Goal: Task Accomplishment & Management: Manage account settings

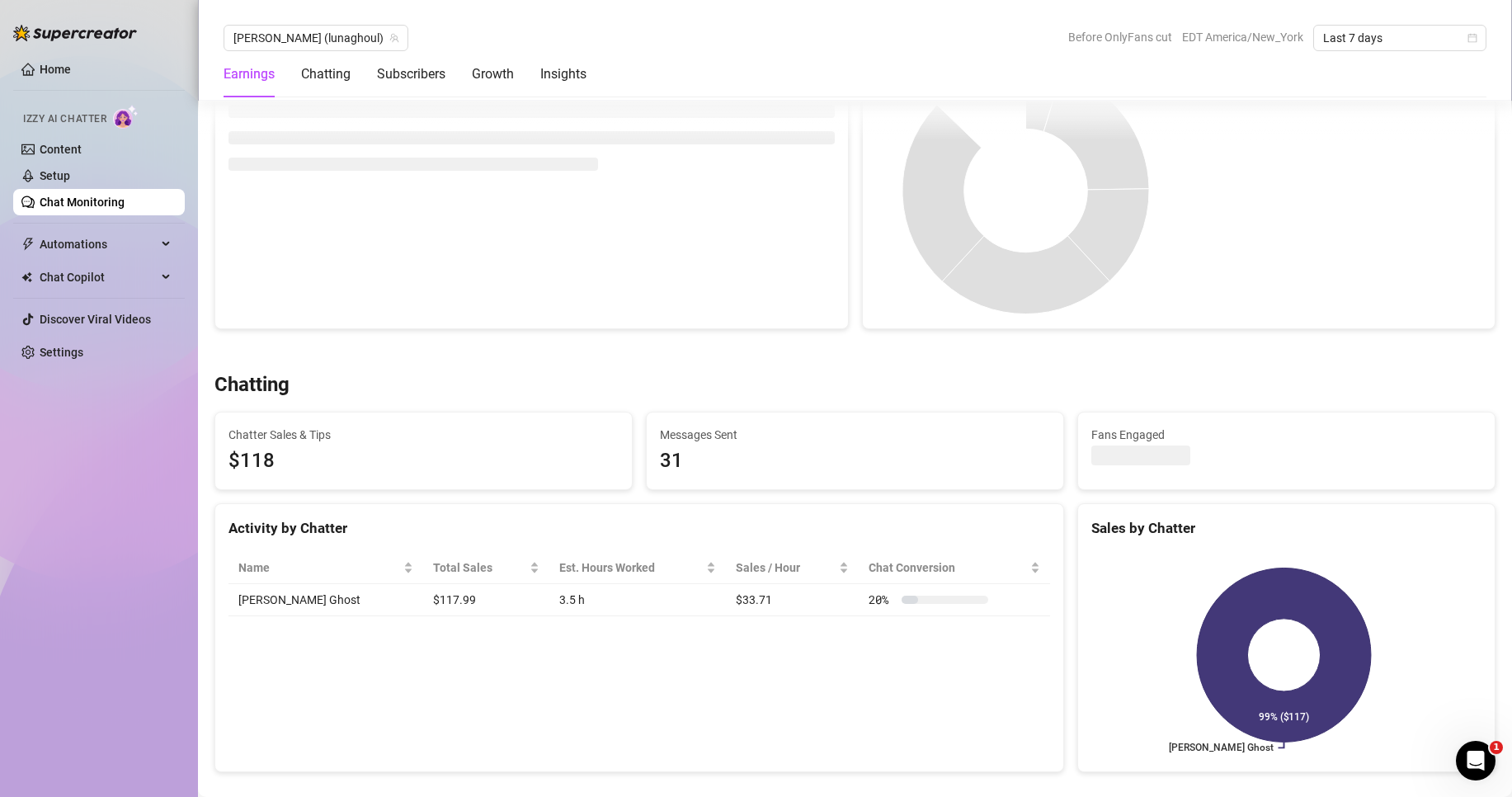
scroll to position [165, 0]
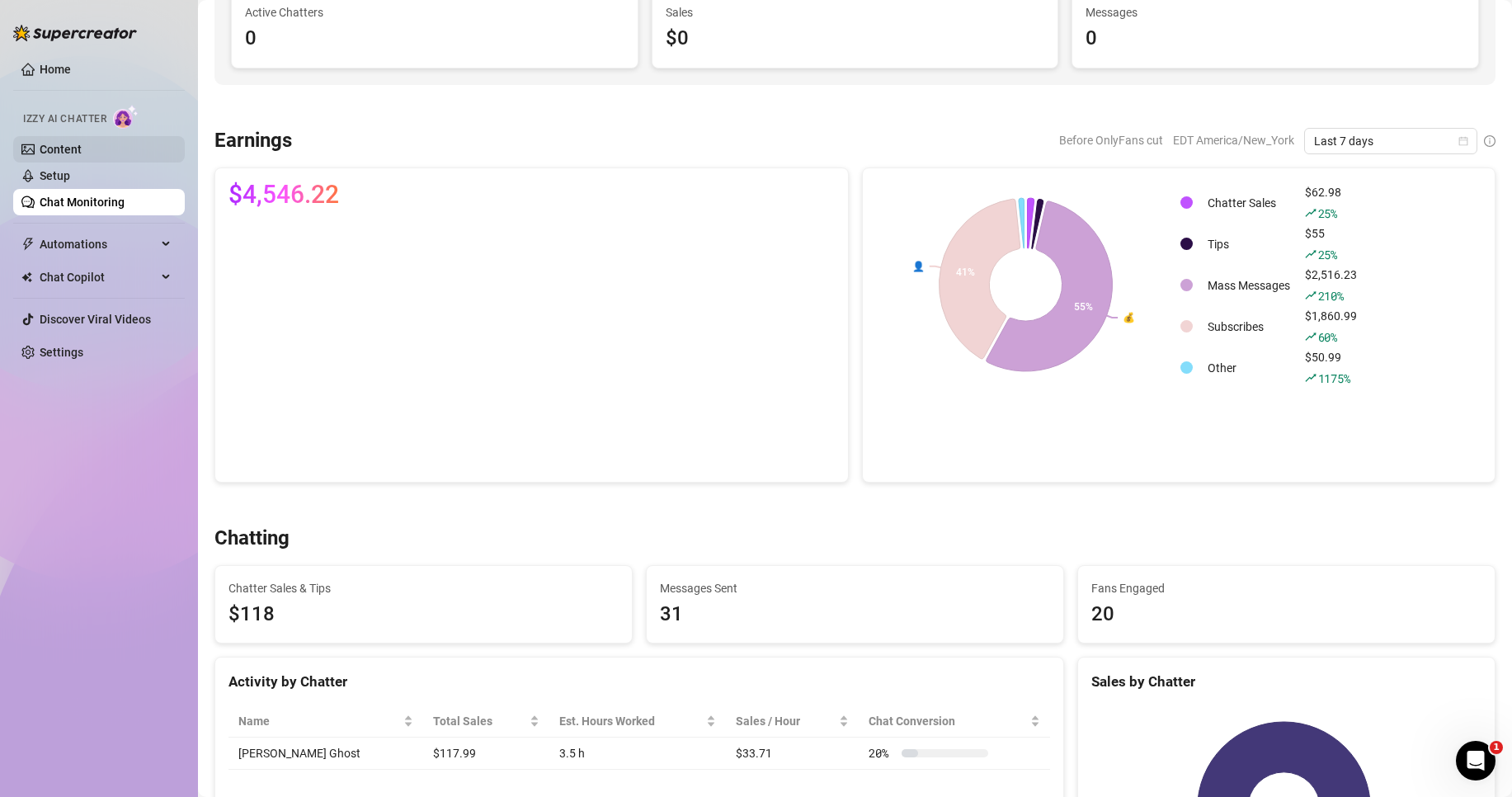
click at [82, 153] on link "Content" at bounding box center [60, 148] width 42 height 13
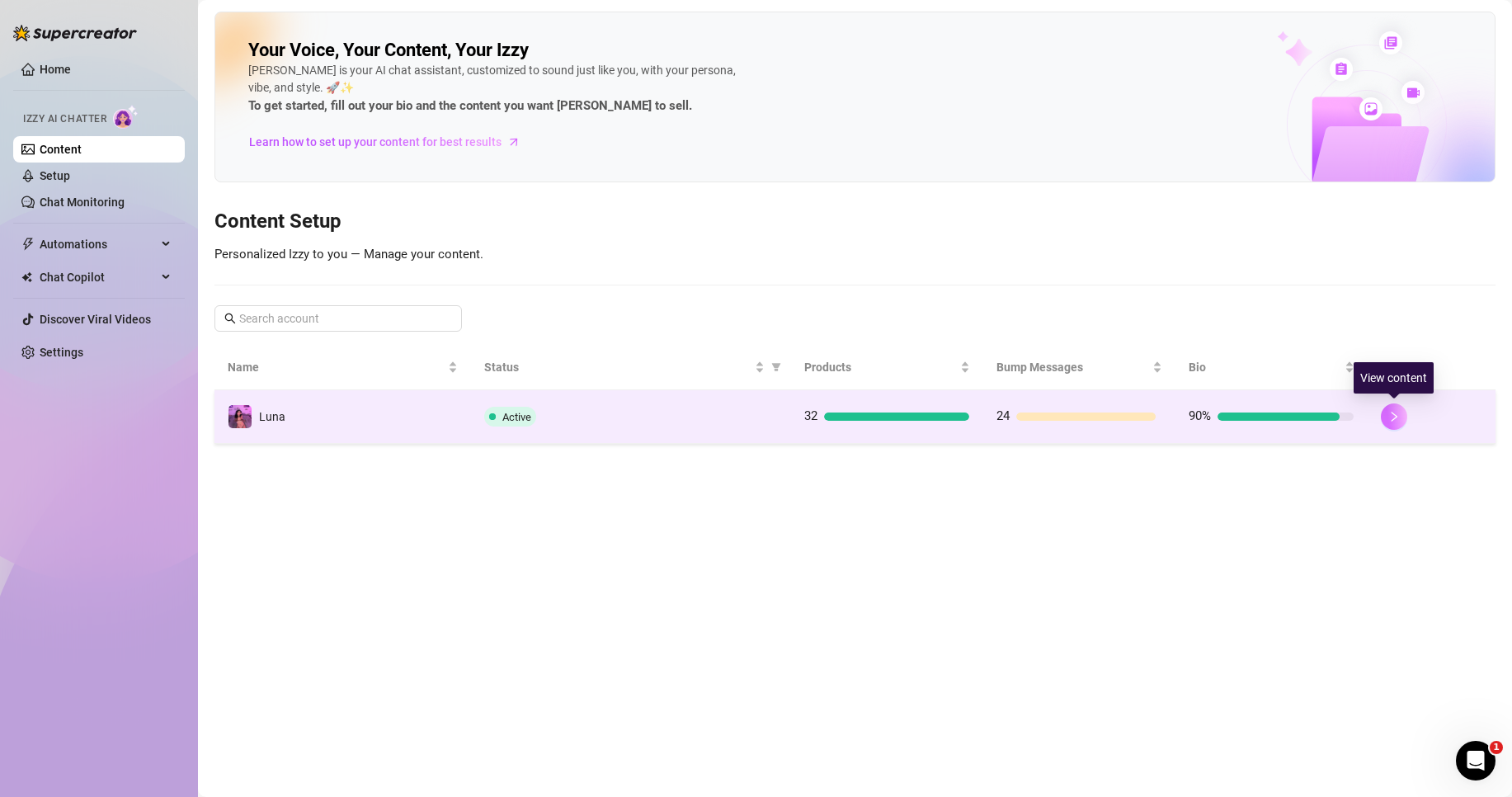
click at [1395, 407] on button "button" at bounding box center [1394, 416] width 26 height 26
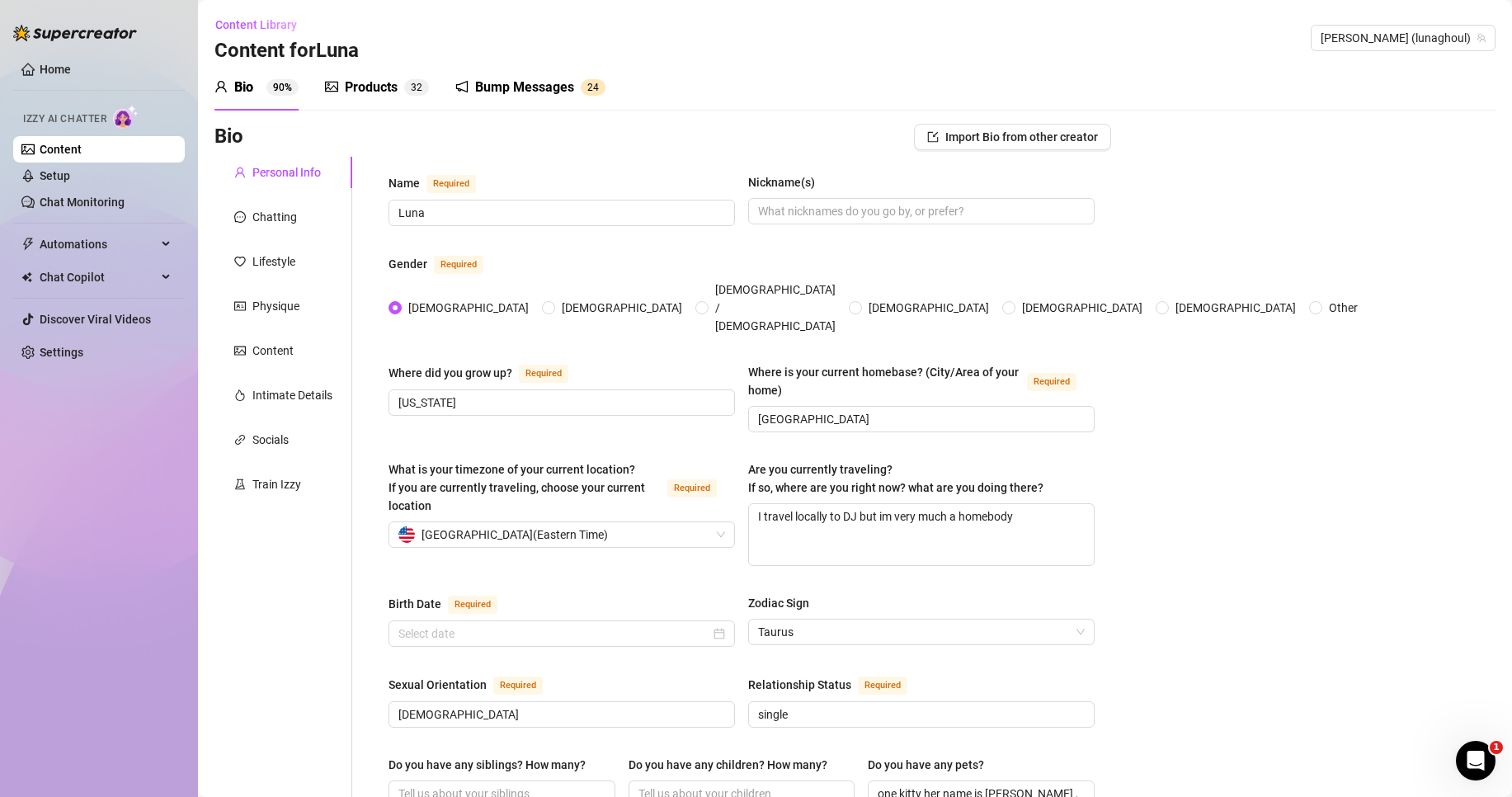
radio input "true"
type input "[DATE]"
click at [367, 90] on div "Products" at bounding box center [372, 87] width 53 height 20
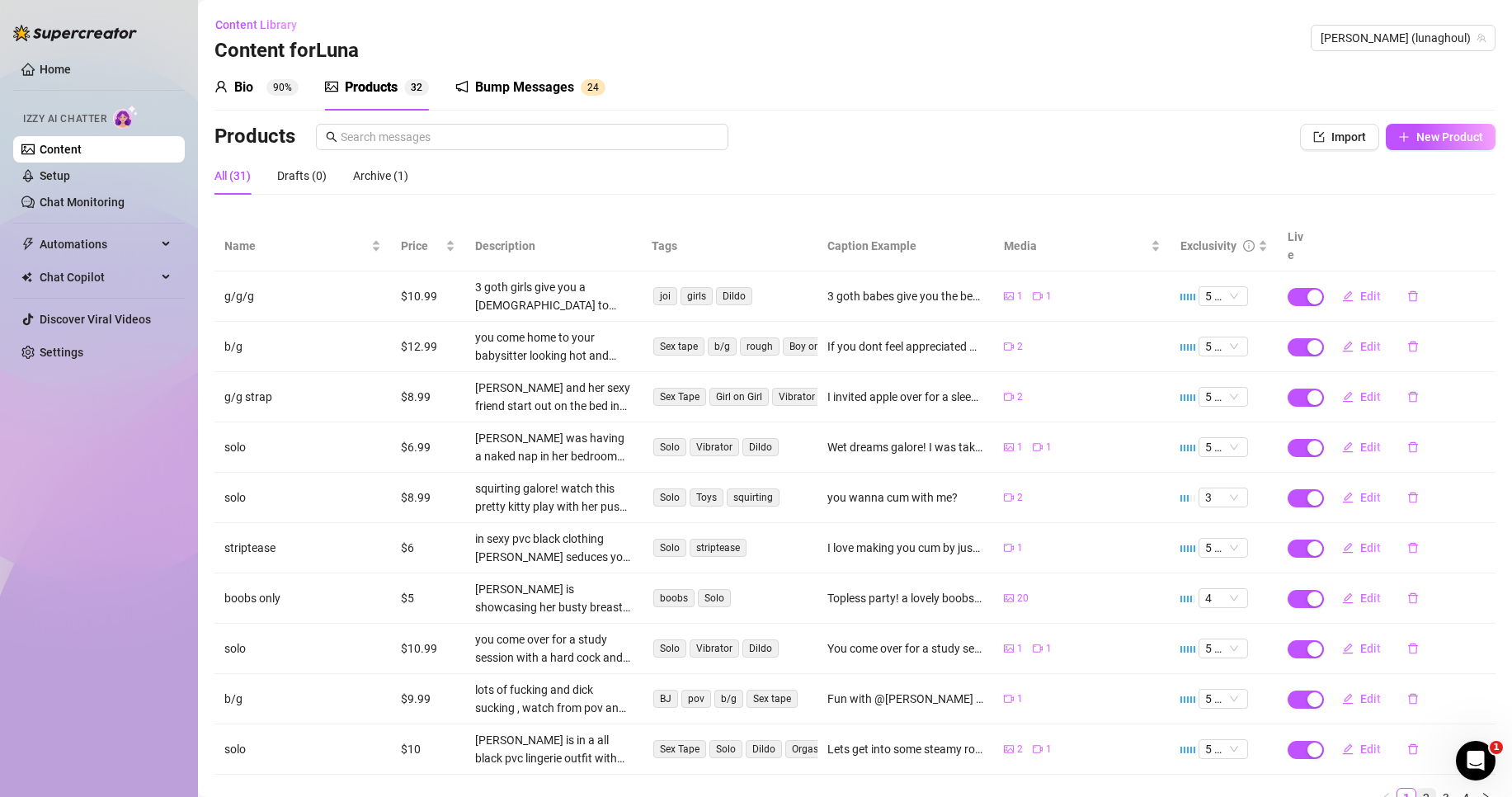
click at [1417, 788] on link "2" at bounding box center [1426, 797] width 18 height 18
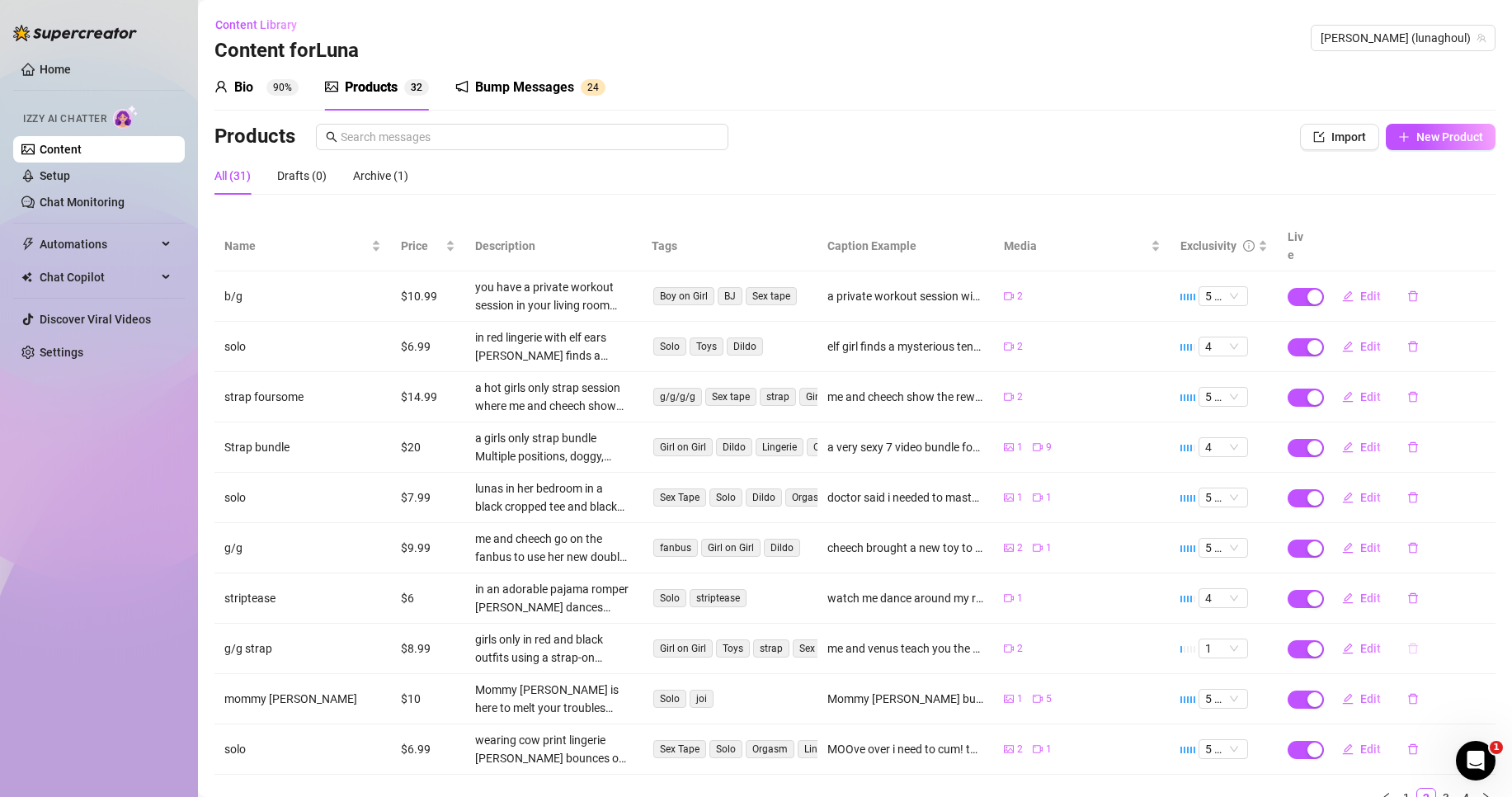
click at [1409, 636] on button "button" at bounding box center [1413, 648] width 38 height 26
click at [1480, 591] on span "Yes" at bounding box center [1486, 586] width 20 height 13
click at [389, 178] on div "Archive (2)" at bounding box center [380, 176] width 55 height 18
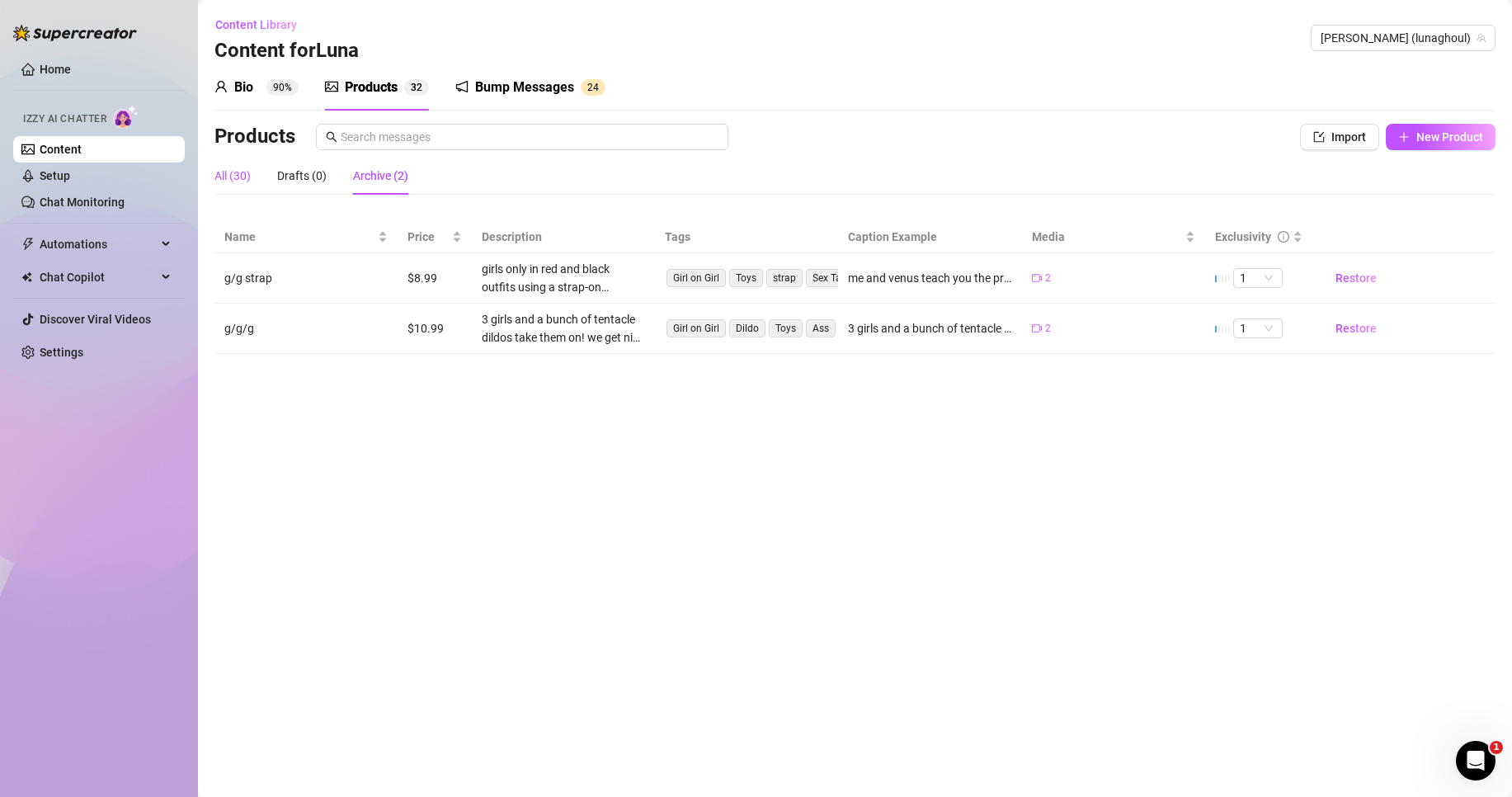
click at [245, 174] on div "All (30)" at bounding box center [233, 176] width 37 height 18
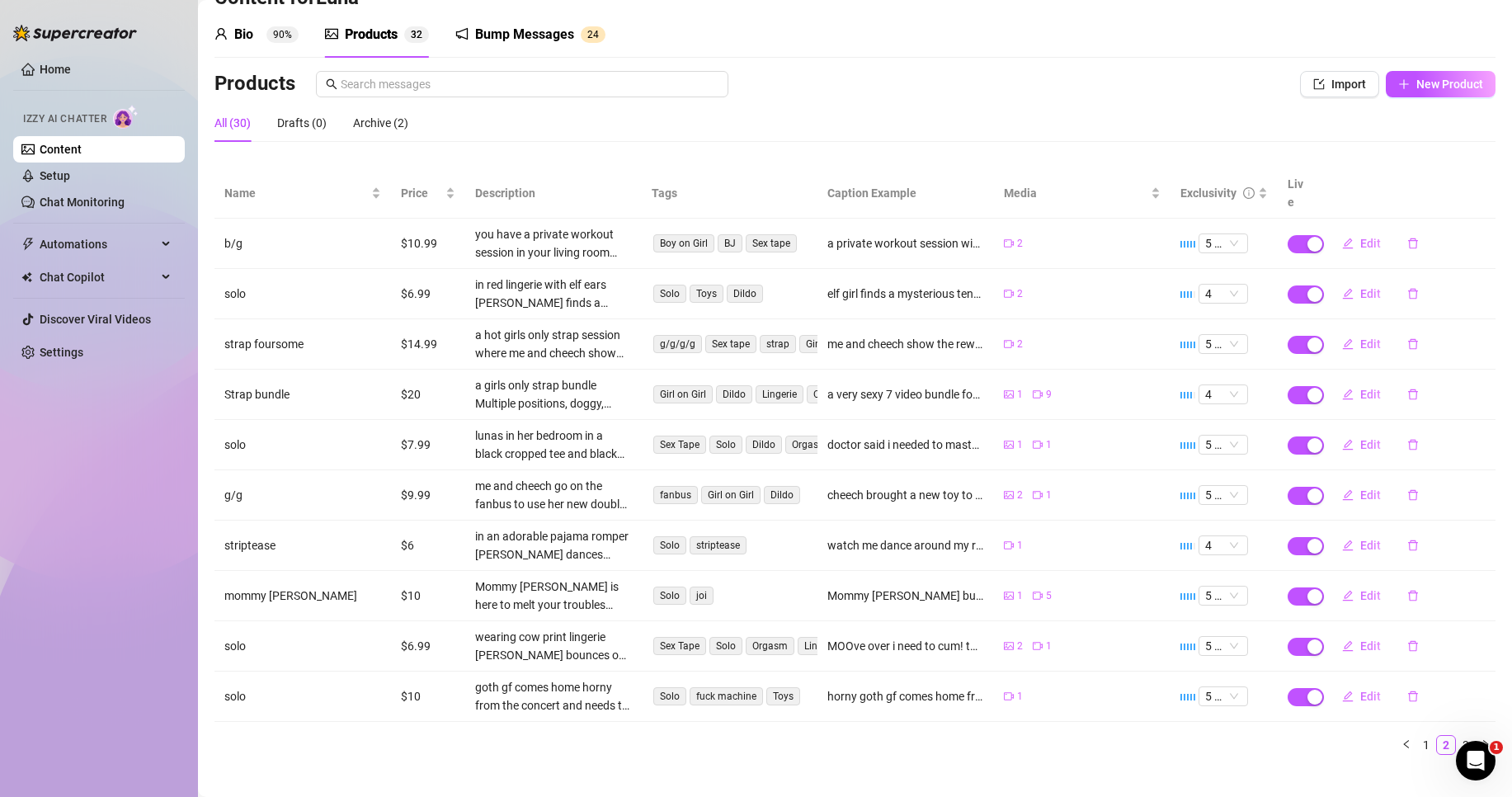
scroll to position [55, 0]
click at [1457, 734] on link "3" at bounding box center [1465, 742] width 18 height 18
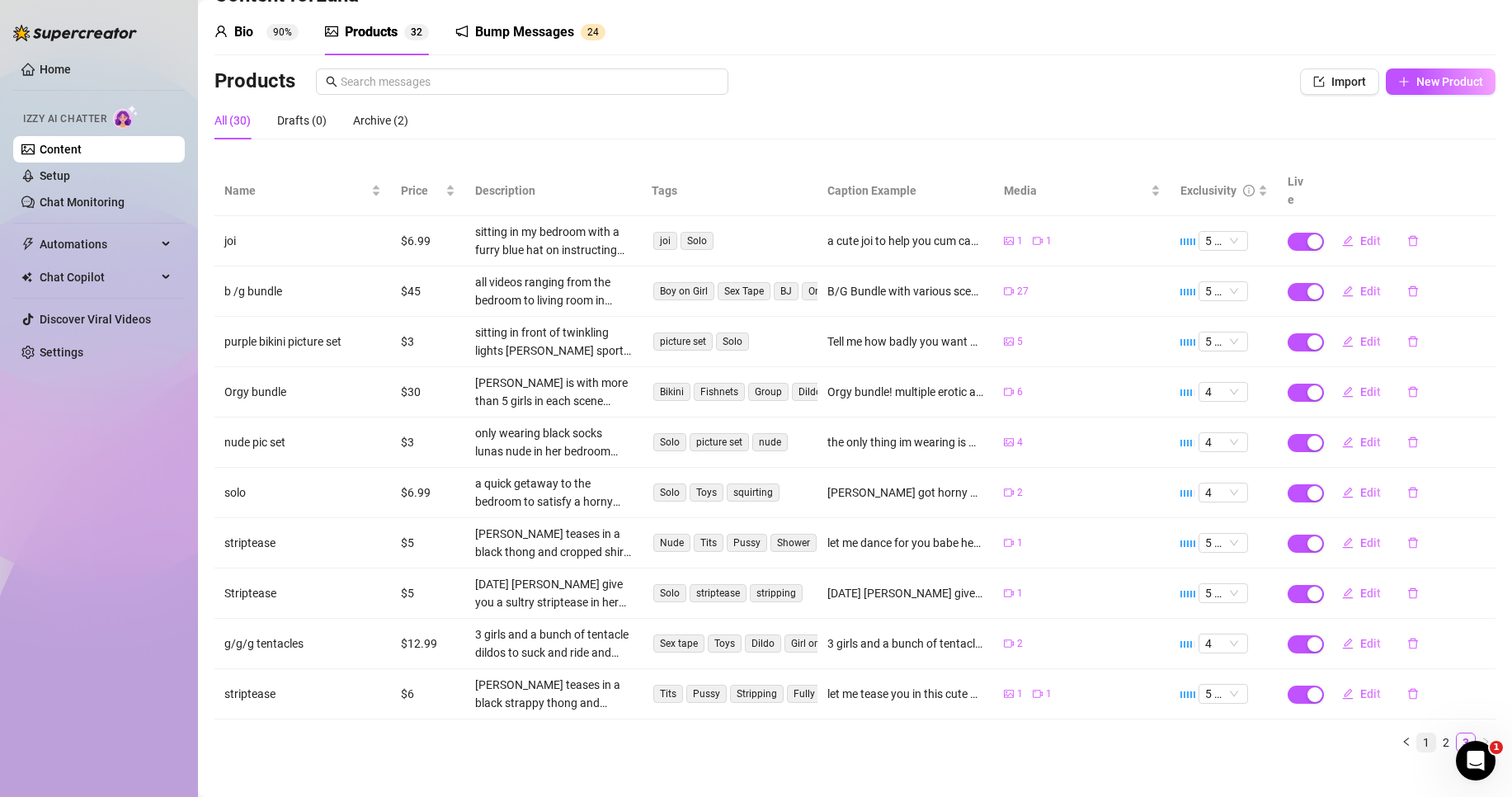
click at [1417, 734] on link "1" at bounding box center [1426, 742] width 18 height 18
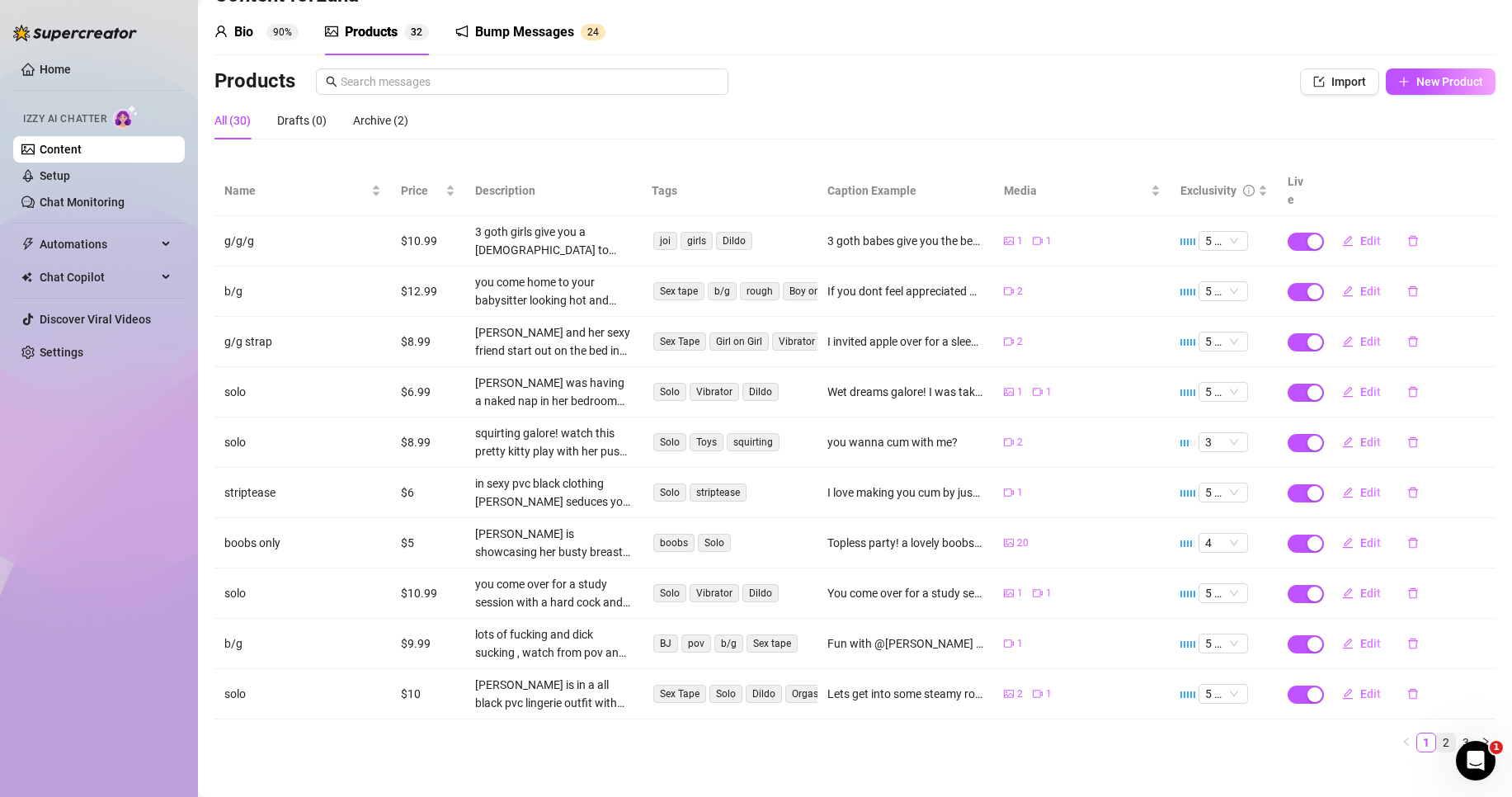
click at [1440, 734] on link "2" at bounding box center [1446, 742] width 18 height 18
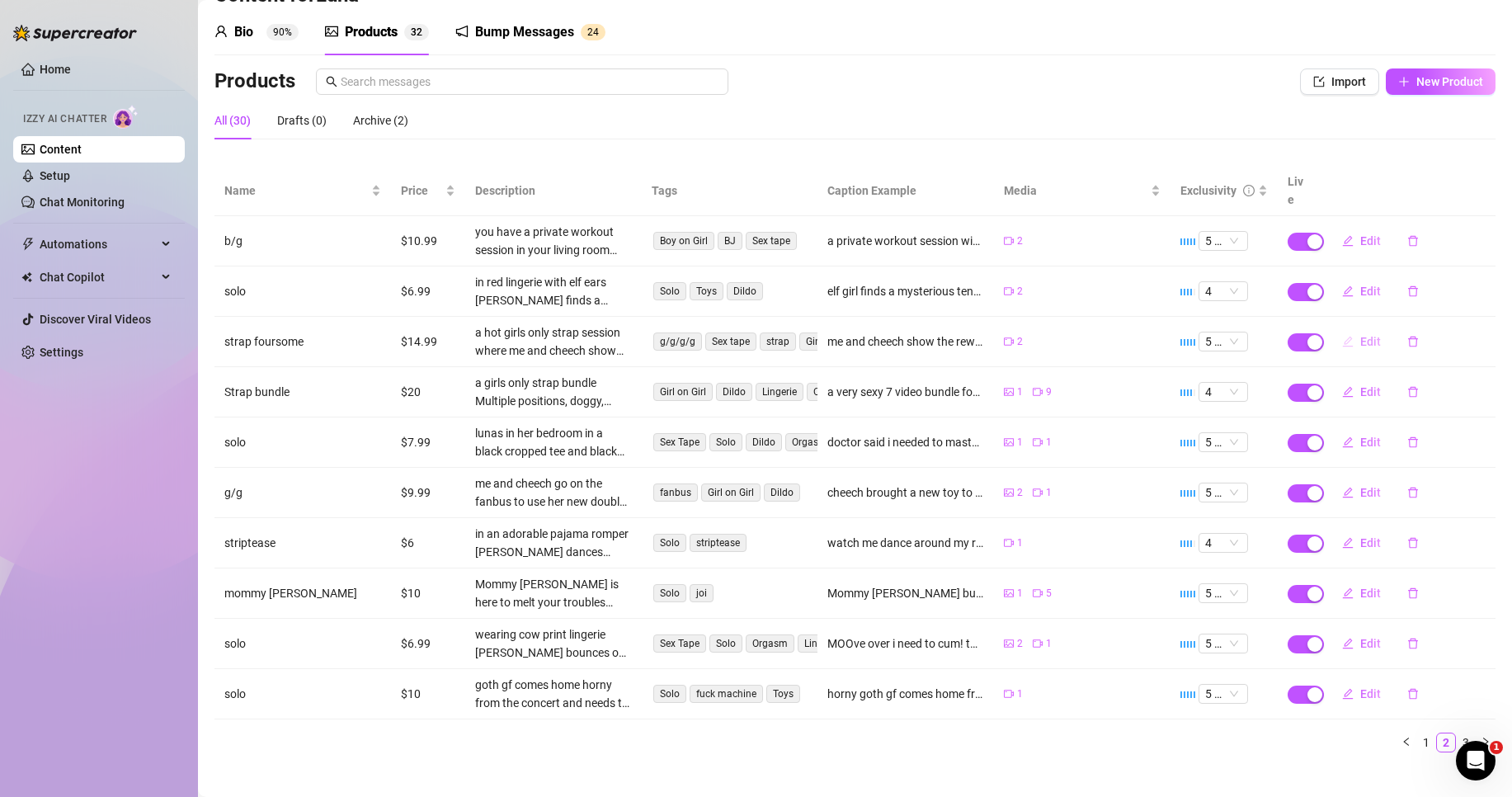
click at [1360, 335] on span "Edit" at bounding box center [1371, 341] width 20 height 13
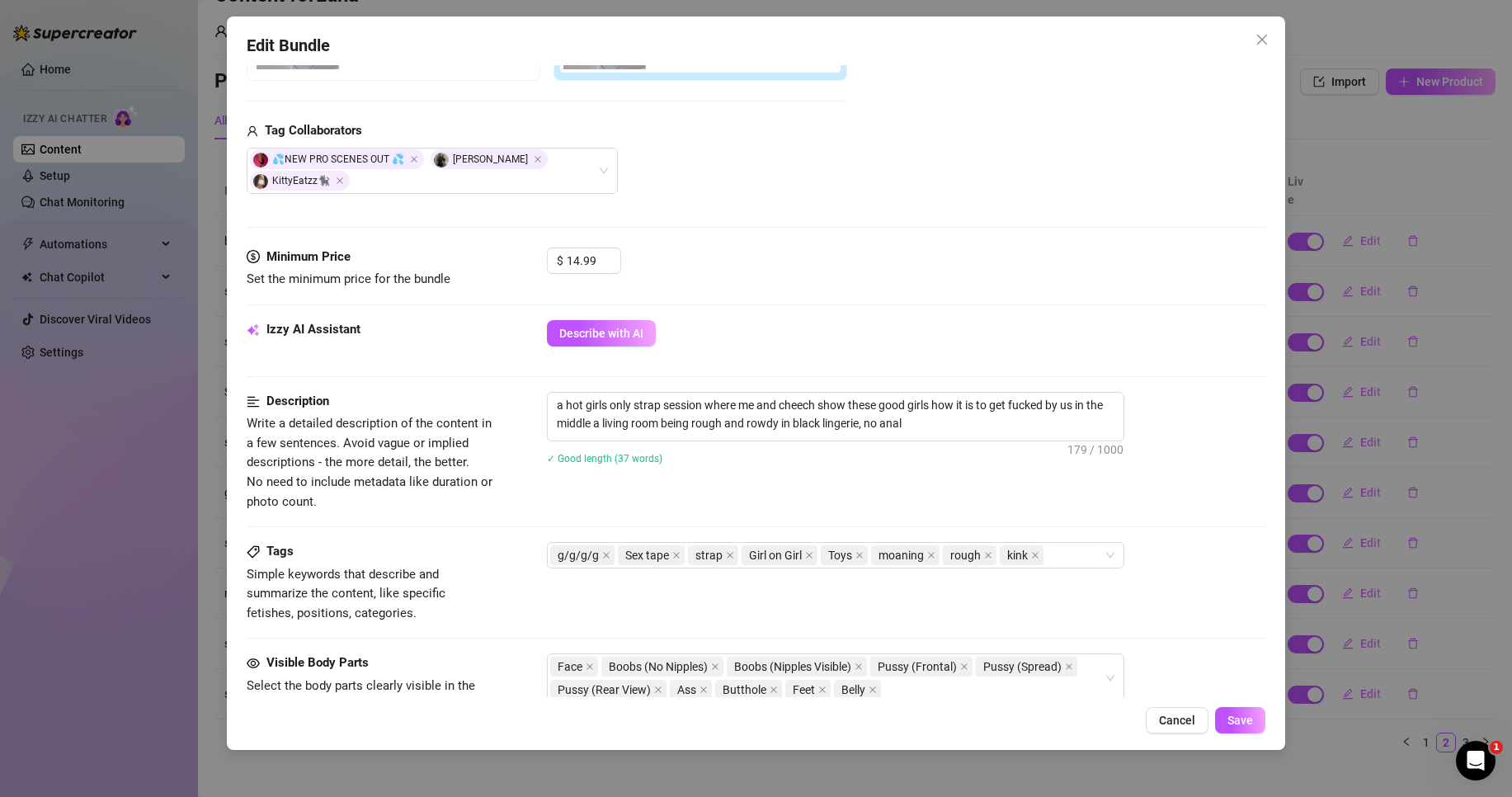
scroll to position [413, 0]
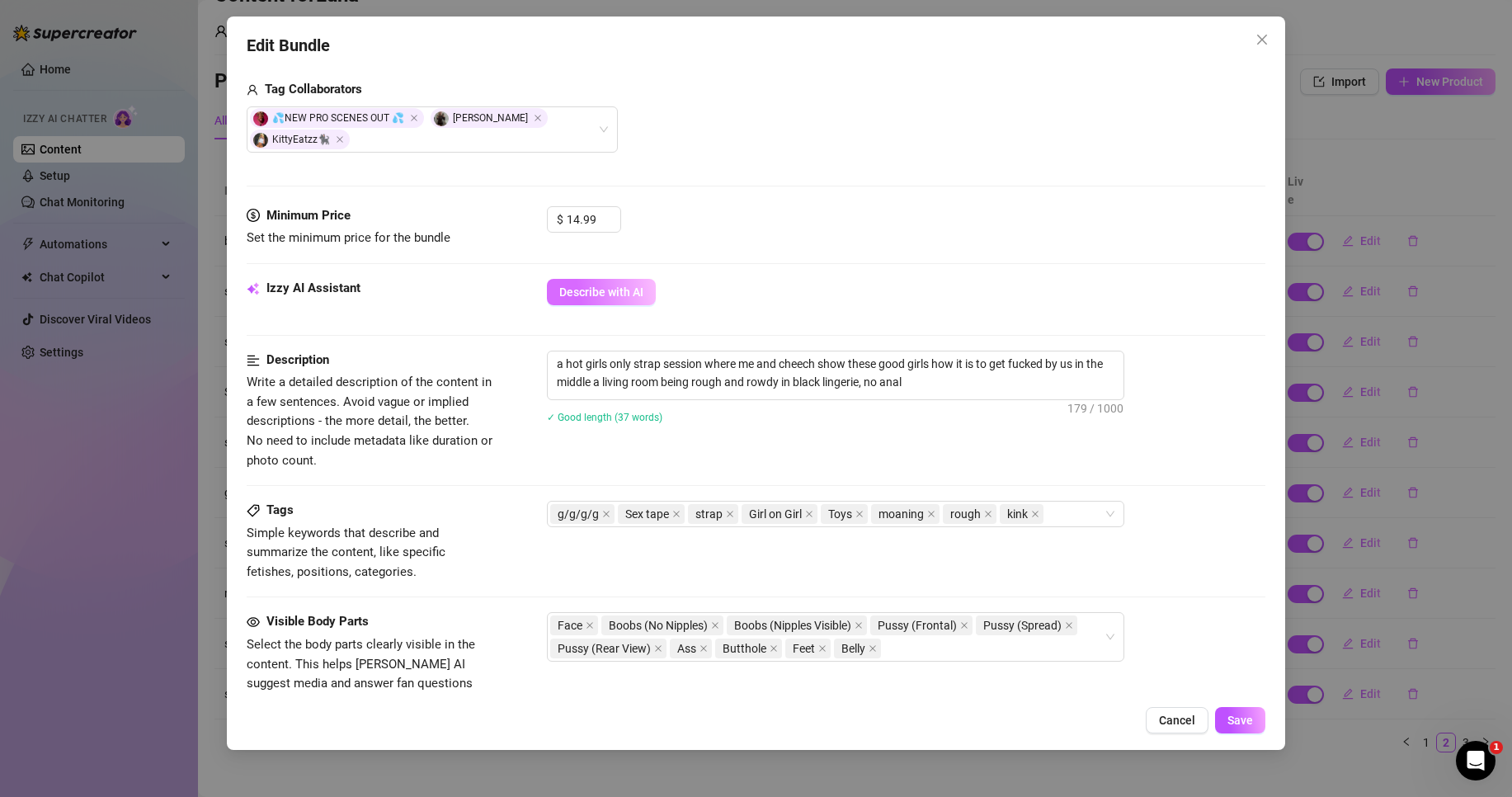
click at [641, 290] on span "Describe with AI" at bounding box center [601, 292] width 84 height 13
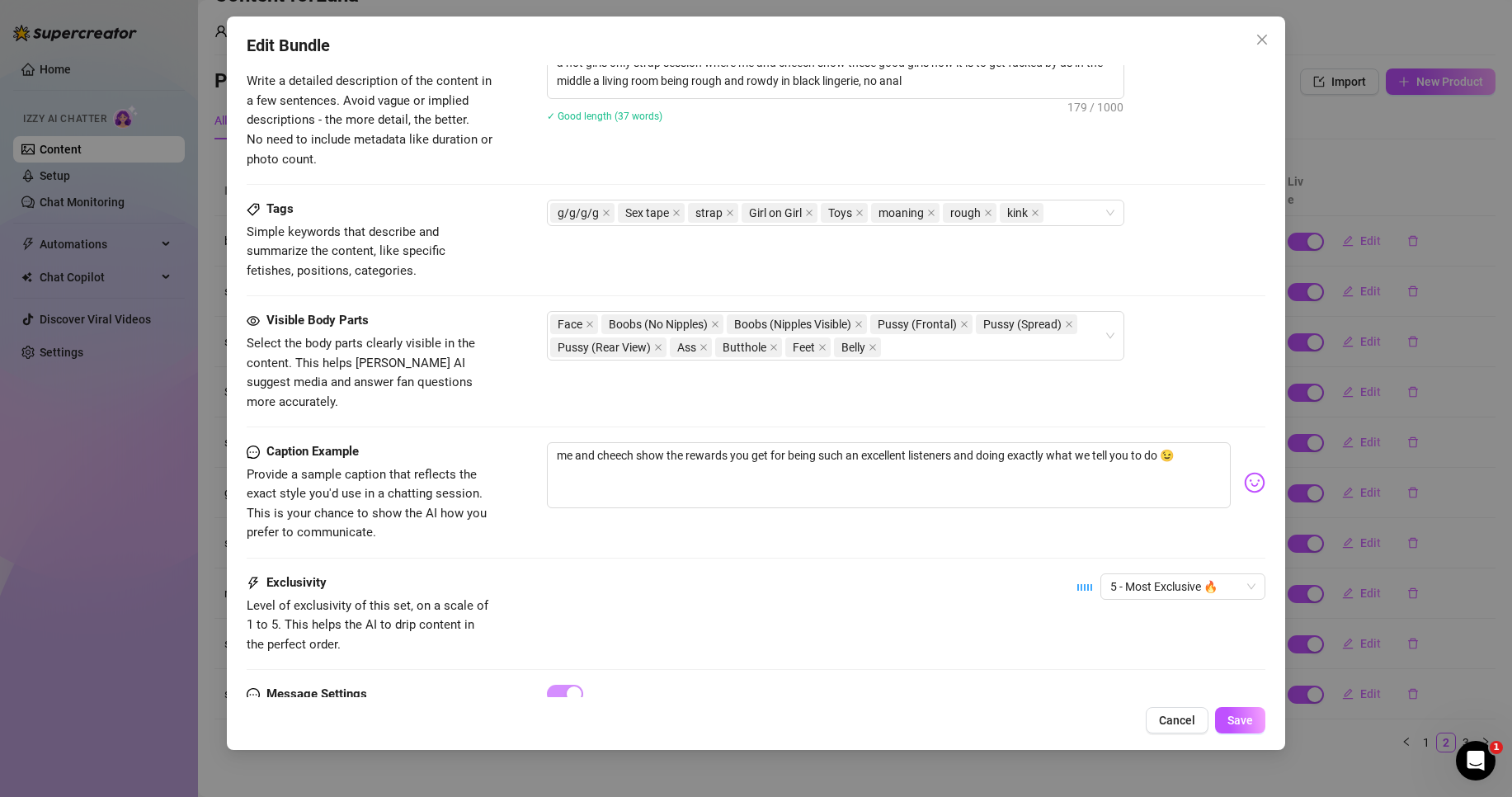
scroll to position [742, 0]
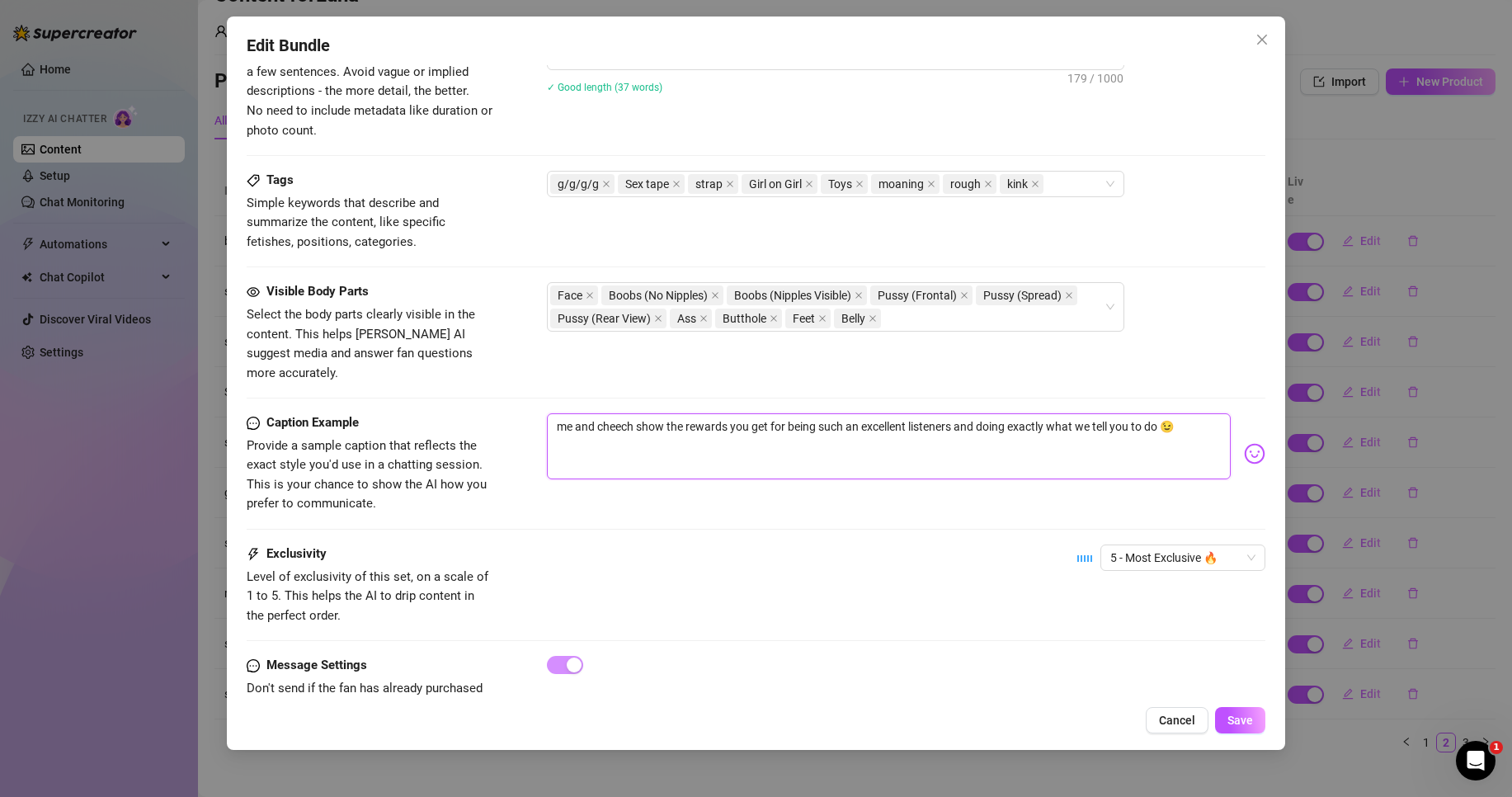
drag, startPoint x: 728, startPoint y: 413, endPoint x: 1186, endPoint y: 419, distance: 458.0
click at [1190, 419] on textarea "me and cheech show the rewards you get for being such an excellent listeners an…" at bounding box center [889, 446] width 684 height 66
type textarea "me and cheech show the rewards"
type textarea "me and cheech show the reward"
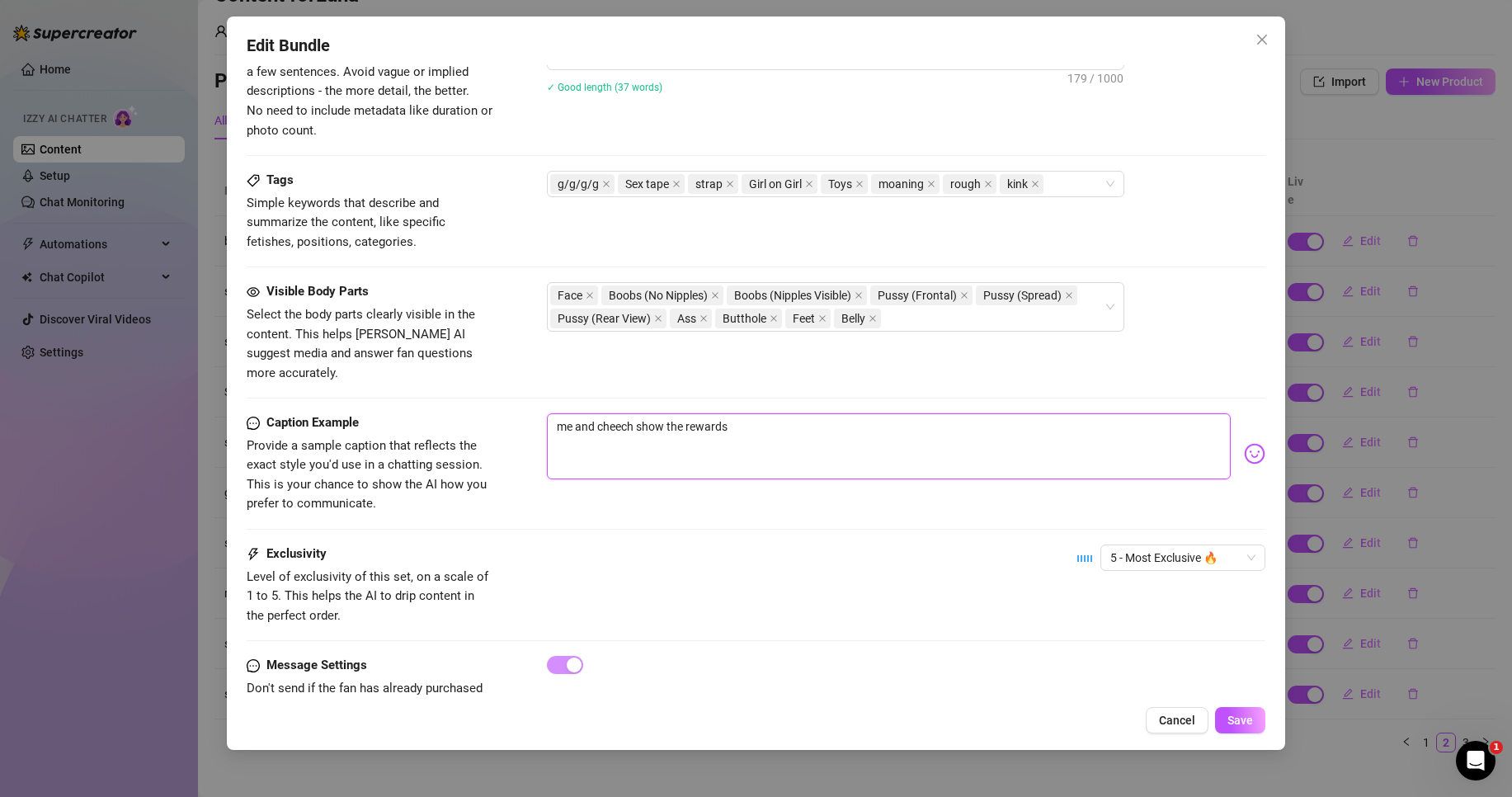
type textarea "me and cheech show the reward"
type textarea "me and cheech show the rewar"
type textarea "me and cheech show the rewa"
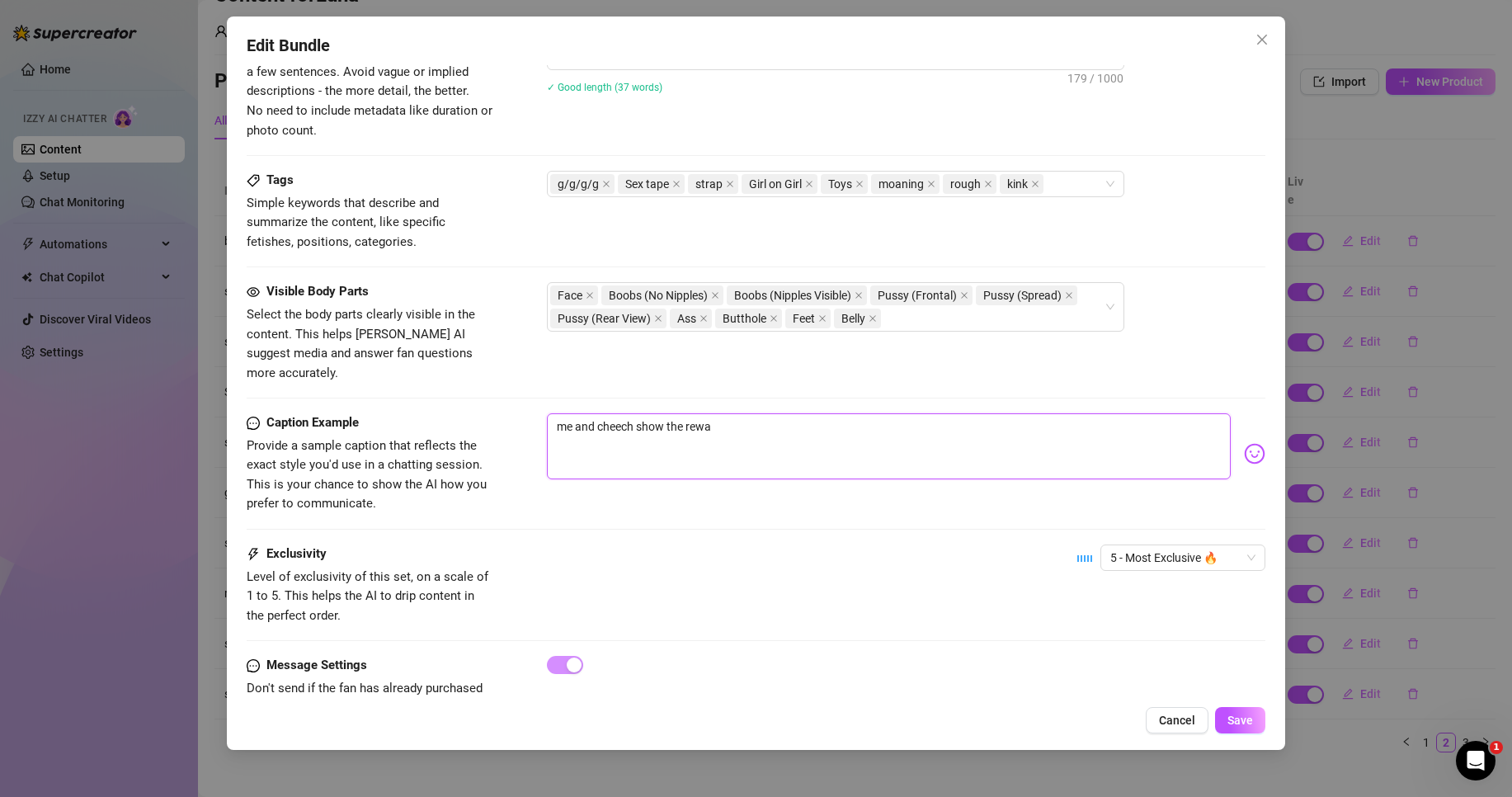
type textarea "me and cheech show the rew"
type textarea "me and cheech show the re"
type textarea "me and cheech show the r"
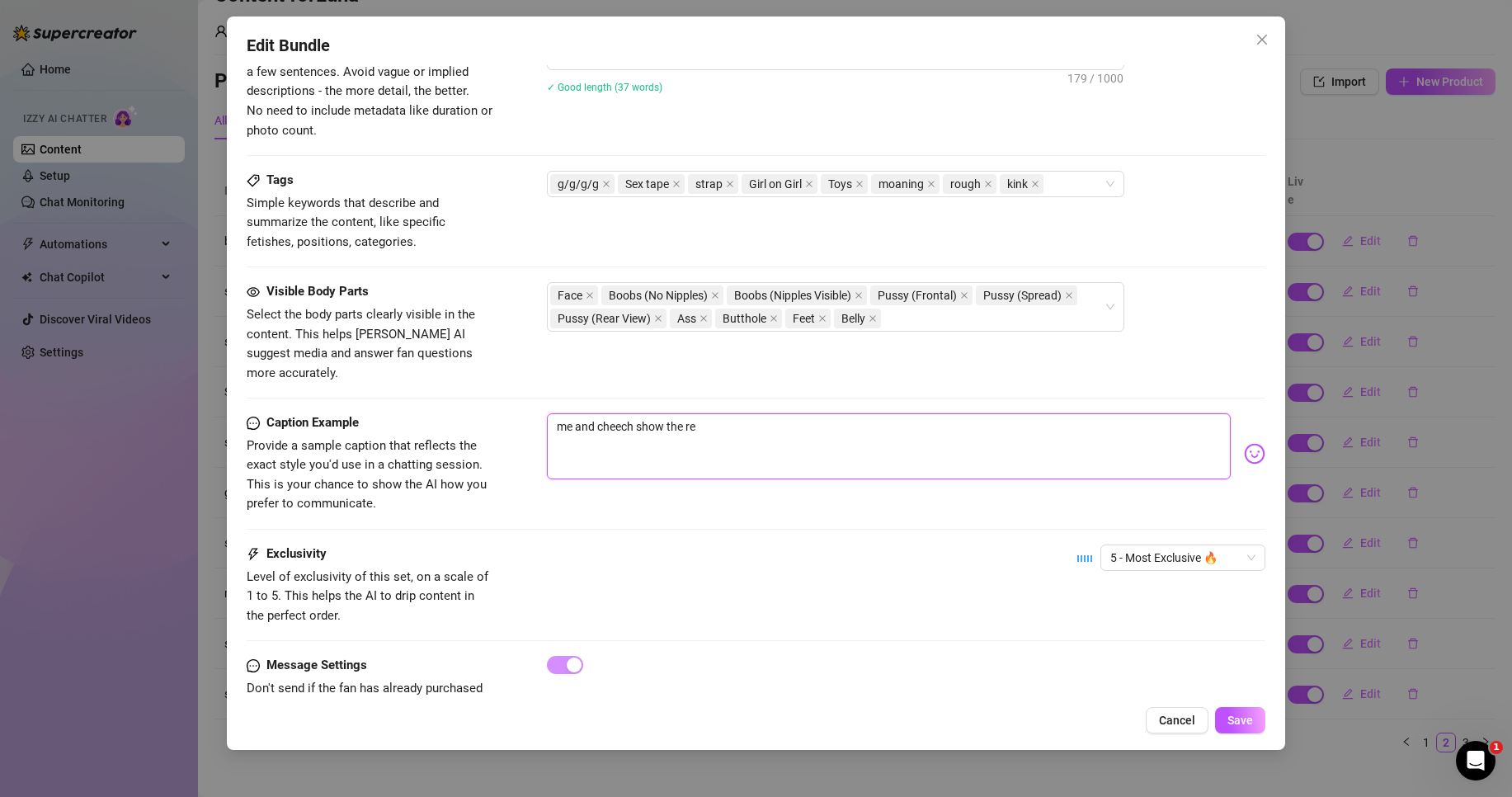
type textarea "me and cheech show the r"
type textarea "me and cheech show the"
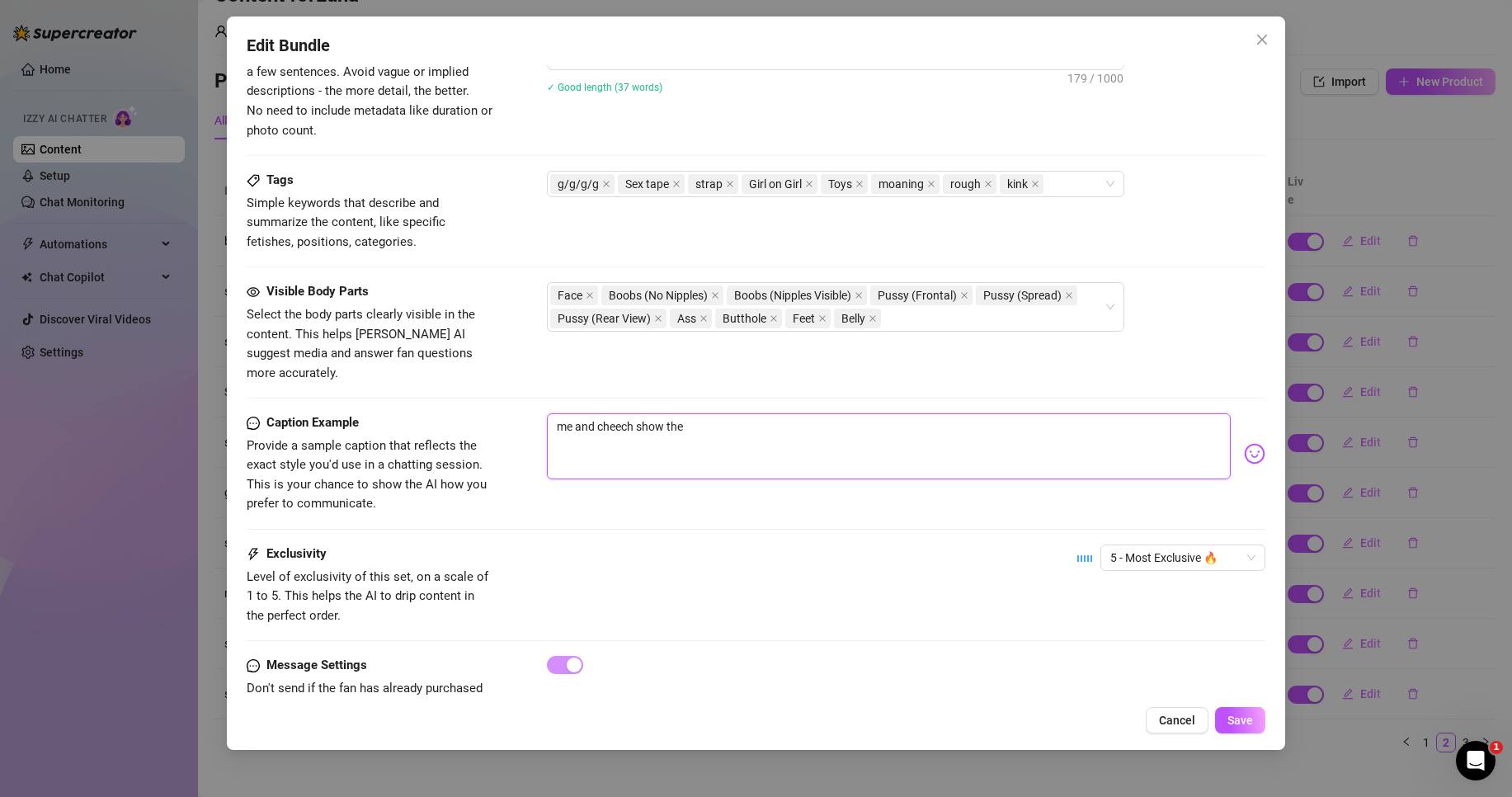
type textarea "me and cheech show th"
type textarea "me and cheech show t"
type textarea "me and cheech show"
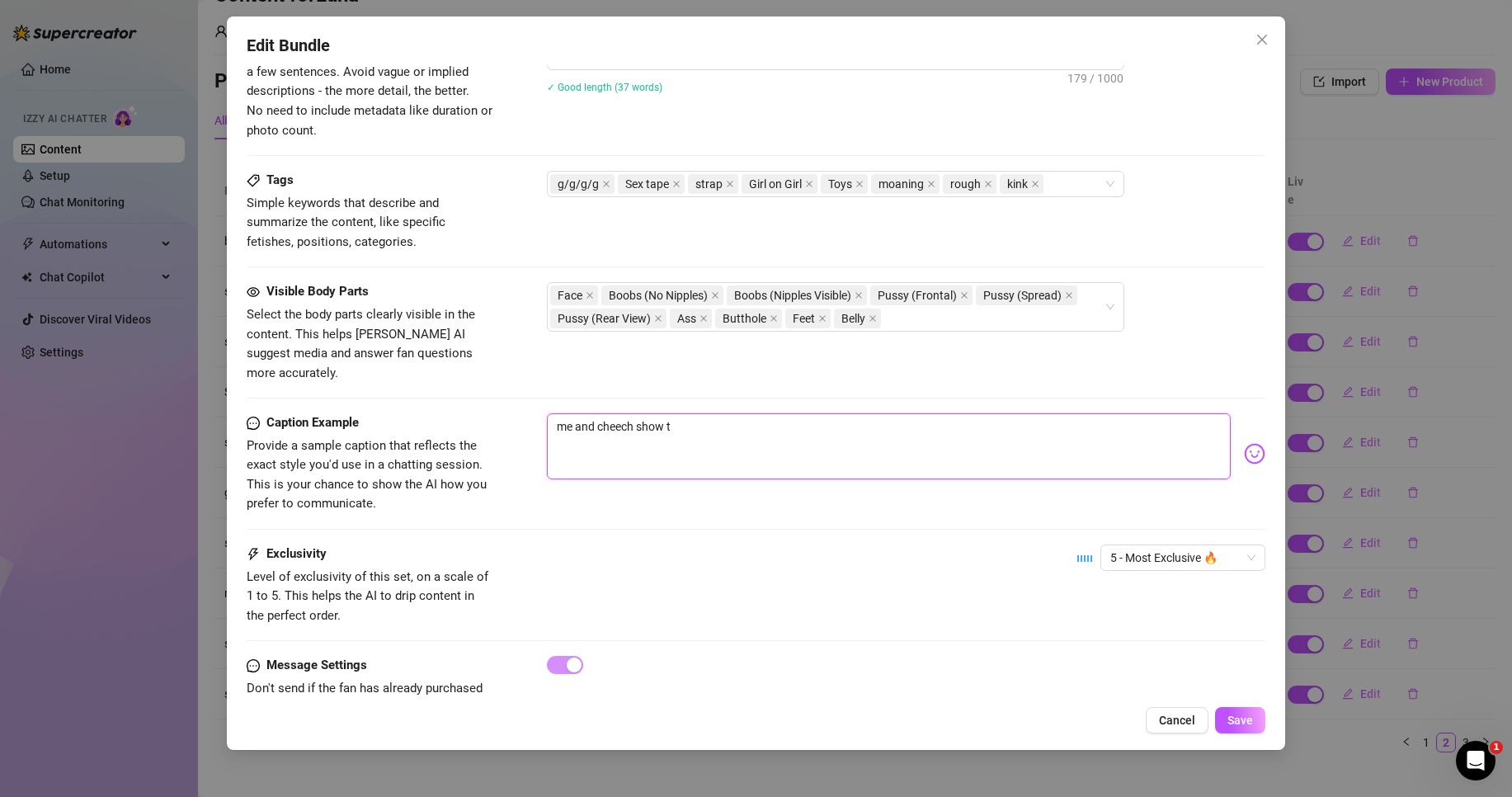
type textarea "me and cheech show"
type textarea "me and cheech sho"
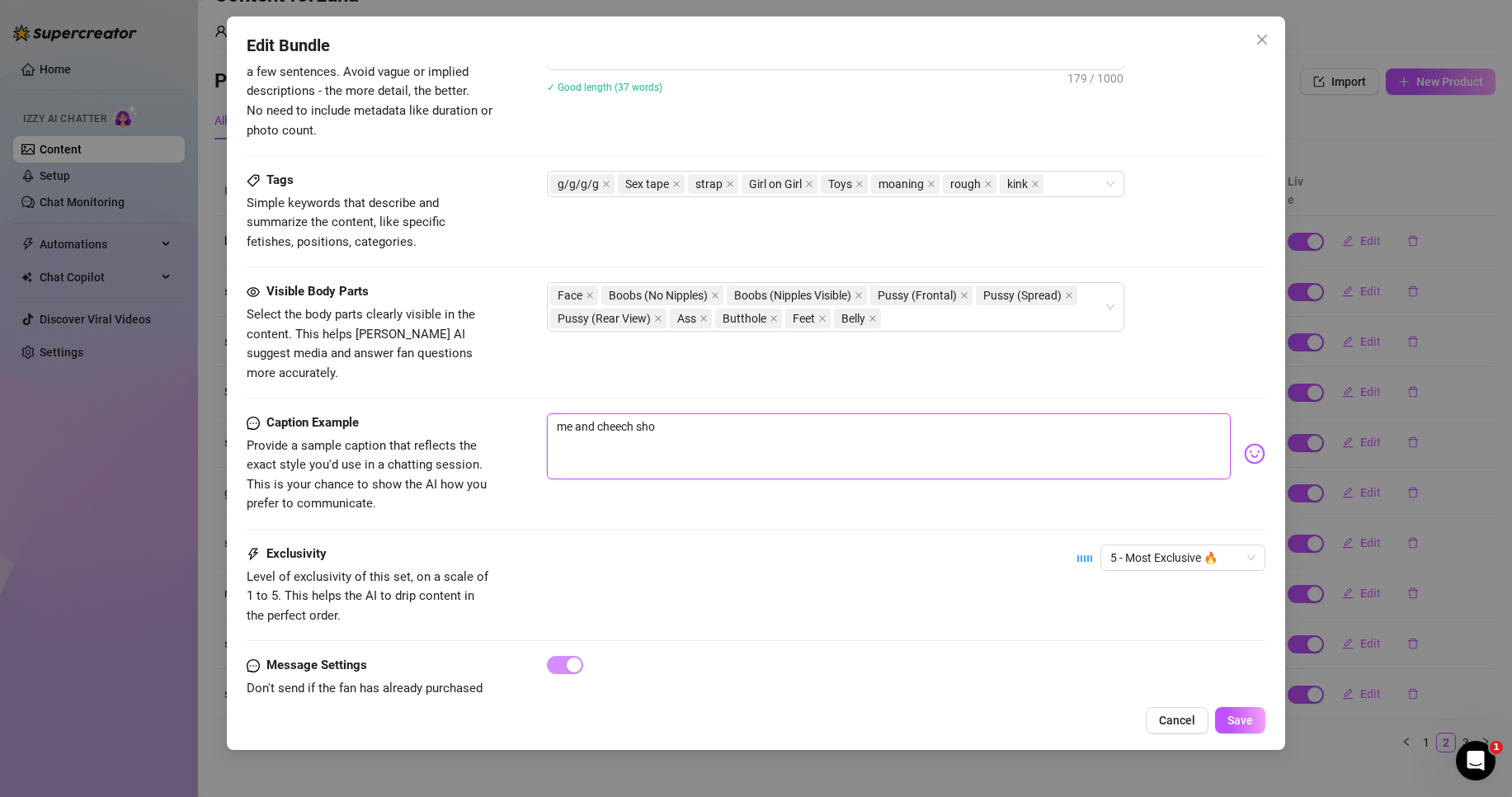
type textarea "me and cheech sh"
type textarea "me and cheech s"
type textarea "me and cheech"
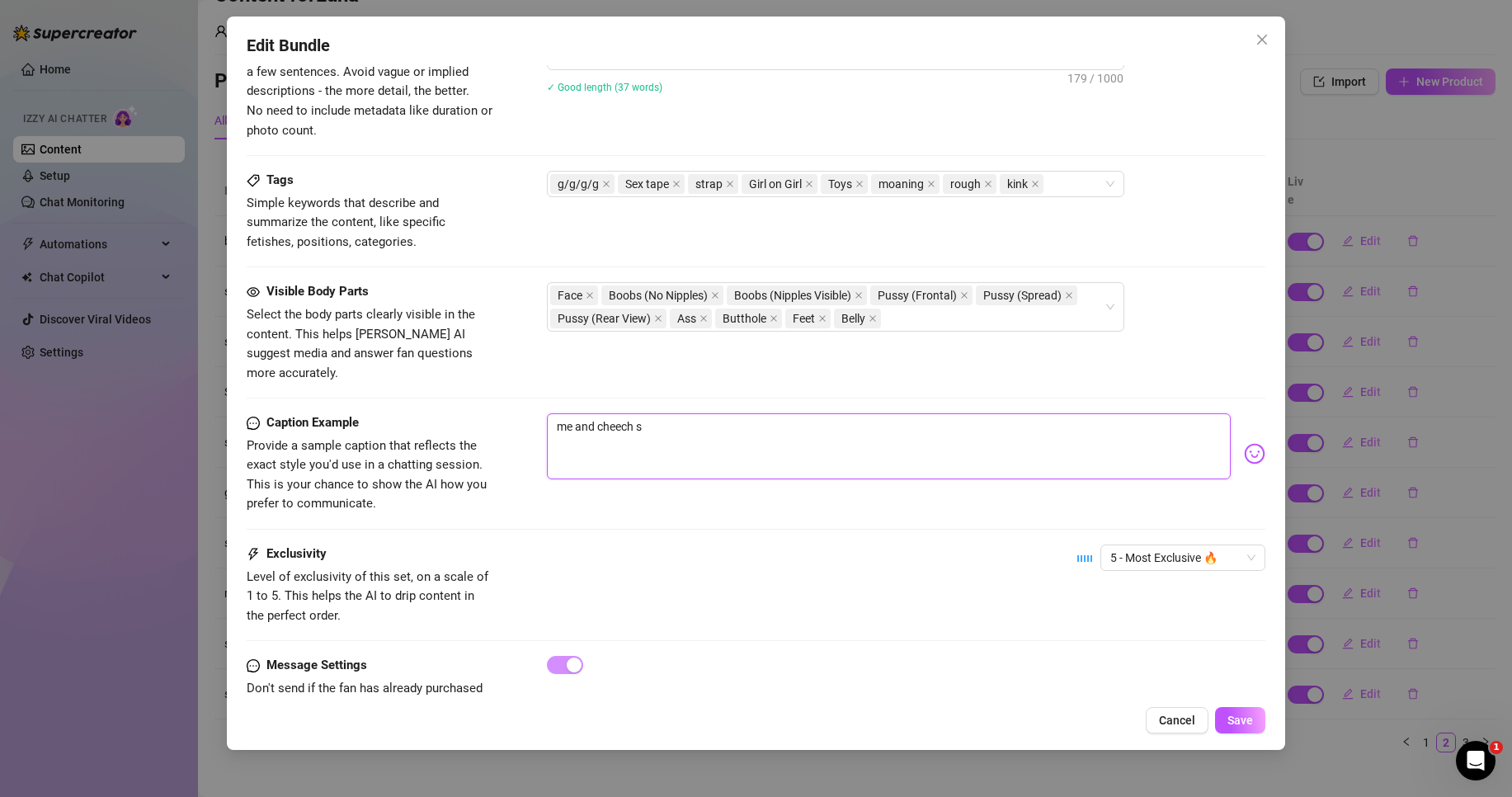
type textarea "me and cheech"
type textarea "me and cheec"
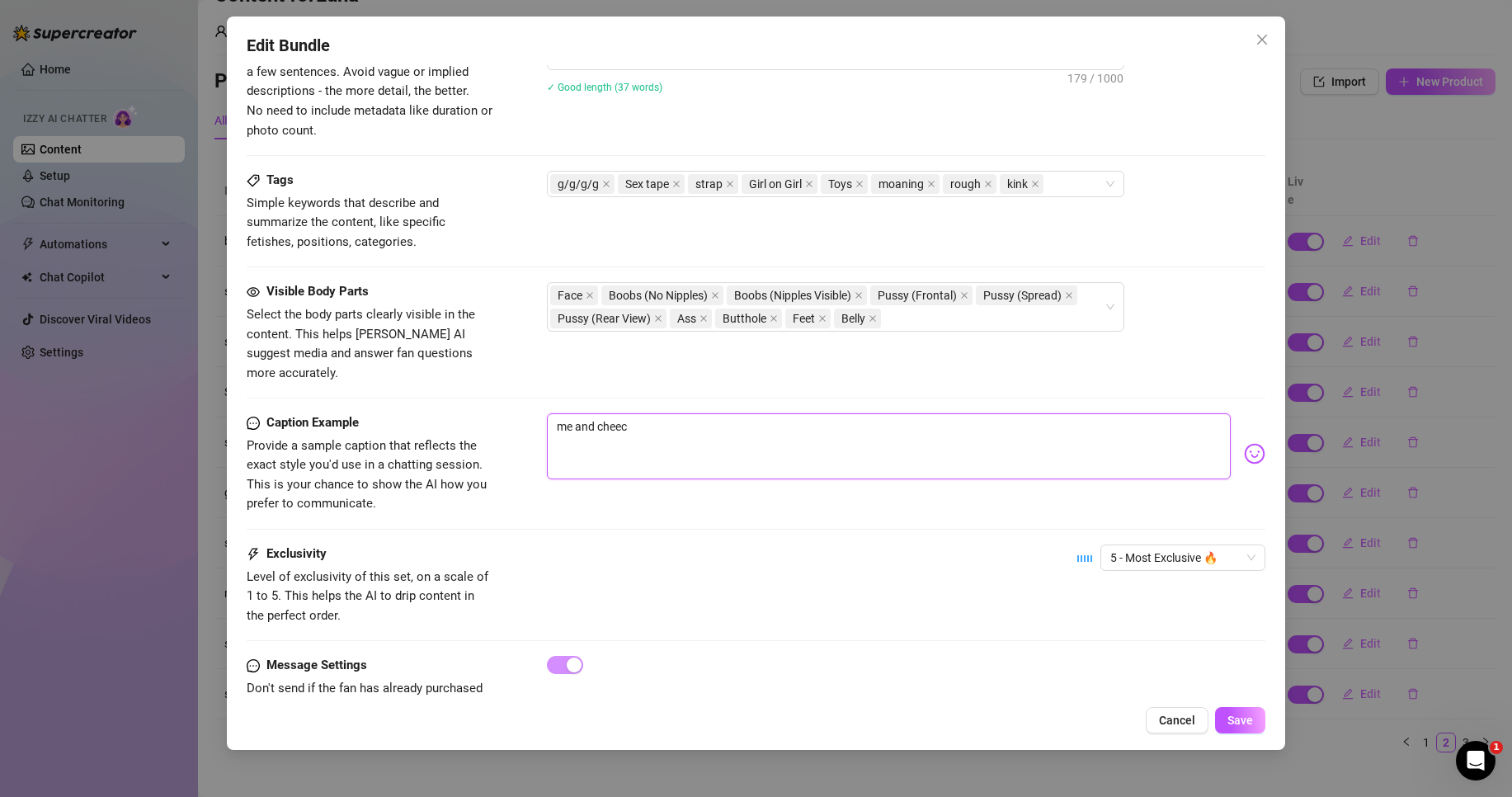
type textarea "me and chee"
type textarea "me and che"
type textarea "me and ch"
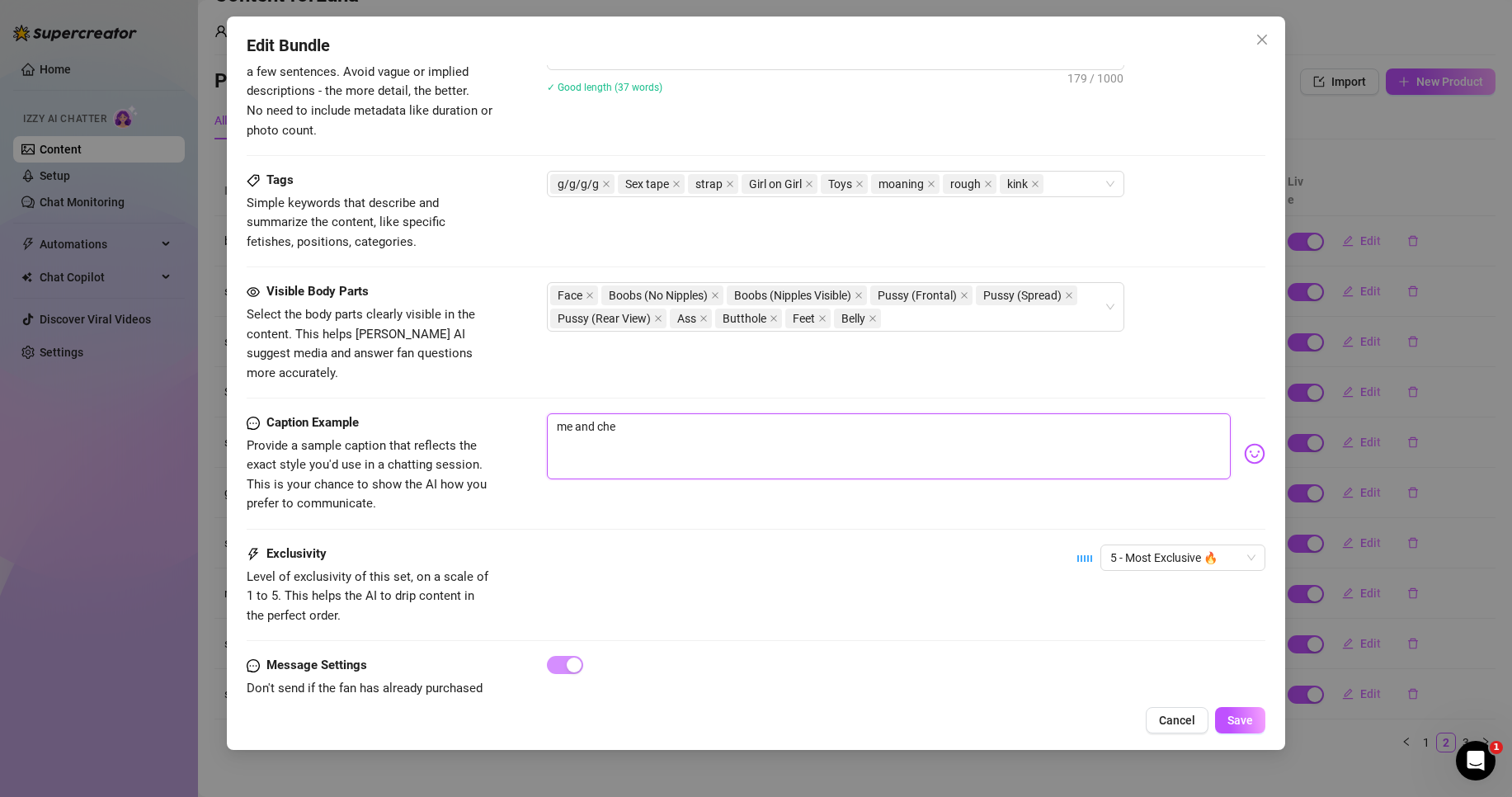
type textarea "me and ch"
type textarea "me and c"
type textarea "me and"
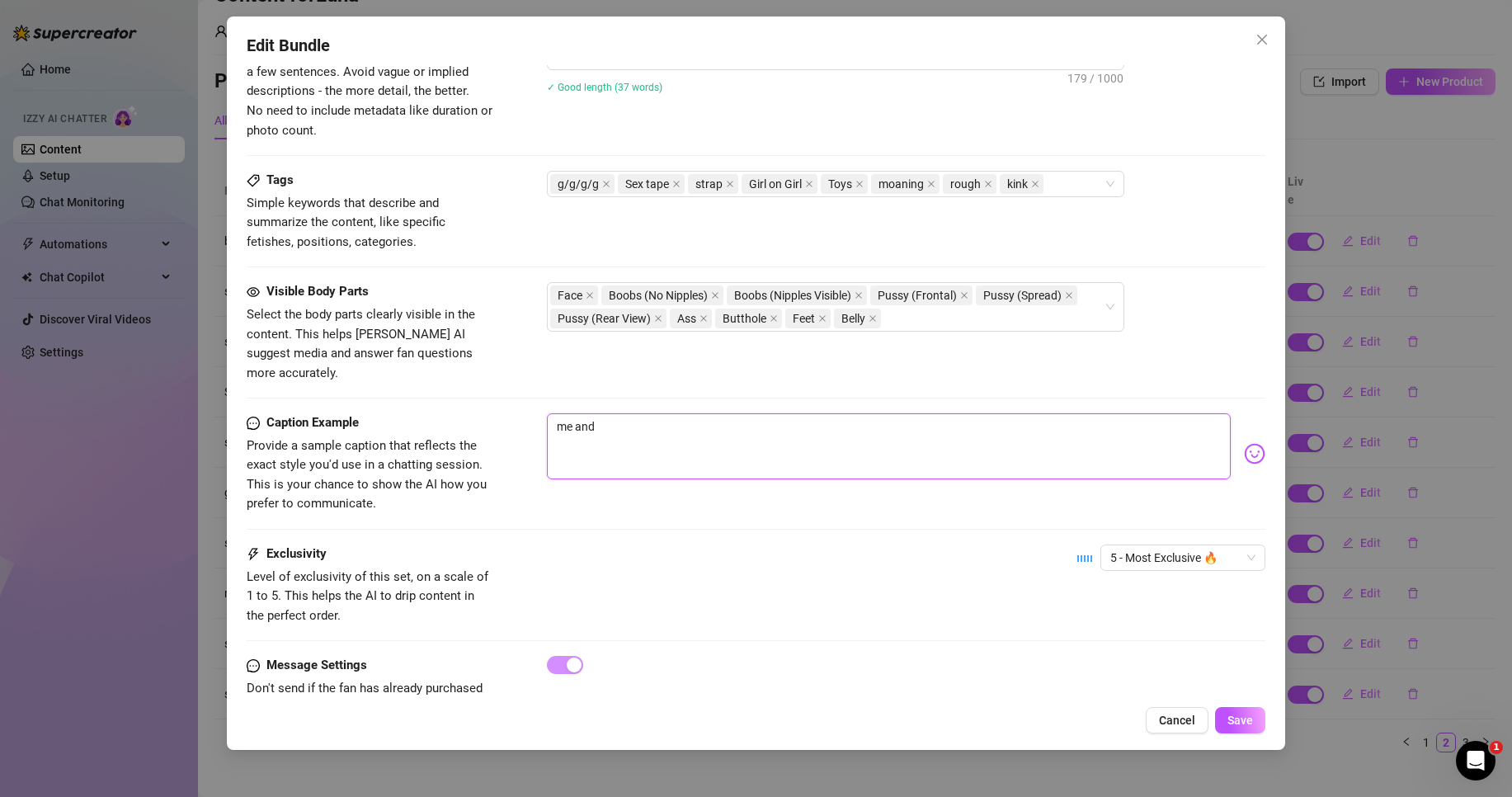
type textarea "me and"
type textarea "me an"
type textarea "me a"
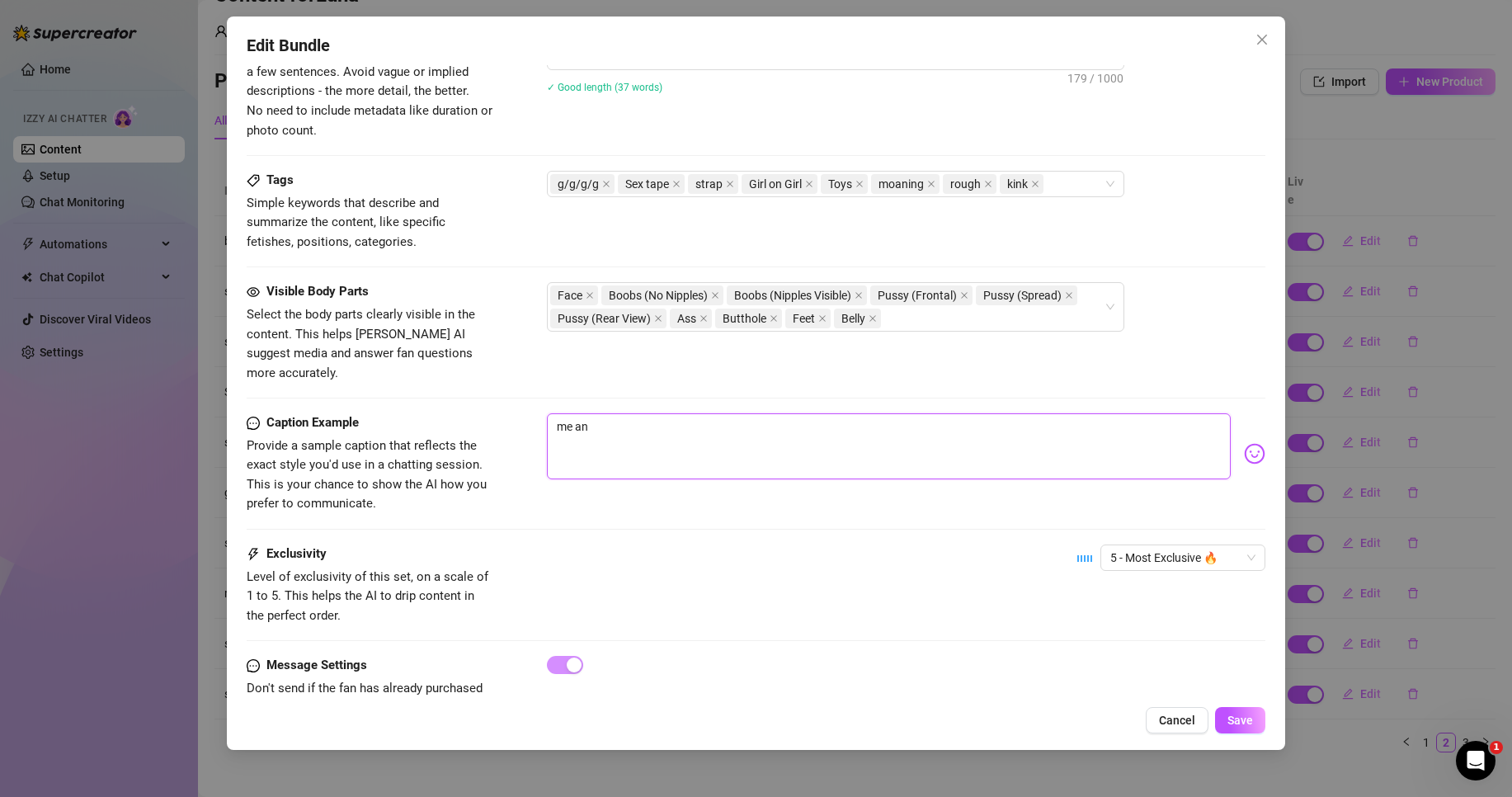
type textarea "me a"
type textarea "me"
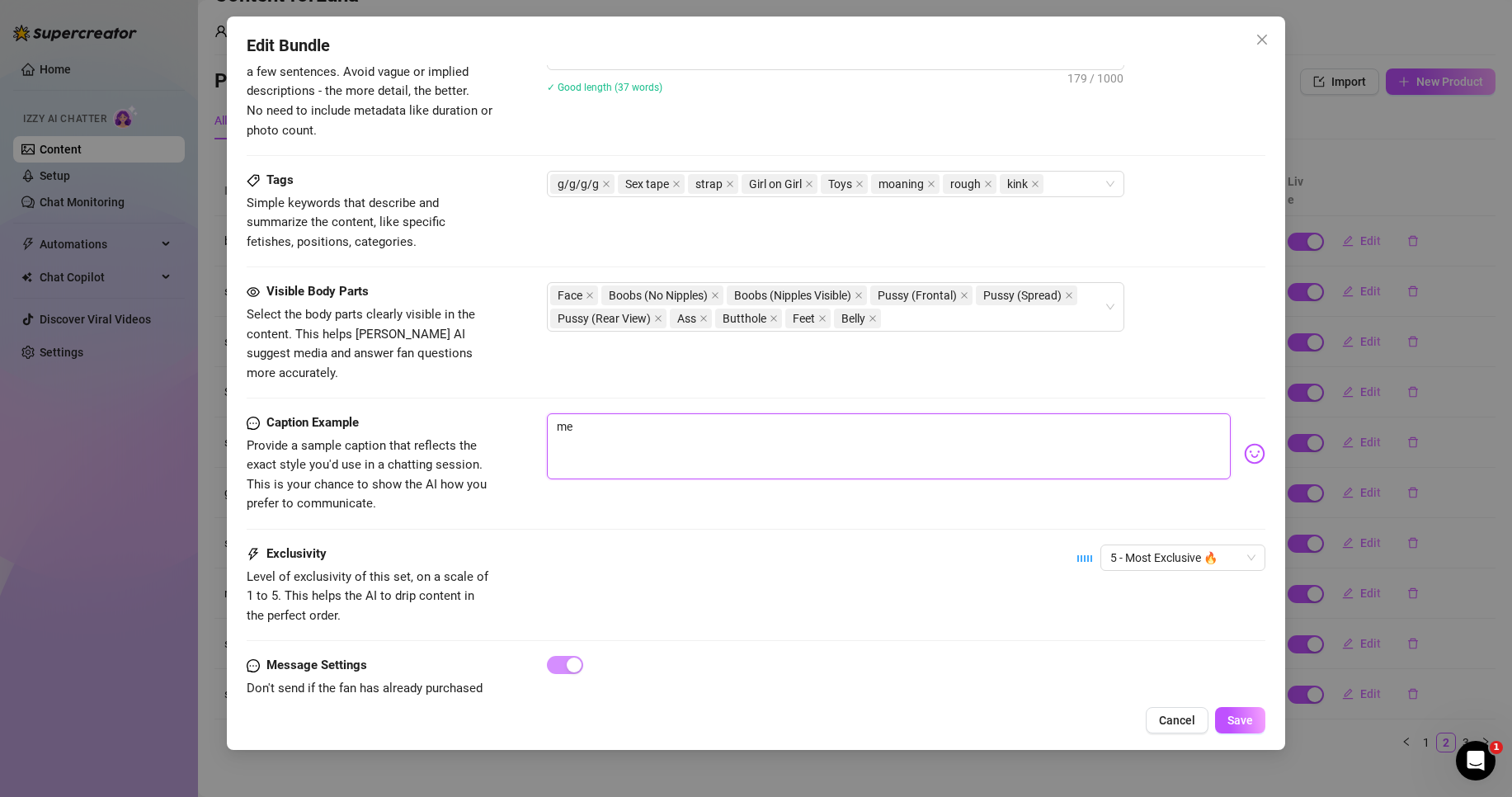
type textarea "m"
type textarea "Type your message here..."
type textarea "M"
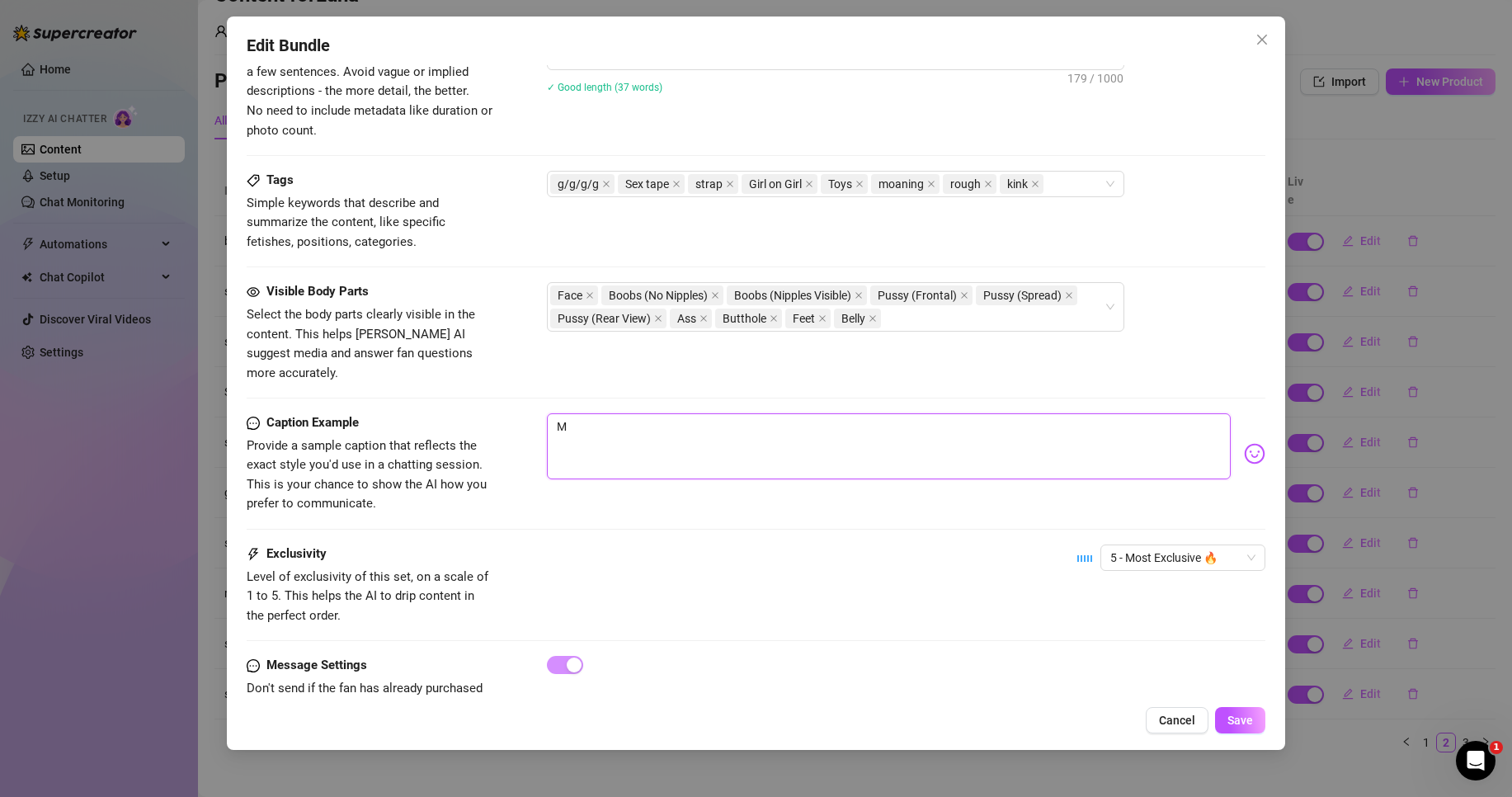
type textarea "Me"
type textarea "Me a"
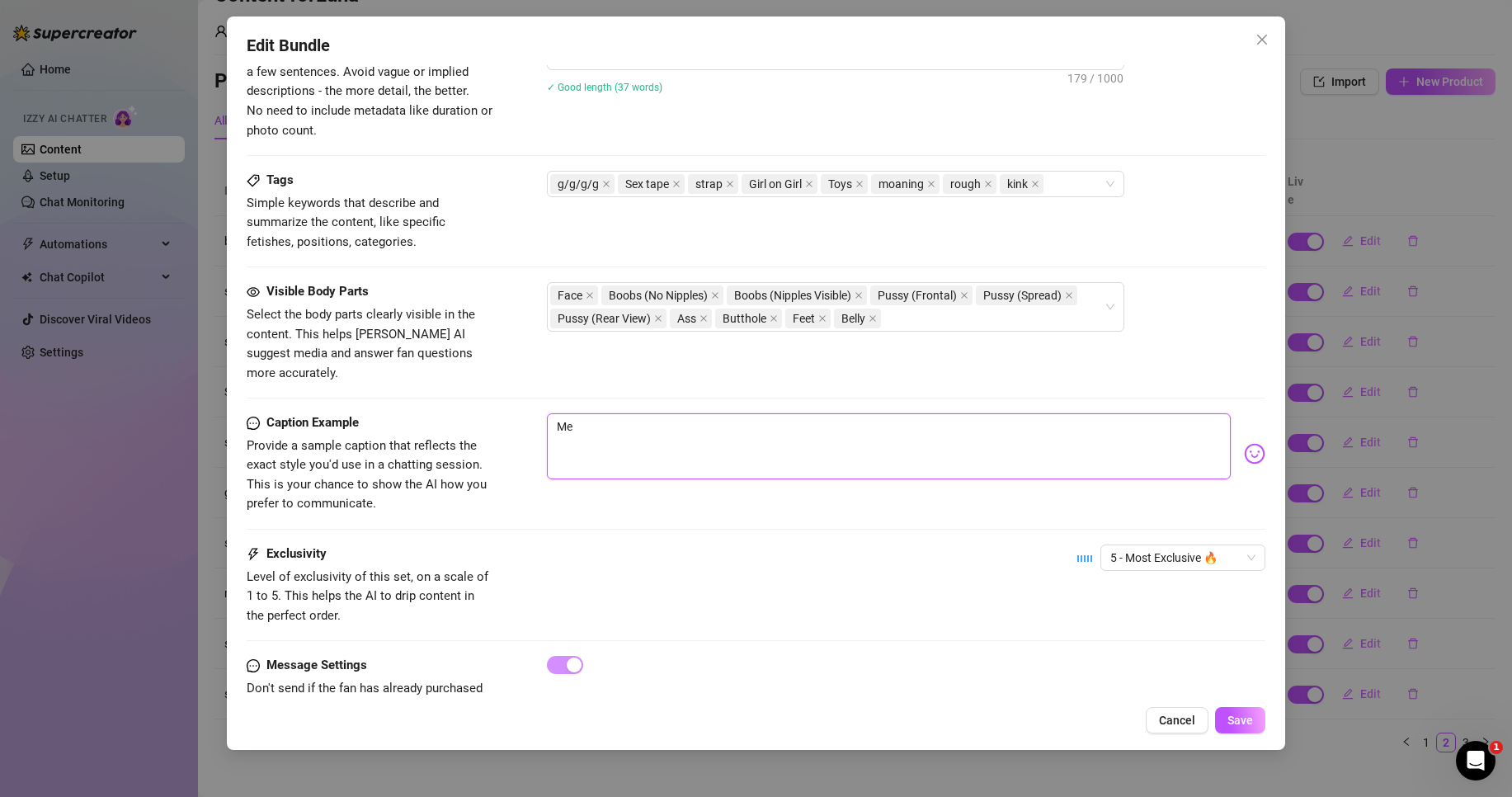
type textarea "Me a"
type textarea "Me an"
type textarea "Me and"
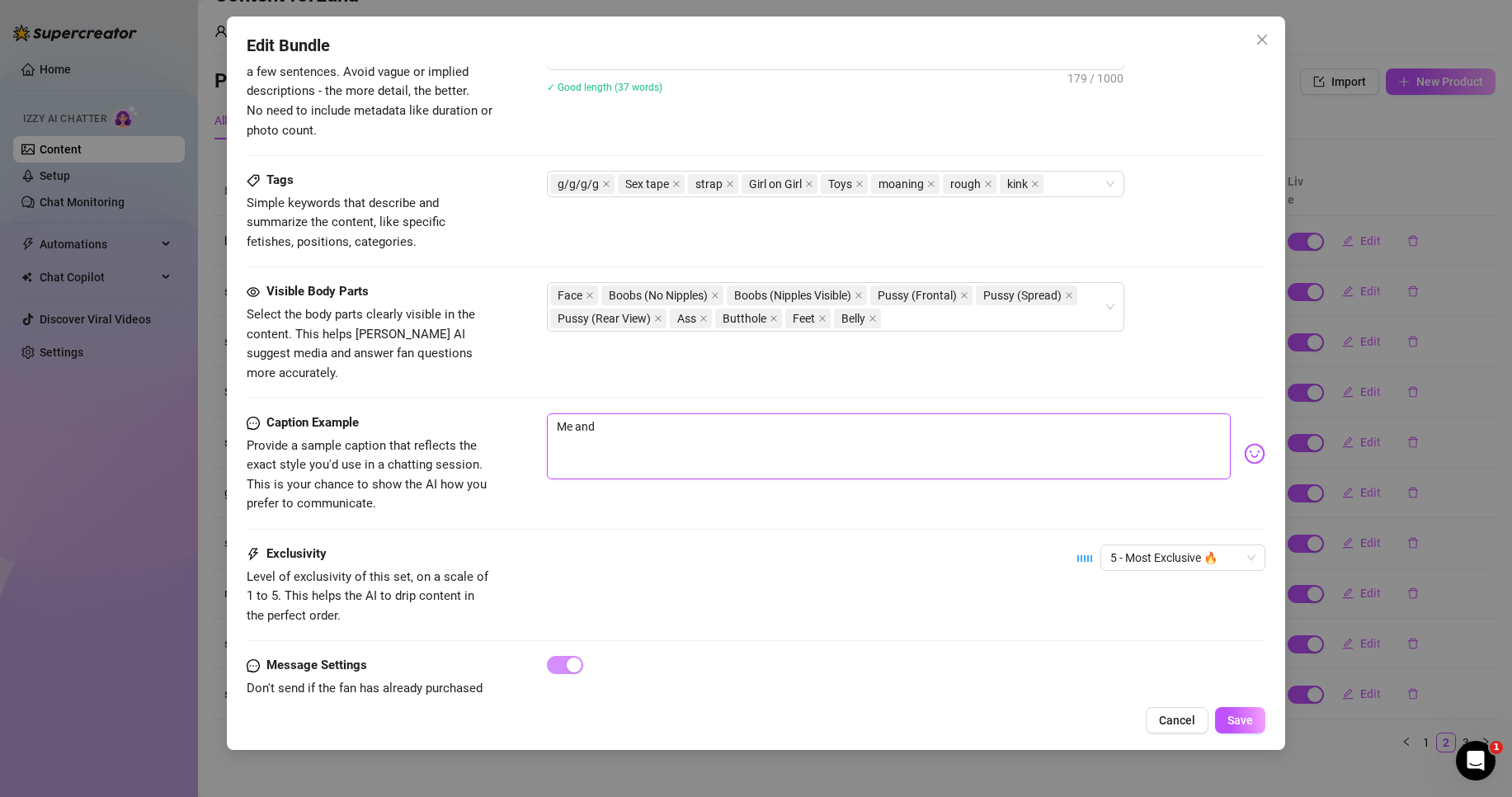
type textarea "Me and"
type textarea "Me and c"
type textarea "Me and ch"
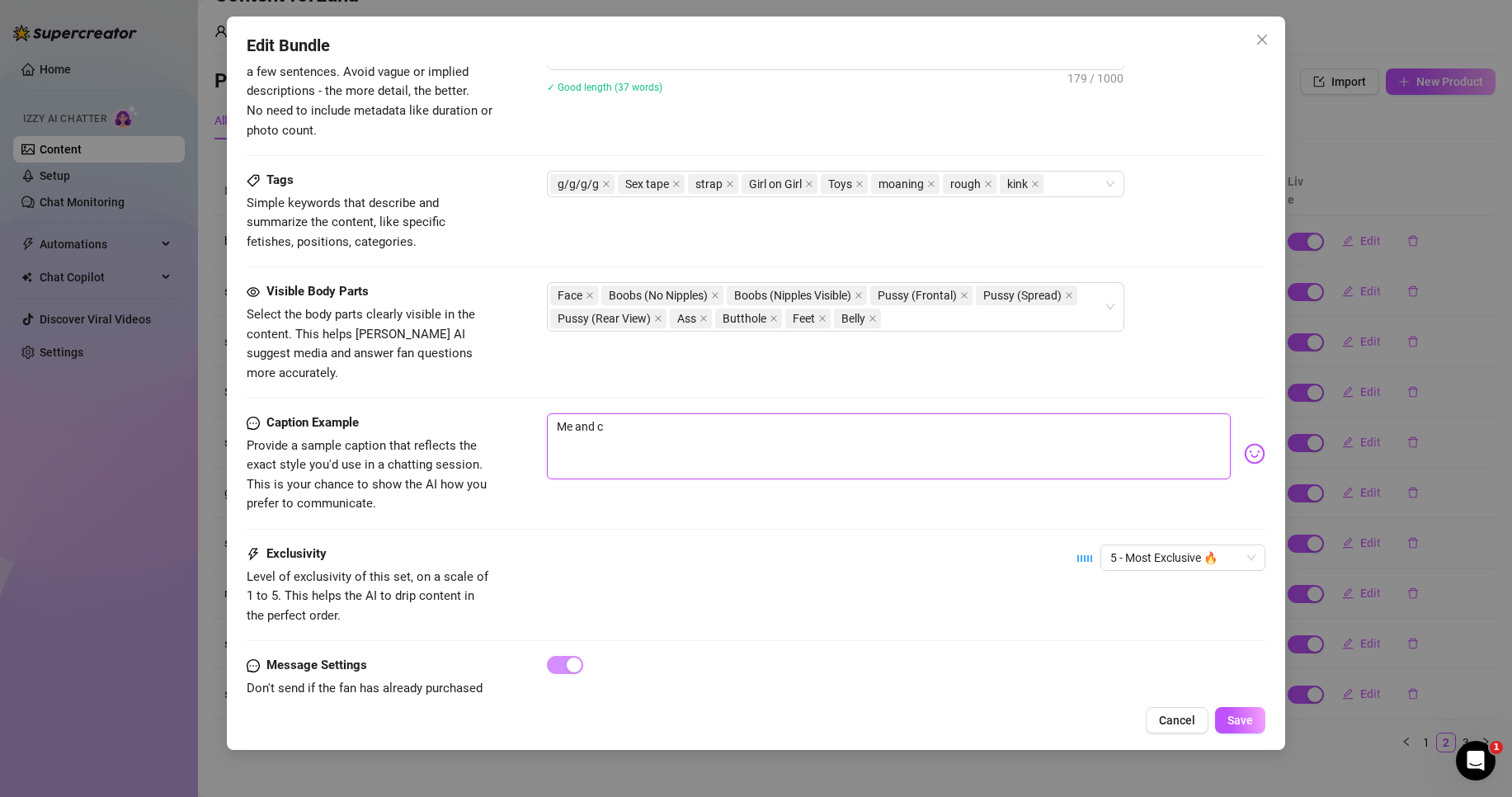
type textarea "Me and ch"
type textarea "Me and che"
type textarea "Me and chee"
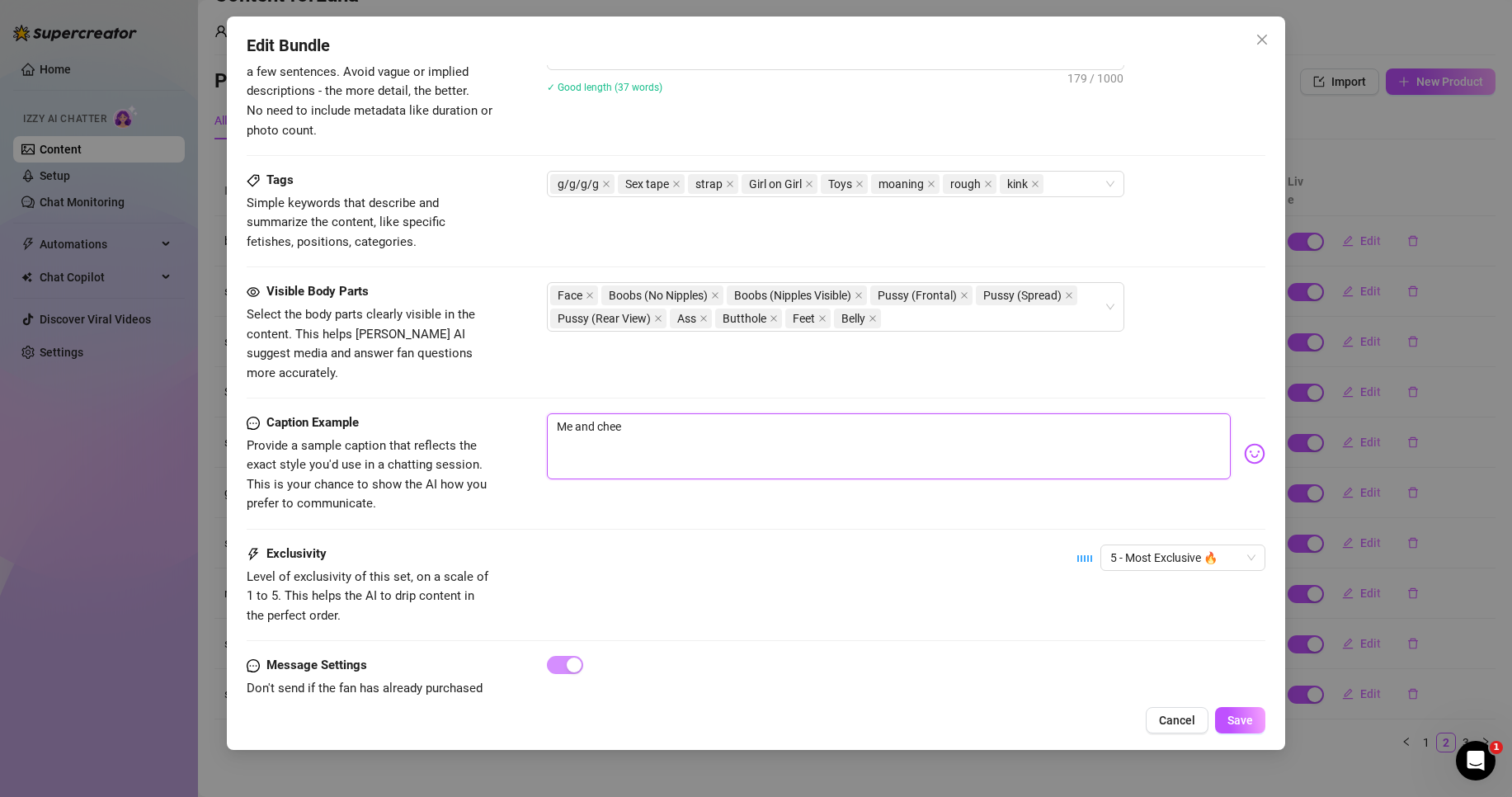
type textarea "Me and cheec"
type textarea "Me and cheech"
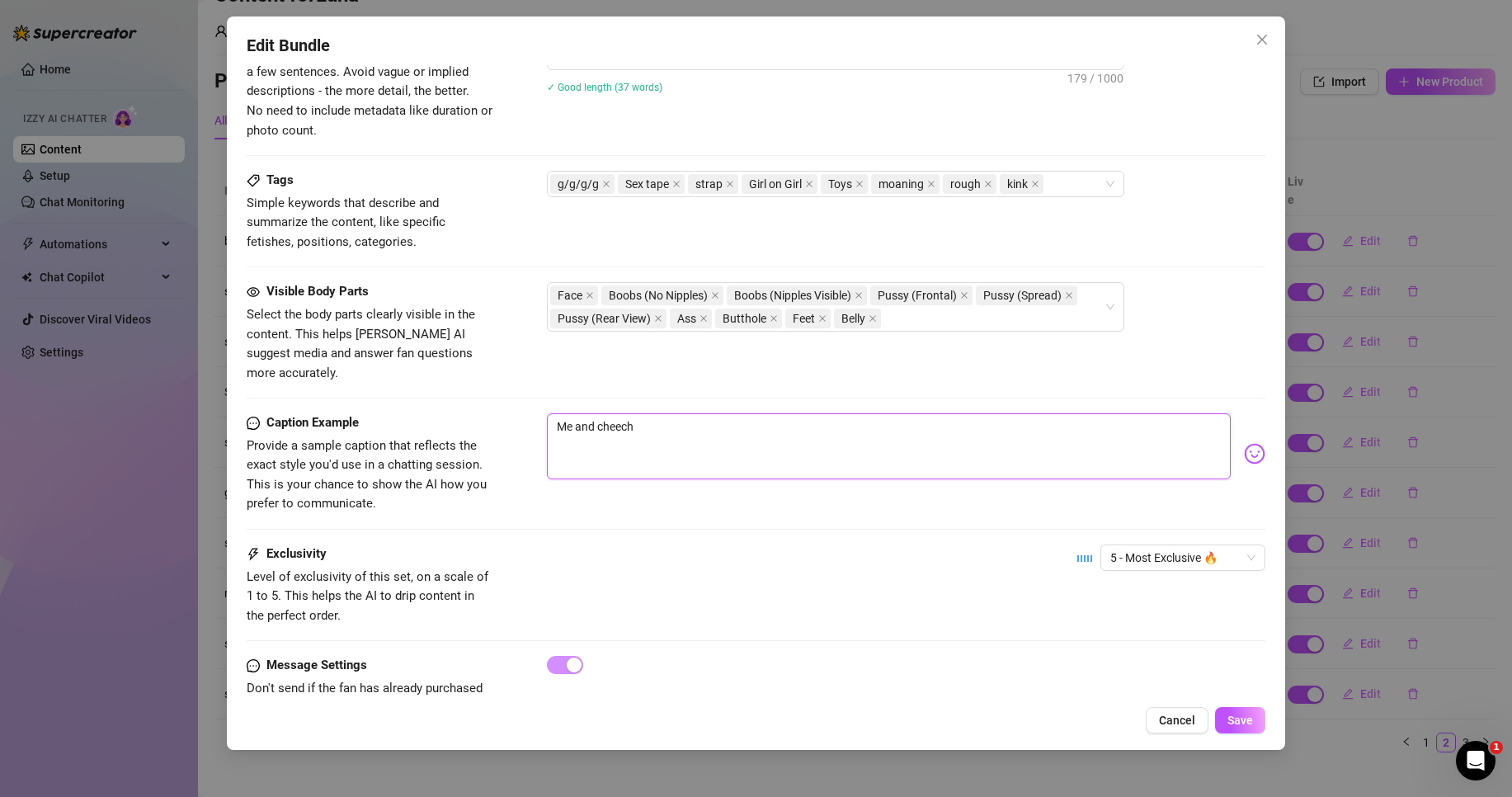
type textarea "Me and cheech"
type textarea "Me and cheech r"
type textarea "Me and cheech ro"
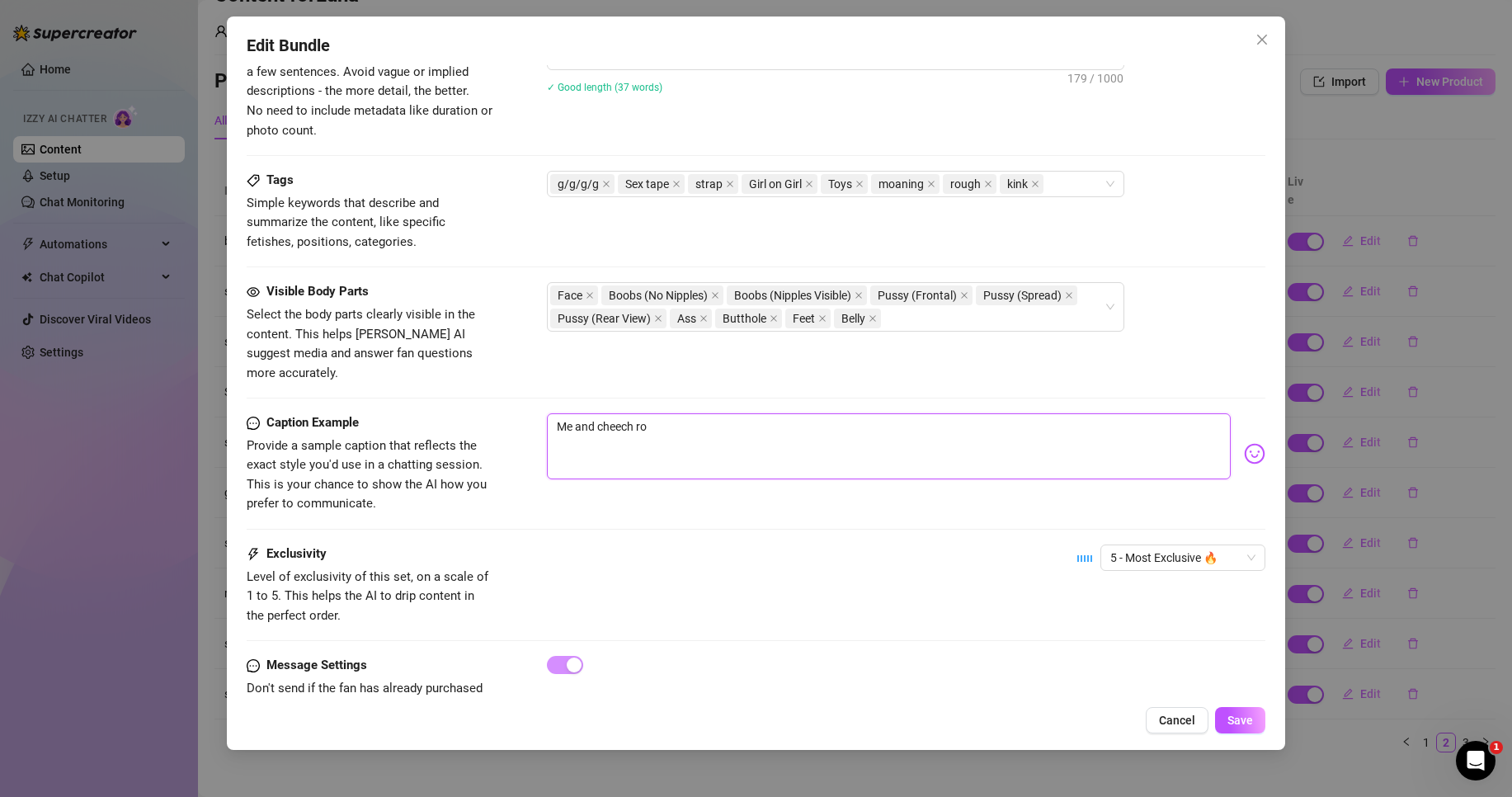
type textarea "Me and cheech rou"
type textarea "Me and [PERSON_NAME]"
type textarea "Me and cheech rough"
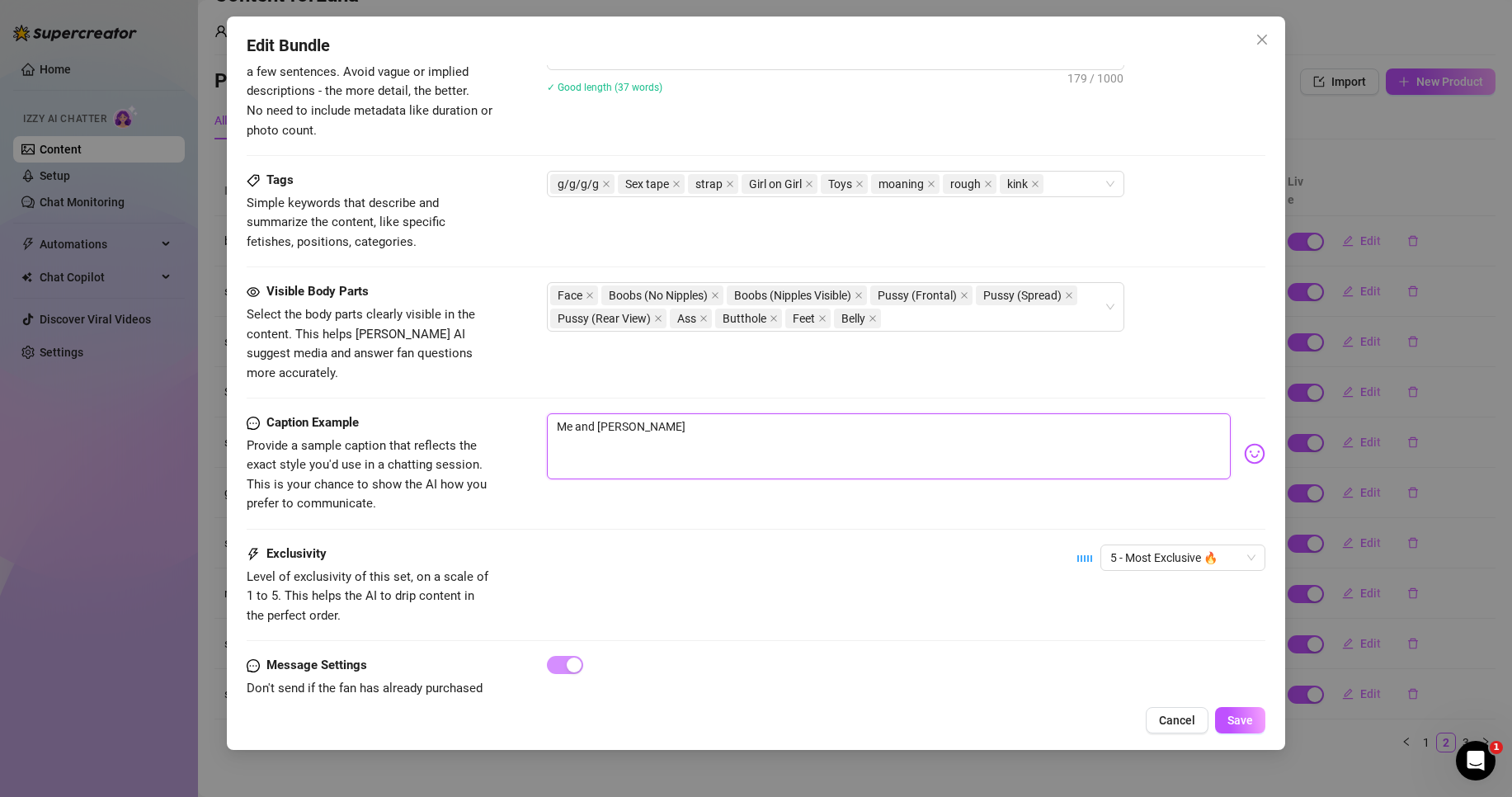
type textarea "Me and cheech rough"
type textarea "Me and cheech roughl"
type textarea "Me and cheech roughly"
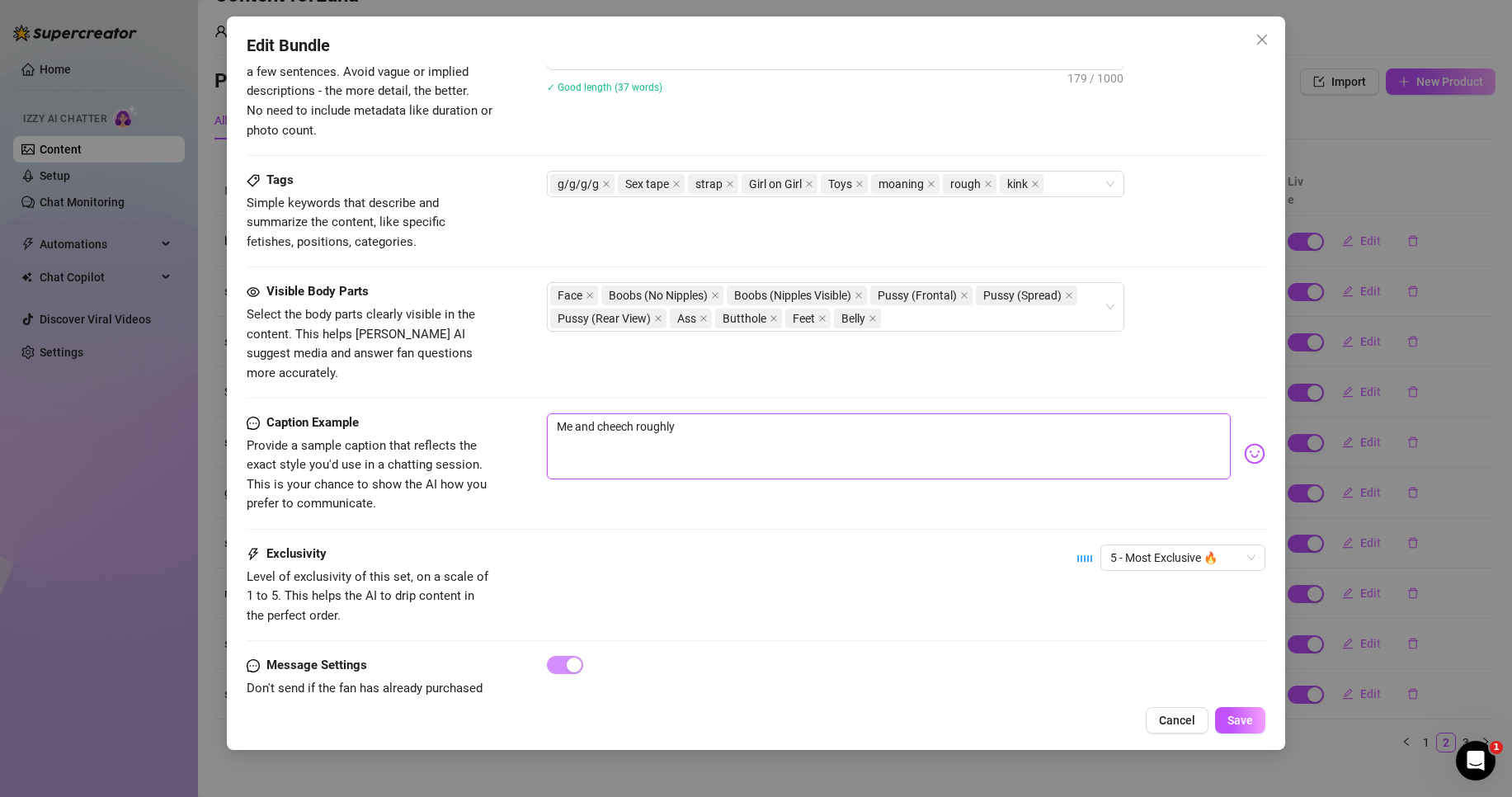
type textarea "Me and cheech roughly"
type textarea "Me and cheech roughly f"
type textarea "Me and cheech roughly fu"
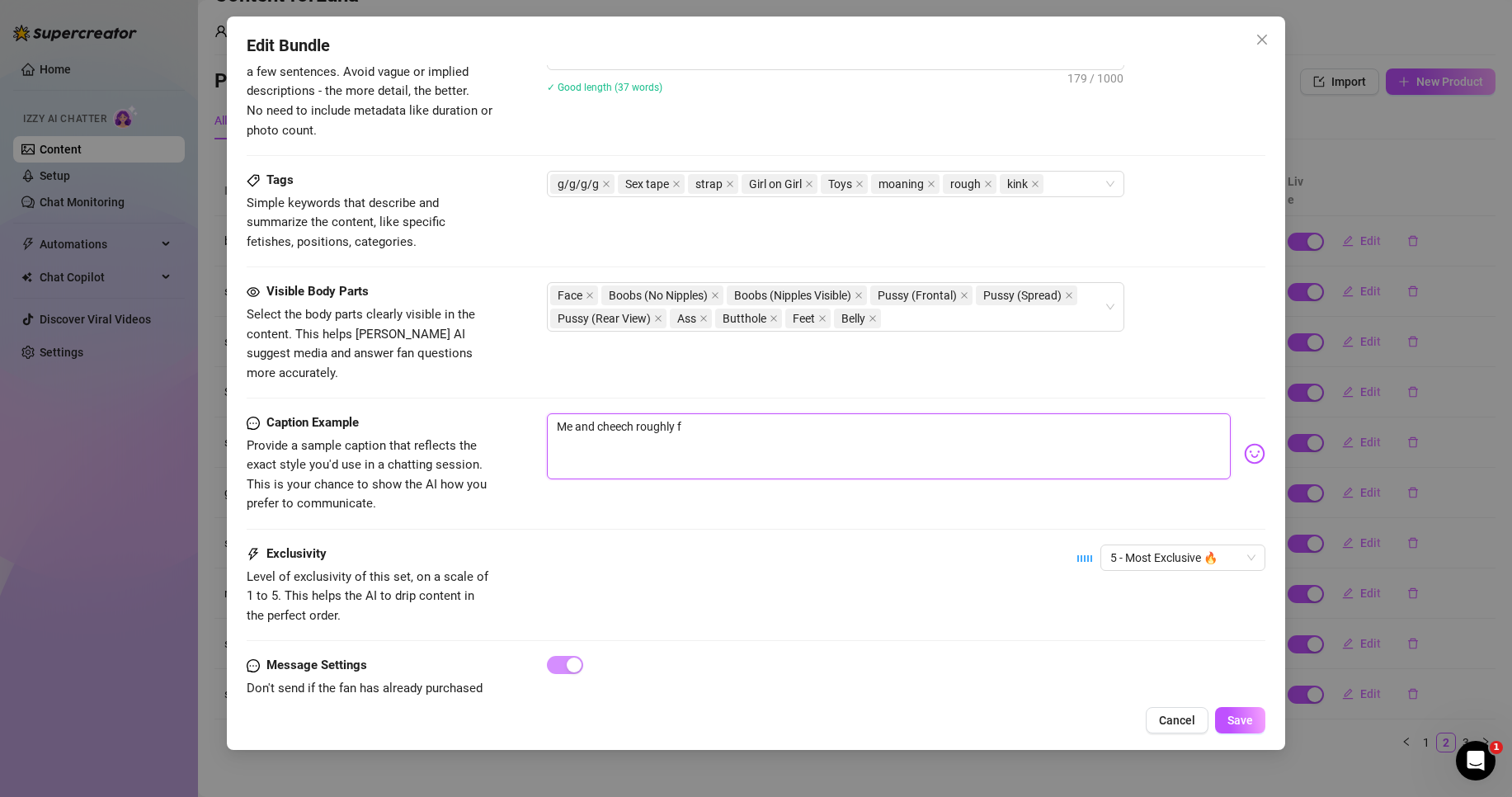
type textarea "Me and cheech roughly fu"
type textarea "Me and cheech roughly fuc"
type textarea "Me and cheech roughly fuck"
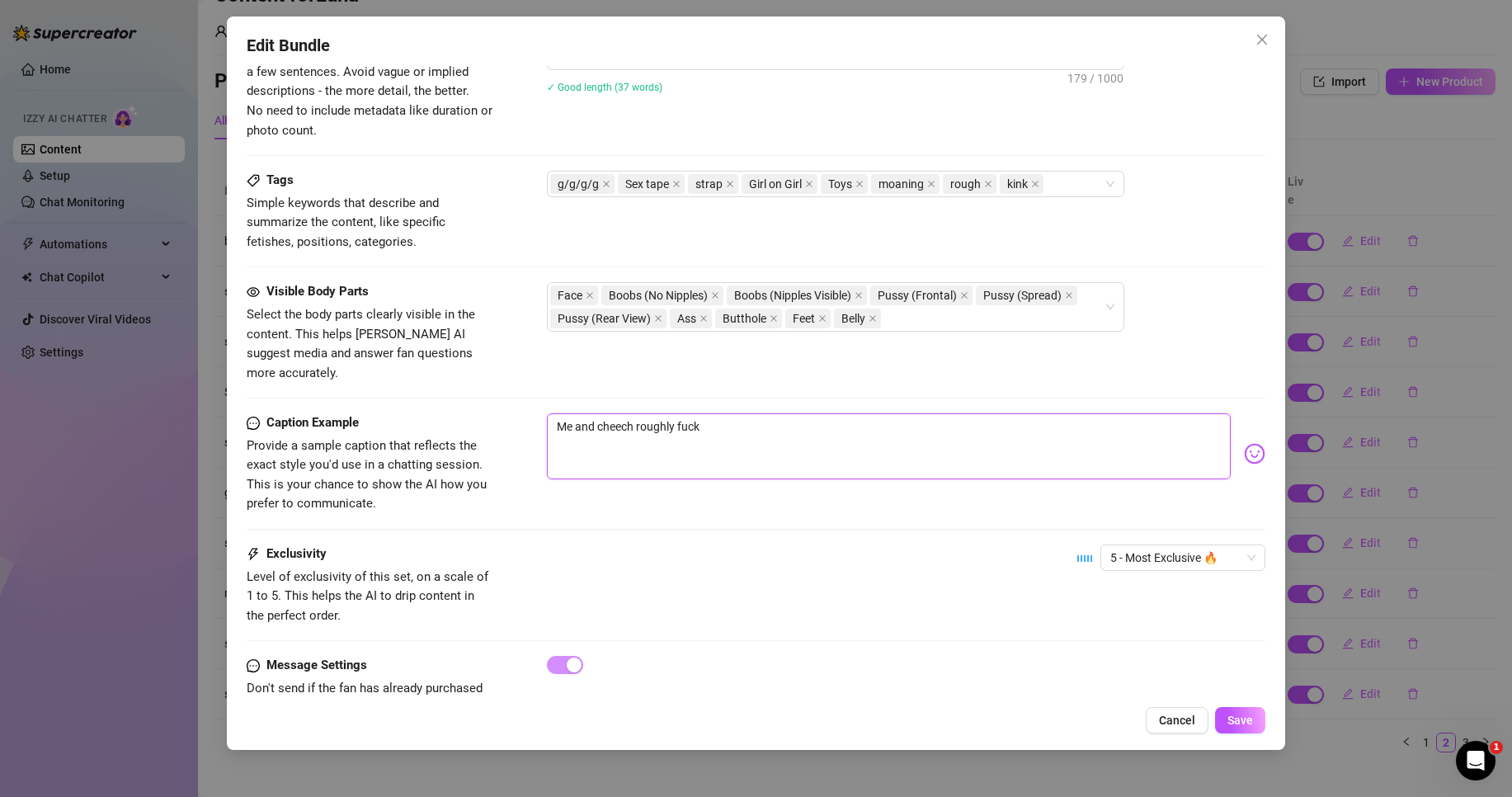
type textarea "Me and cheech roughly fuck"
type textarea "Me and cheech roughly fuck t"
type textarea "Me and cheech roughly fuck th"
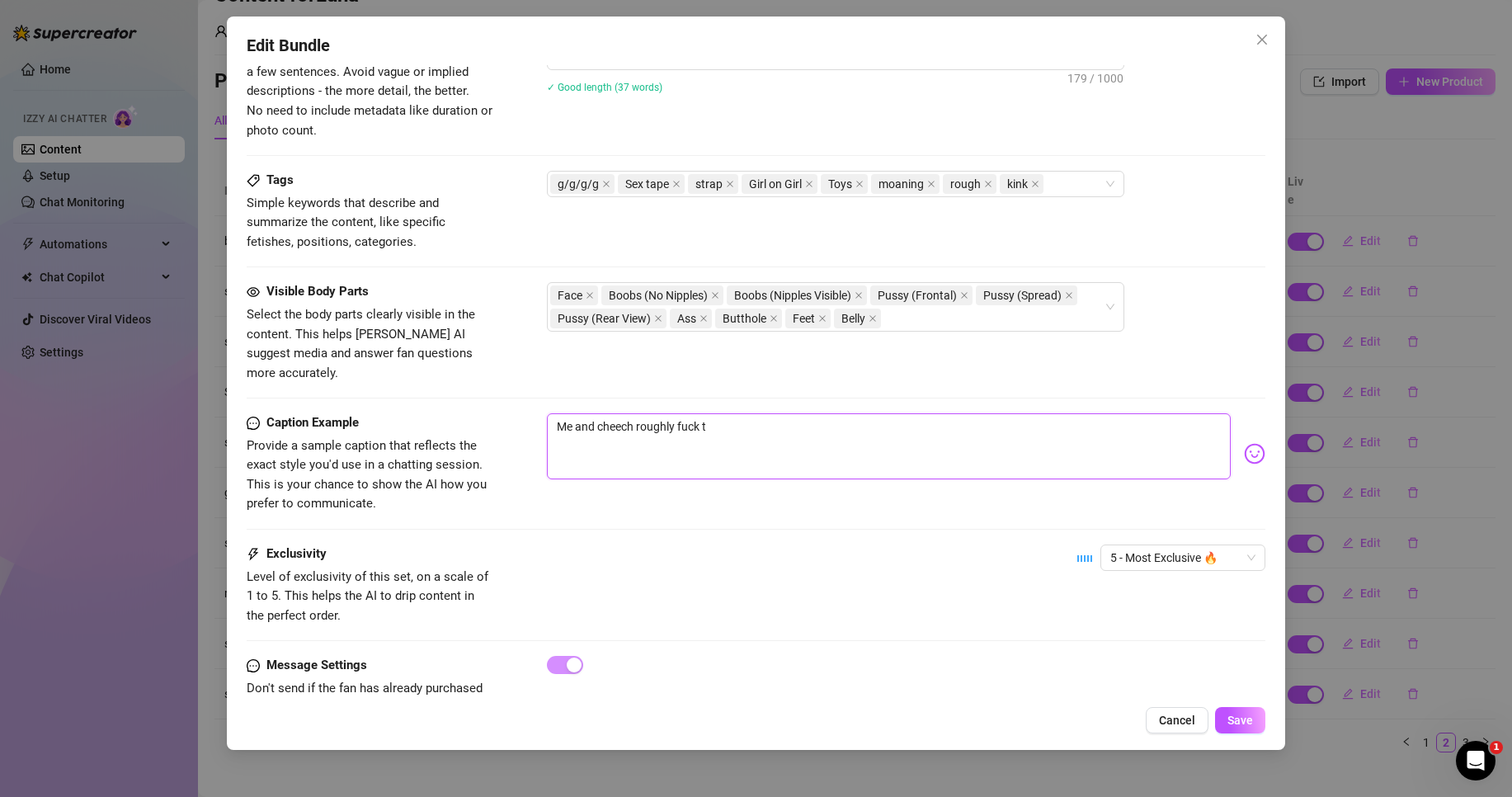
type textarea "Me and cheech roughly fuck th"
type textarea "Me and cheech roughly fuck the"
type textarea "Me and cheech roughly fuck thes"
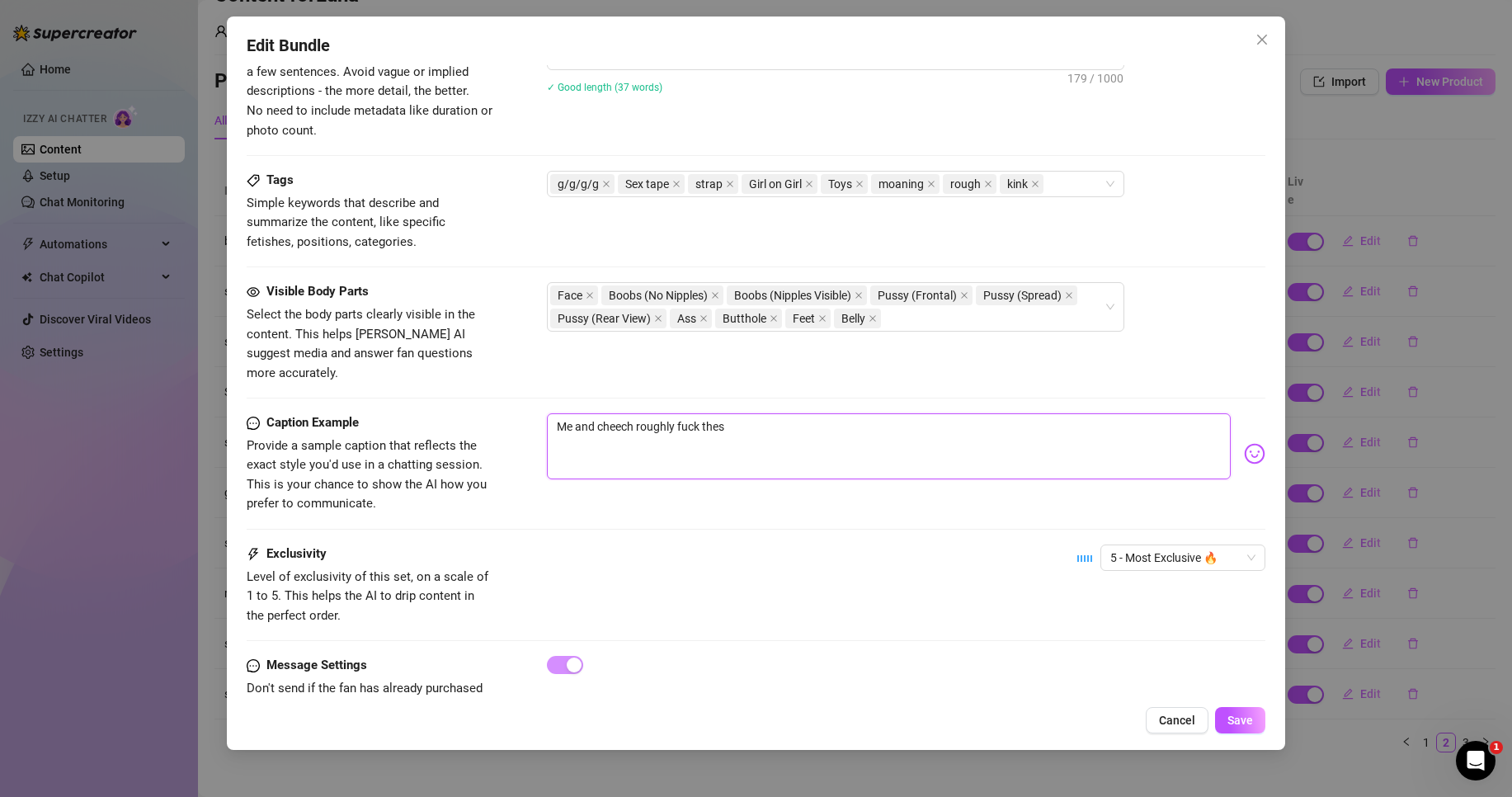
type textarea "Me and cheech roughly fuck these"
type textarea "Me and cheech roughly fuck these t"
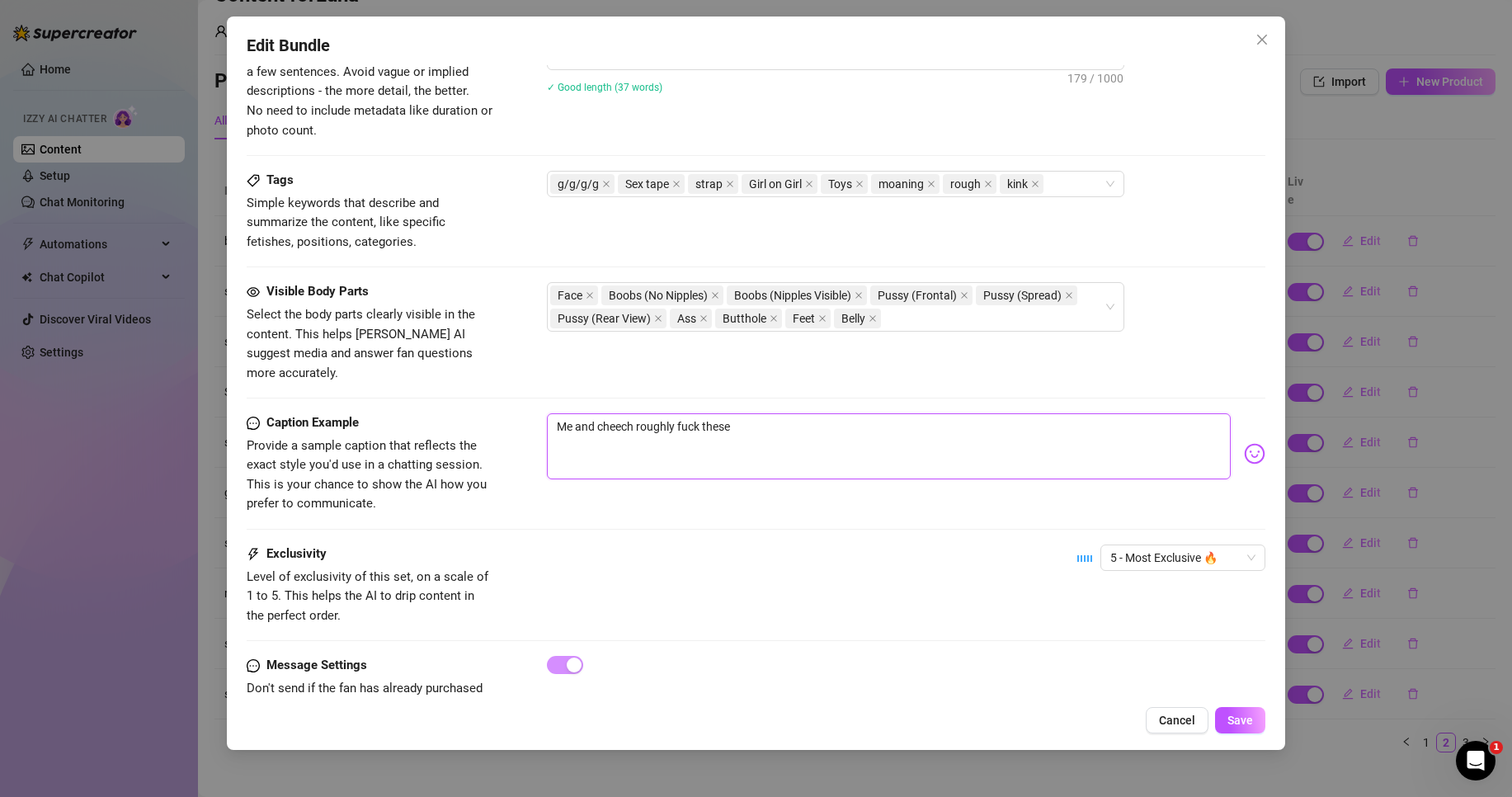
type textarea "Me and cheech roughly fuck these t"
type textarea "Me and cheech roughly fuck these tw"
type textarea "Me and cheech roughly fuck these two"
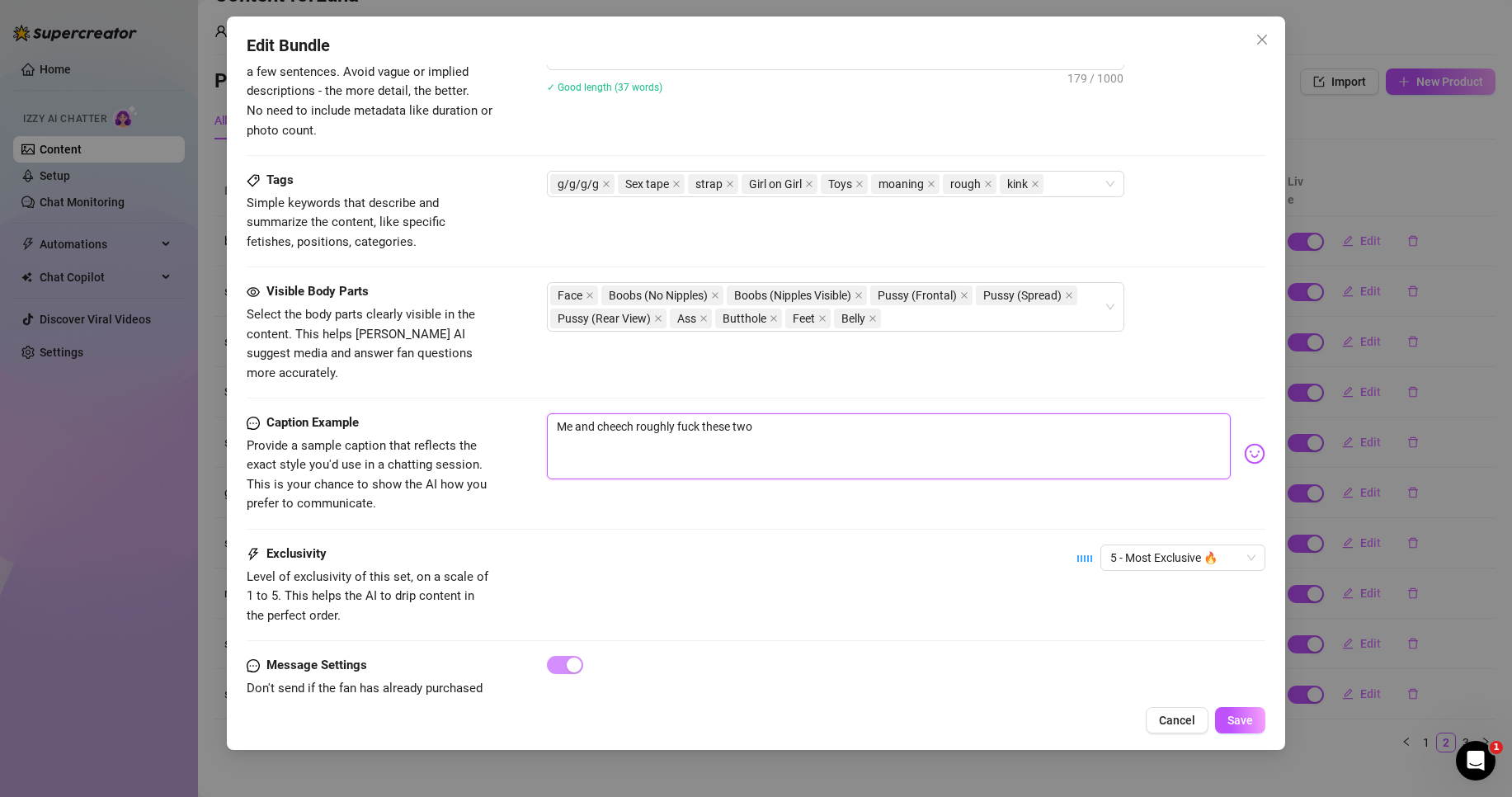
type textarea "Me and cheech roughly fuck these two"
type textarea "Me and cheech roughly fuck these two v"
type textarea "Me and cheech roughly fuck these two ve"
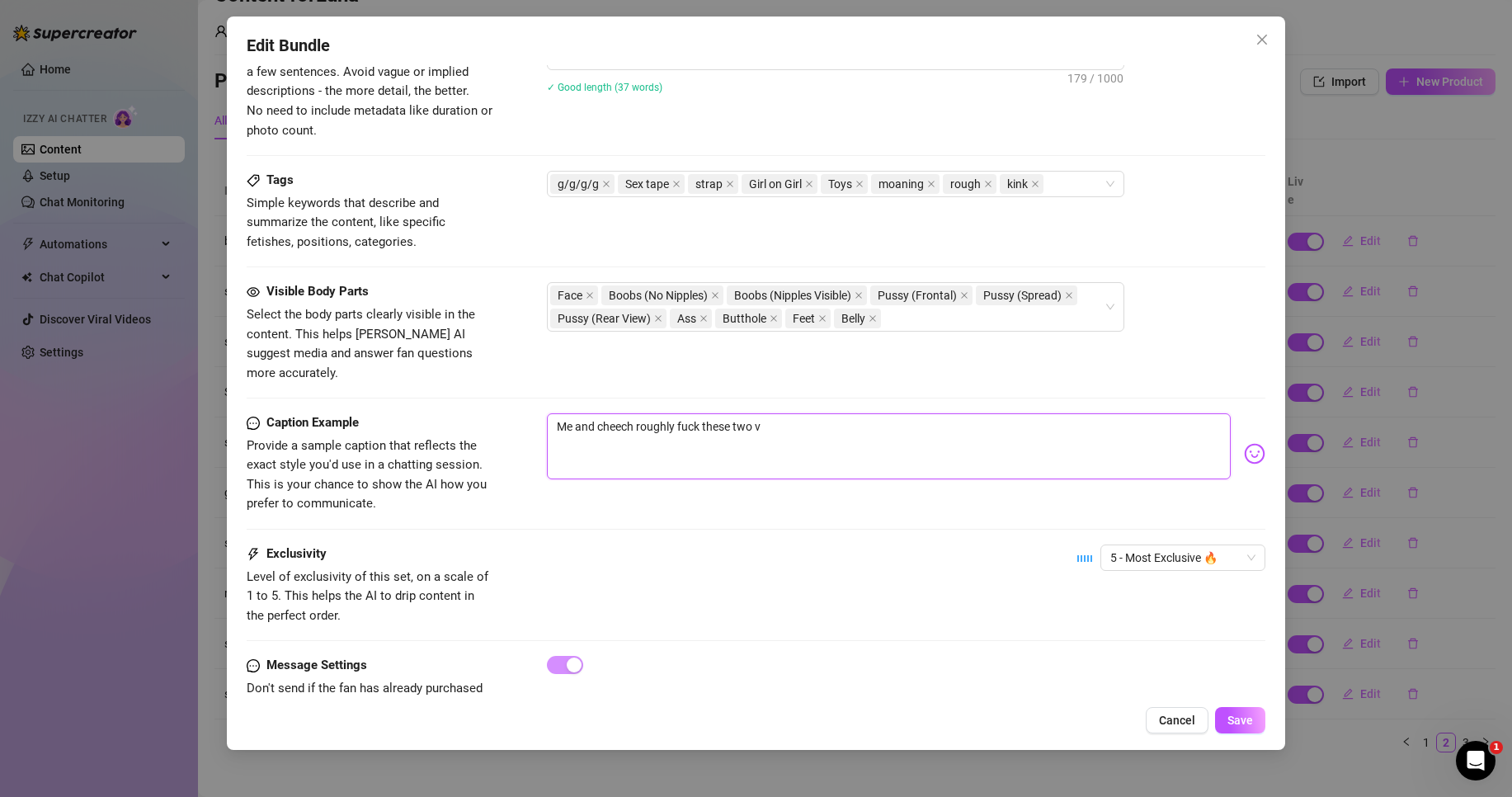
type textarea "Me and cheech roughly fuck these two ve"
type textarea "Me and cheech roughly fuck these two ver"
type textarea "Me and cheech roughly fuck these two very"
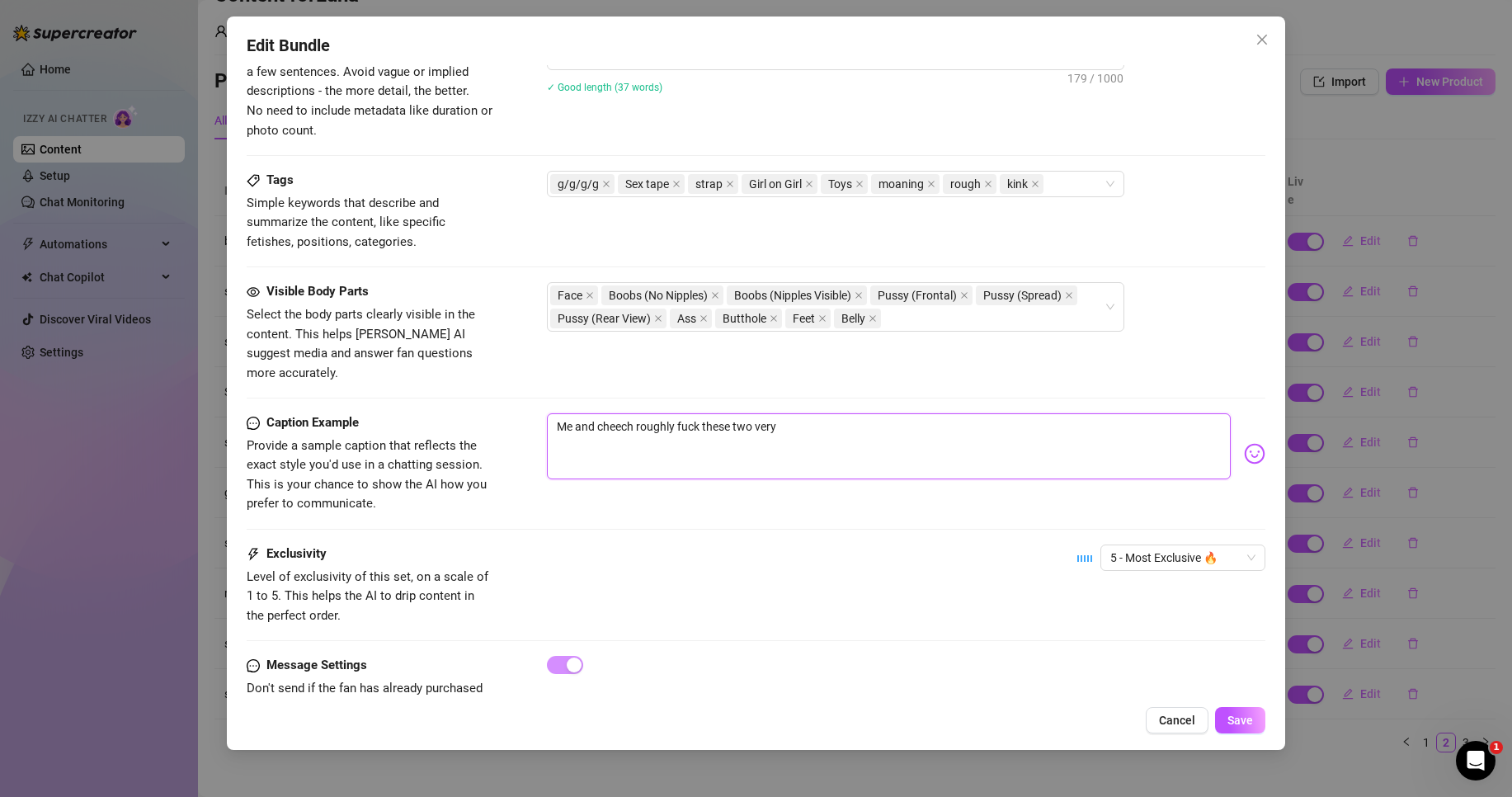
type textarea "Me and cheech roughly fuck these two very"
type textarea "Me and cheech roughly fuck these two very g"
type textarea "Me and cheech roughly fuck these two very go"
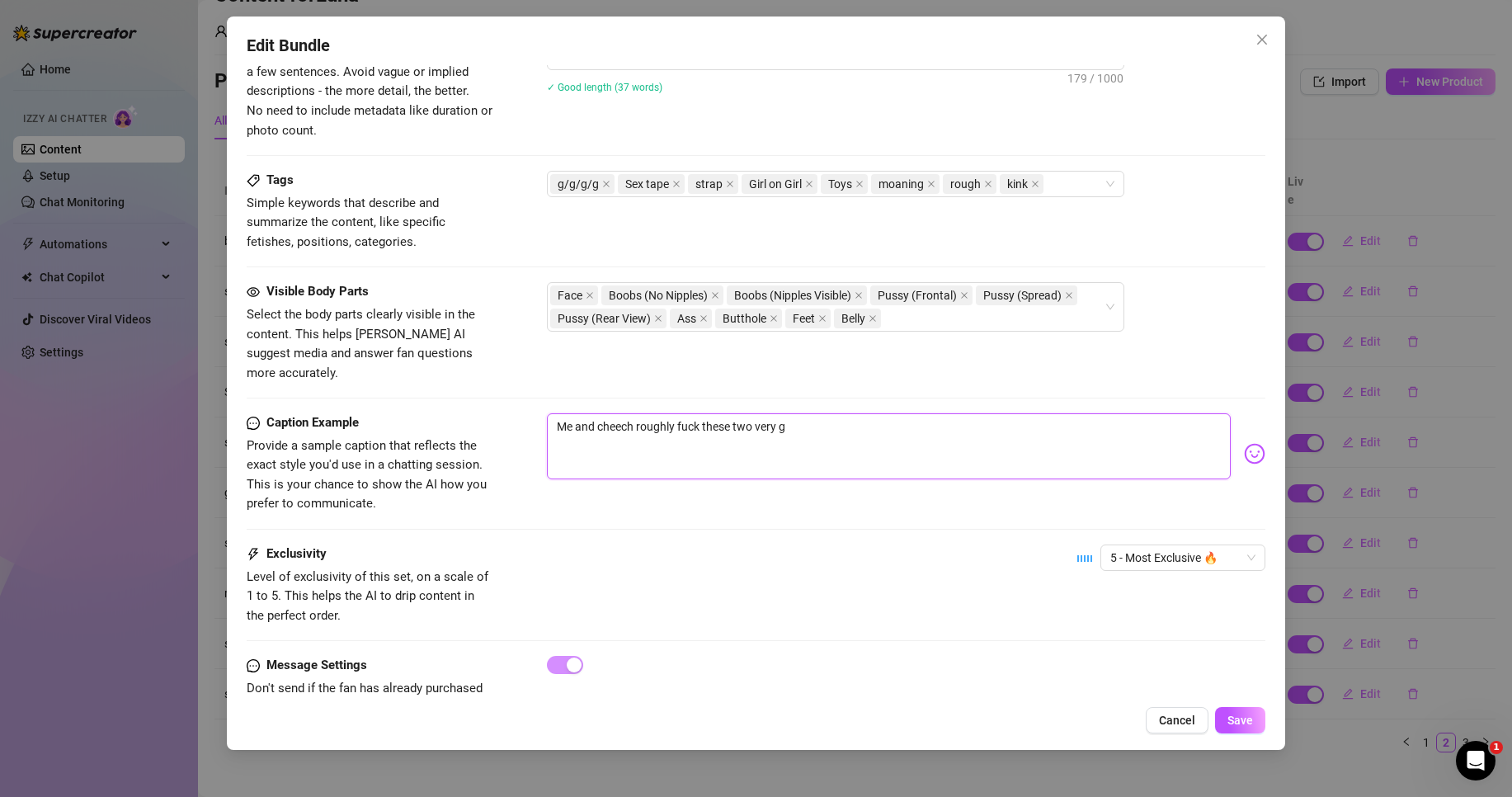
type textarea "Me and cheech roughly fuck these two very go"
type textarea "Me and cheech roughly fuck these two very goo"
type textarea "Me and cheech roughly fuck these two very good"
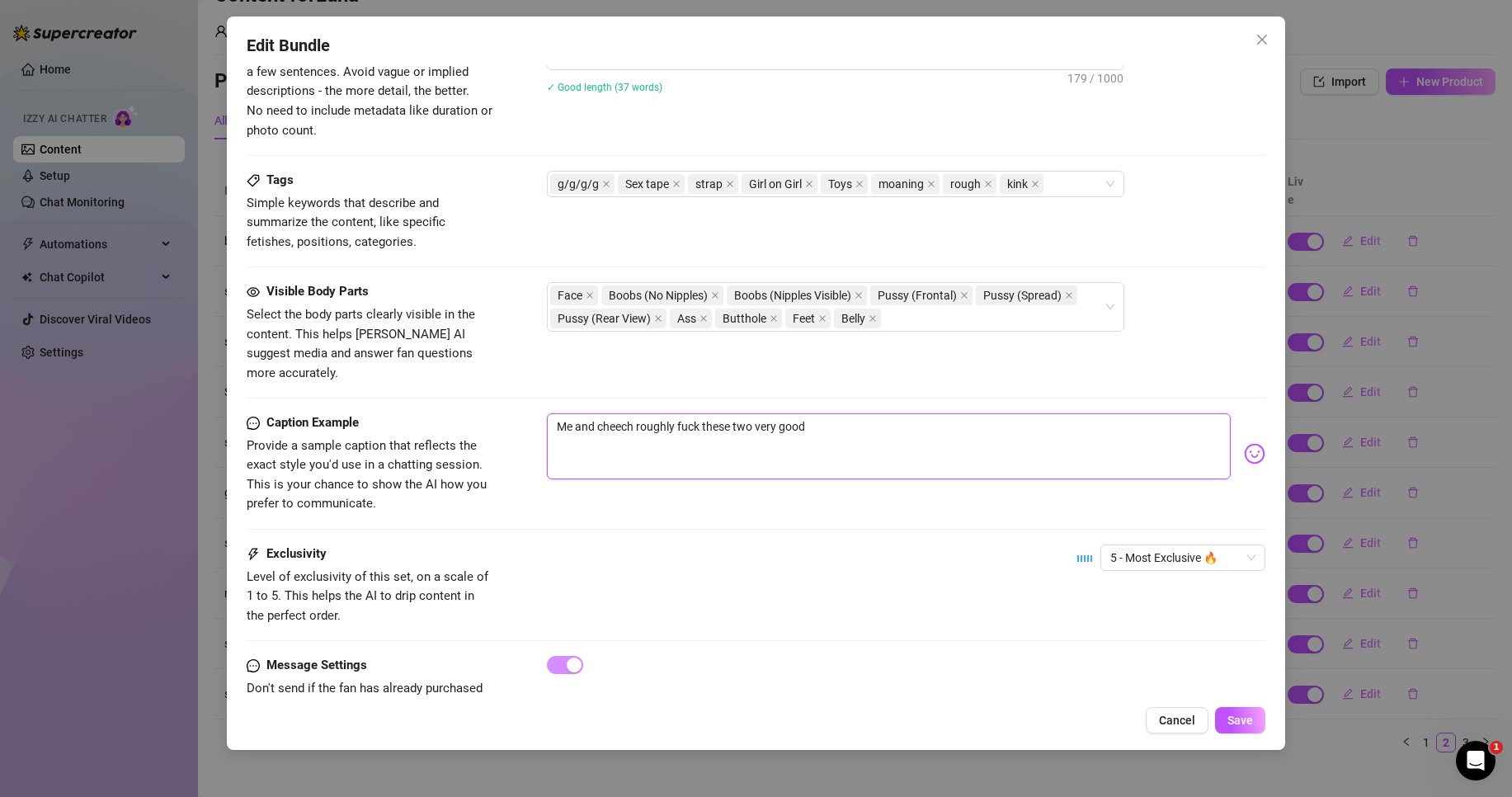
type textarea "Me and cheech roughly fuck these two very good"
type textarea "Me and cheech roughly fuck these two very good g"
type textarea "Me and cheech roughly fuck these two very good gi"
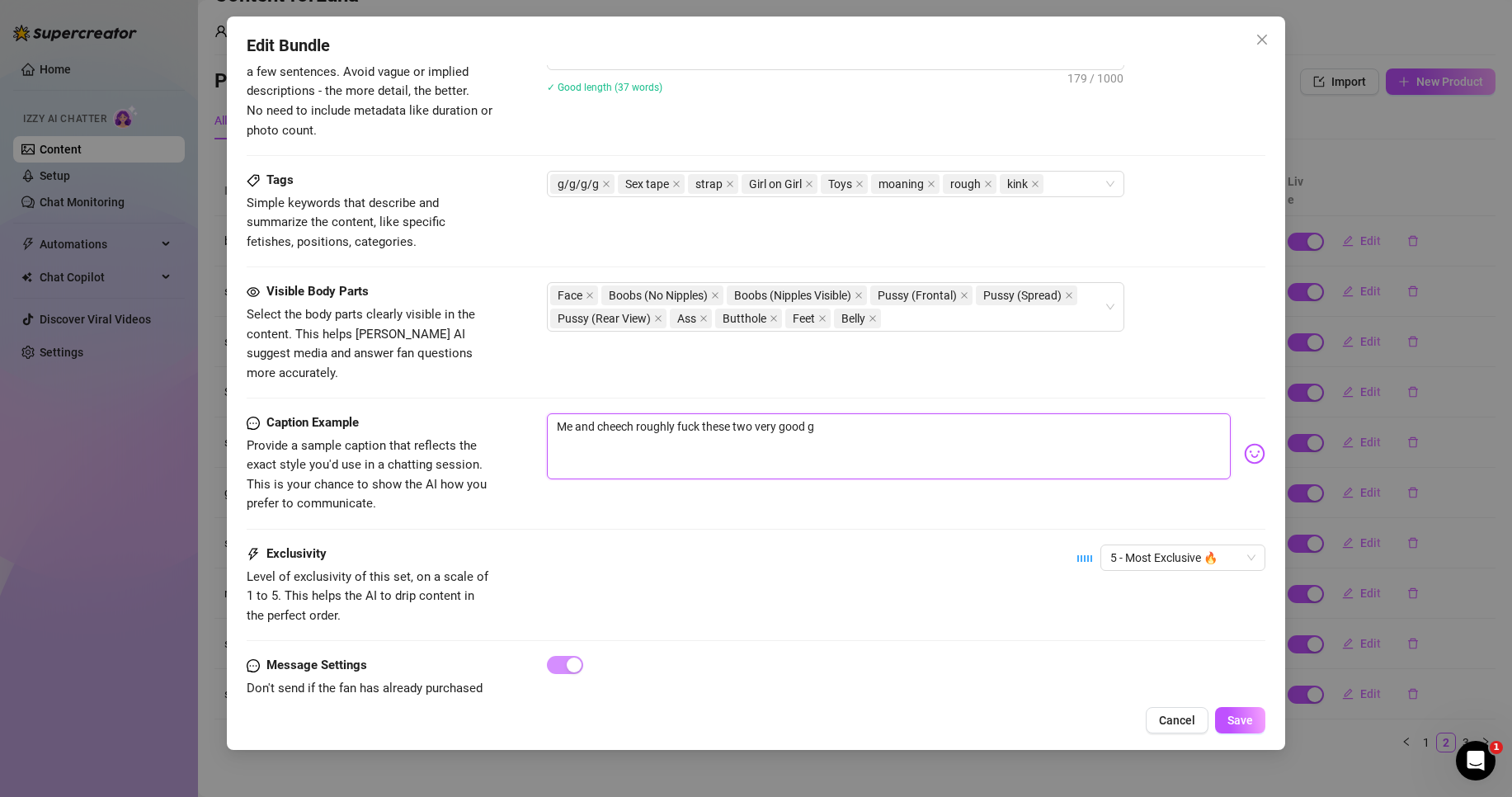
type textarea "Me and cheech roughly fuck these two very good gi"
type textarea "Me and cheech roughly fuck these two very good gir"
type textarea "Me and cheech roughly fuck these two very good girl"
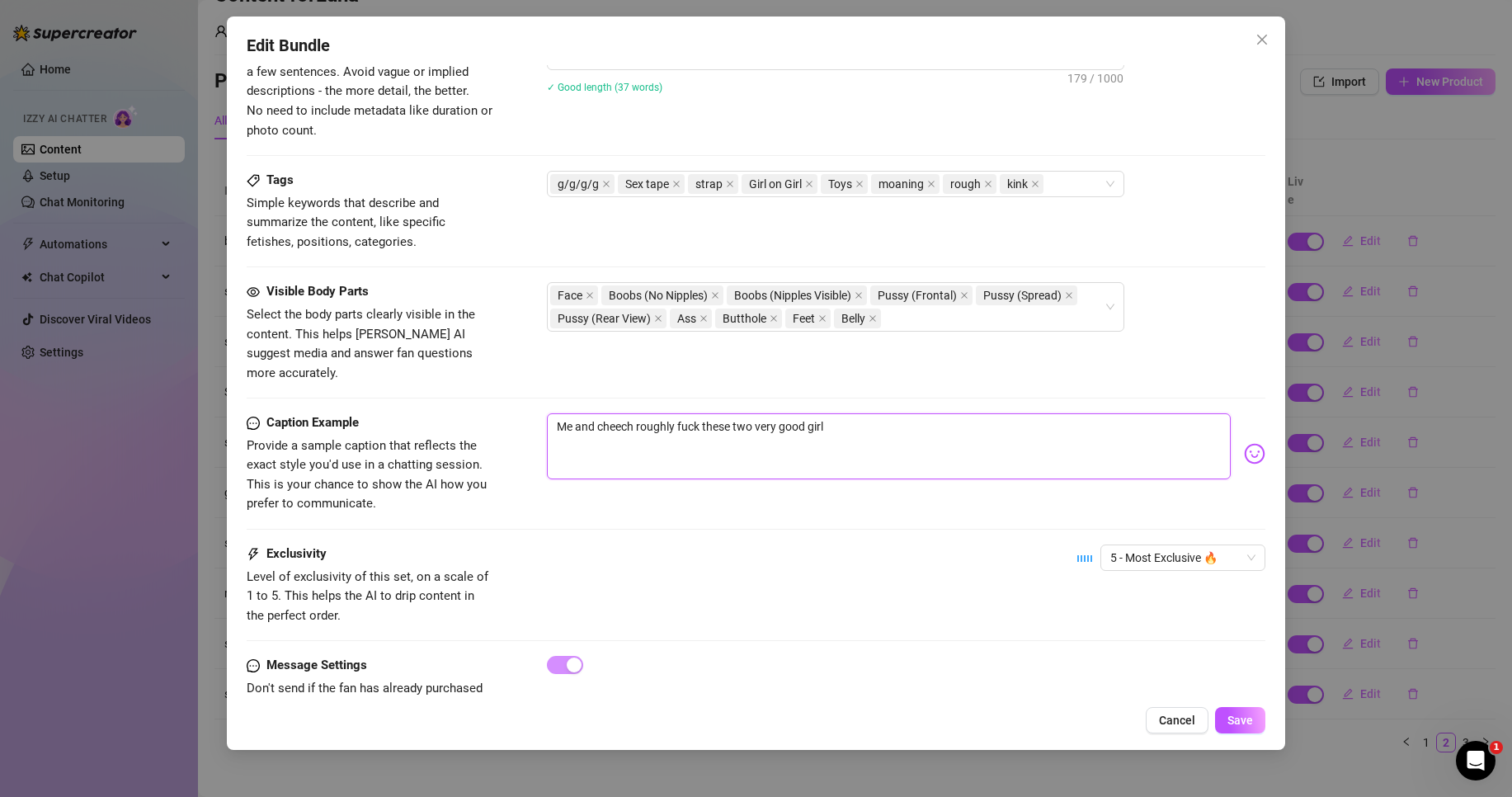
type textarea "Me and cheech roughly fuck these two very good girls"
type textarea "Me and cheech roughly fuck these two very good girls w"
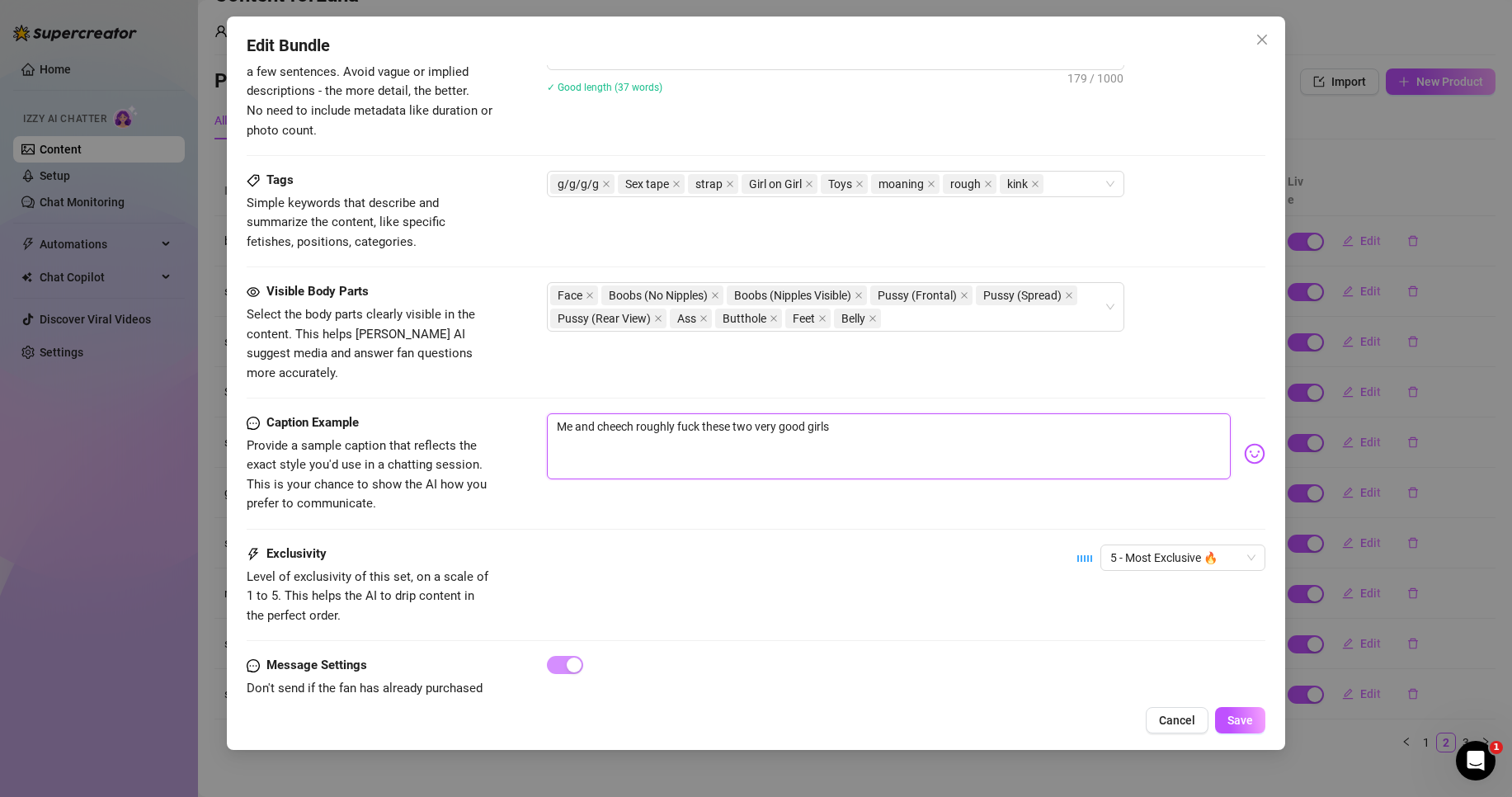
type textarea "Me and cheech roughly fuck these two very good girls w"
type textarea "Me and cheech roughly fuck these two very good girls wh"
type textarea "Me and cheech roughly fuck these two very good girls who"
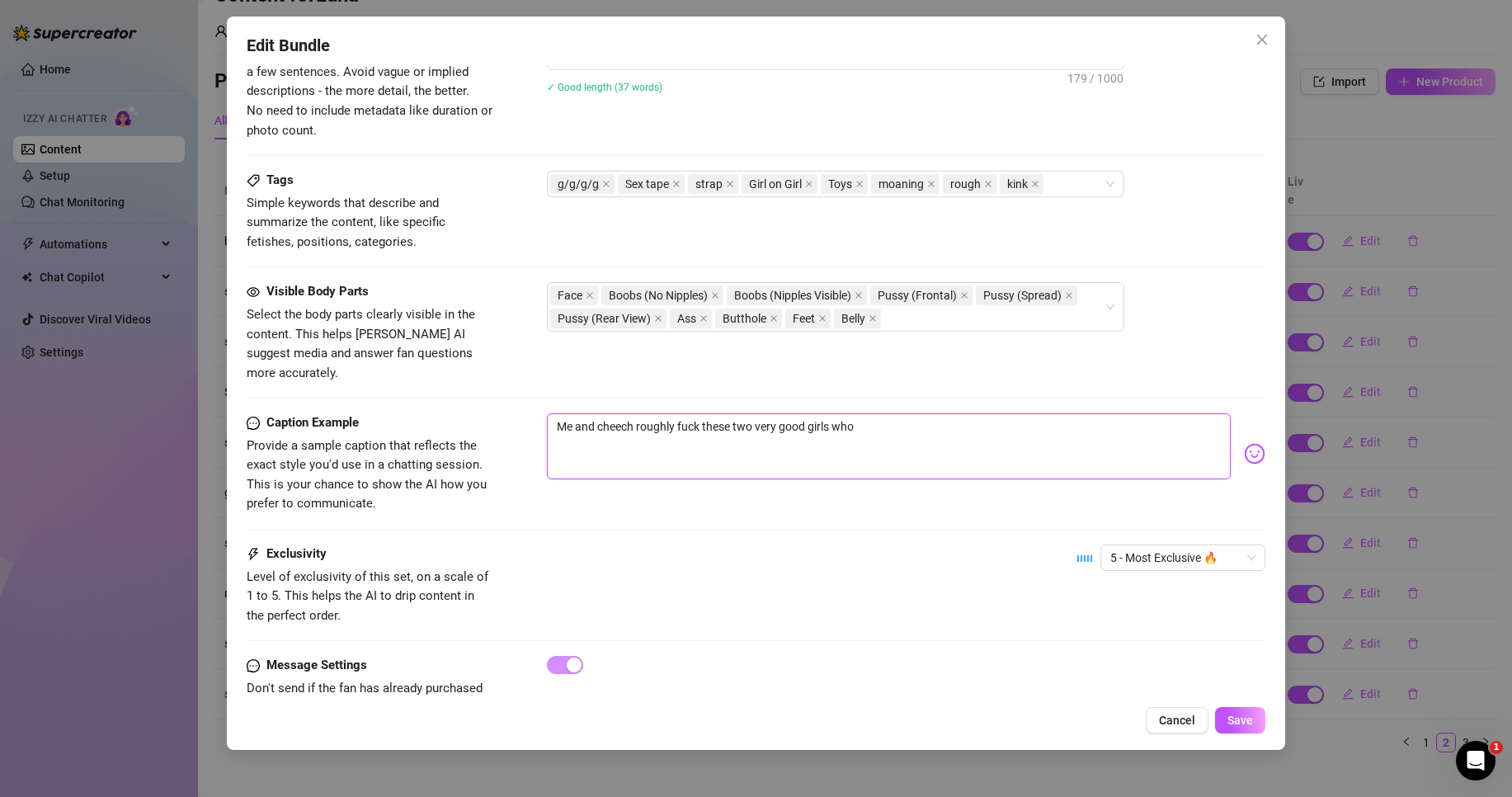
type textarea "Me and cheech roughly fuck these two very good girls whoa"
type textarea "Me and cheech roughly fuck these two very good girls who"
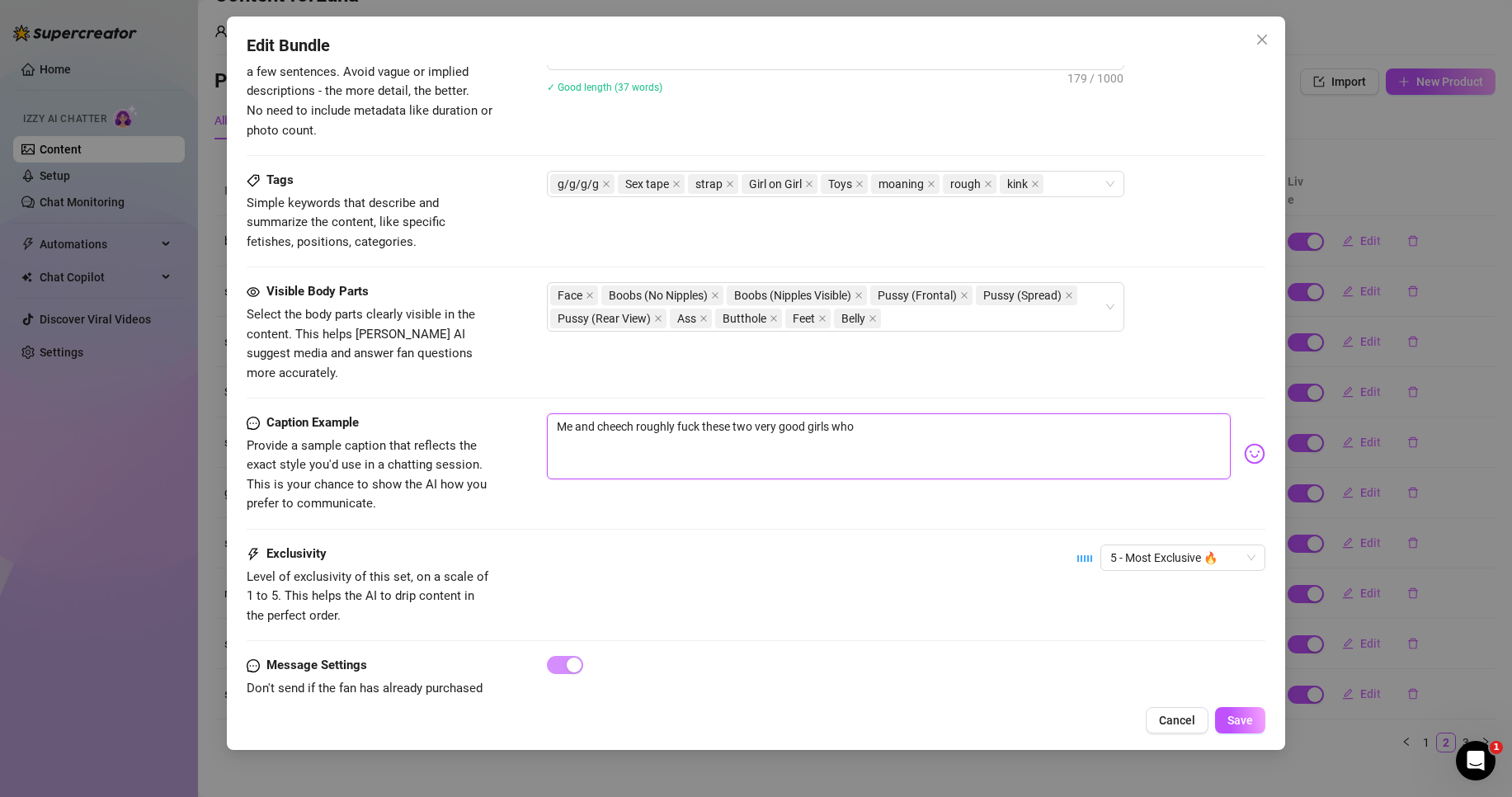
type textarea "Me and cheech roughly fuck these two very good girls who"
type textarea "Me and cheech roughly fuck these two very good girls who a"
type textarea "Me and cheech roughly fuck these two very good girls who ar"
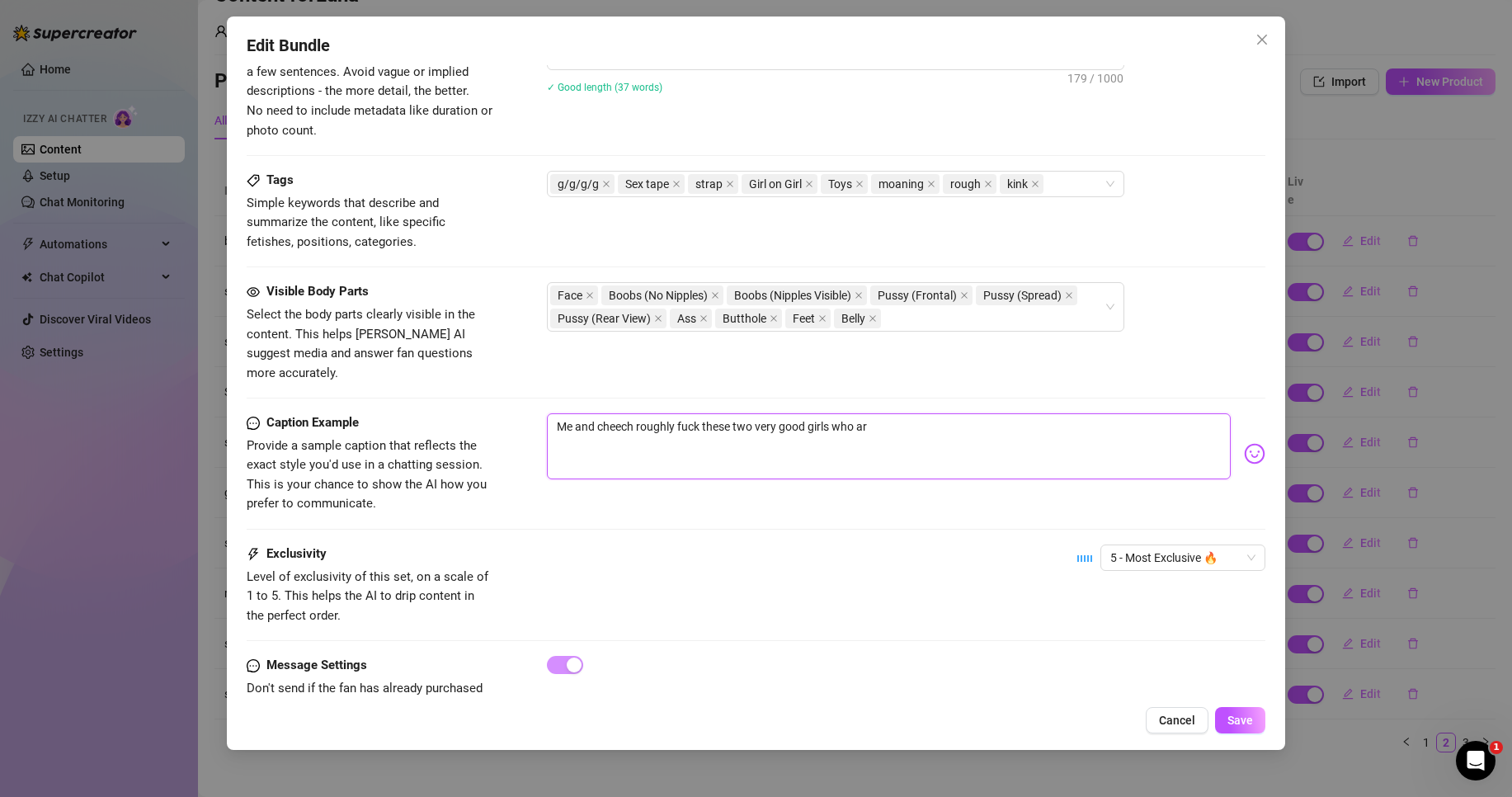
type textarea "Me and cheech roughly fuck these two very good girls who are"
type textarea "Me and cheech roughly fuck these two very good girls who are j"
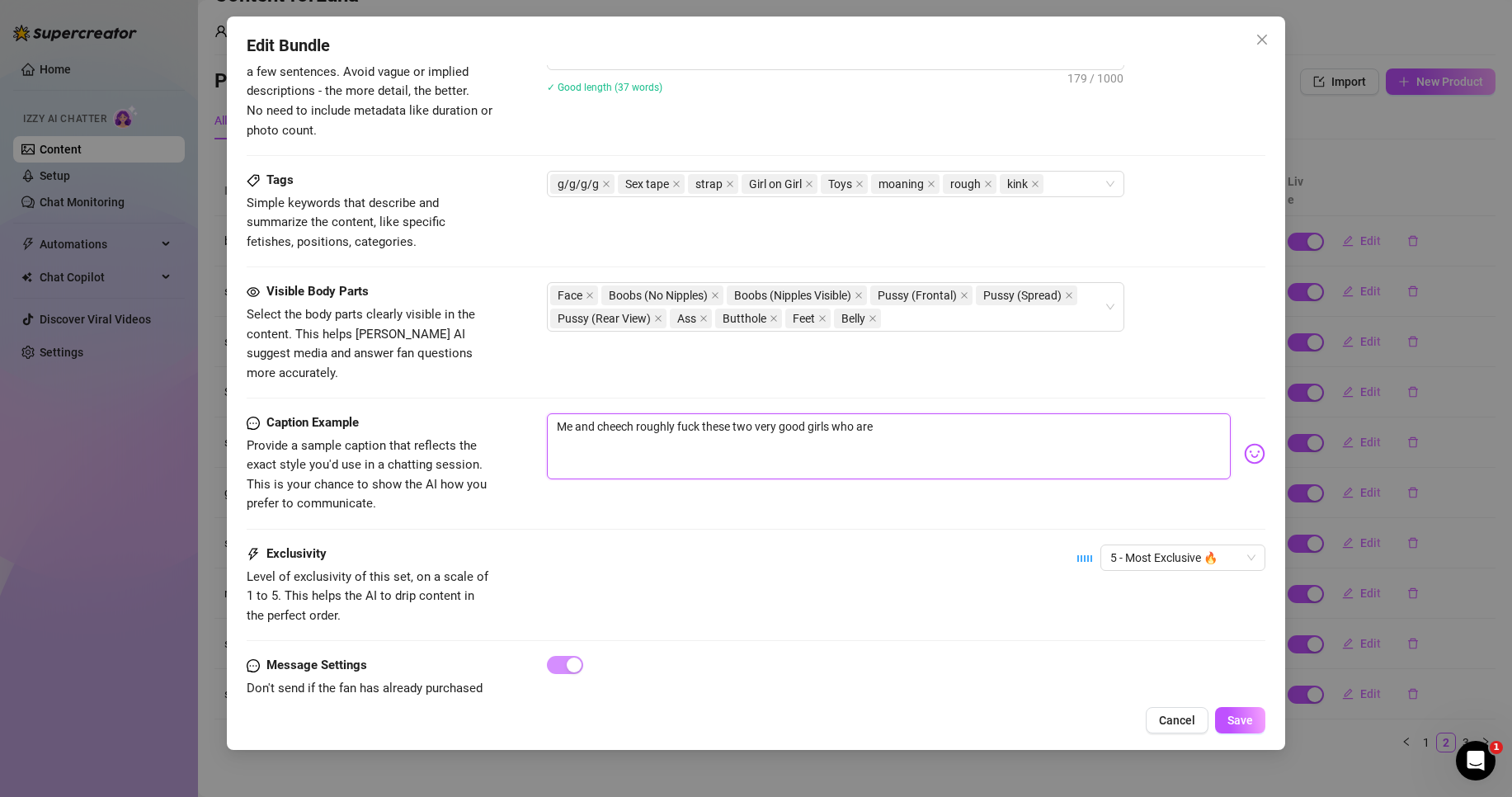
type textarea "Me and cheech roughly fuck these two very good girls who are j"
type textarea "Me and cheech roughly fuck these two very good girls who are ju"
type textarea "Me and cheech roughly fuck these two very good girls who are jus"
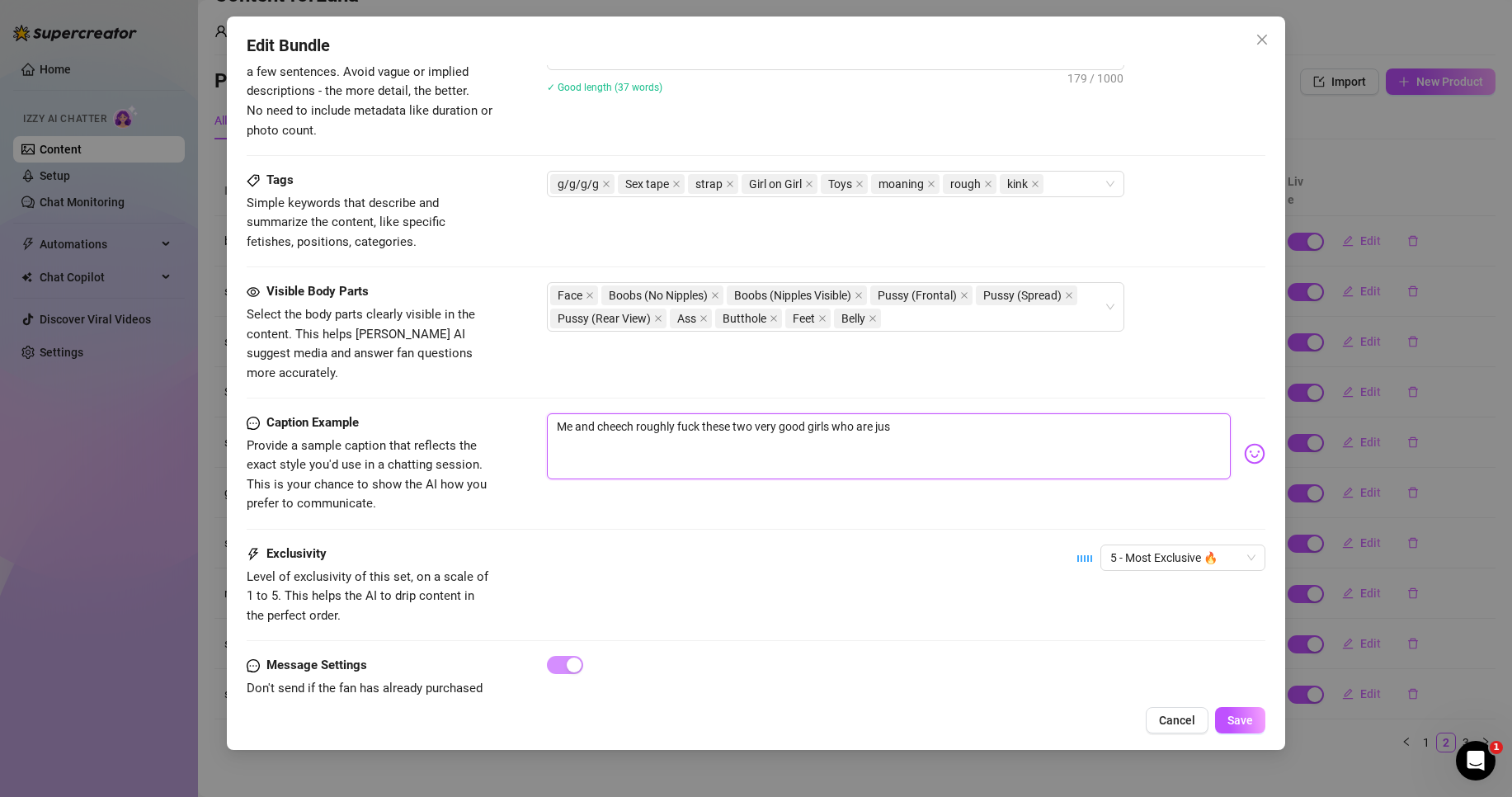
type textarea "Me and cheech roughly fuck these two very good girls who are just"
click at [1244, 443] on img at bounding box center [1255, 453] width 21 height 21
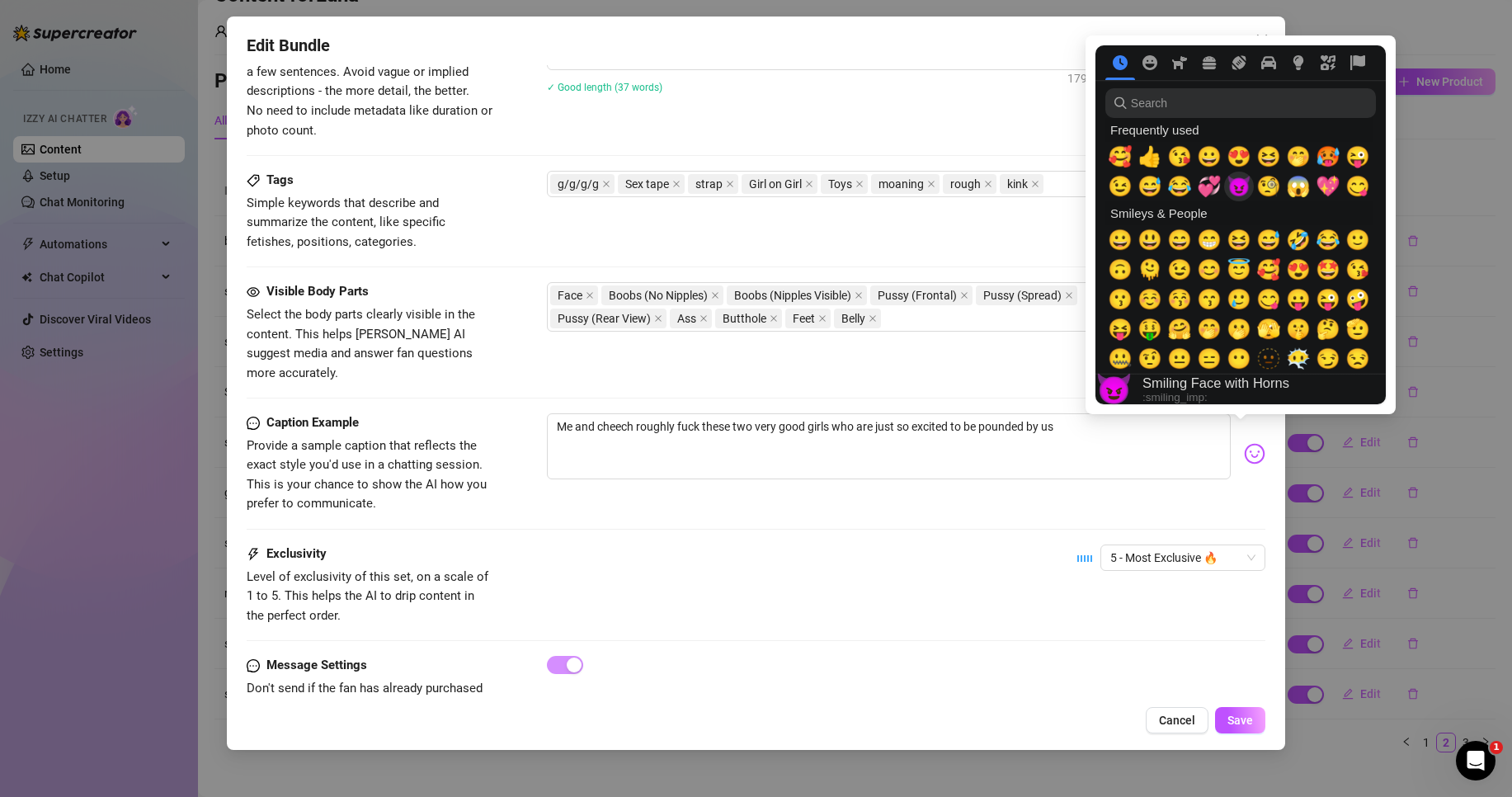
click at [1238, 188] on span "😈" at bounding box center [1238, 186] width 25 height 23
click at [1215, 186] on span "💞" at bounding box center [1209, 186] width 25 height 23
click at [1240, 163] on span "😍" at bounding box center [1238, 156] width 25 height 23
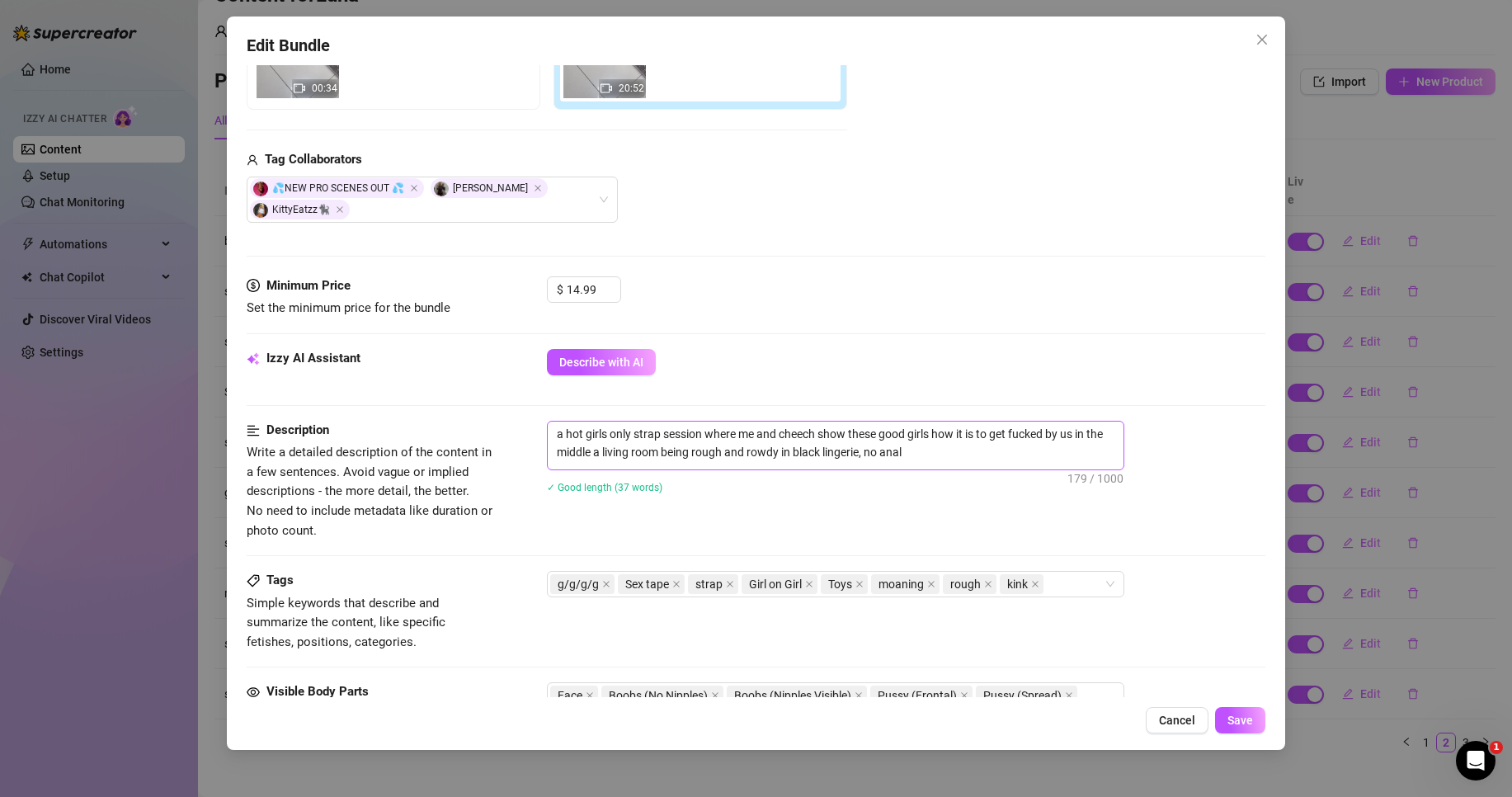
scroll to position [165, 0]
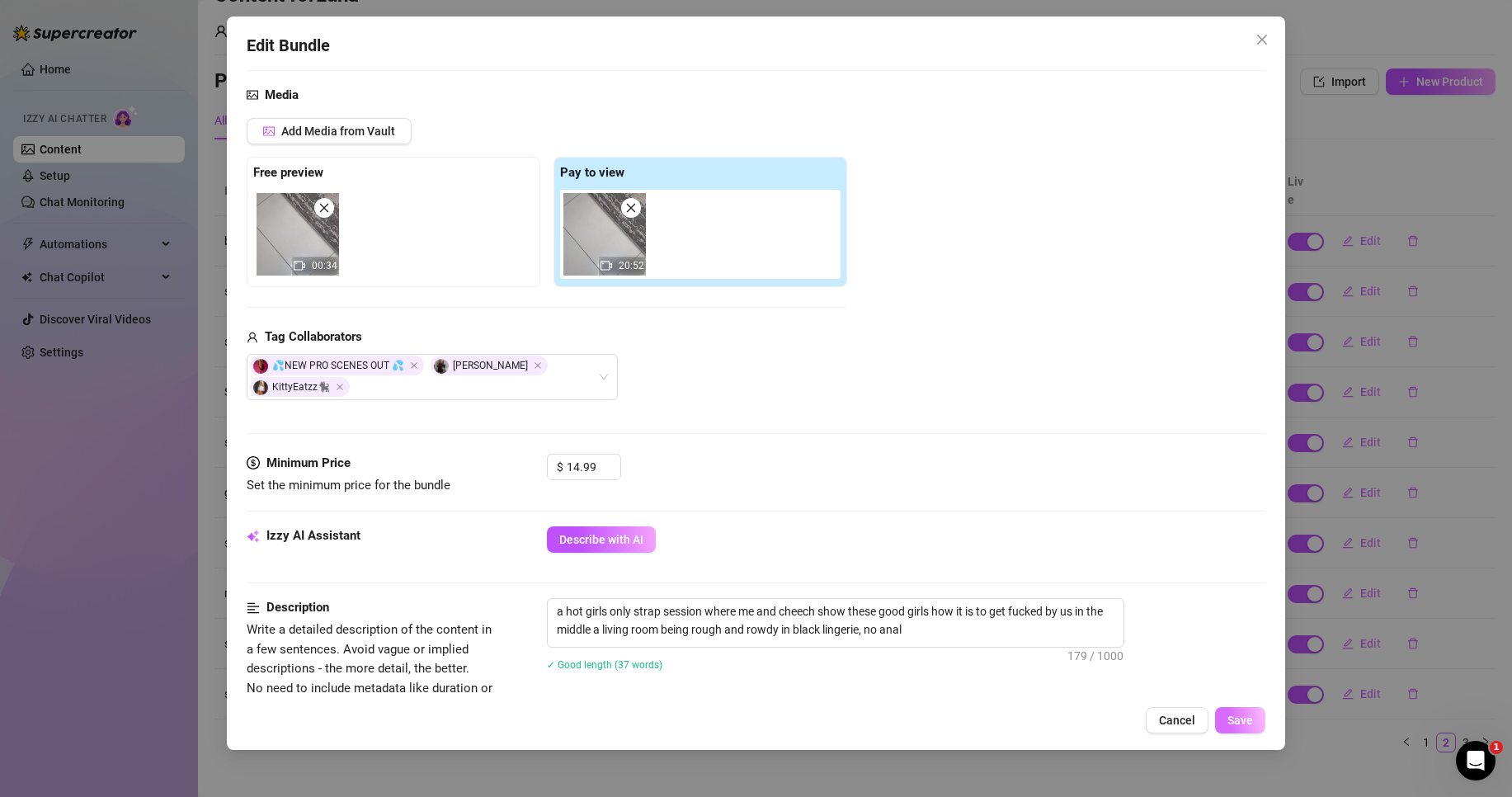
click at [1251, 720] on span "Save" at bounding box center [1240, 719] width 26 height 13
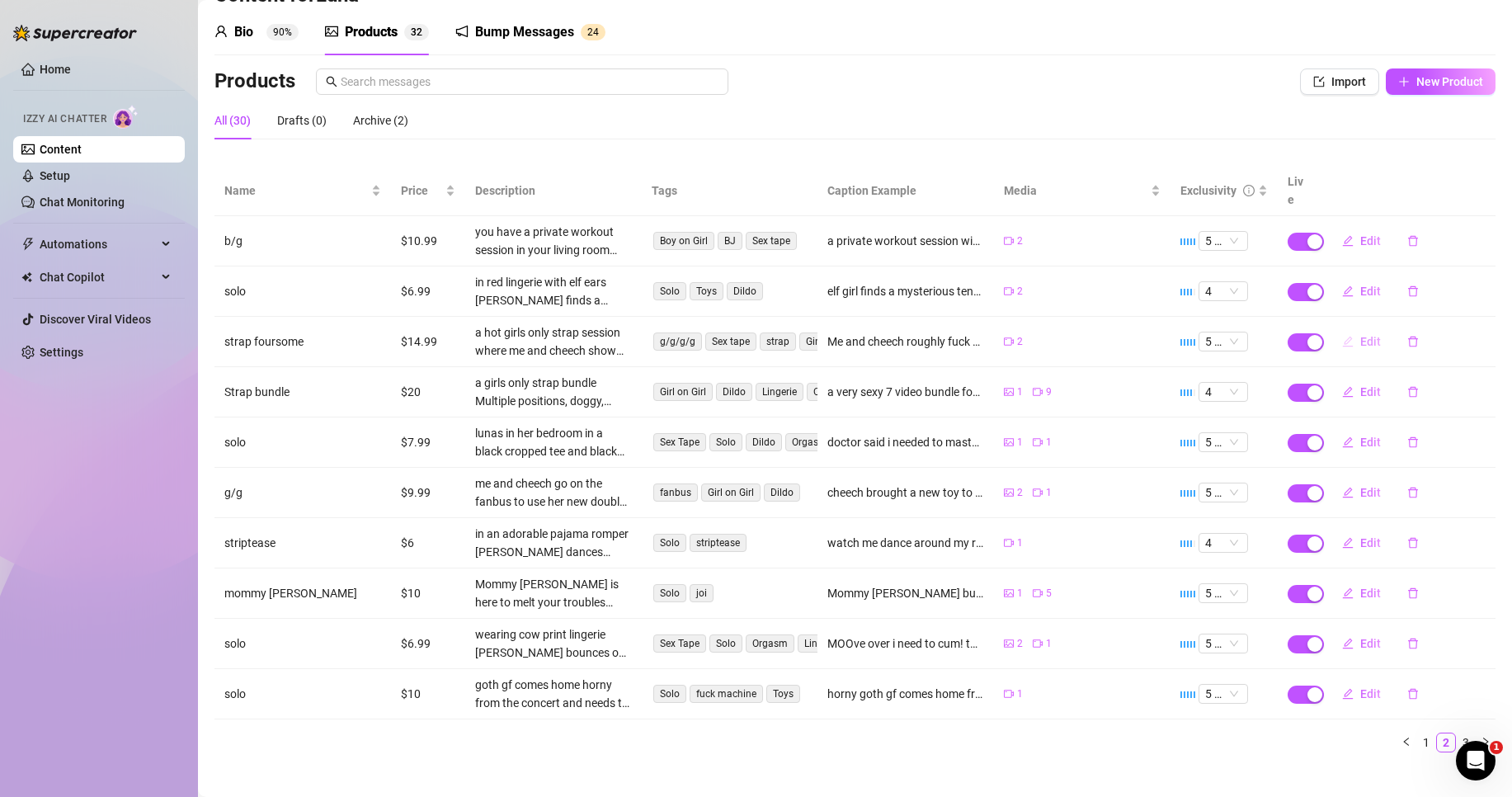
click at [1360, 335] on span "Edit" at bounding box center [1371, 341] width 20 height 13
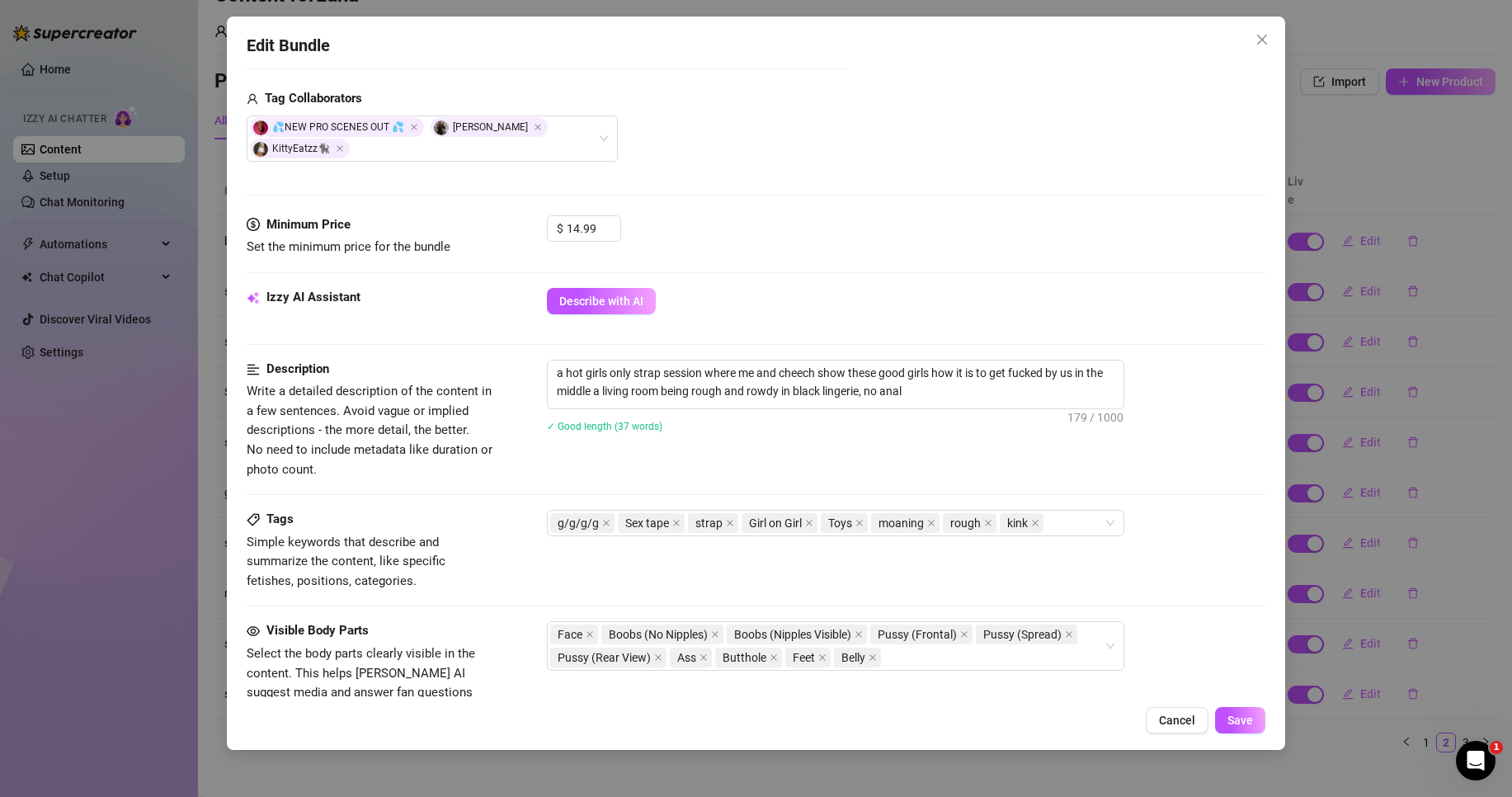
scroll to position [413, 0]
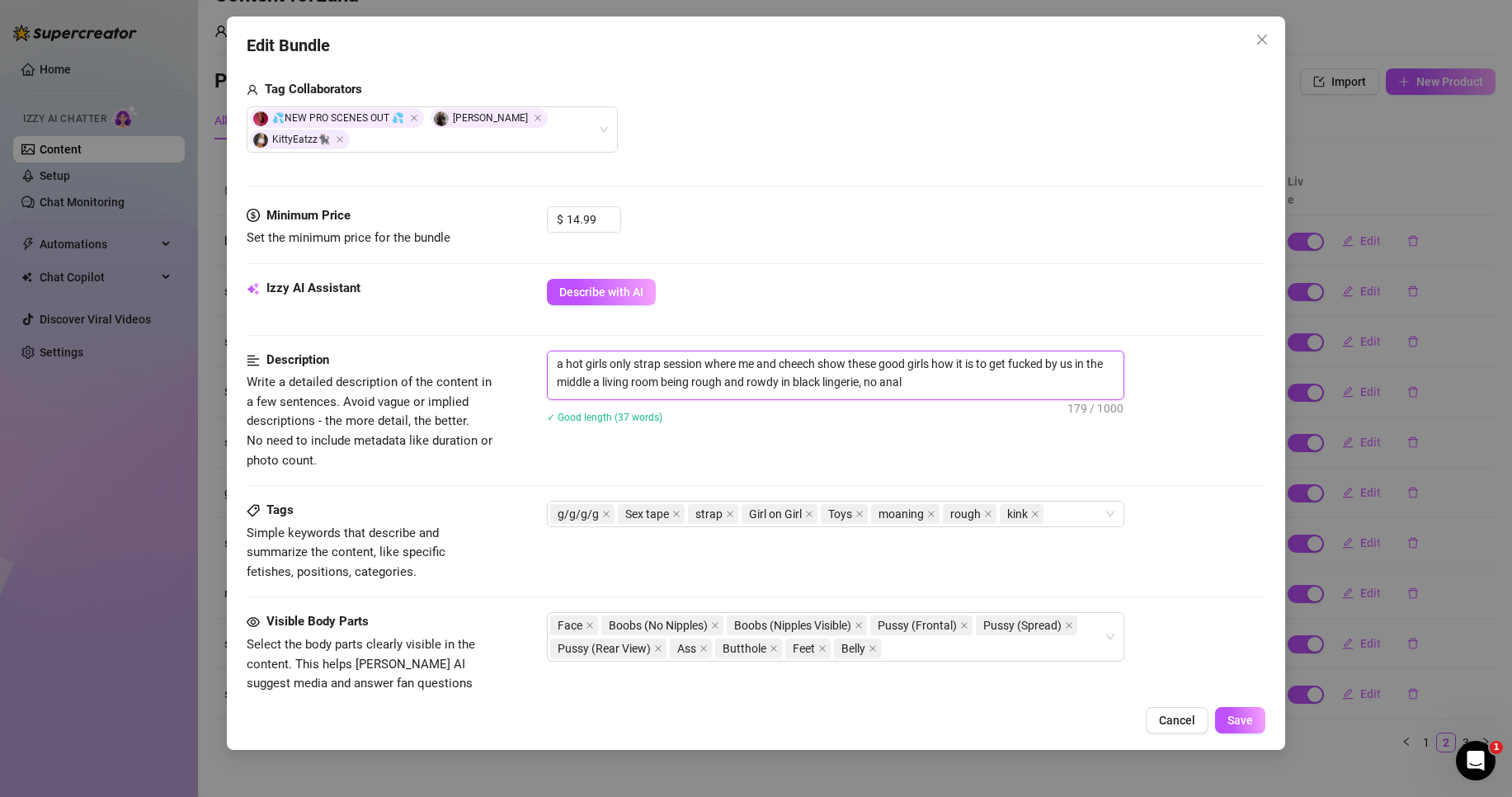
drag, startPoint x: 728, startPoint y: 384, endPoint x: 768, endPoint y: 374, distance: 41.2
click at [768, 374] on textarea "a hot girls only strap session where me and cheech show these good girls how it…" at bounding box center [836, 373] width 576 height 43
drag, startPoint x: 783, startPoint y: 379, endPoint x: 728, endPoint y: 383, distance: 55.1
click at [728, 383] on textarea "a hot girls only strap session where me and cheech show these good girls how it…" at bounding box center [836, 373] width 576 height 43
click at [806, 379] on textarea "a hot girls only strap session where me and cheech show these good girls how it…" at bounding box center [836, 373] width 576 height 43
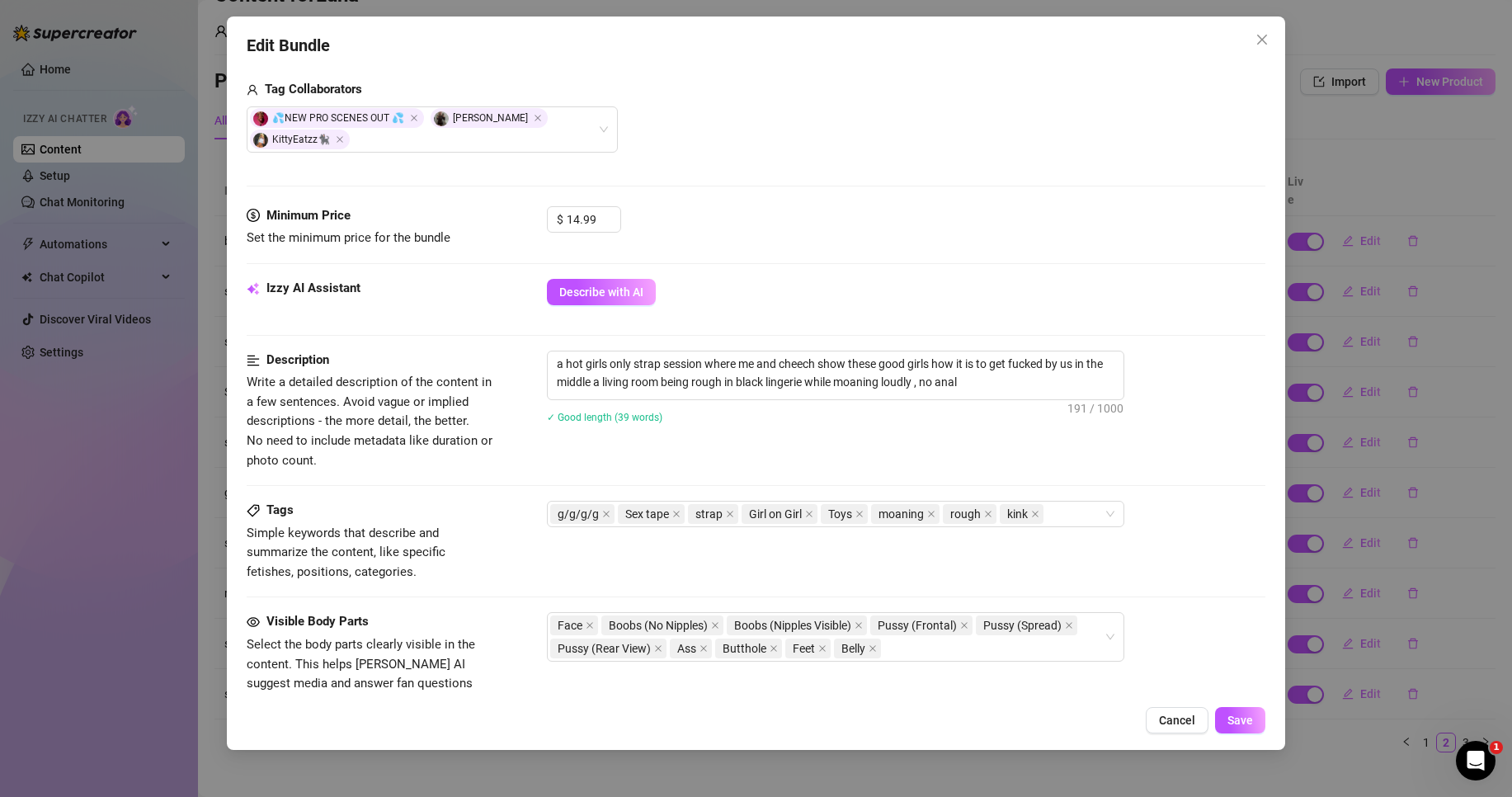
click at [946, 417] on div "✓ Good length (39 words)" at bounding box center [906, 416] width 718 height 18
click at [1246, 718] on span "Save" at bounding box center [1240, 719] width 26 height 13
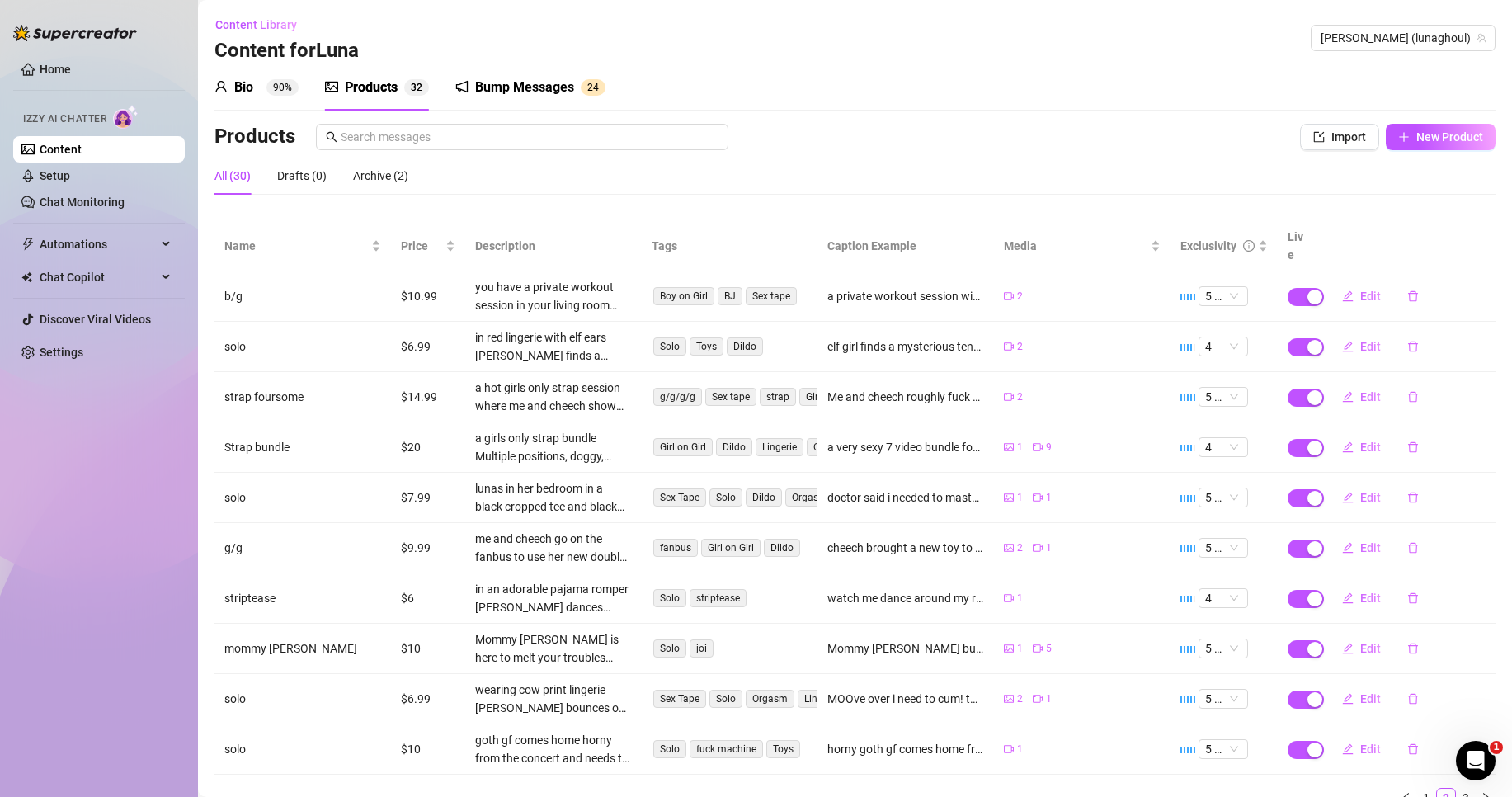
scroll to position [55, 0]
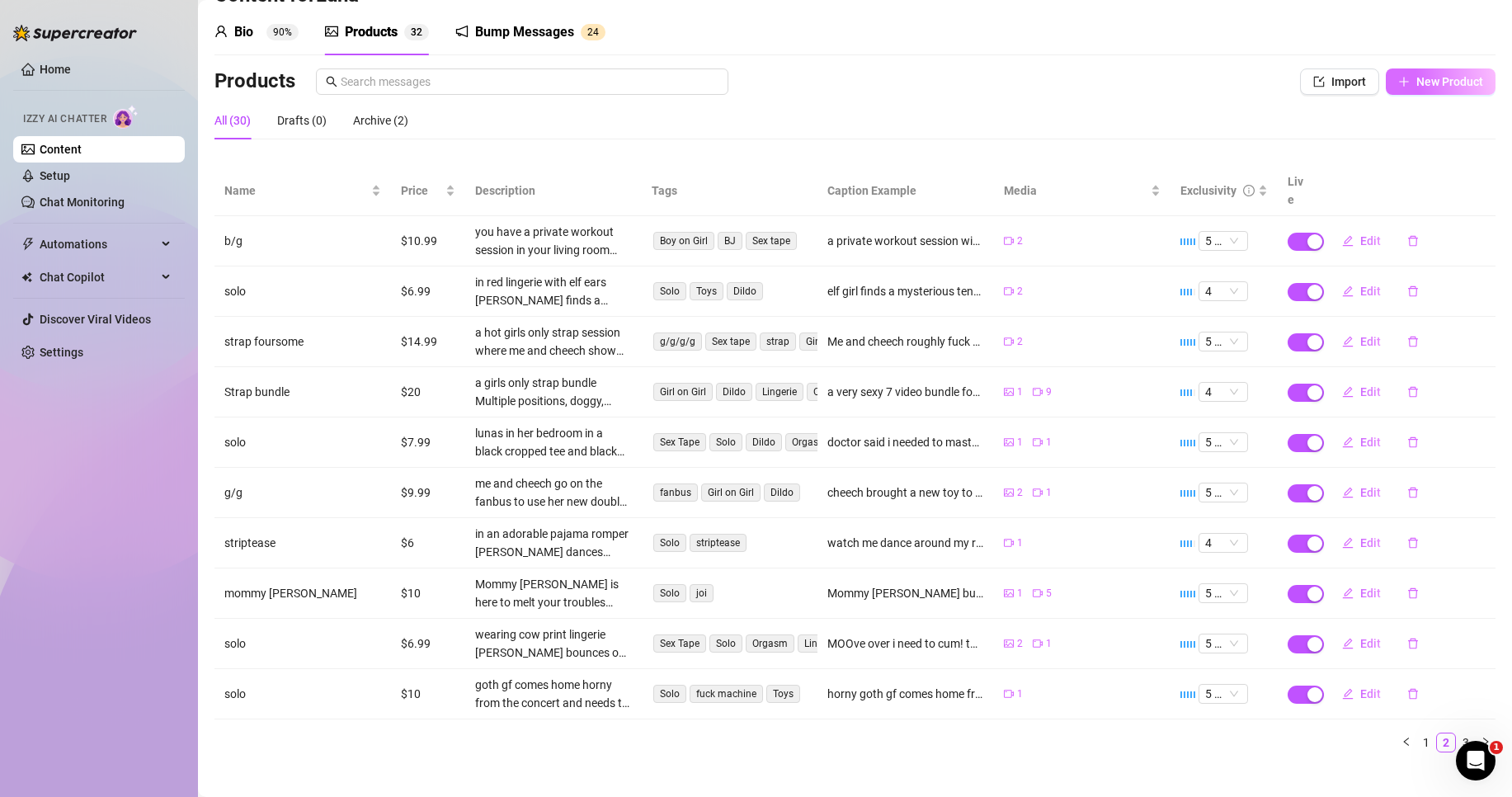
click at [1402, 82] on button "New Product" at bounding box center [1440, 81] width 110 height 26
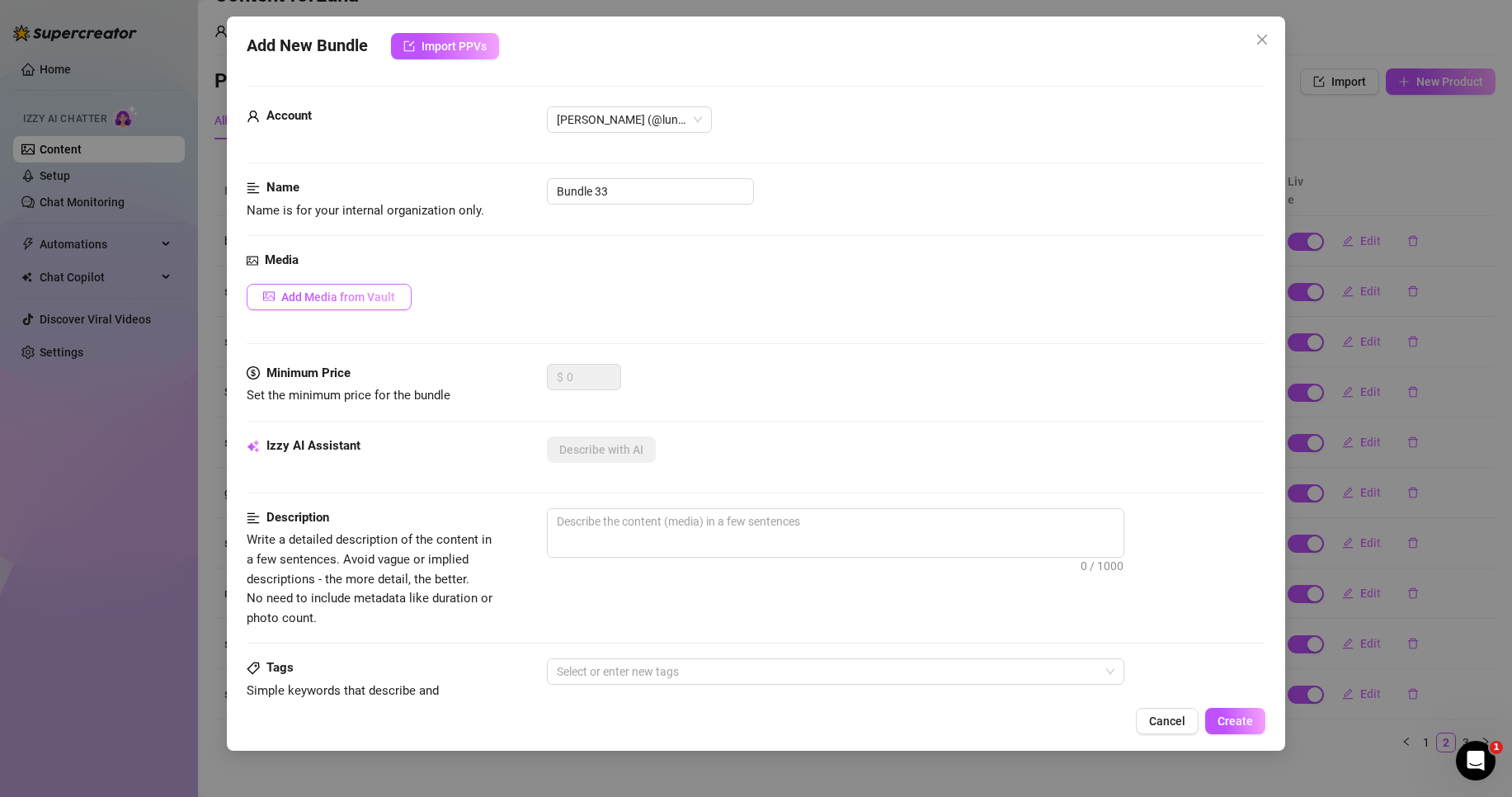
click at [373, 301] on span "Add Media from Vault" at bounding box center [338, 297] width 114 height 13
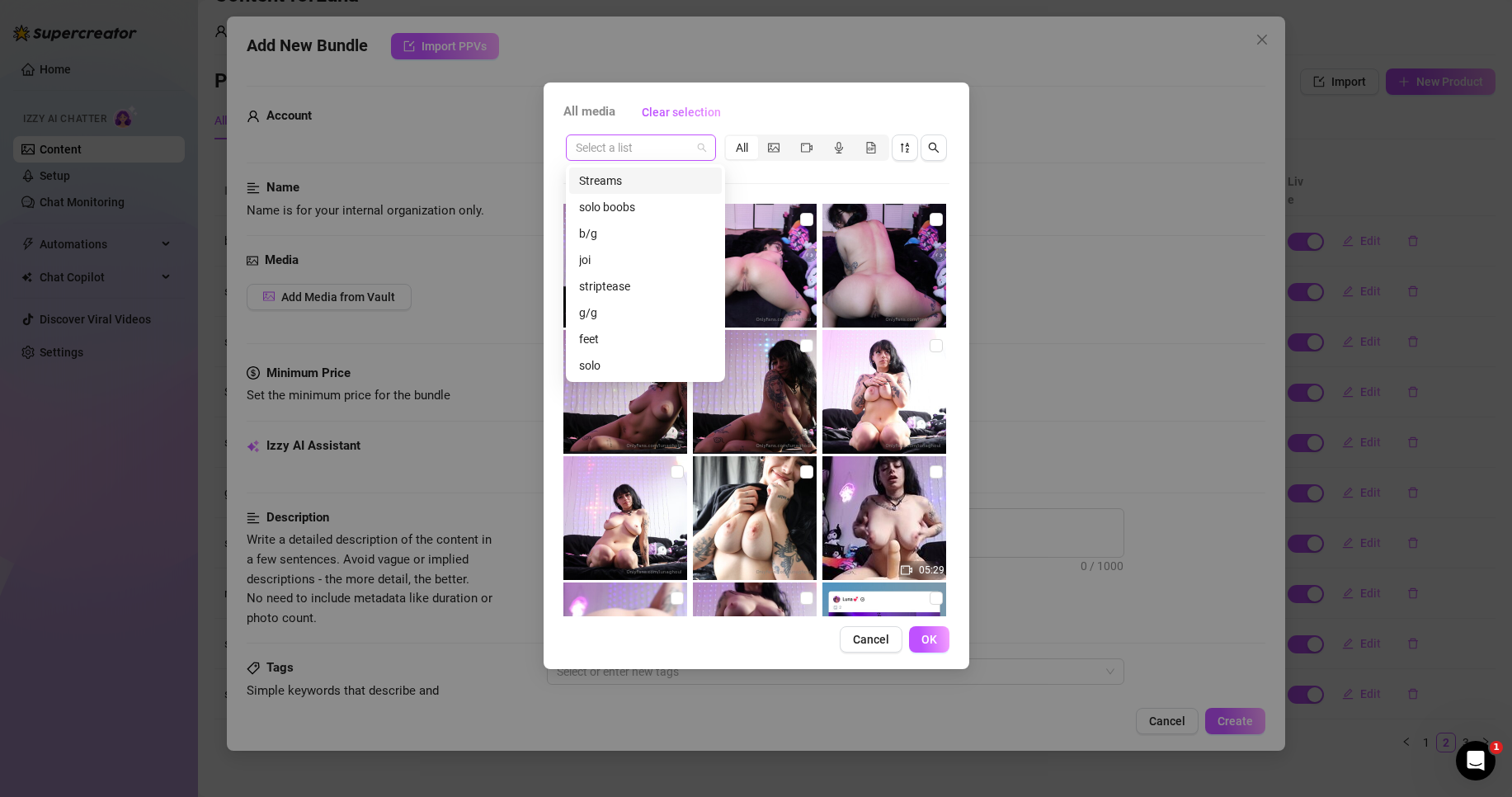
click at [705, 151] on span at bounding box center [641, 147] width 130 height 25
click at [651, 237] on div "b/g" at bounding box center [646, 233] width 133 height 18
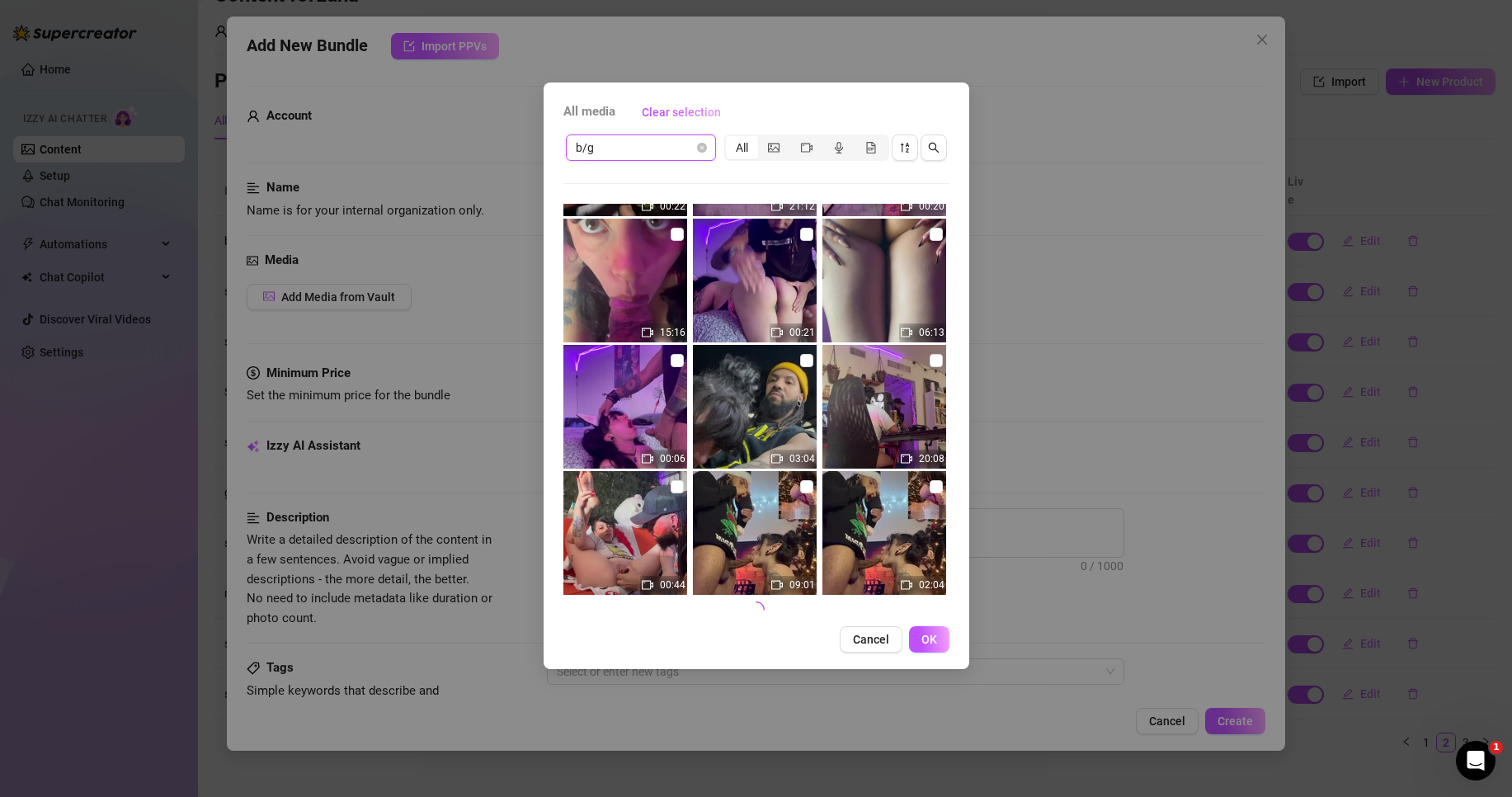
scroll to position [622, 0]
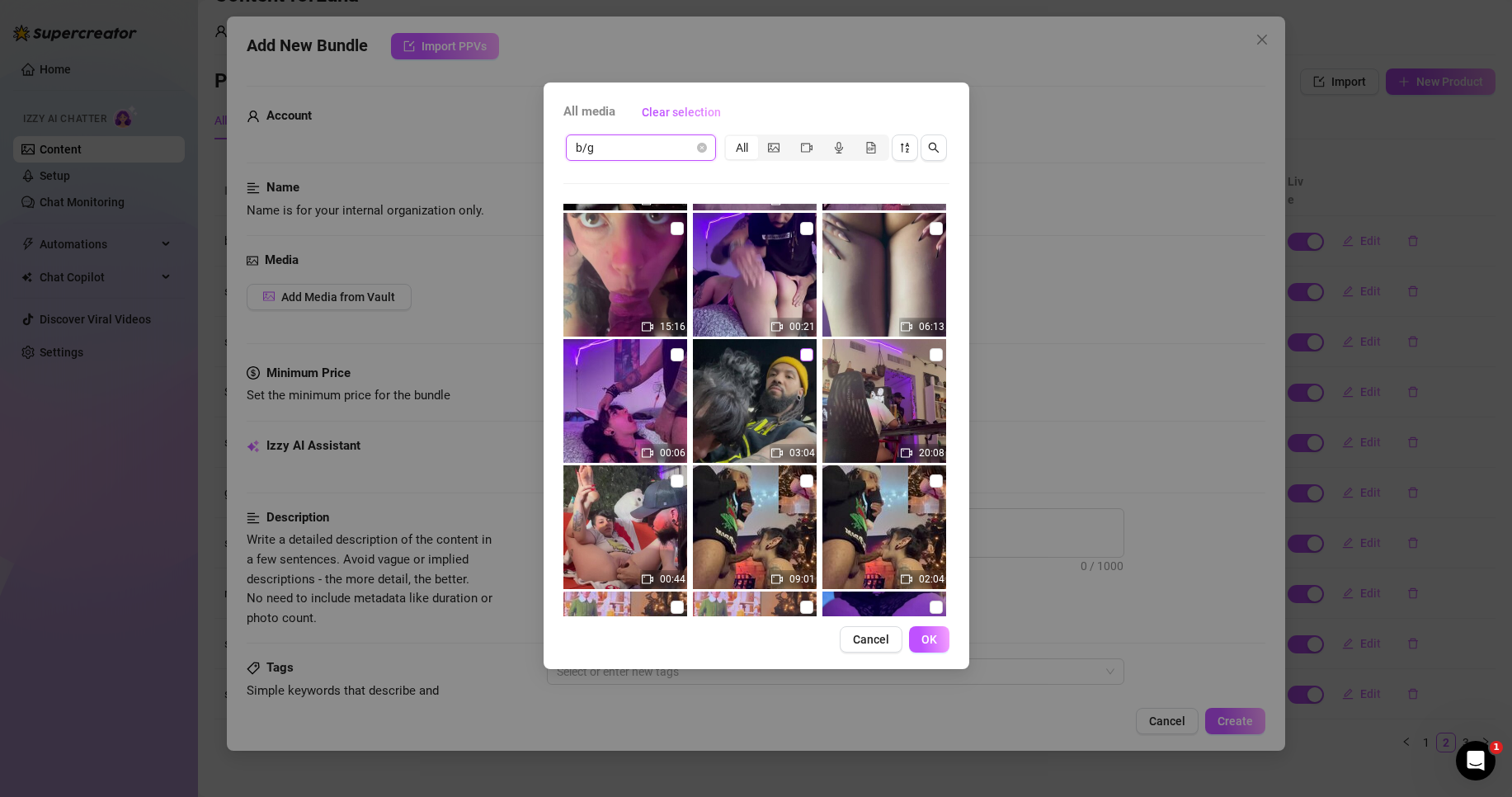
click at [805, 355] on input "checkbox" at bounding box center [806, 354] width 13 height 13
click at [926, 633] on span "OK" at bounding box center [929, 638] width 15 height 13
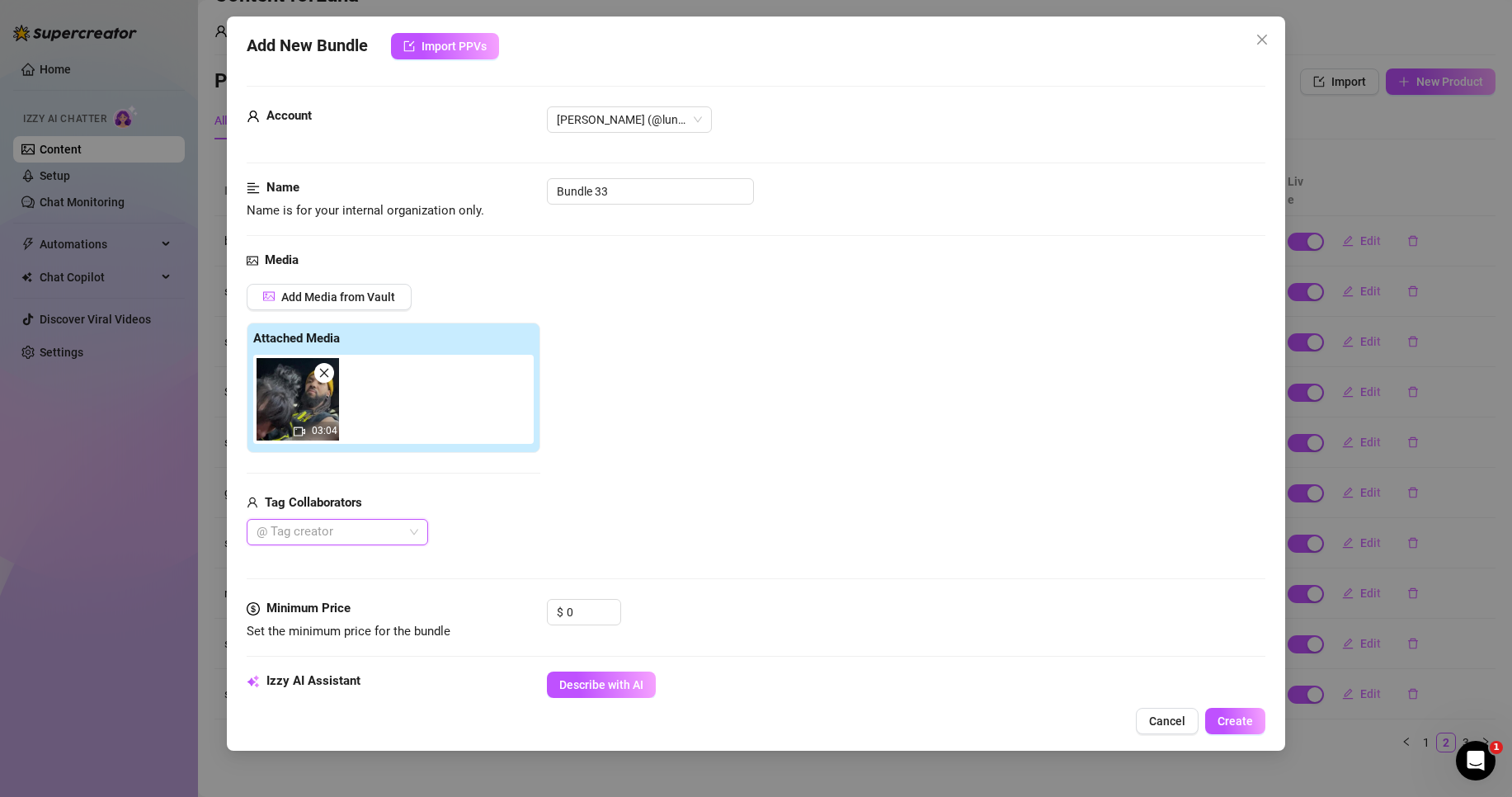
click at [418, 534] on div "@ Tag creator" at bounding box center [337, 532] width 182 height 26
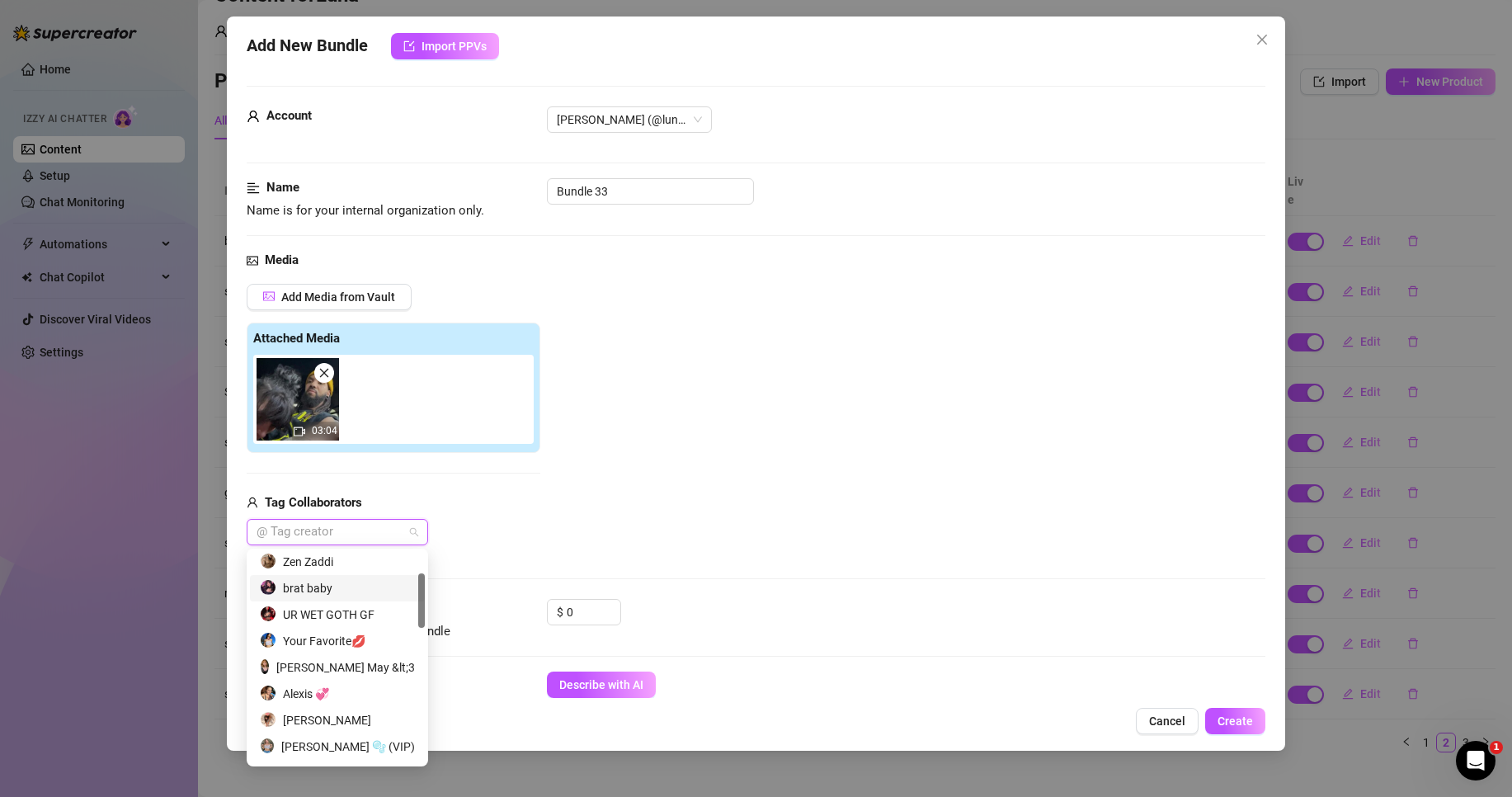
scroll to position [0, 0]
click at [344, 637] on div "Zen Zaddi" at bounding box center [338, 644] width 155 height 18
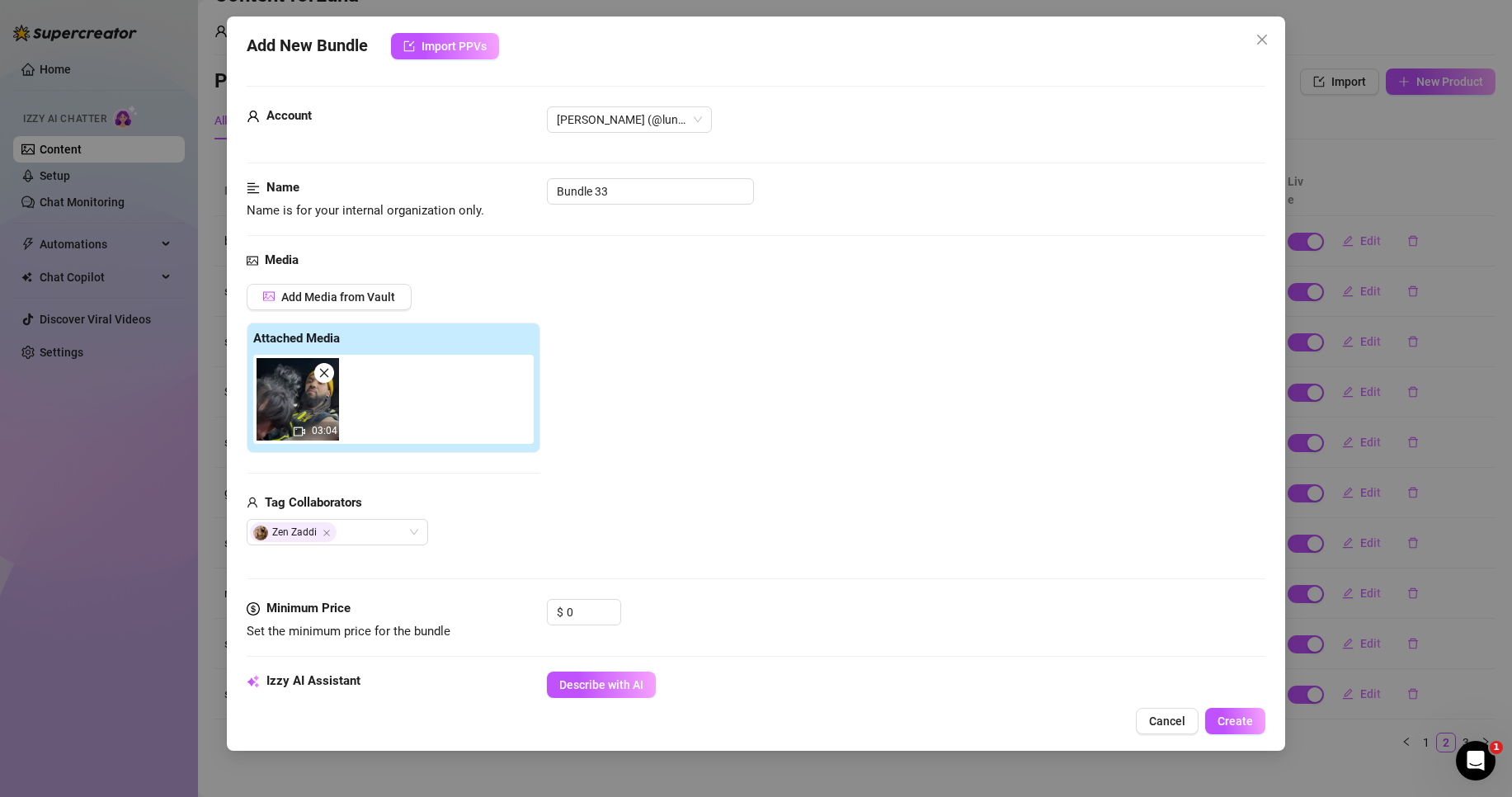
click at [596, 482] on div "Add Media from Vault Attached Media 03:04 Tag Collaborators [PERSON_NAME]" at bounding box center [755, 415] width 1019 height 263
click at [588, 609] on input "0" at bounding box center [593, 612] width 54 height 25
click at [612, 605] on icon "up" at bounding box center [611, 608] width 6 height 6
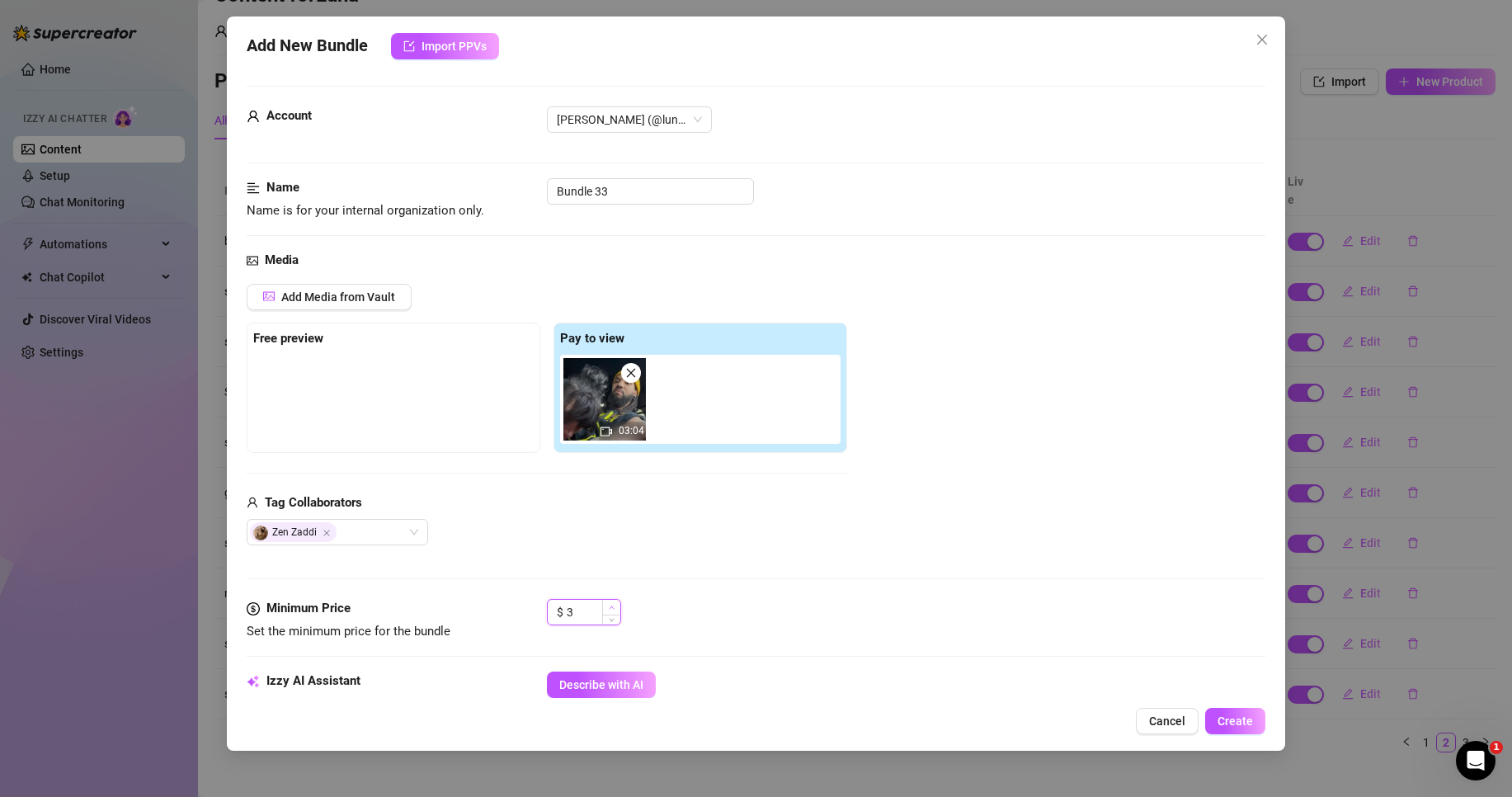
click at [612, 605] on icon "up" at bounding box center [611, 608] width 6 height 6
click at [612, 621] on icon "down" at bounding box center [611, 617] width 6 height 6
click at [672, 554] on div "Media Add Media from Vault Free preview Pay to view 03:04 Tag Collaborators [PE…" at bounding box center [755, 424] width 1019 height 348
click at [671, 187] on input "Bundle 33" at bounding box center [650, 191] width 207 height 26
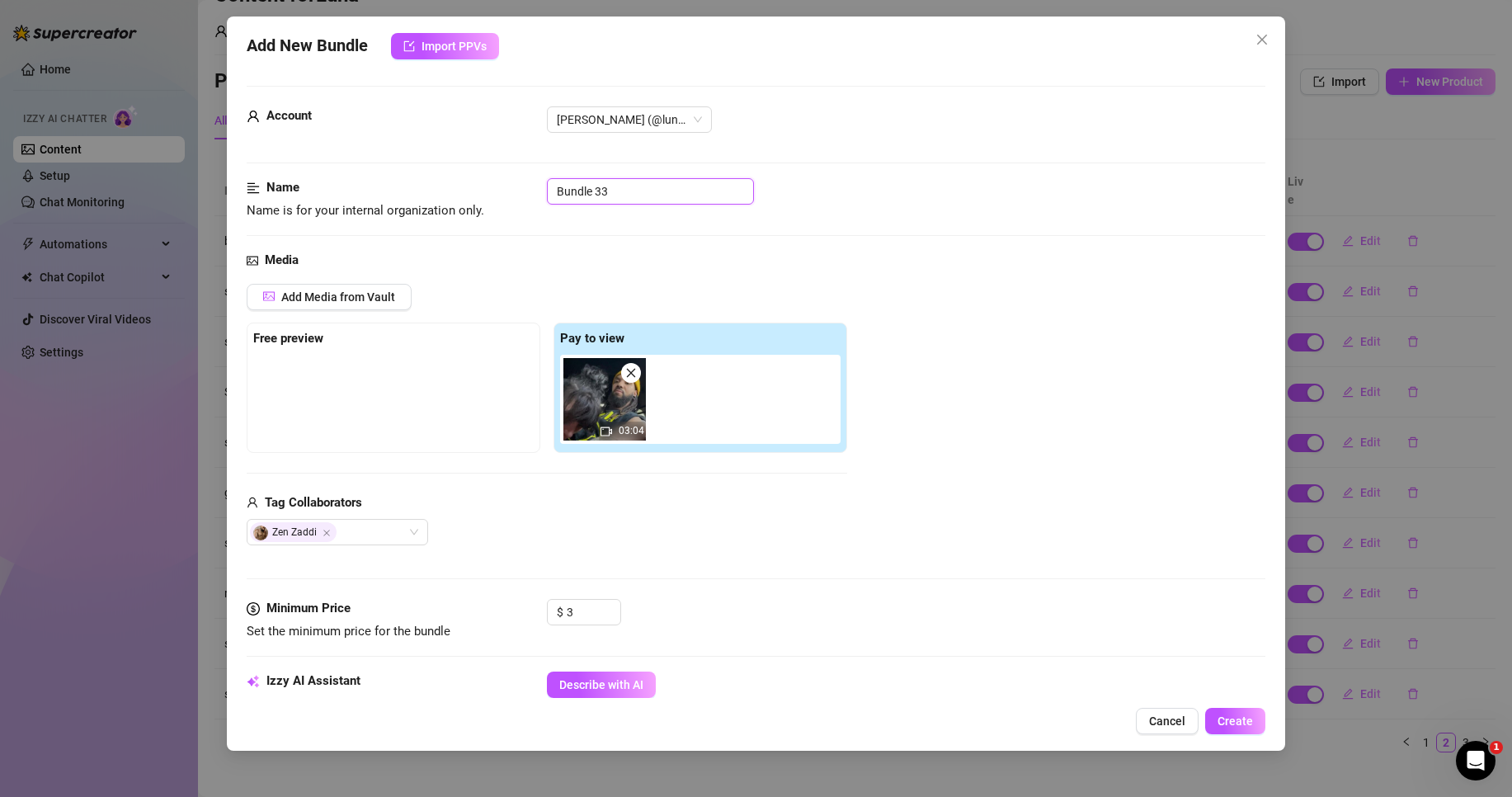
click at [669, 188] on input "Bundle 33" at bounding box center [650, 191] width 207 height 26
click at [850, 227] on div "Name Name is for your internal organization only. bj only" at bounding box center [755, 214] width 1019 height 72
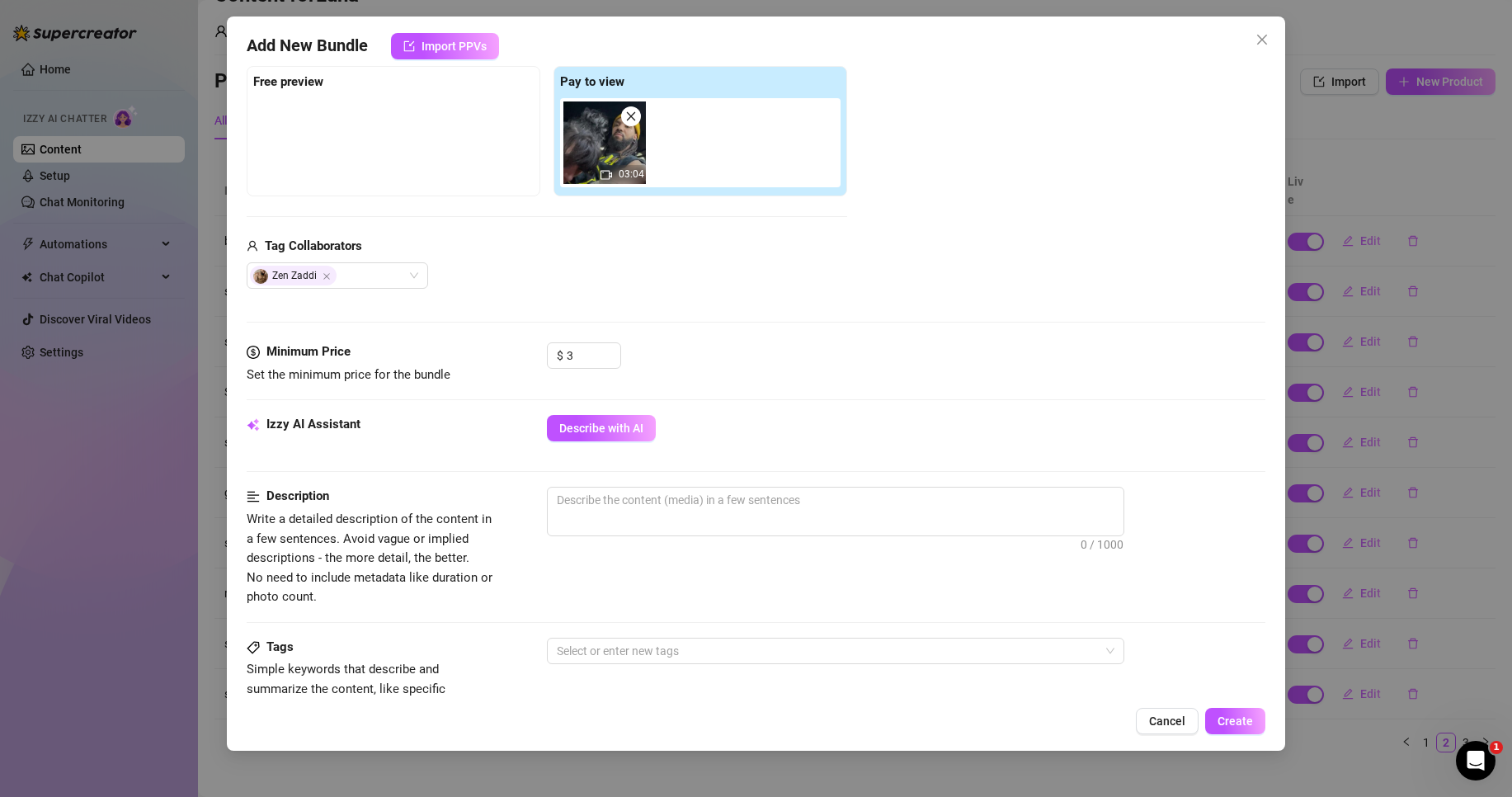
scroll to position [330, 0]
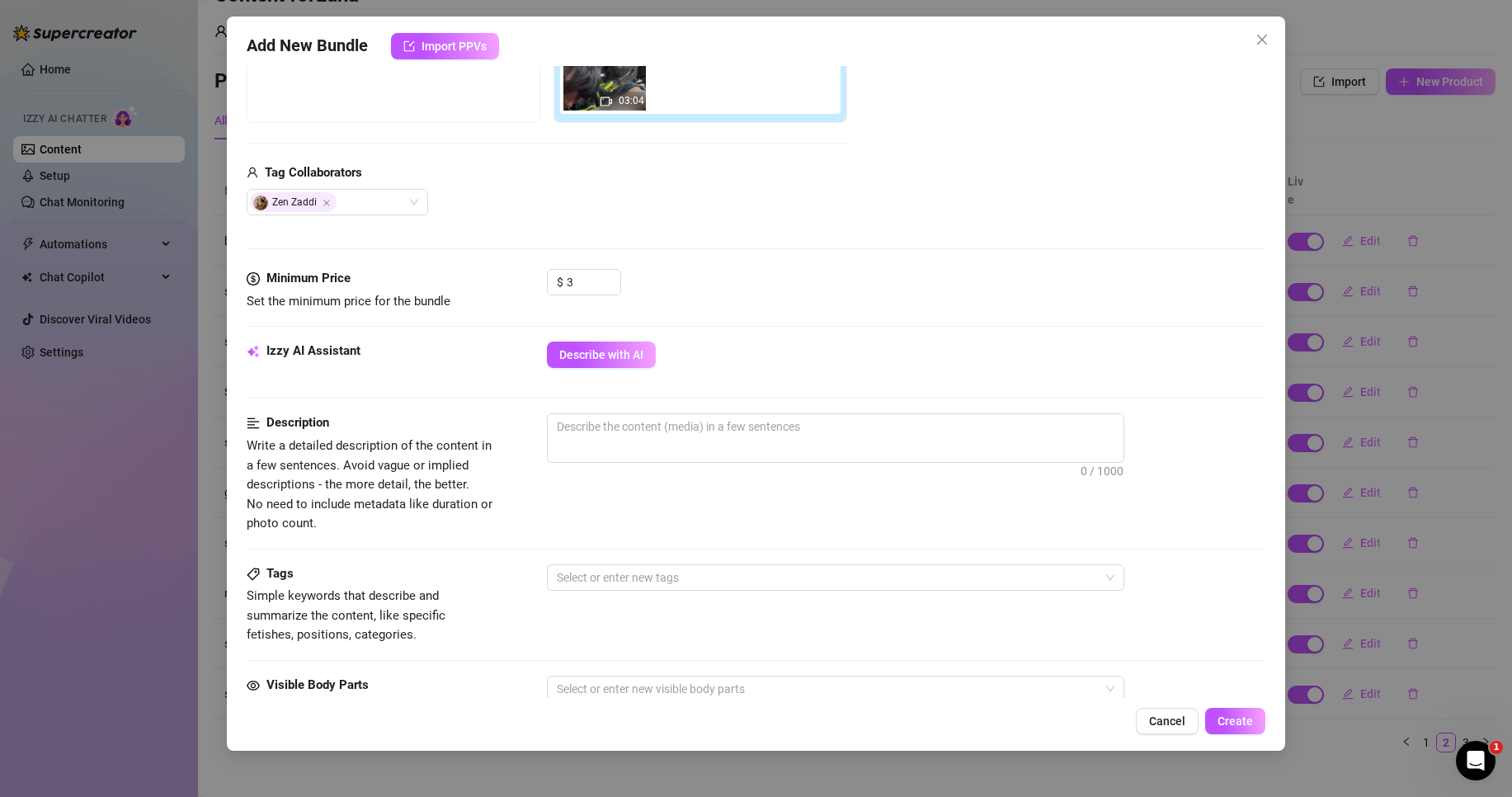
click at [592, 333] on div "Minimum Price Set the minimum price for the bundle $ 3" at bounding box center [755, 305] width 1019 height 72
click at [594, 354] on span "Describe with AI" at bounding box center [601, 354] width 84 height 13
click at [800, 441] on span "0 / 1000" at bounding box center [836, 438] width 578 height 49
click at [792, 435] on textarea at bounding box center [836, 426] width 576 height 25
click at [805, 332] on div "Minimum Price Set the minimum price for the bundle $ 3" at bounding box center [755, 305] width 1019 height 72
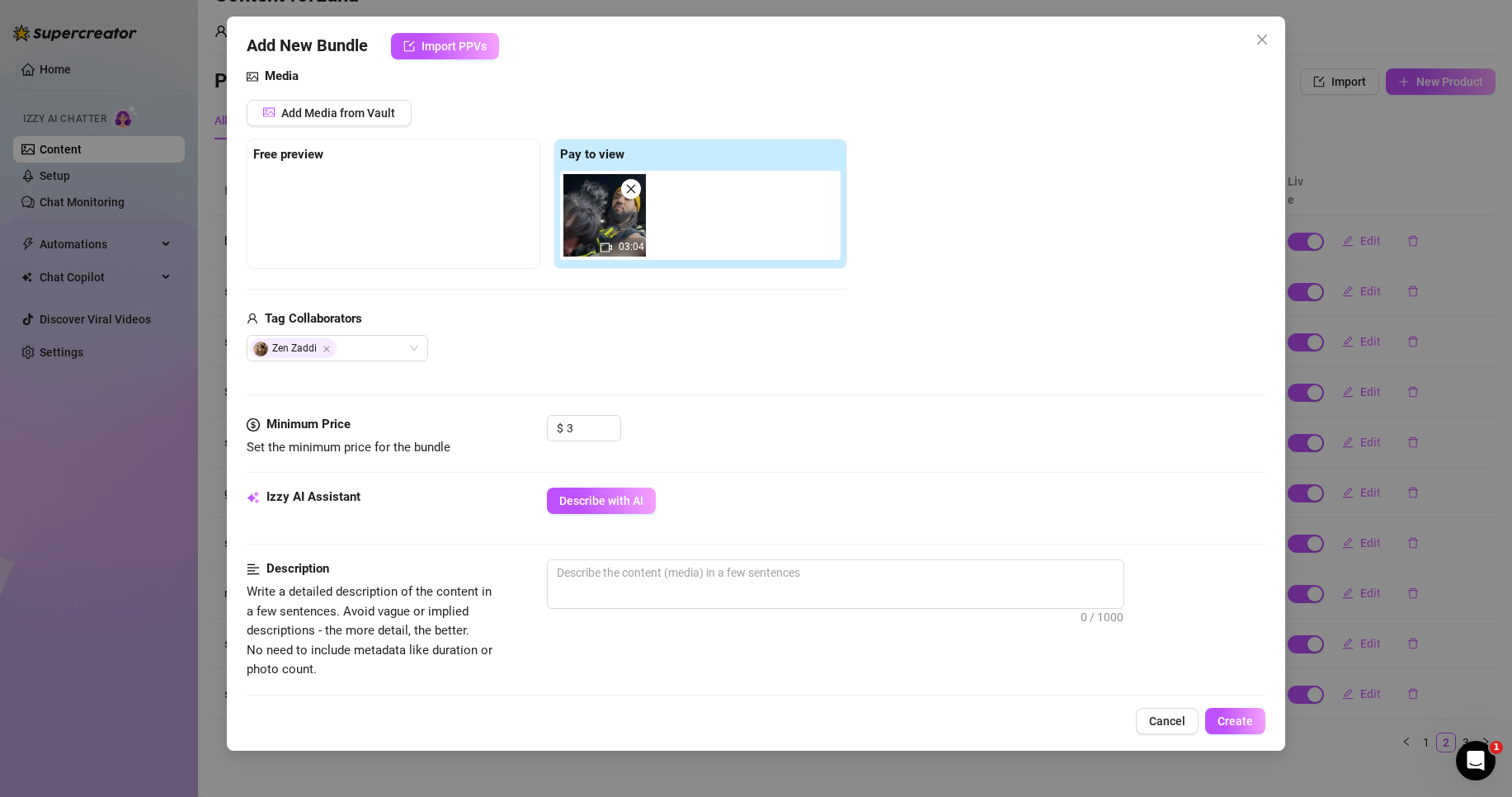
scroll to position [83, 0]
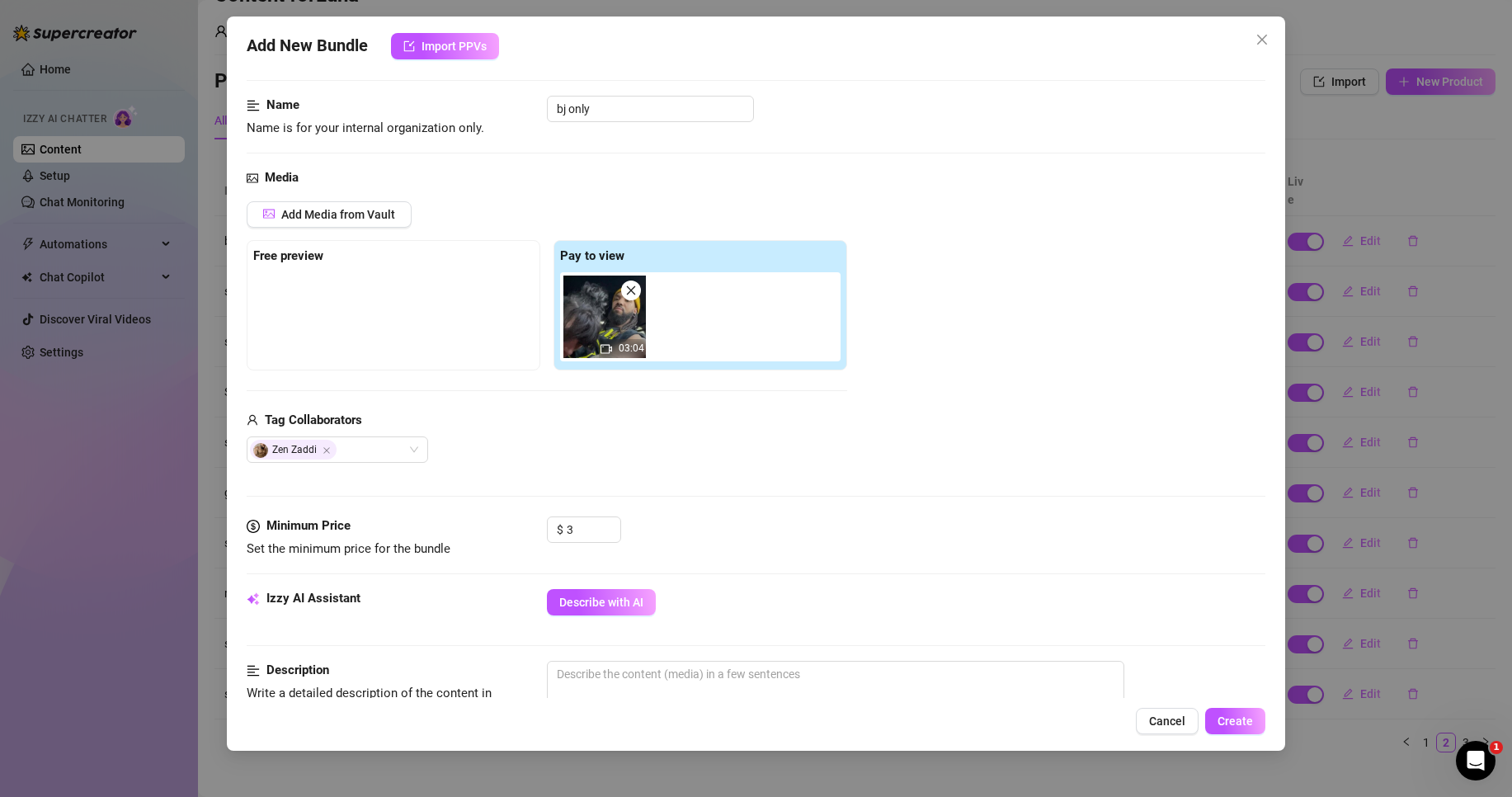
click at [635, 305] on img at bounding box center [604, 316] width 83 height 83
click at [635, 295] on icon "close" at bounding box center [632, 291] width 9 height 9
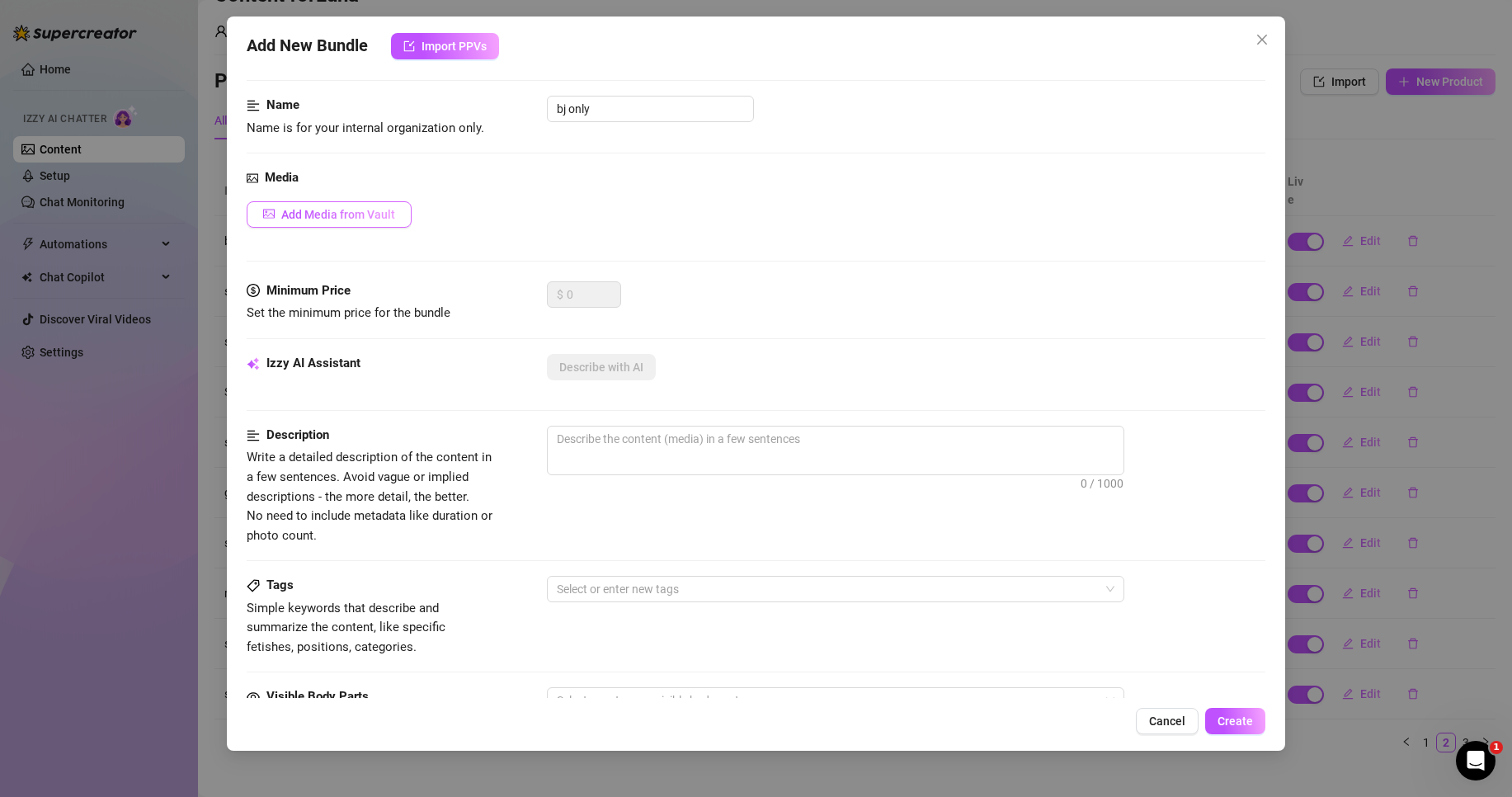
click at [343, 223] on button "Add Media from Vault" at bounding box center [329, 214] width 165 height 26
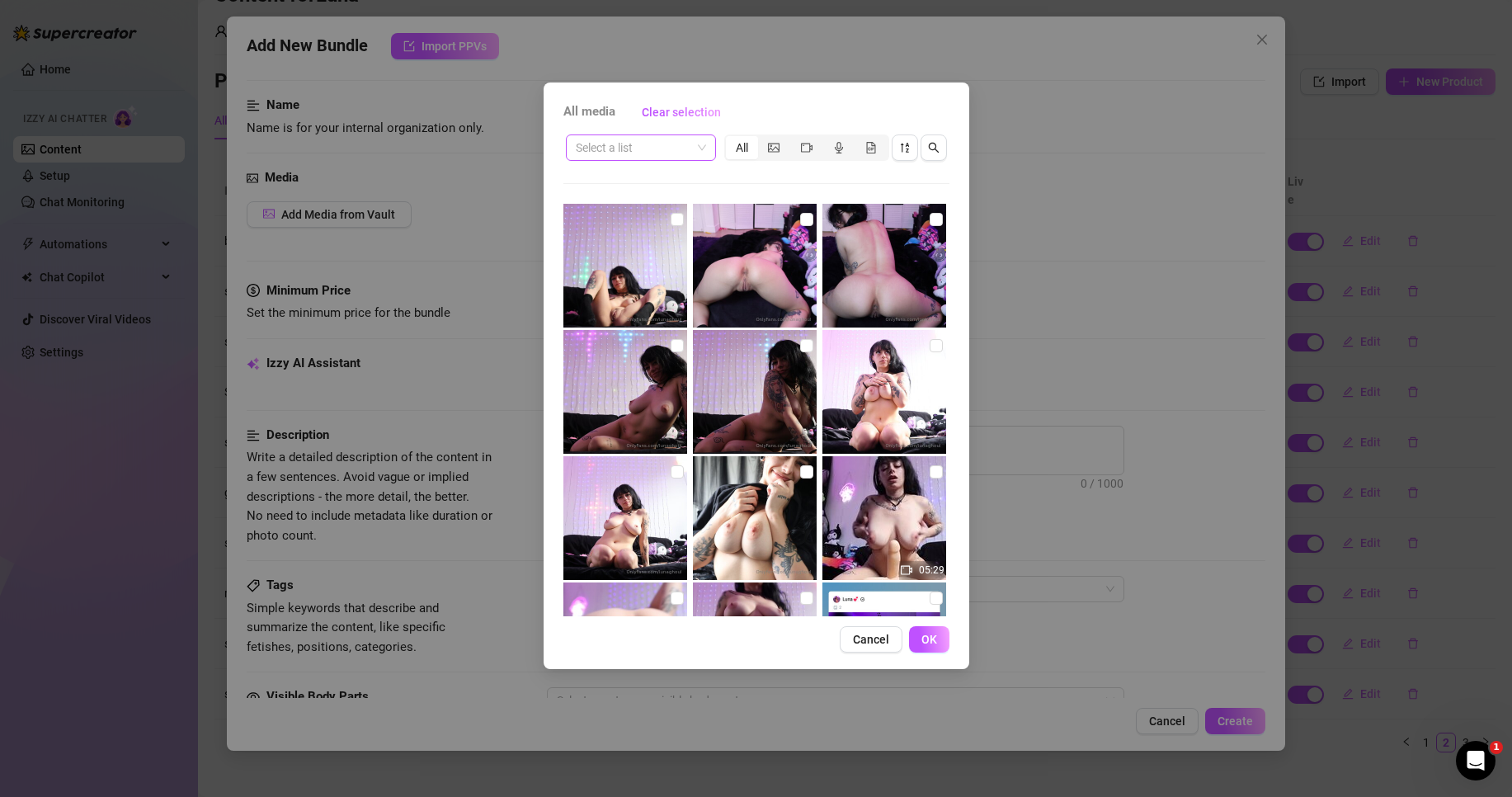
click at [690, 155] on input "search" at bounding box center [634, 147] width 116 height 25
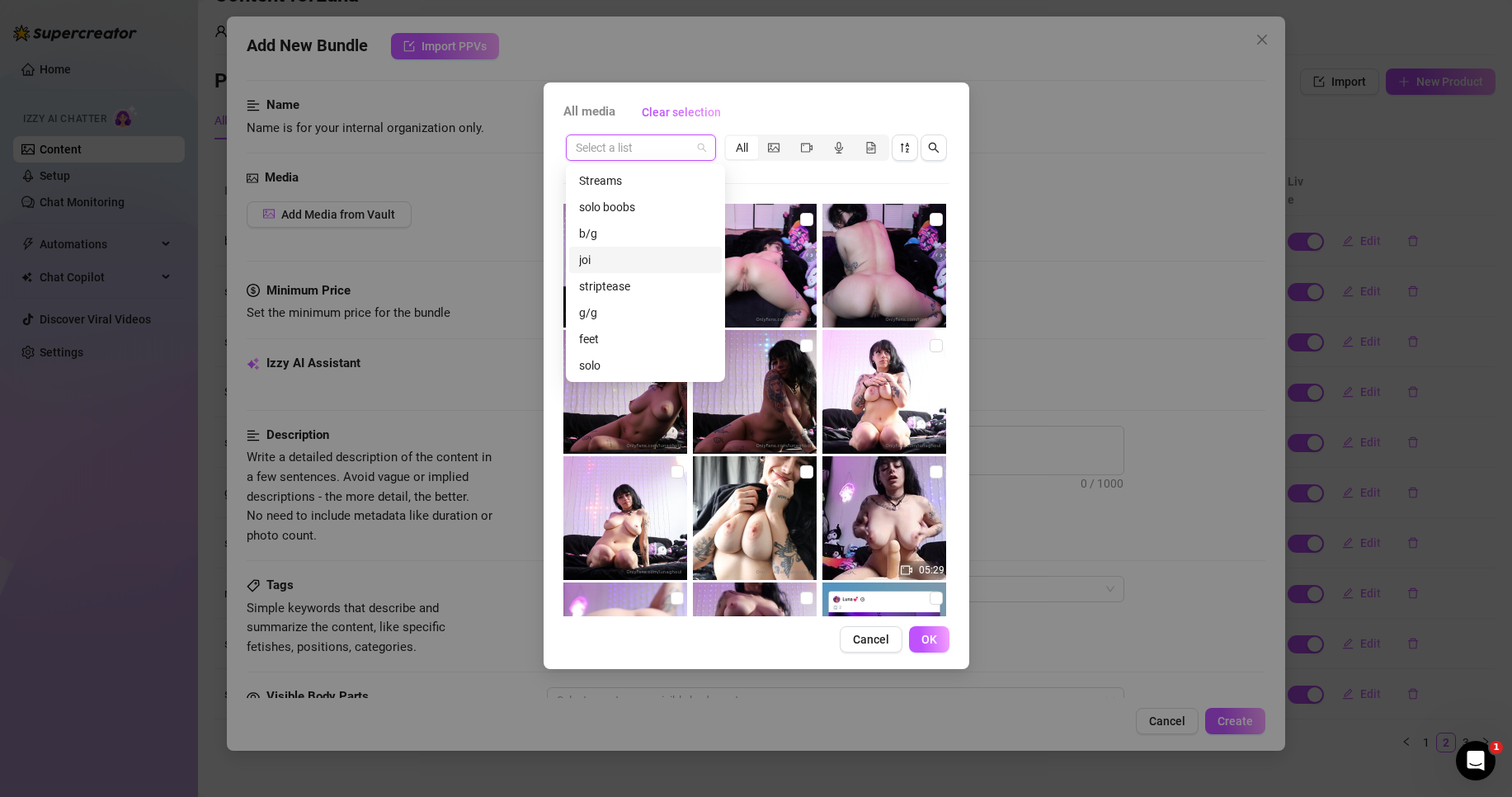
click at [633, 257] on div "joi" at bounding box center [646, 259] width 133 height 18
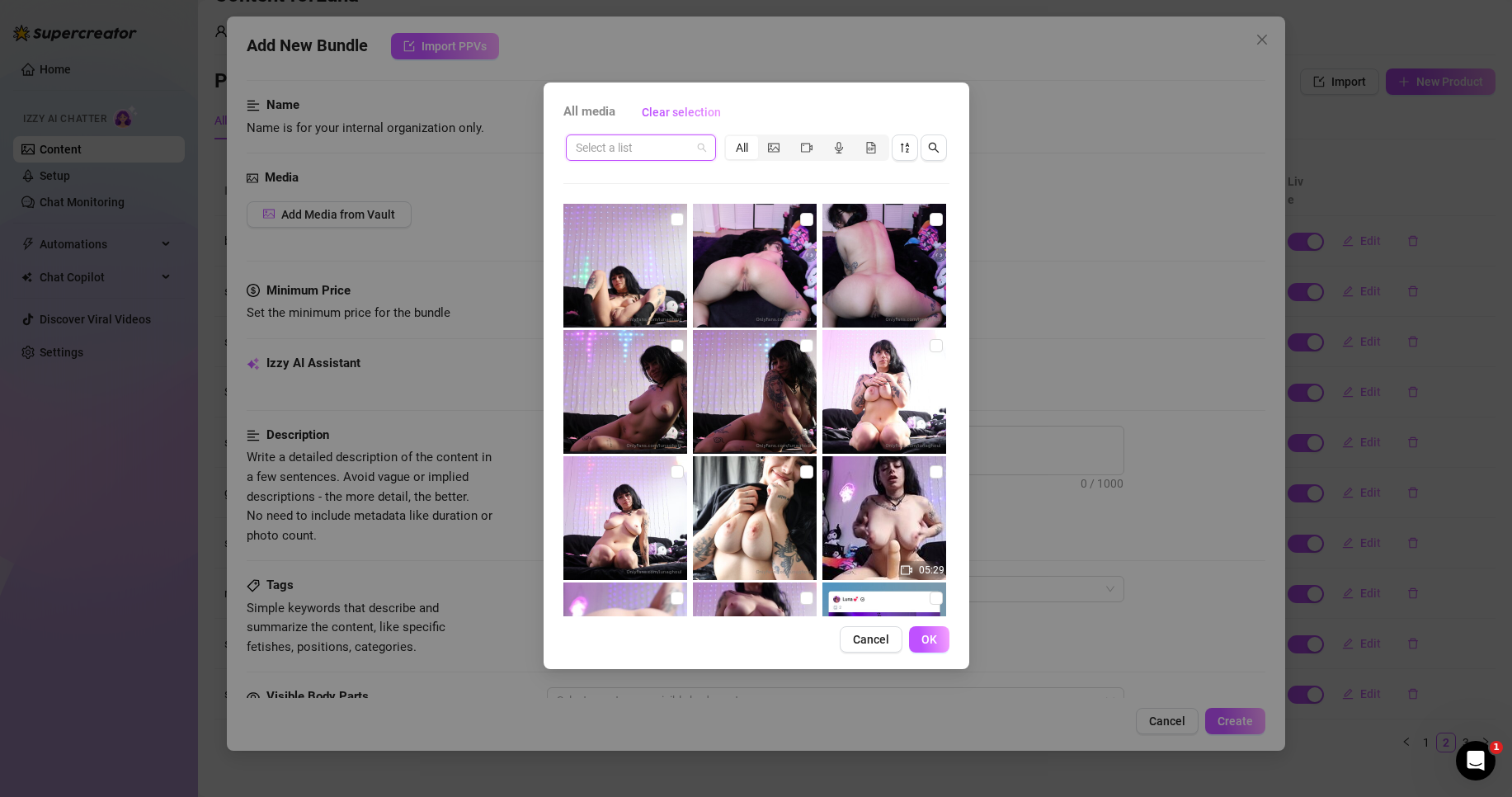
click at [701, 147] on span at bounding box center [641, 147] width 130 height 25
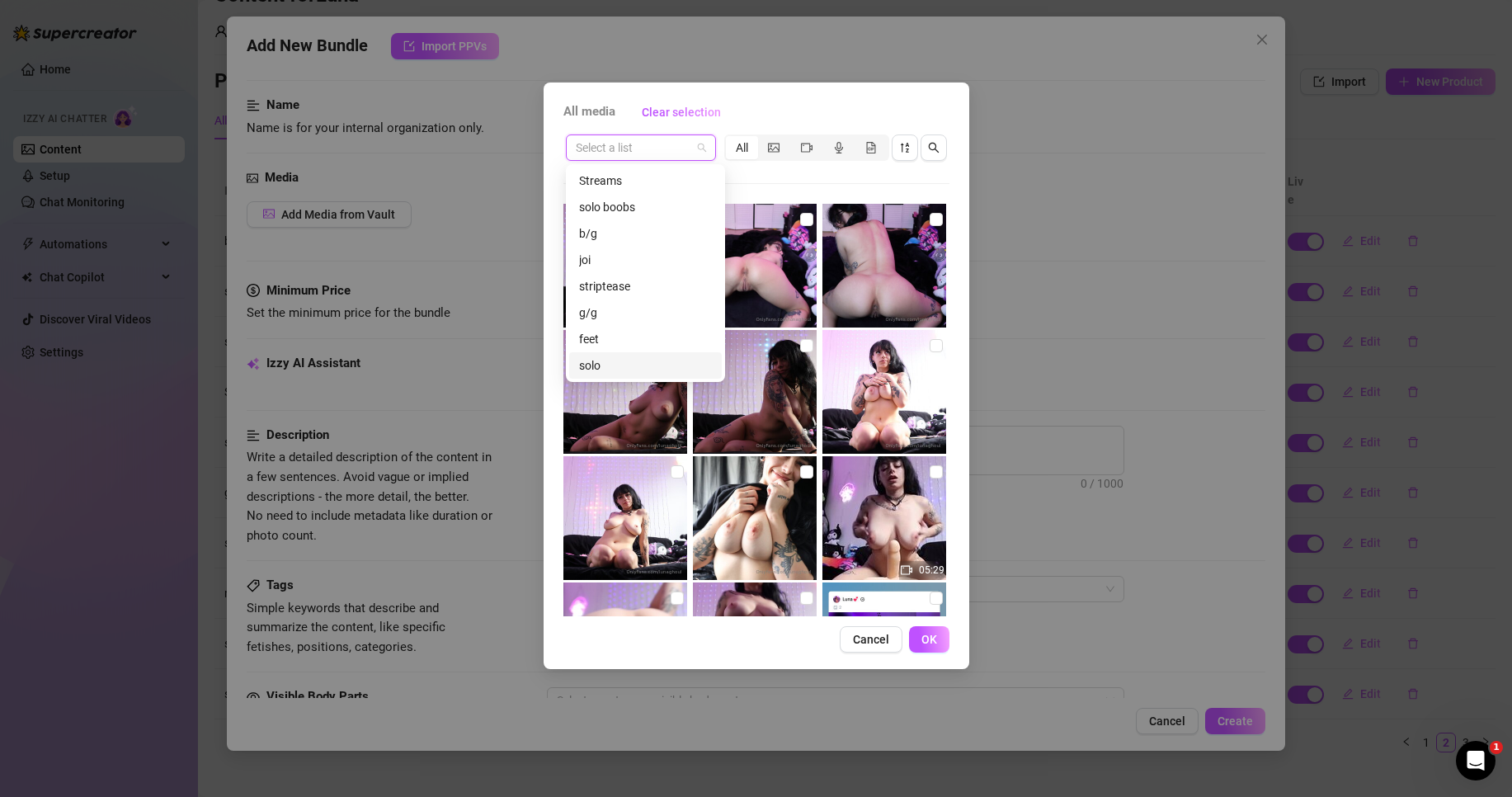
click at [632, 364] on div "solo" at bounding box center [646, 365] width 133 height 18
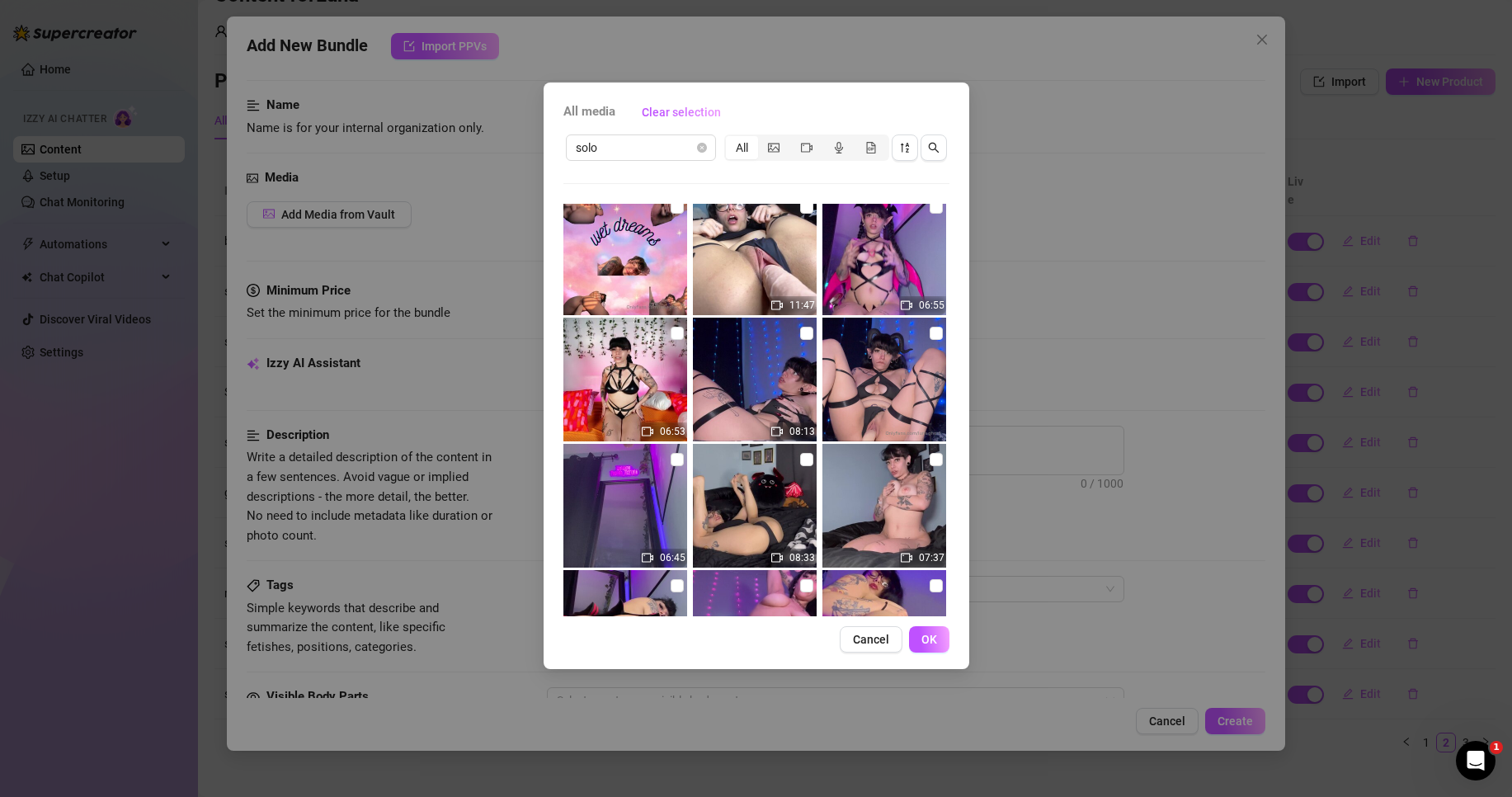
scroll to position [182, 0]
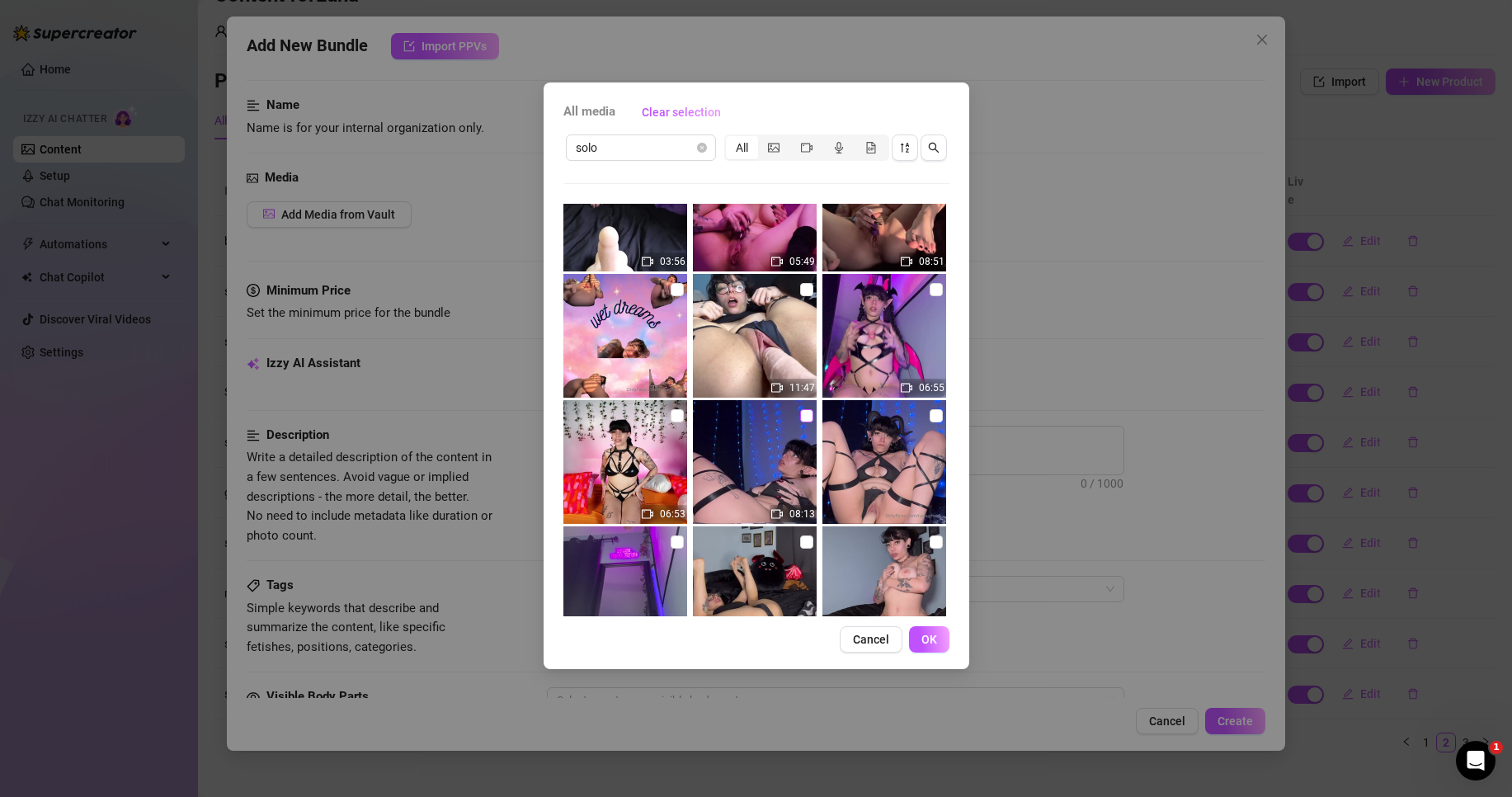
click at [800, 420] on input "checkbox" at bounding box center [806, 415] width 13 height 13
click at [931, 418] on input "checkbox" at bounding box center [936, 415] width 13 height 13
click at [936, 640] on span "OK" at bounding box center [929, 638] width 15 height 13
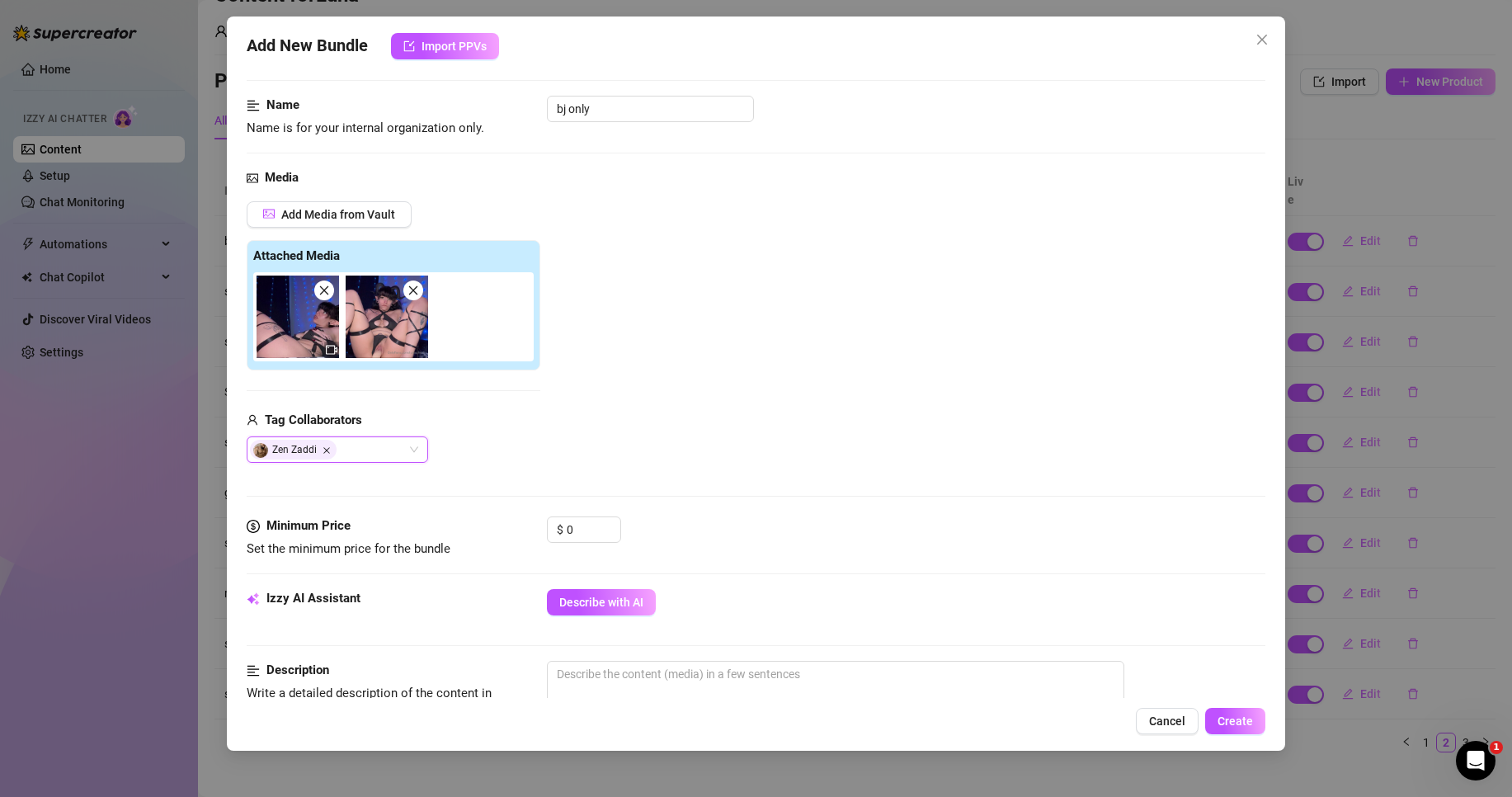
click at [326, 448] on icon "Close" at bounding box center [326, 451] width 9 height 9
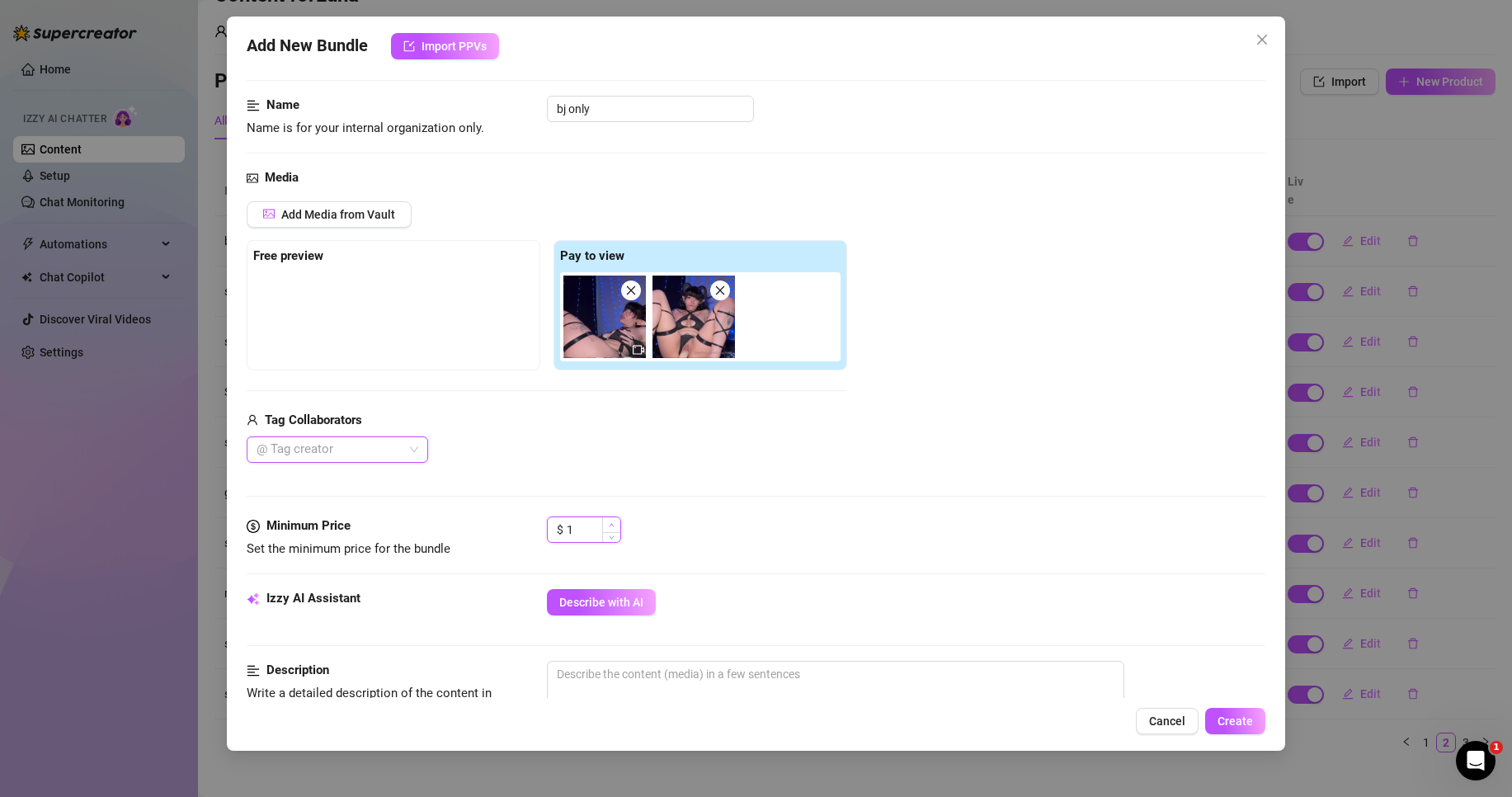
click at [611, 526] on icon "up" at bounding box center [611, 525] width 6 height 6
click at [1180, 718] on span "Cancel" at bounding box center [1167, 720] width 37 height 13
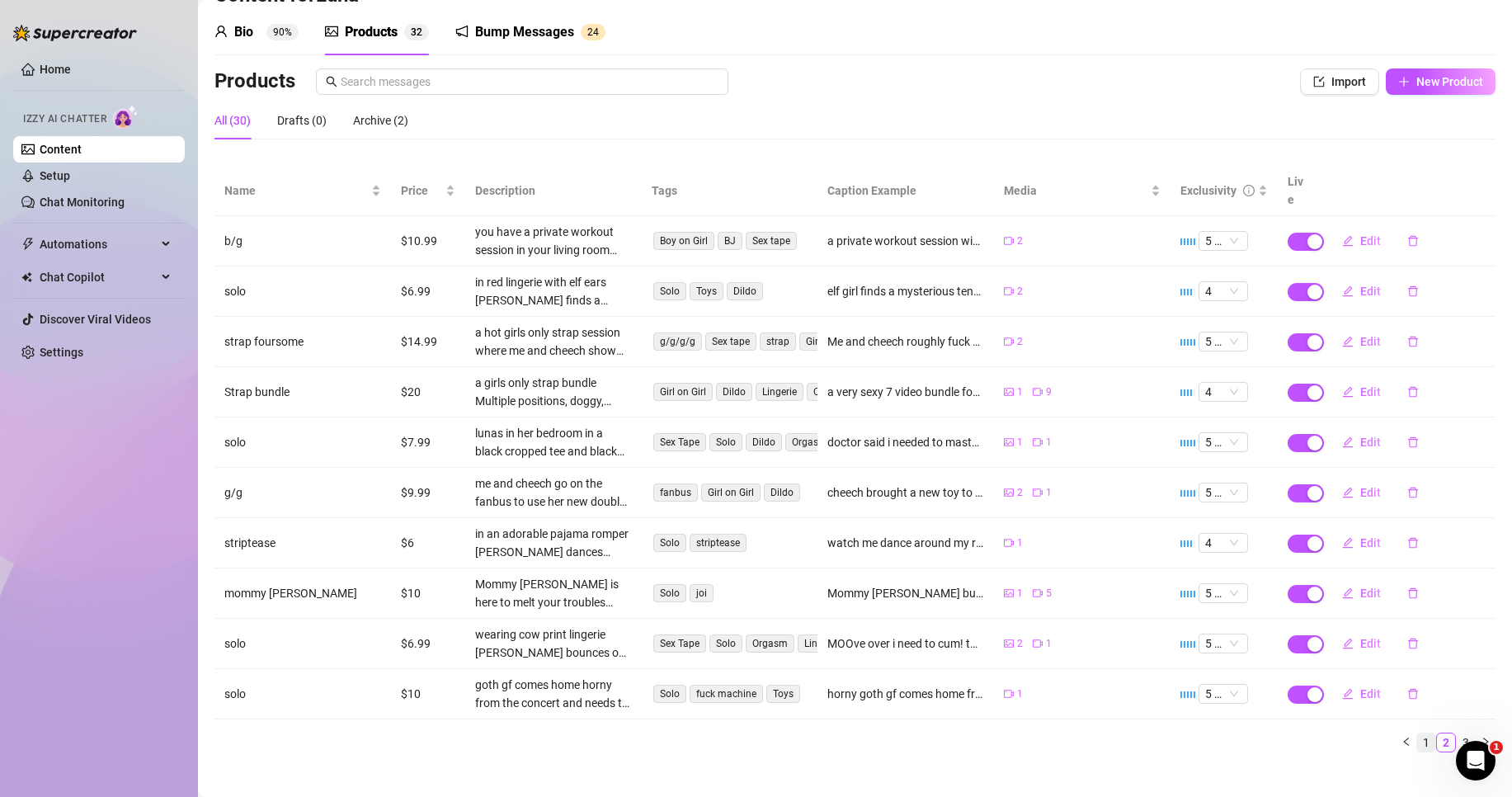
click at [1417, 734] on link "1" at bounding box center [1426, 742] width 18 height 18
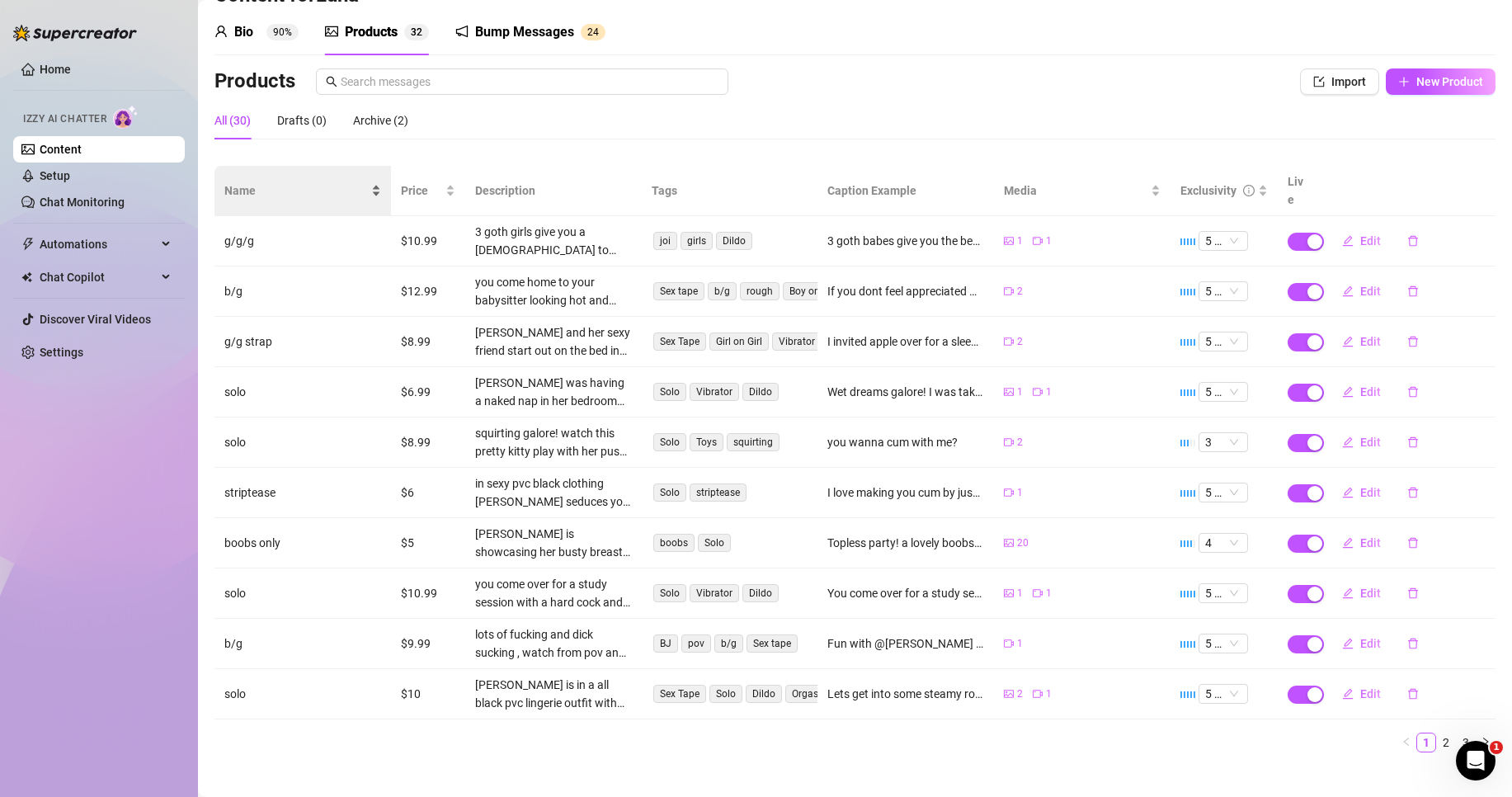
click at [381, 182] on div "Name" at bounding box center [303, 190] width 157 height 18
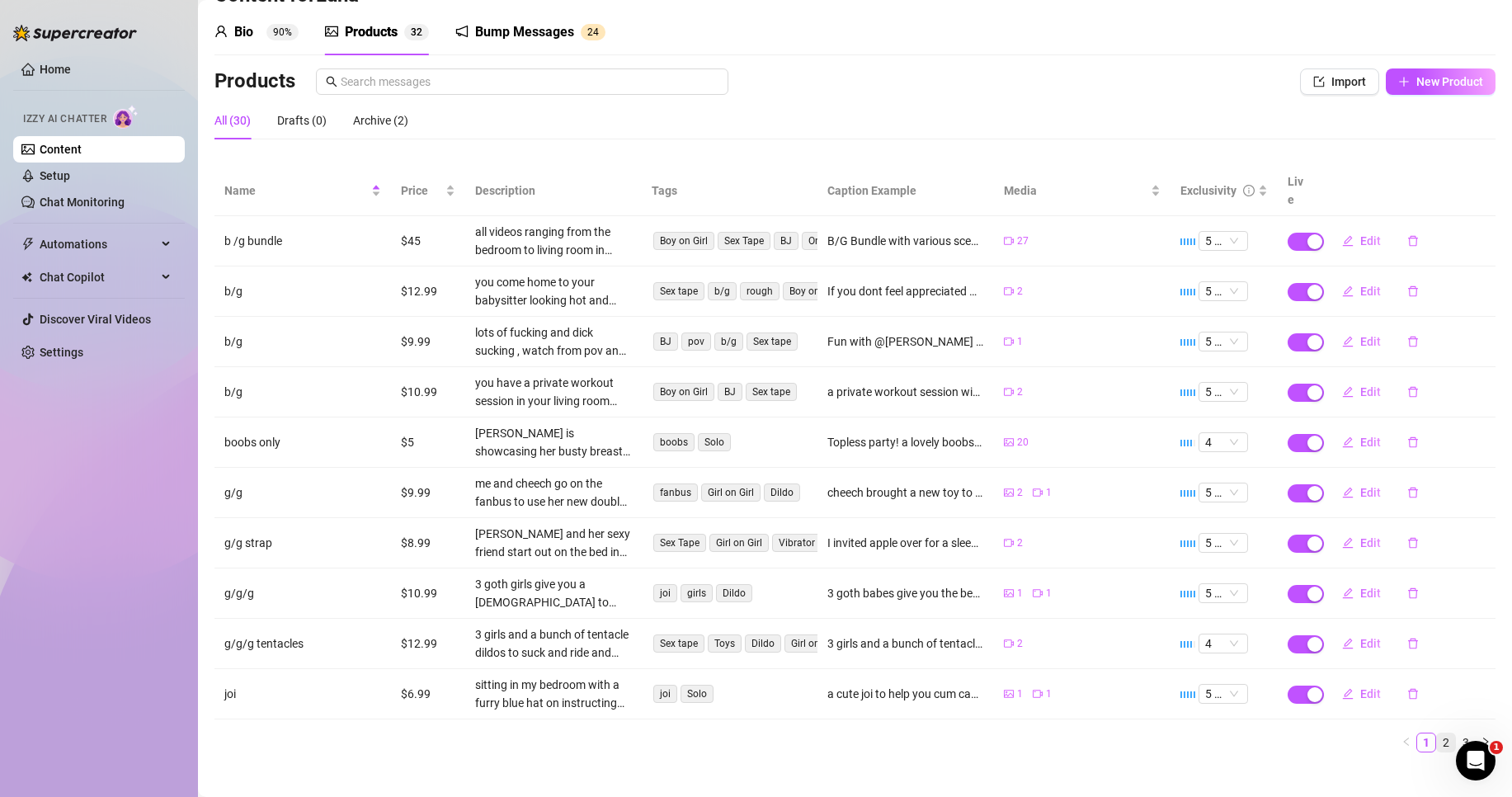
click at [1437, 734] on link "2" at bounding box center [1446, 742] width 18 height 18
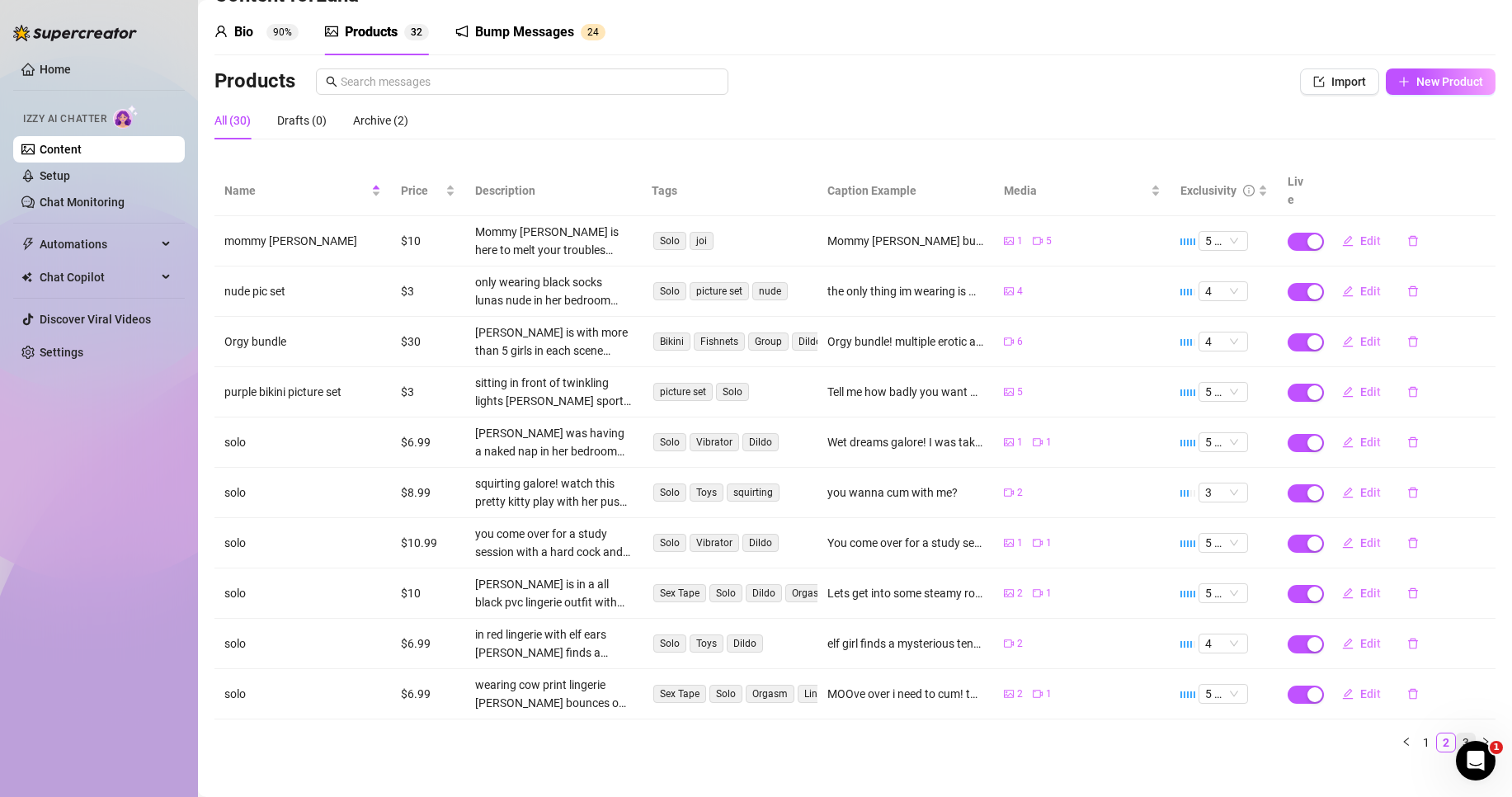
click at [1457, 734] on link "3" at bounding box center [1465, 742] width 18 height 18
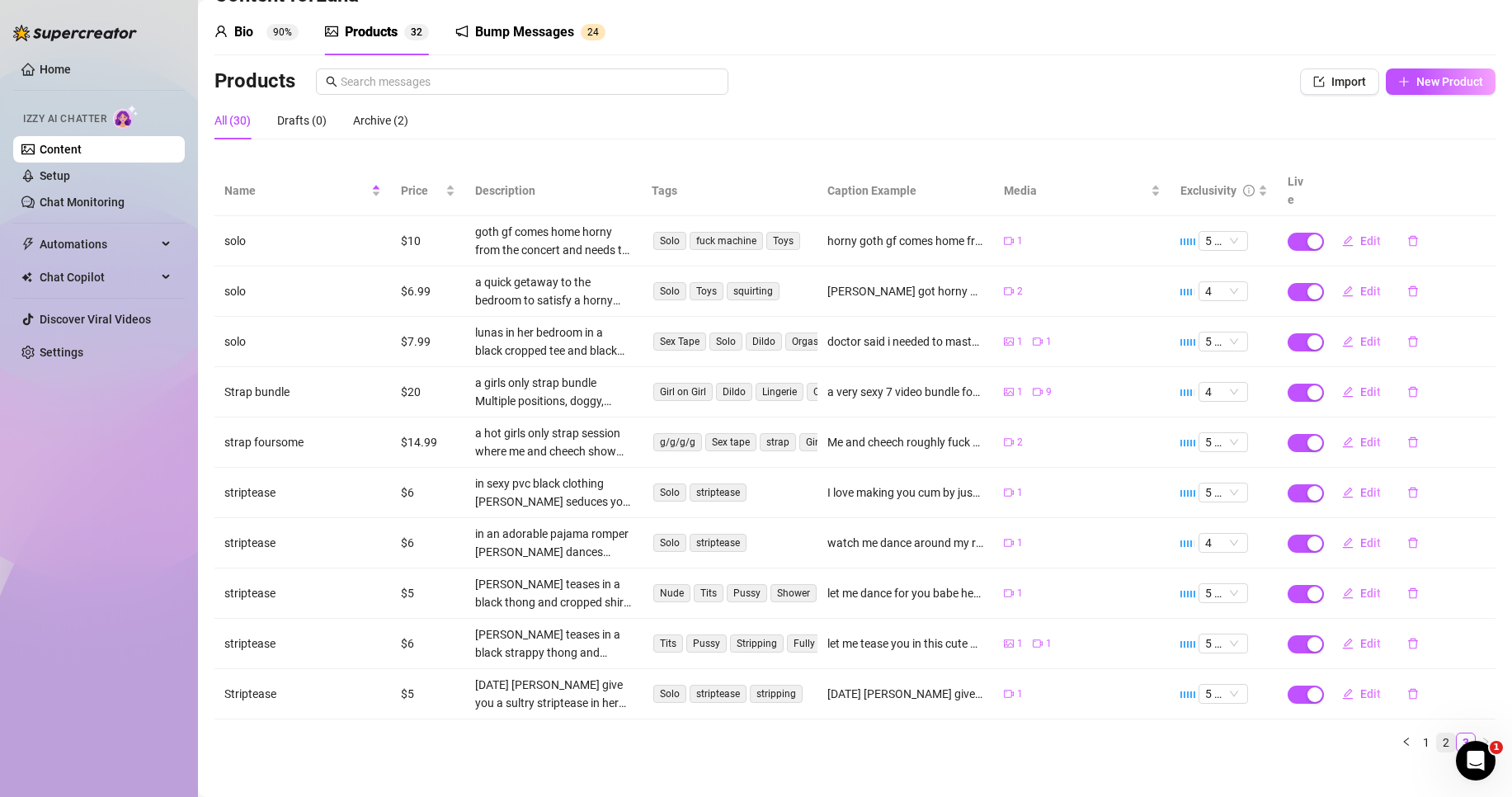
click at [1437, 734] on link "2" at bounding box center [1446, 742] width 18 height 18
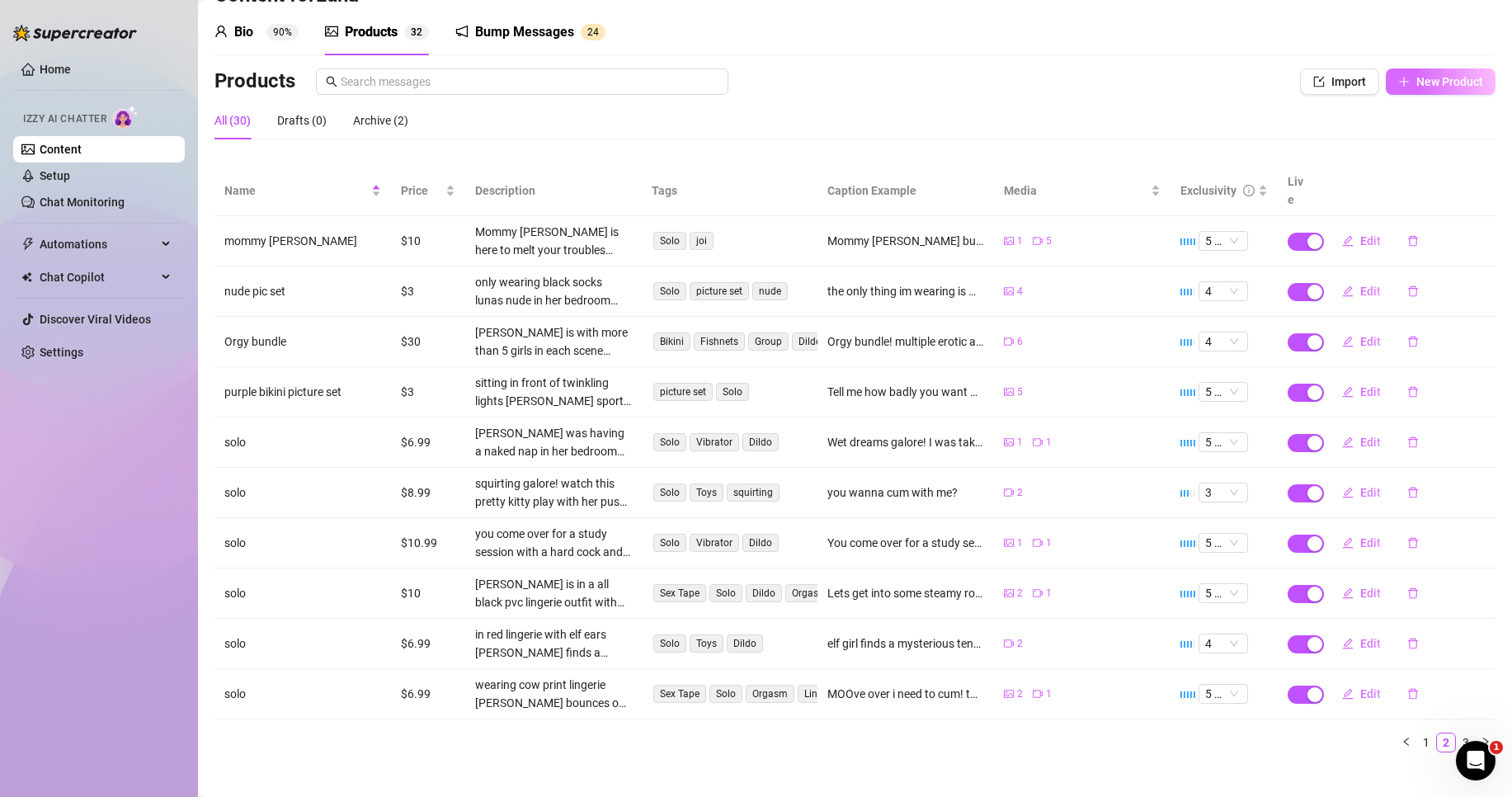
click at [1419, 69] on button "New Product" at bounding box center [1440, 81] width 110 height 26
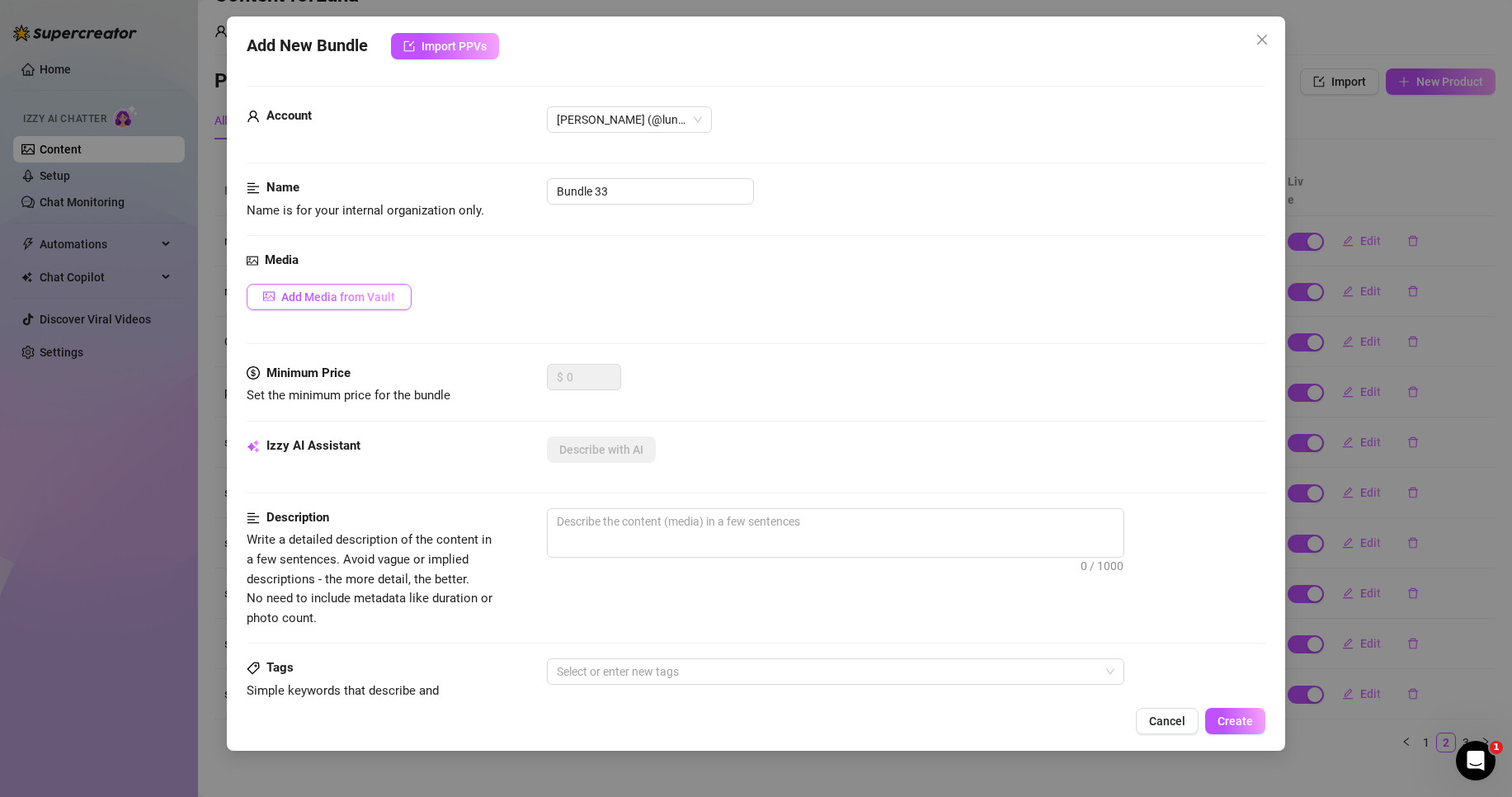
click at [371, 303] on span "Add Media from Vault" at bounding box center [338, 297] width 114 height 13
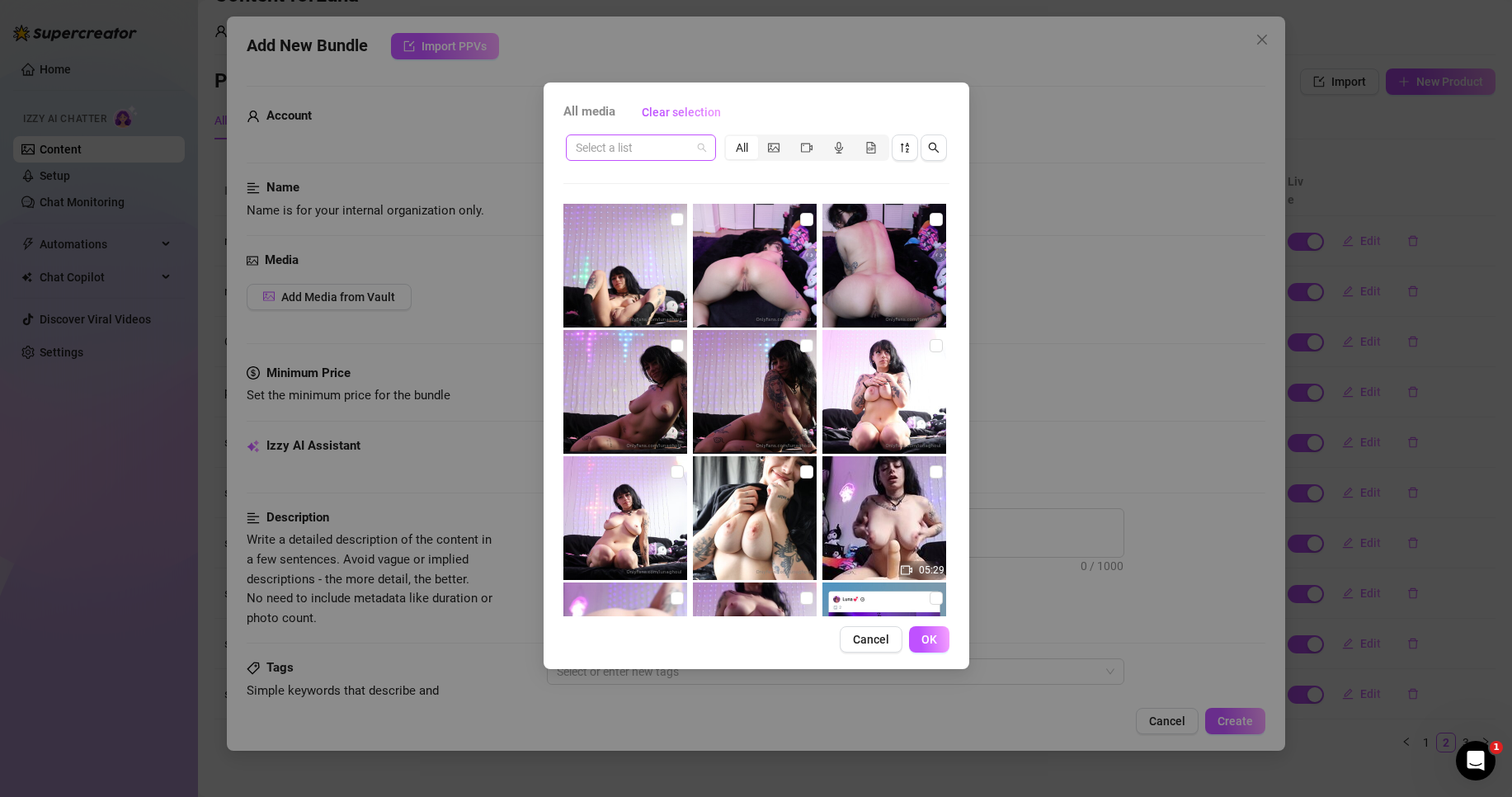
click at [708, 148] on div "Select a list" at bounding box center [641, 147] width 150 height 26
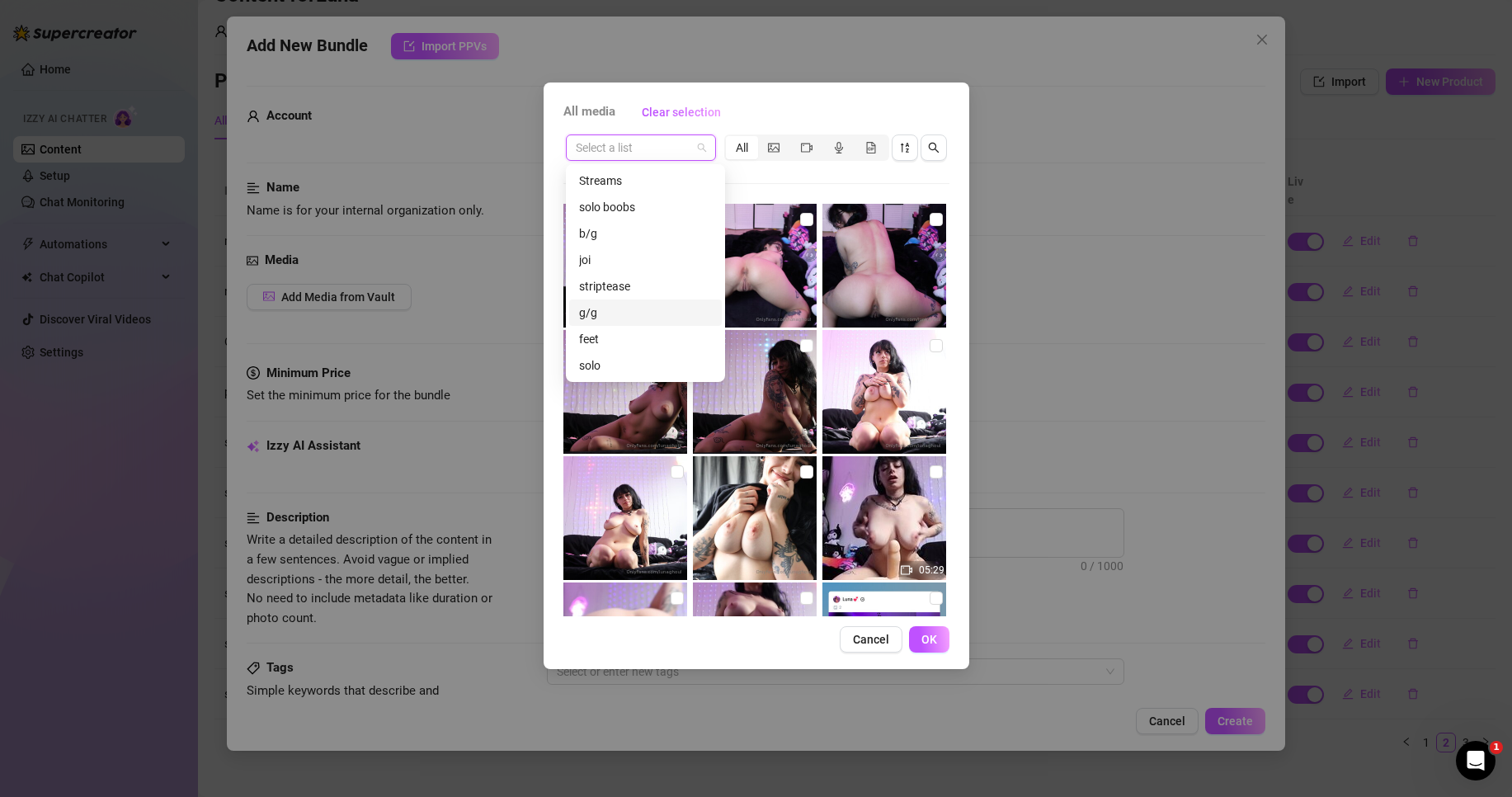
scroll to position [53, 0]
click at [647, 305] on div "solo" at bounding box center [646, 312] width 133 height 18
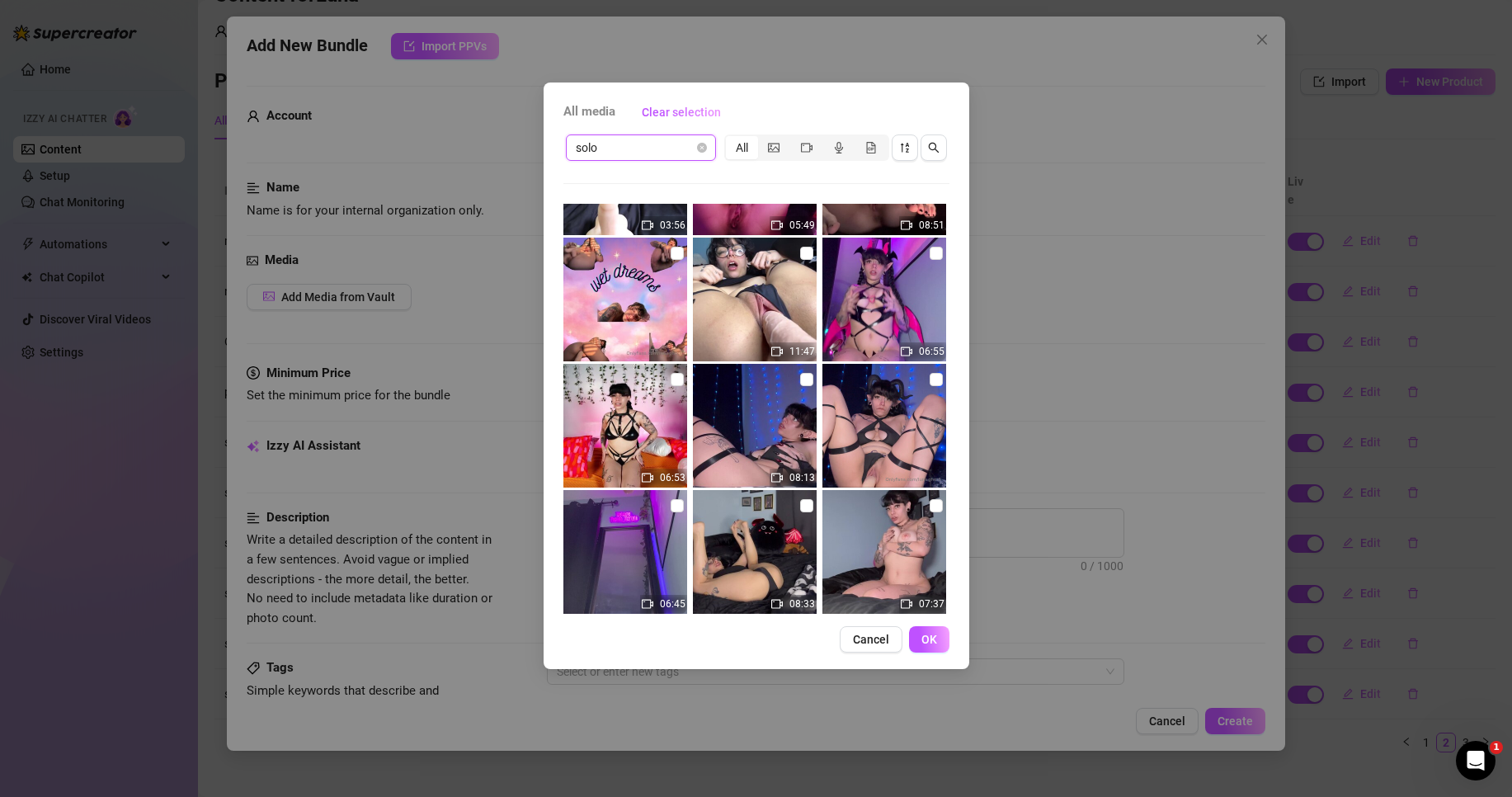
scroll to position [247, 0]
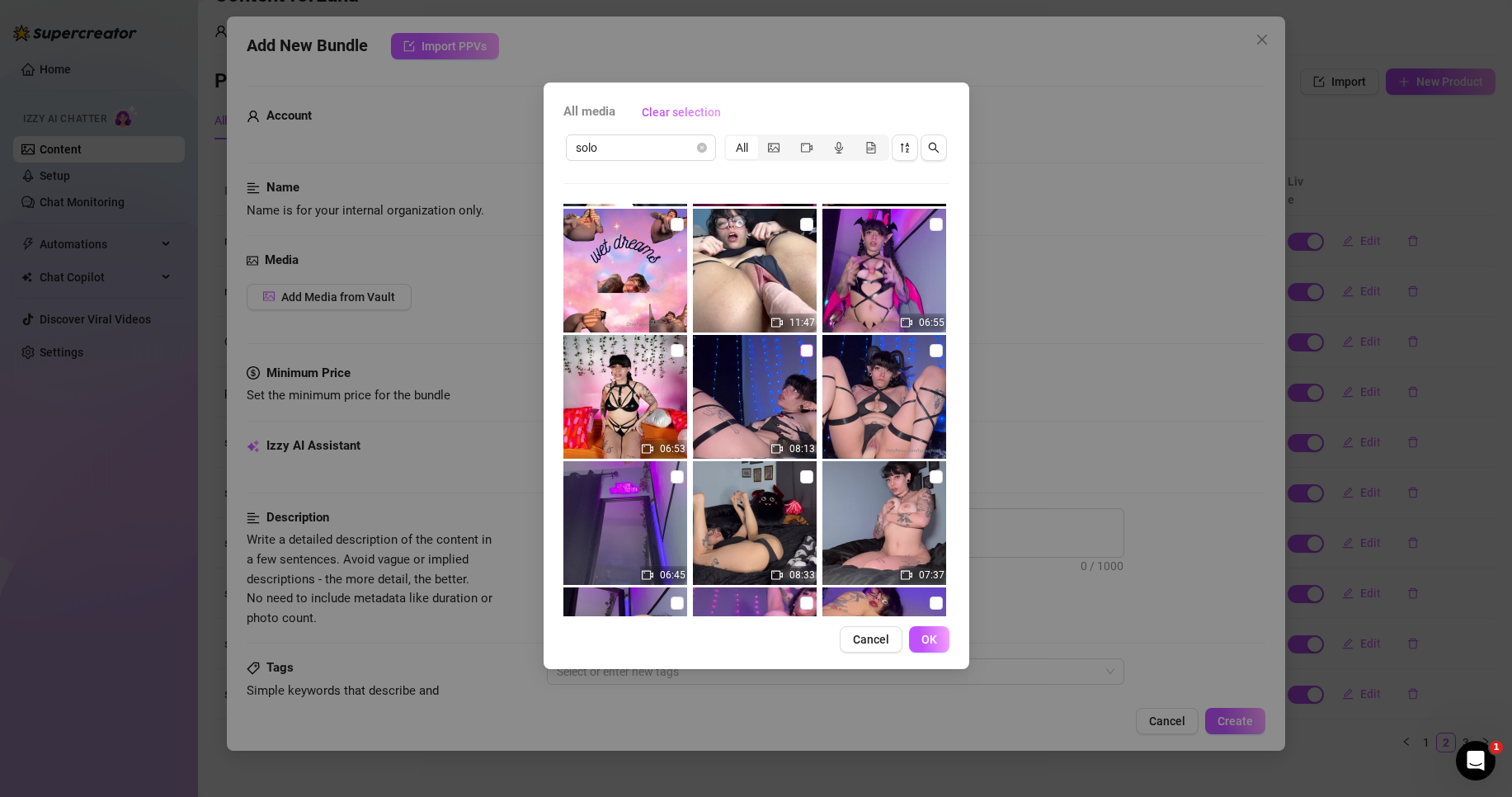
click at [800, 345] on input "checkbox" at bounding box center [806, 350] width 13 height 13
click at [930, 351] on input "checkbox" at bounding box center [936, 350] width 13 height 13
click at [939, 632] on button "OK" at bounding box center [929, 639] width 40 height 26
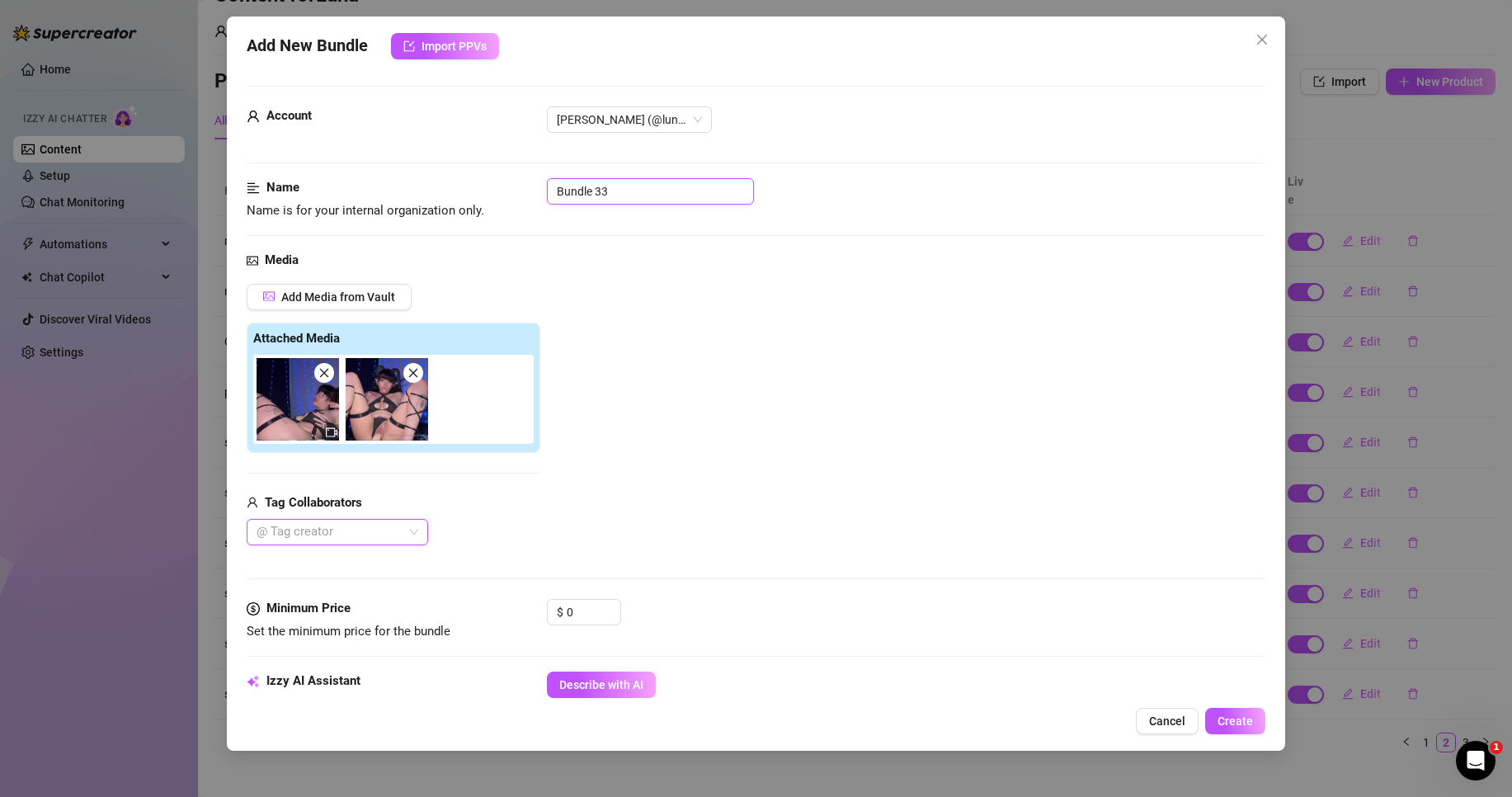
click at [631, 185] on input "Bundle 33" at bounding box center [650, 191] width 207 height 26
click at [620, 311] on div "Add Media from Vault Attached Media Tag Collaborators @ Tag creator" at bounding box center [755, 415] width 1019 height 263
click at [615, 605] on span "Increase Value" at bounding box center [611, 607] width 18 height 14
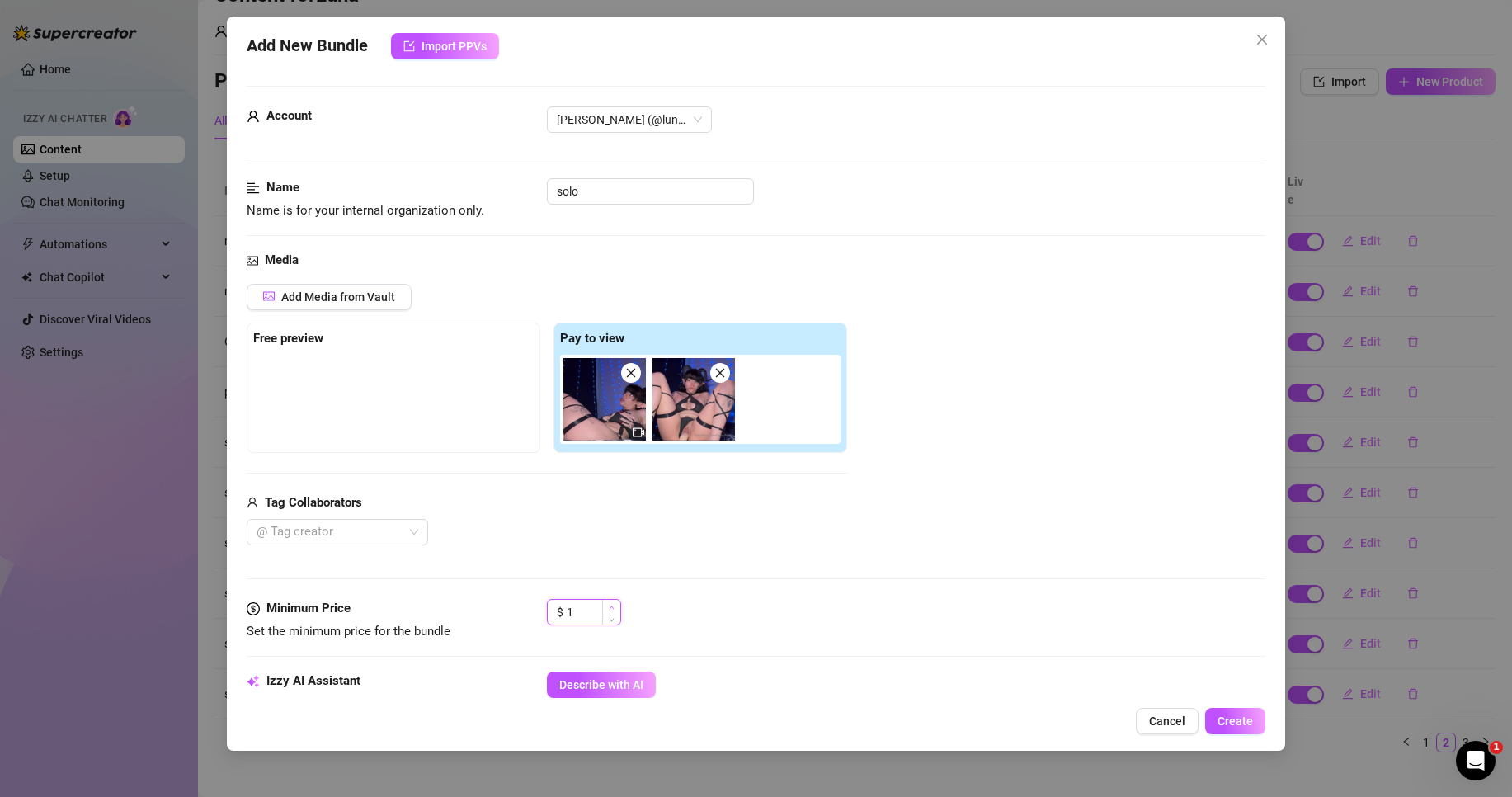
click at [615, 605] on span "Increase Value" at bounding box center [611, 607] width 18 height 14
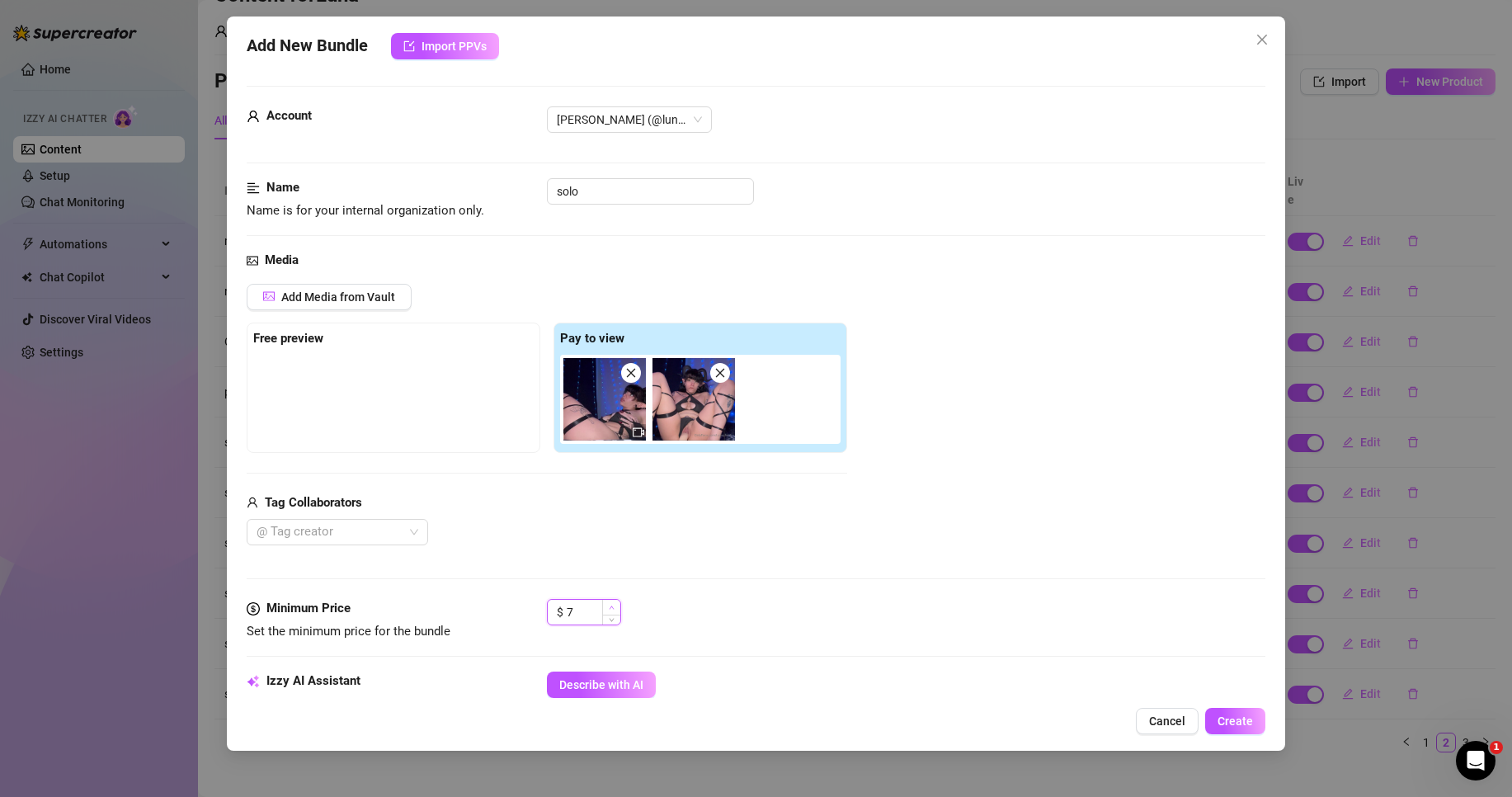
click at [616, 608] on span "Increase Value" at bounding box center [611, 607] width 18 height 14
click at [713, 512] on div "Tag Collaborators @ Tag creator" at bounding box center [546, 520] width 601 height 53
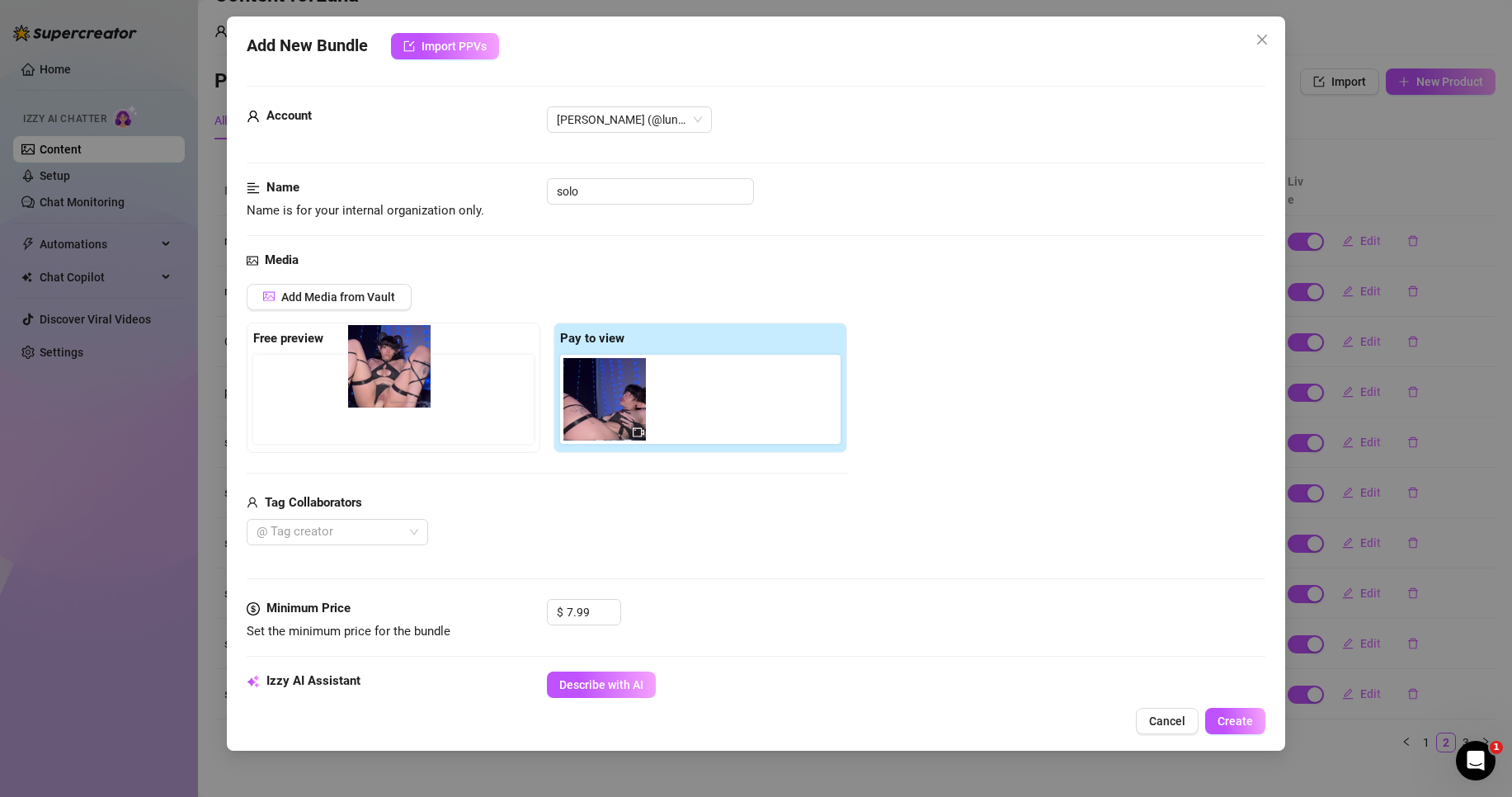
drag, startPoint x: 700, startPoint y: 414, endPoint x: 389, endPoint y: 381, distance: 312.7
click at [389, 381] on div "Free preview Pay to view" at bounding box center [546, 387] width 601 height 130
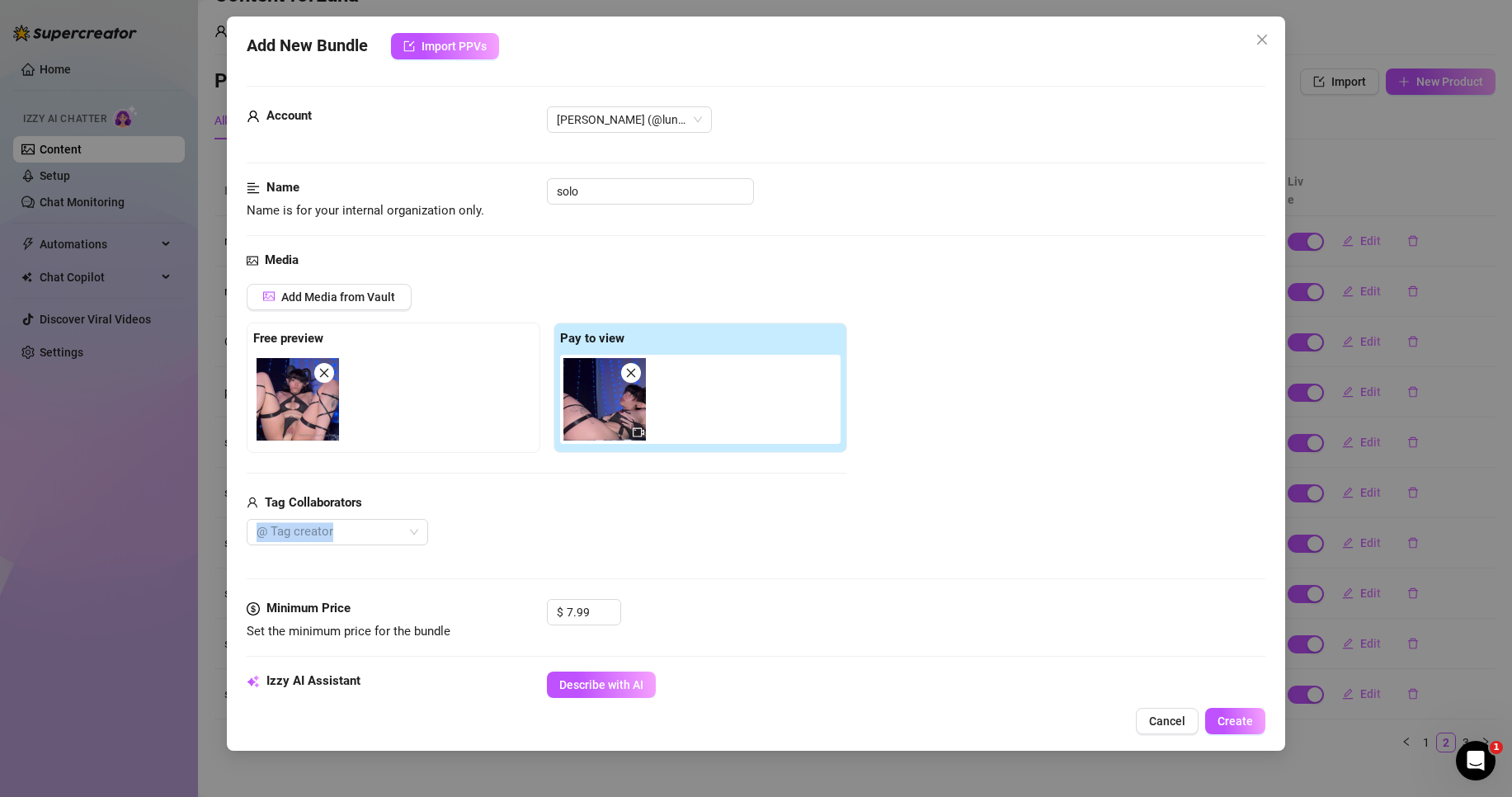
click at [594, 502] on div "Tag Collaborators" at bounding box center [546, 503] width 601 height 20
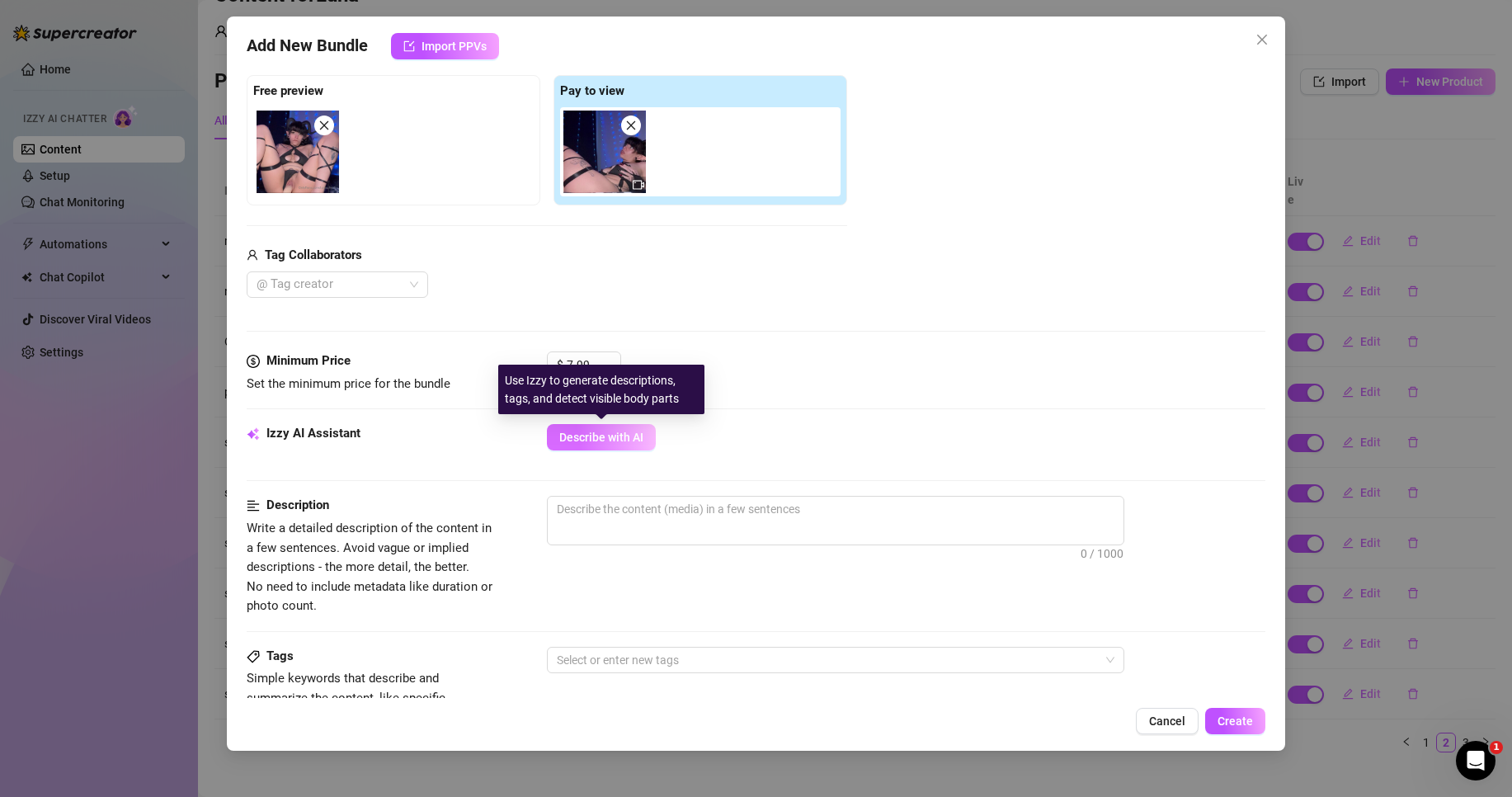
click at [598, 436] on span "Describe with AI" at bounding box center [601, 436] width 84 height 13
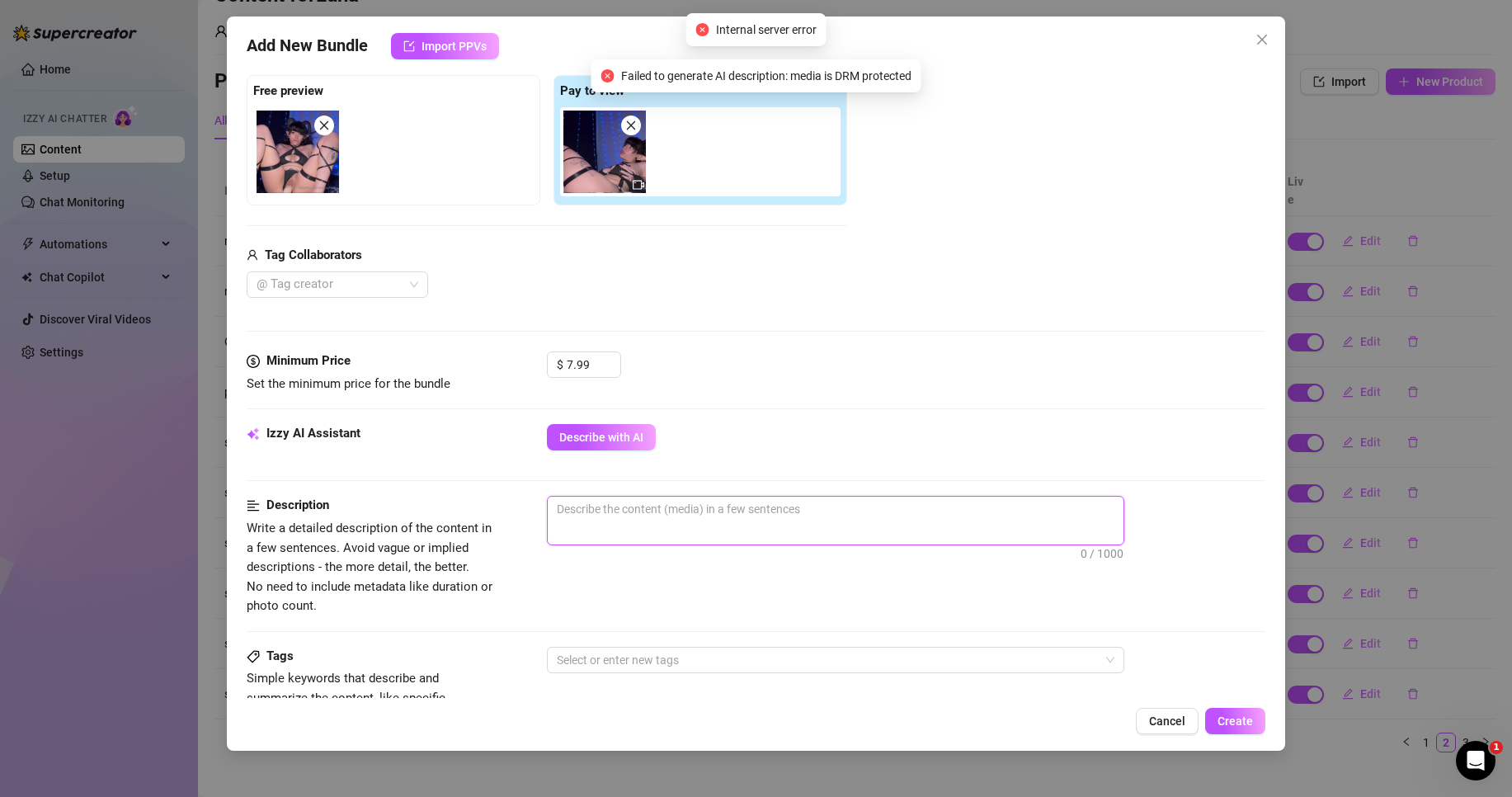
click at [808, 507] on textarea at bounding box center [836, 509] width 576 height 25
click at [574, 446] on button "Describe with AI" at bounding box center [602, 437] width 109 height 26
click at [840, 524] on span "0 / 1000" at bounding box center [836, 521] width 578 height 49
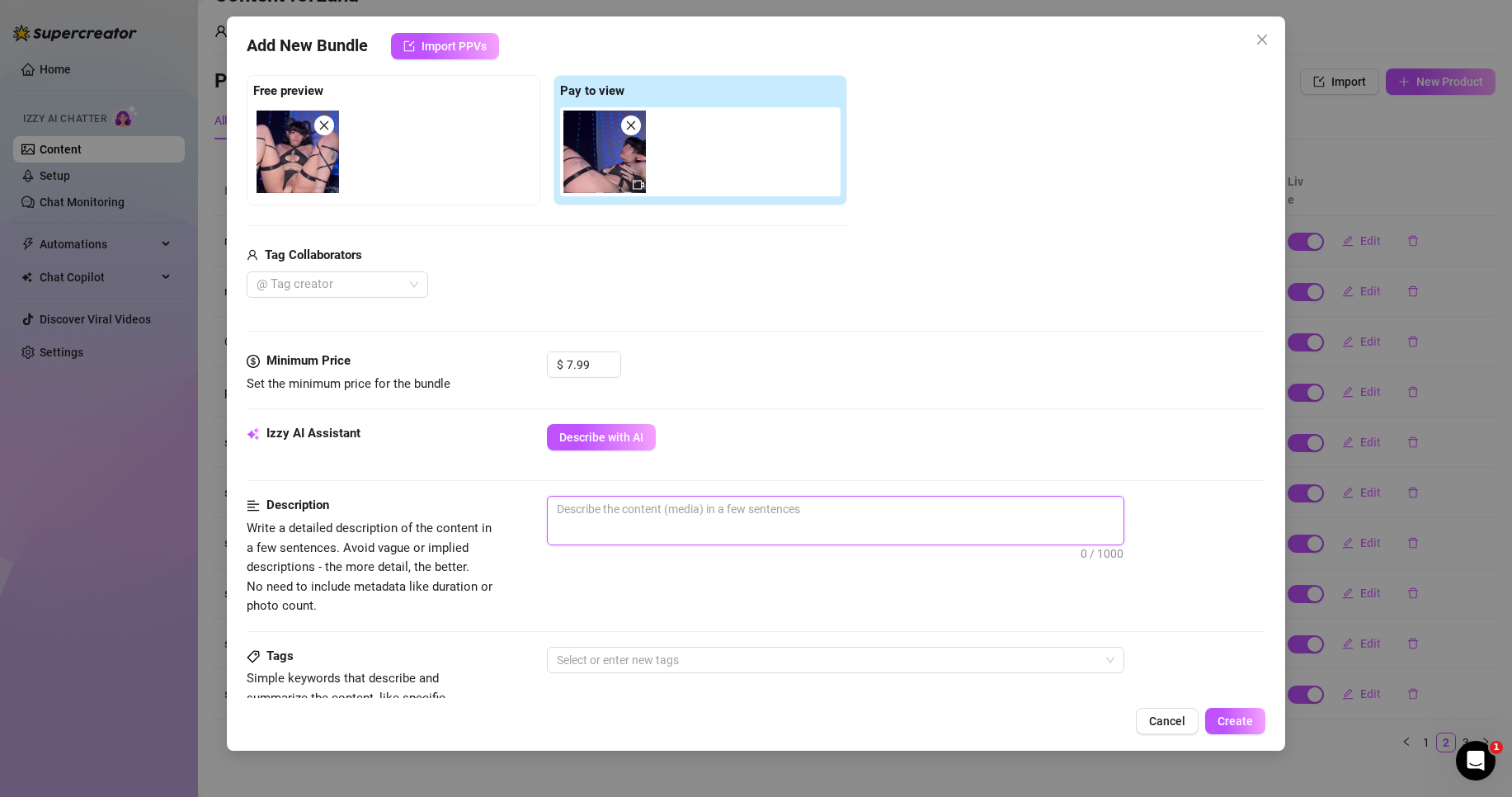
click at [909, 518] on textarea at bounding box center [836, 509] width 576 height 25
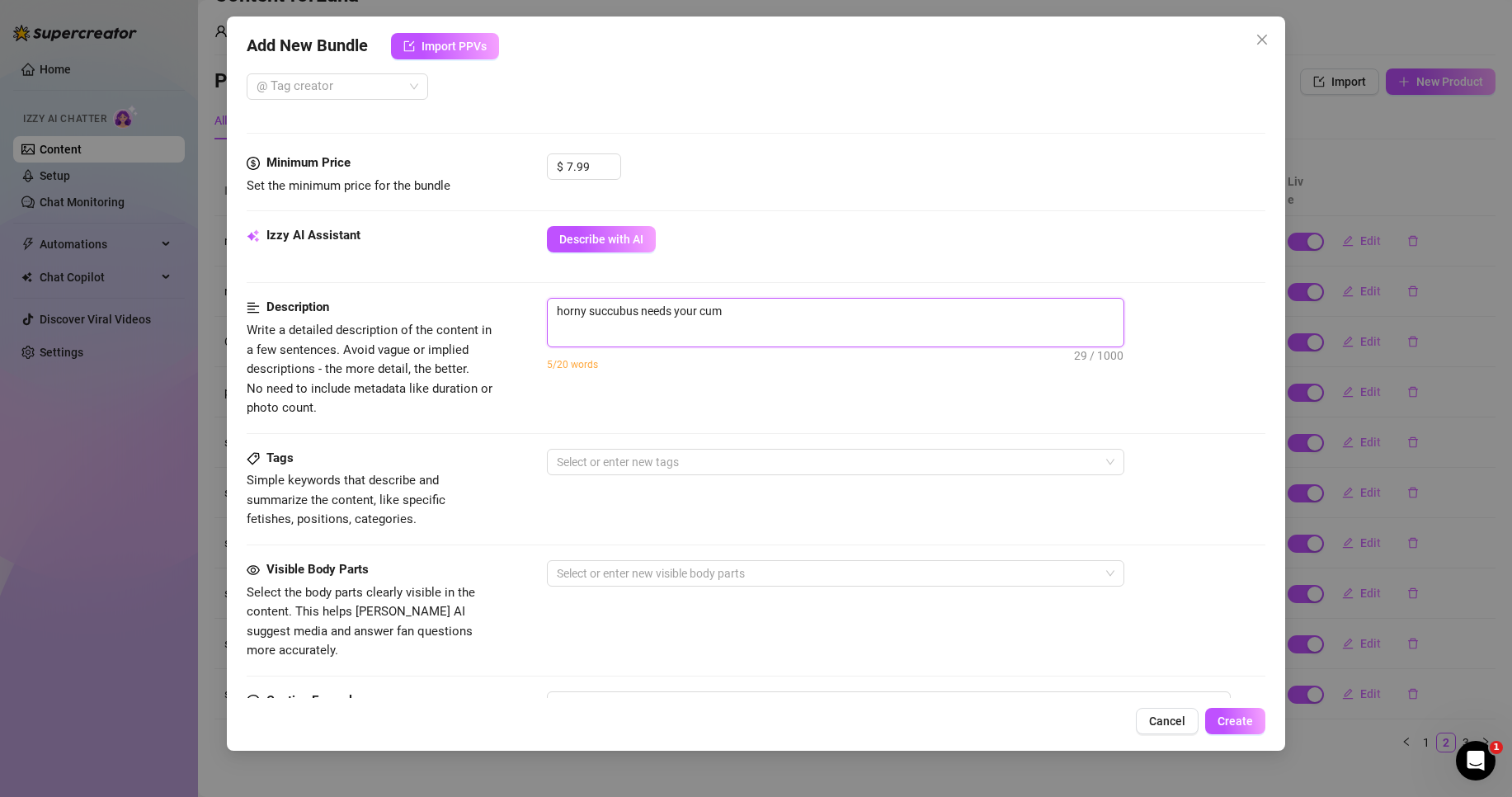
scroll to position [495, 0]
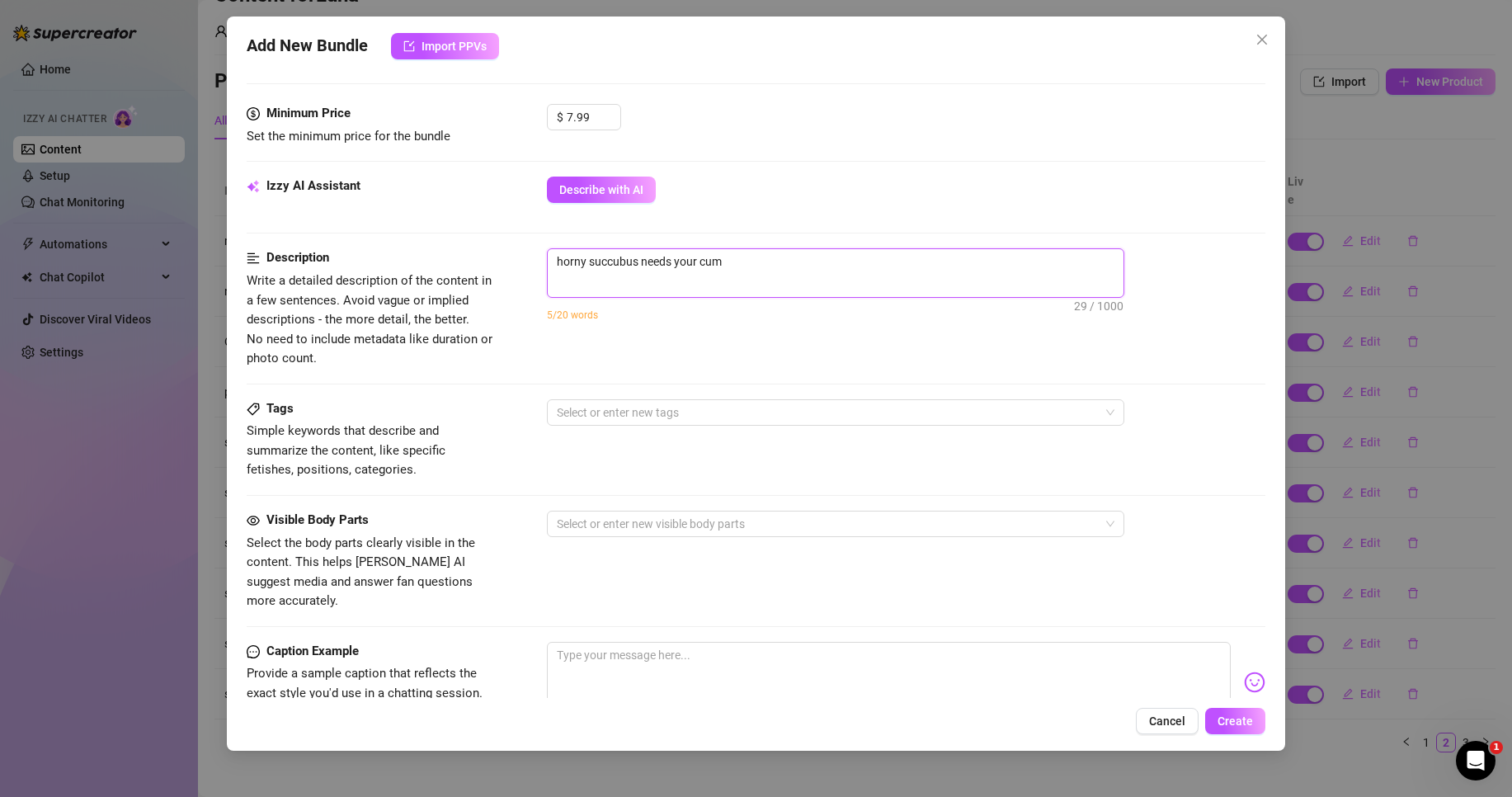
drag, startPoint x: 776, startPoint y: 266, endPoint x: 454, endPoint y: 270, distance: 322.0
click at [454, 270] on div "Description Write a detailed description of the content in a few sentences. Avo…" at bounding box center [755, 308] width 1019 height 119
click at [610, 265] on textarea at bounding box center [836, 261] width 576 height 25
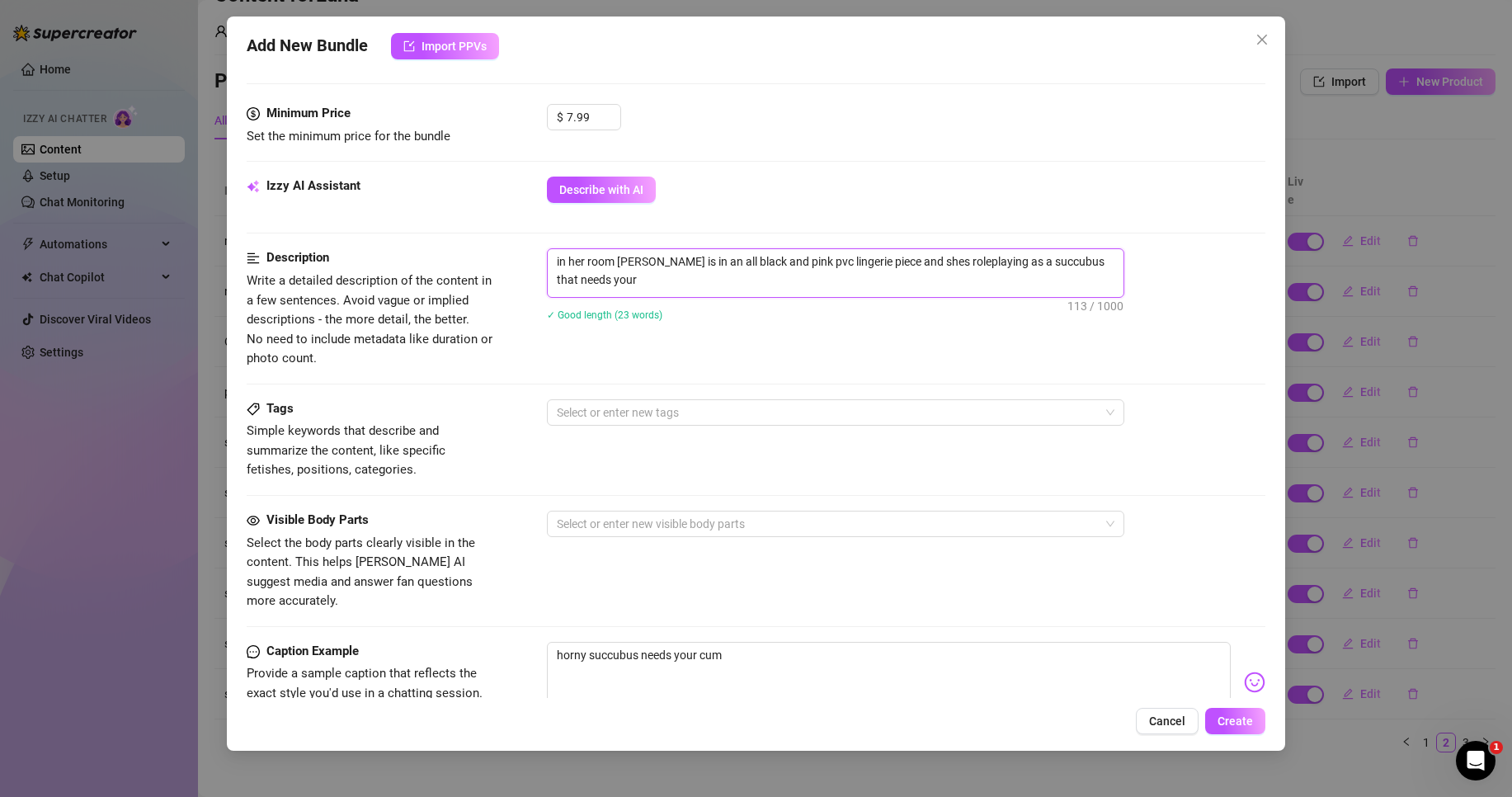
scroll to position [0, 0]
click at [620, 195] on span "Describe with AI" at bounding box center [601, 189] width 84 height 13
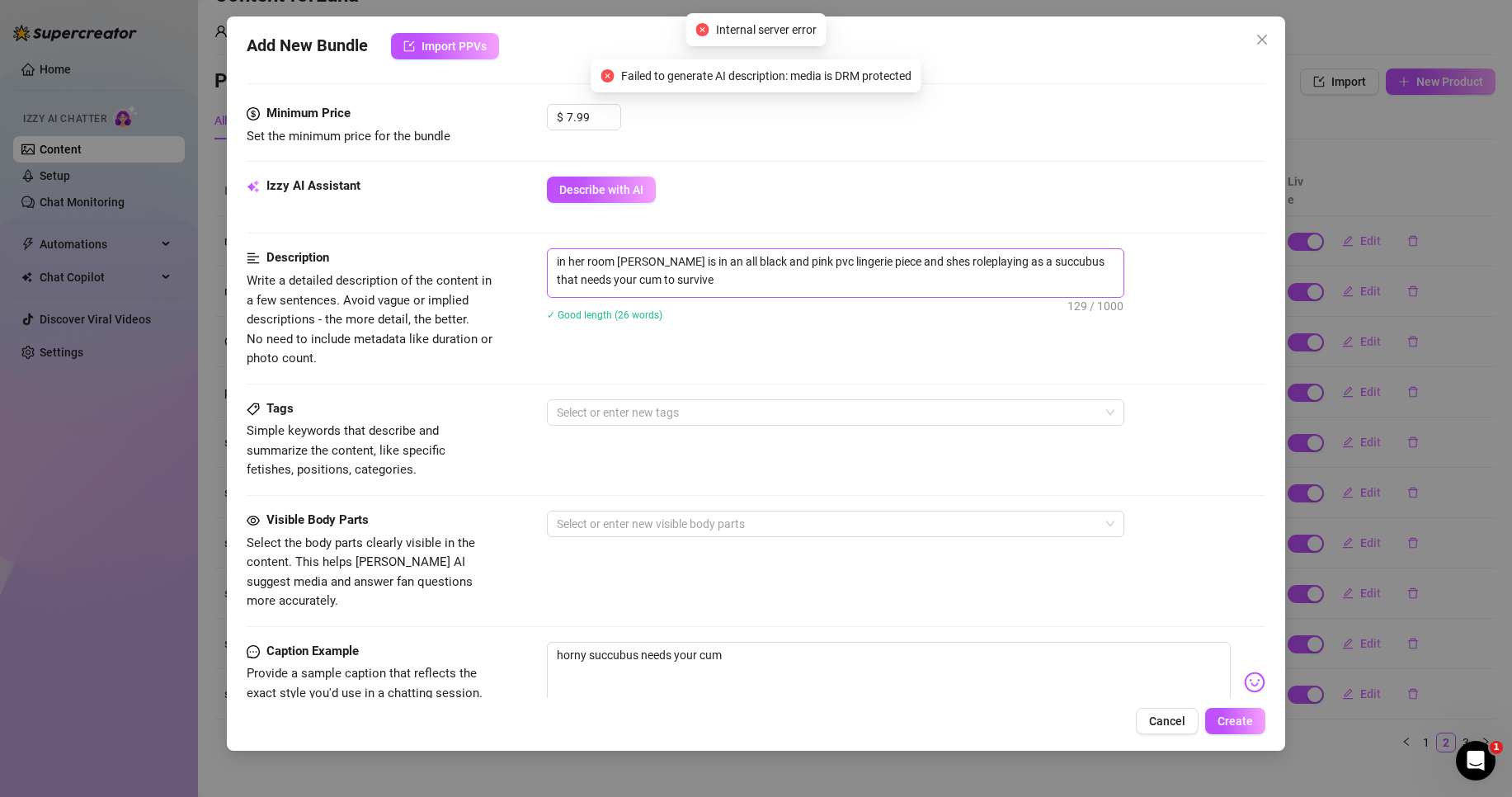
click at [875, 297] on span "in her room [PERSON_NAME] is in an all black and pink pvc lingerie piece and sh…" at bounding box center [836, 273] width 578 height 49
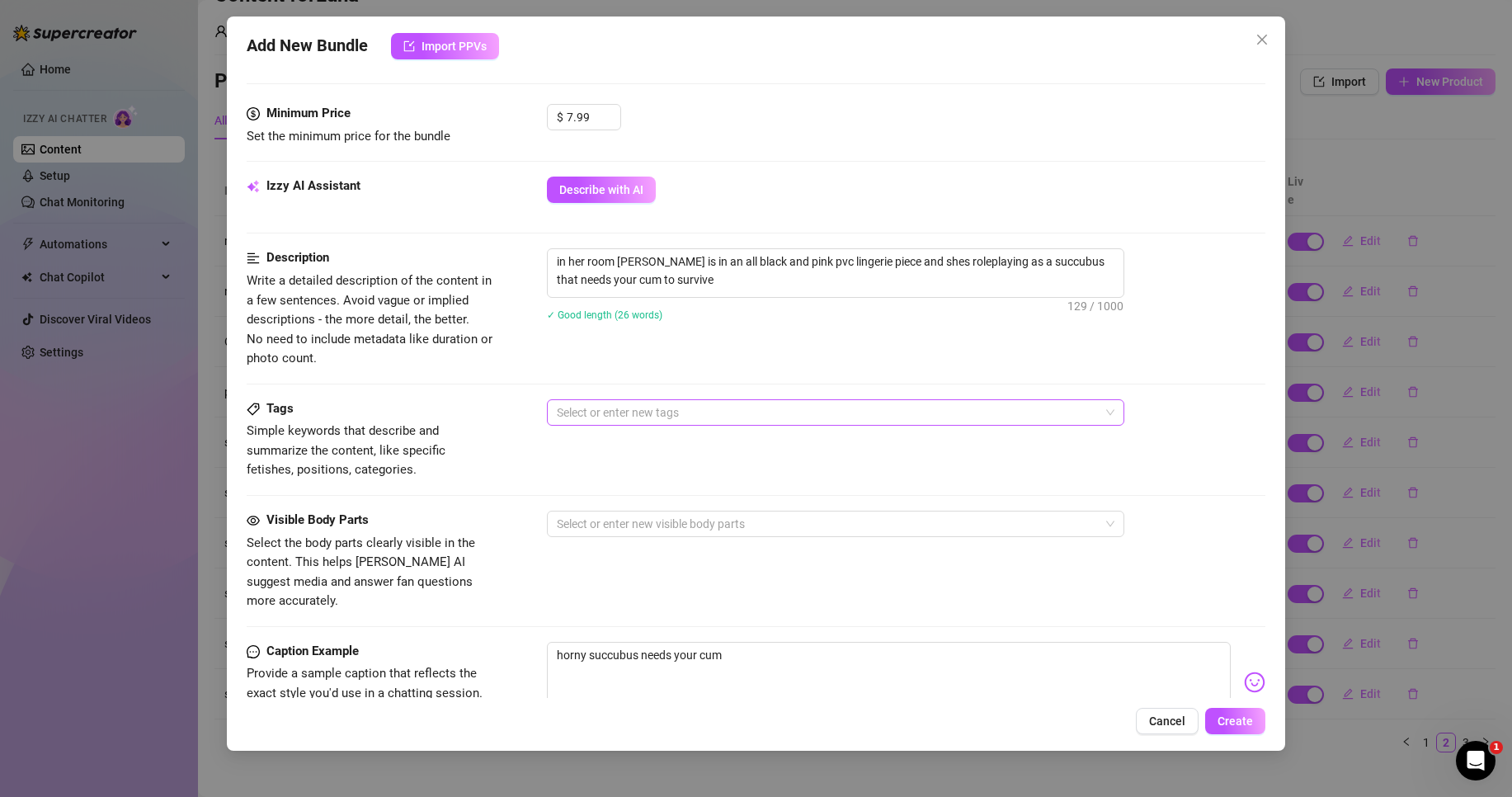
click at [830, 414] on div at bounding box center [828, 412] width 554 height 23
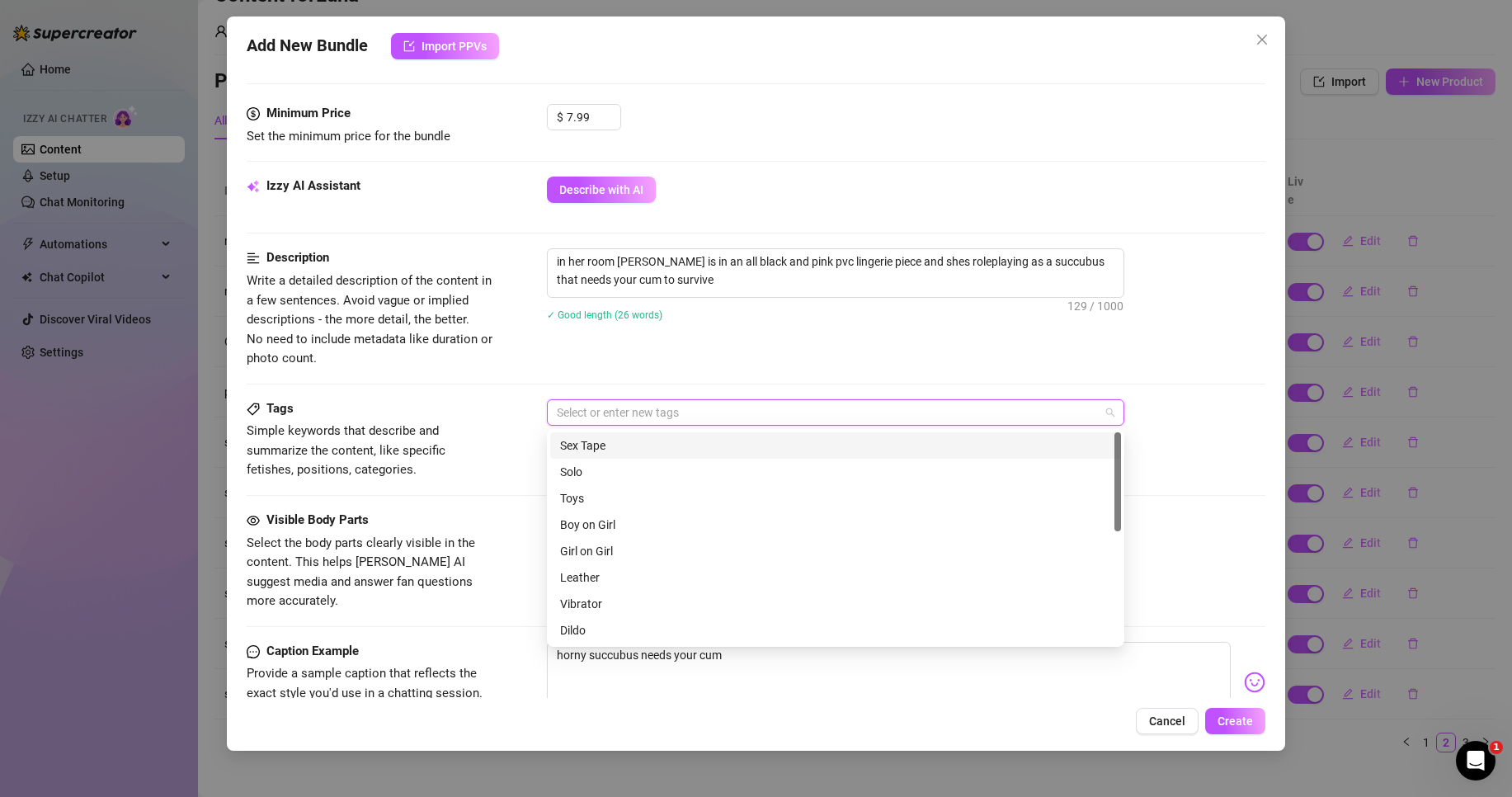
click at [653, 441] on div "Sex Tape" at bounding box center [835, 445] width 551 height 18
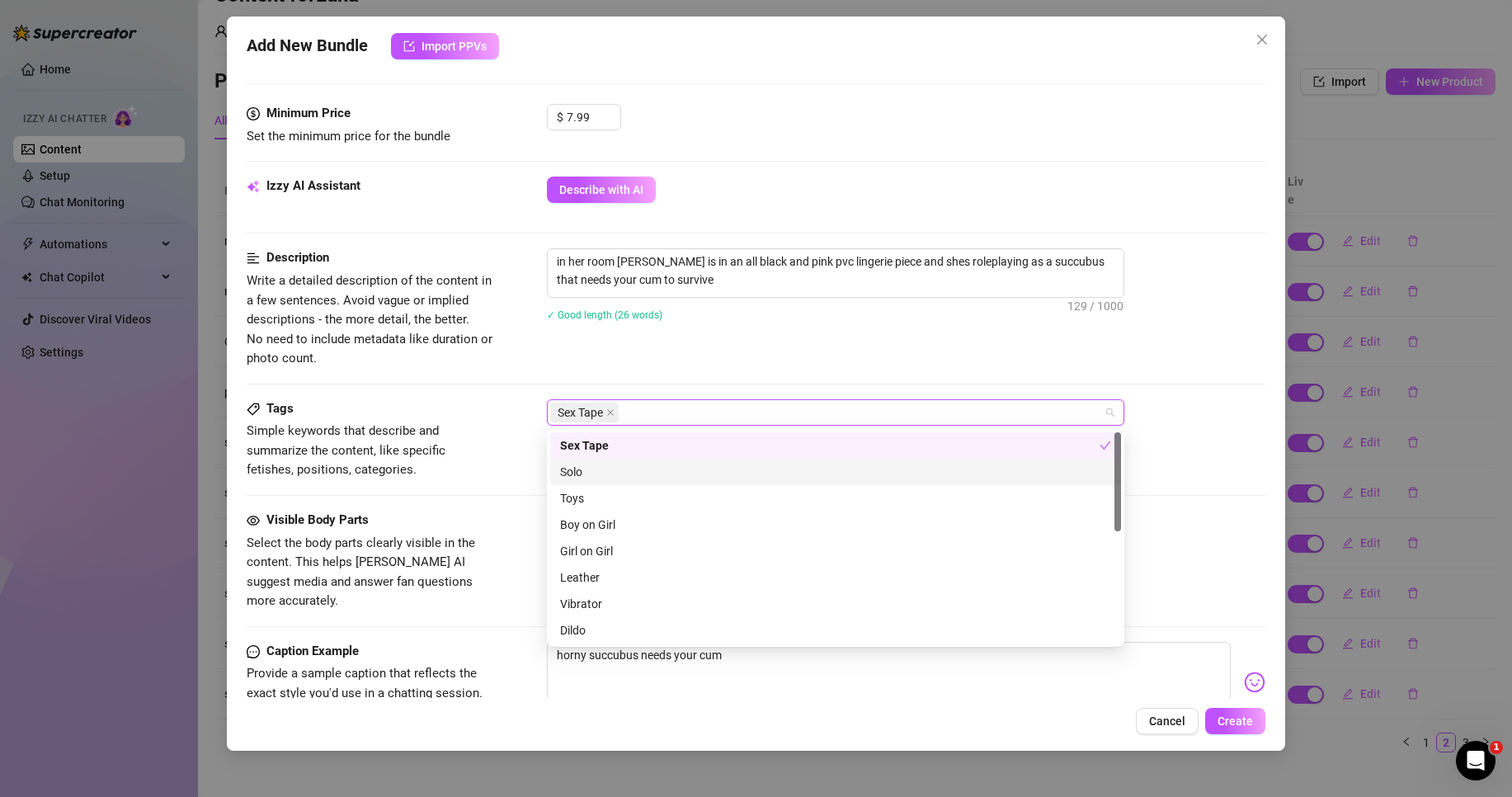
click at [642, 466] on div "Solo" at bounding box center [835, 471] width 551 height 18
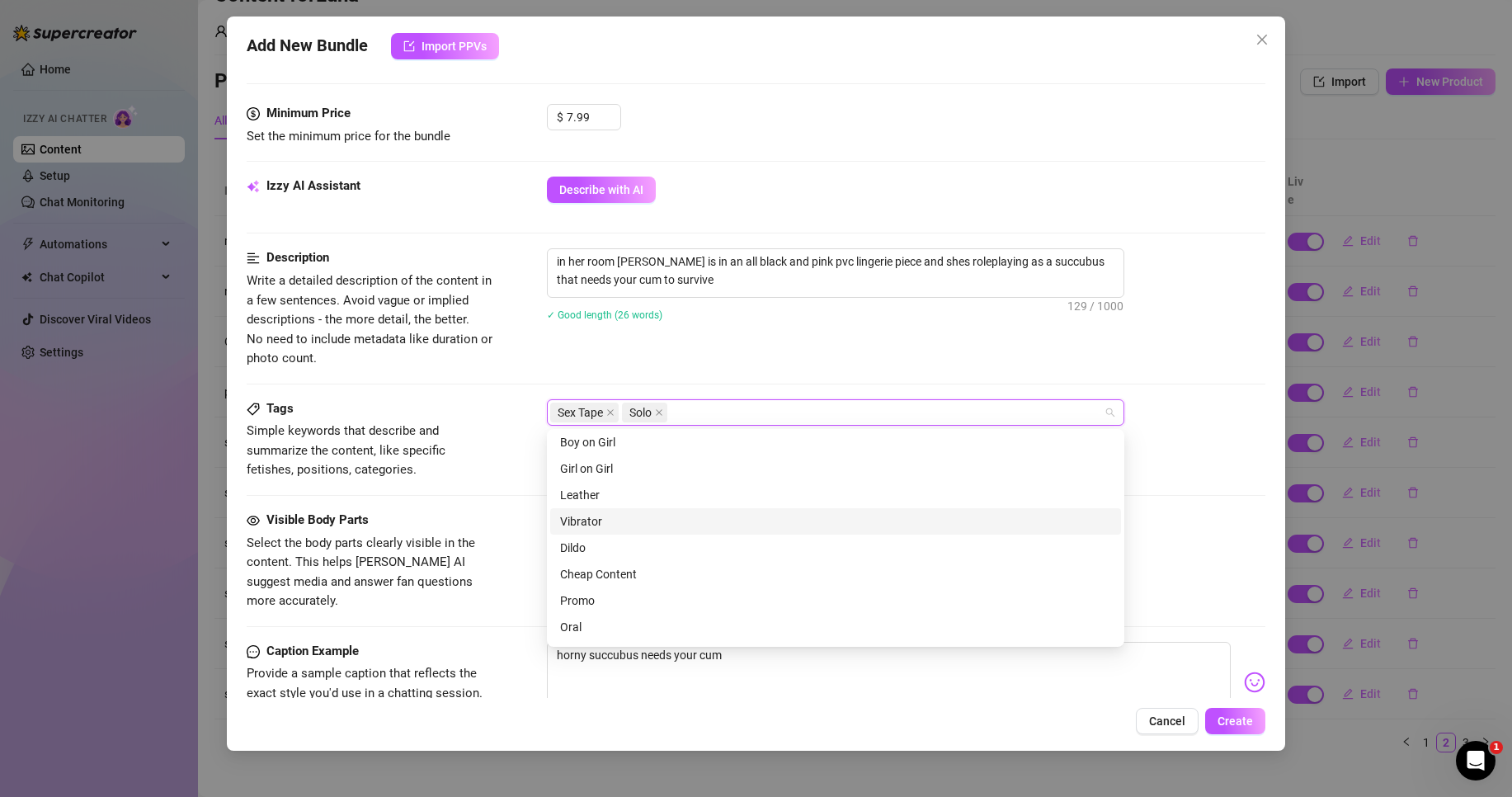
click at [671, 518] on div "Vibrator" at bounding box center [835, 521] width 551 height 18
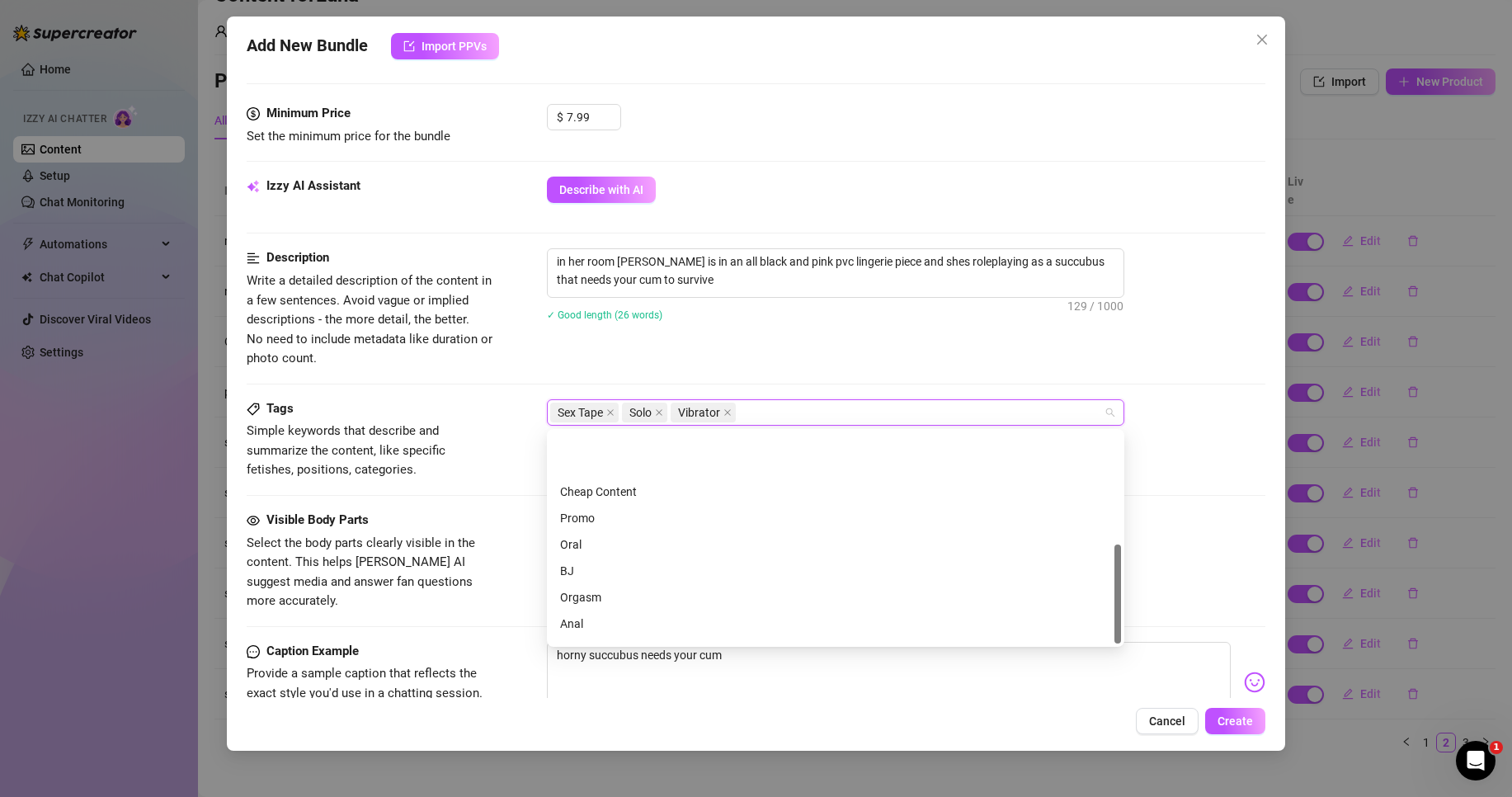
scroll to position [238, 0]
click at [679, 522] on div "Orgasm" at bounding box center [835, 524] width 551 height 18
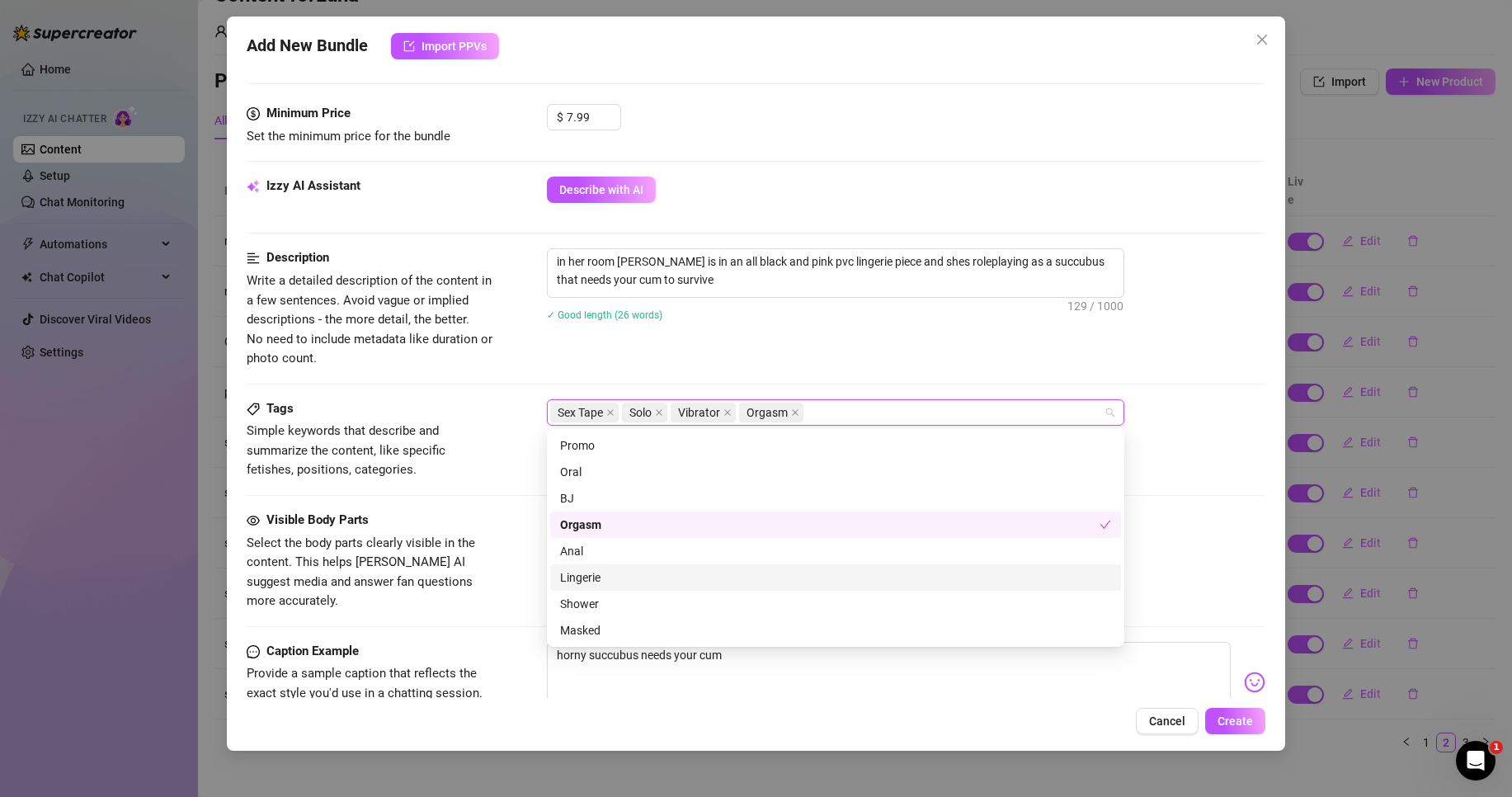
click at [682, 582] on div "Lingerie" at bounding box center [835, 577] width 551 height 18
click at [759, 338] on div "in her room [PERSON_NAME] is in an all black and pink pvc lingerie piece and sh…" at bounding box center [906, 295] width 718 height 94
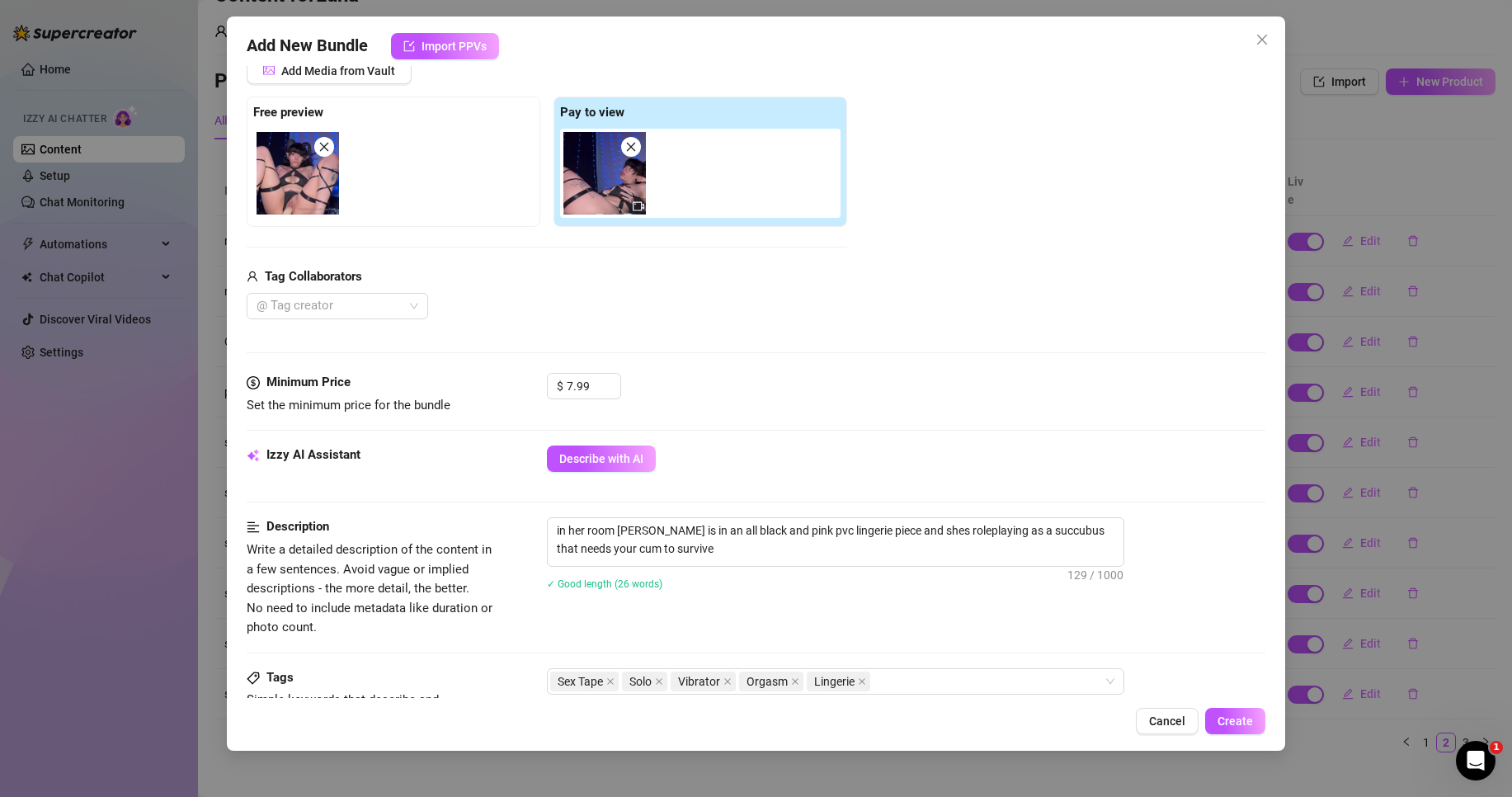
scroll to position [0, 0]
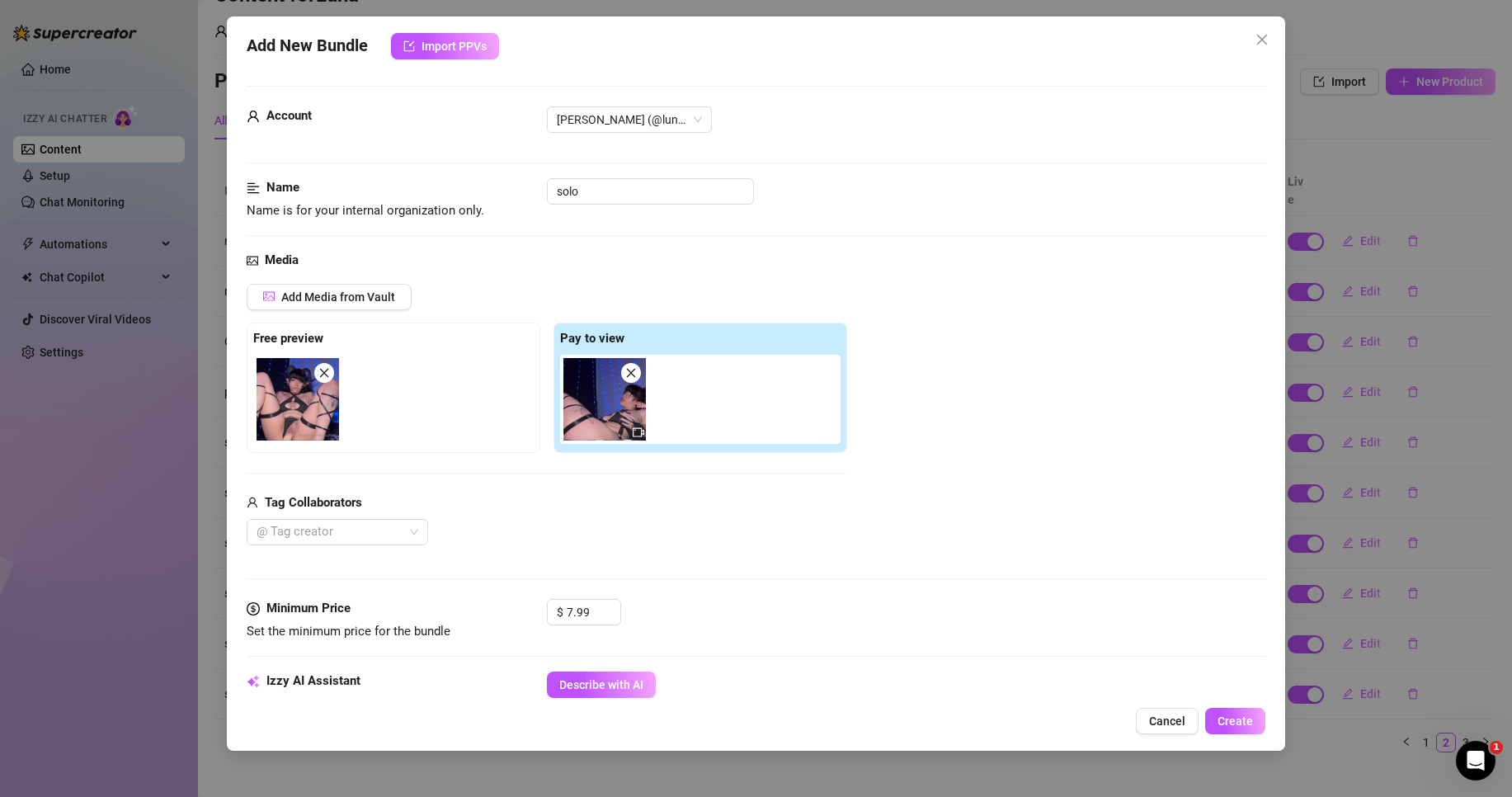
click at [604, 409] on img at bounding box center [604, 399] width 83 height 83
click at [307, 408] on img at bounding box center [297, 399] width 83 height 83
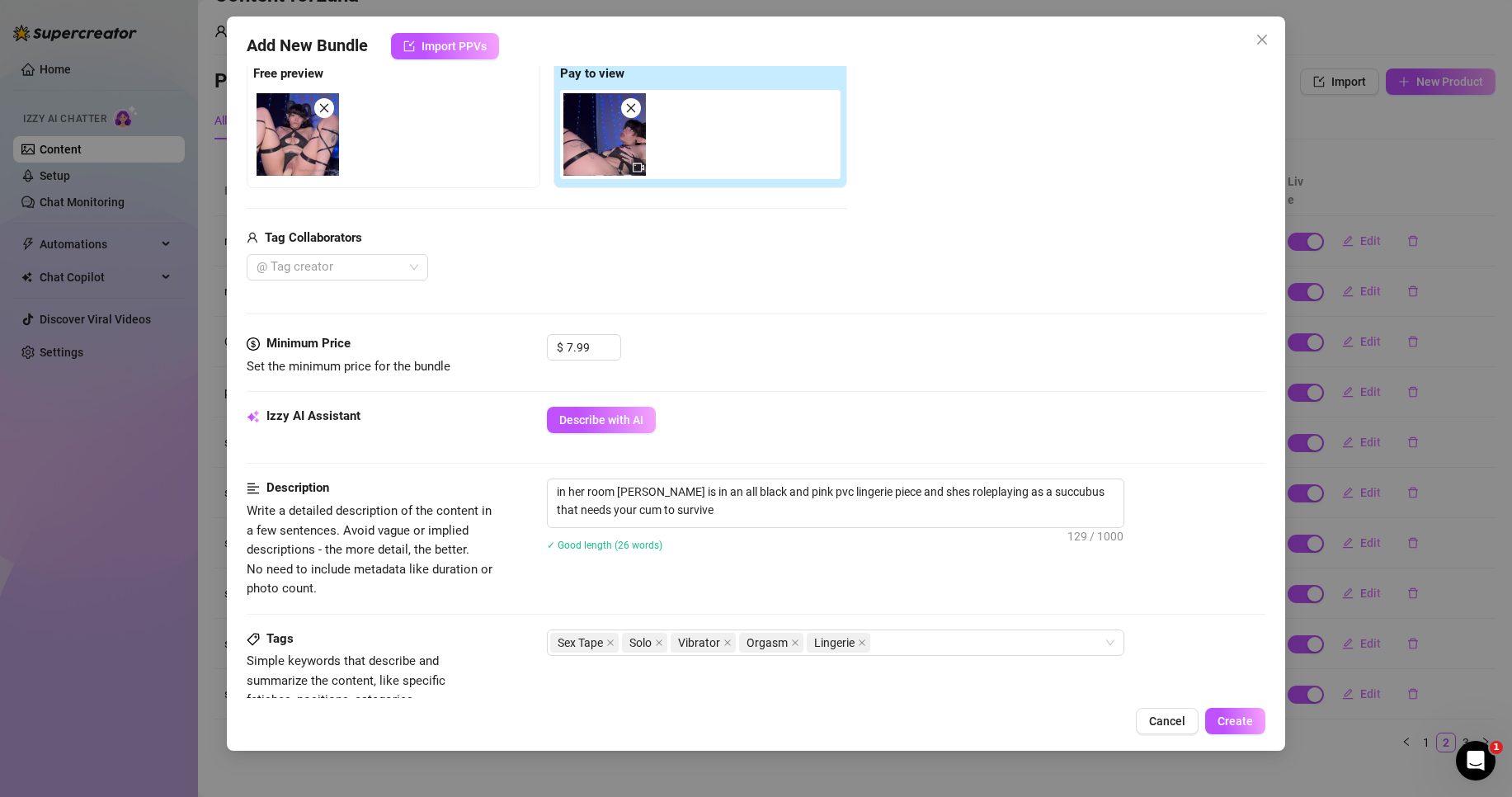
scroll to position [330, 0]
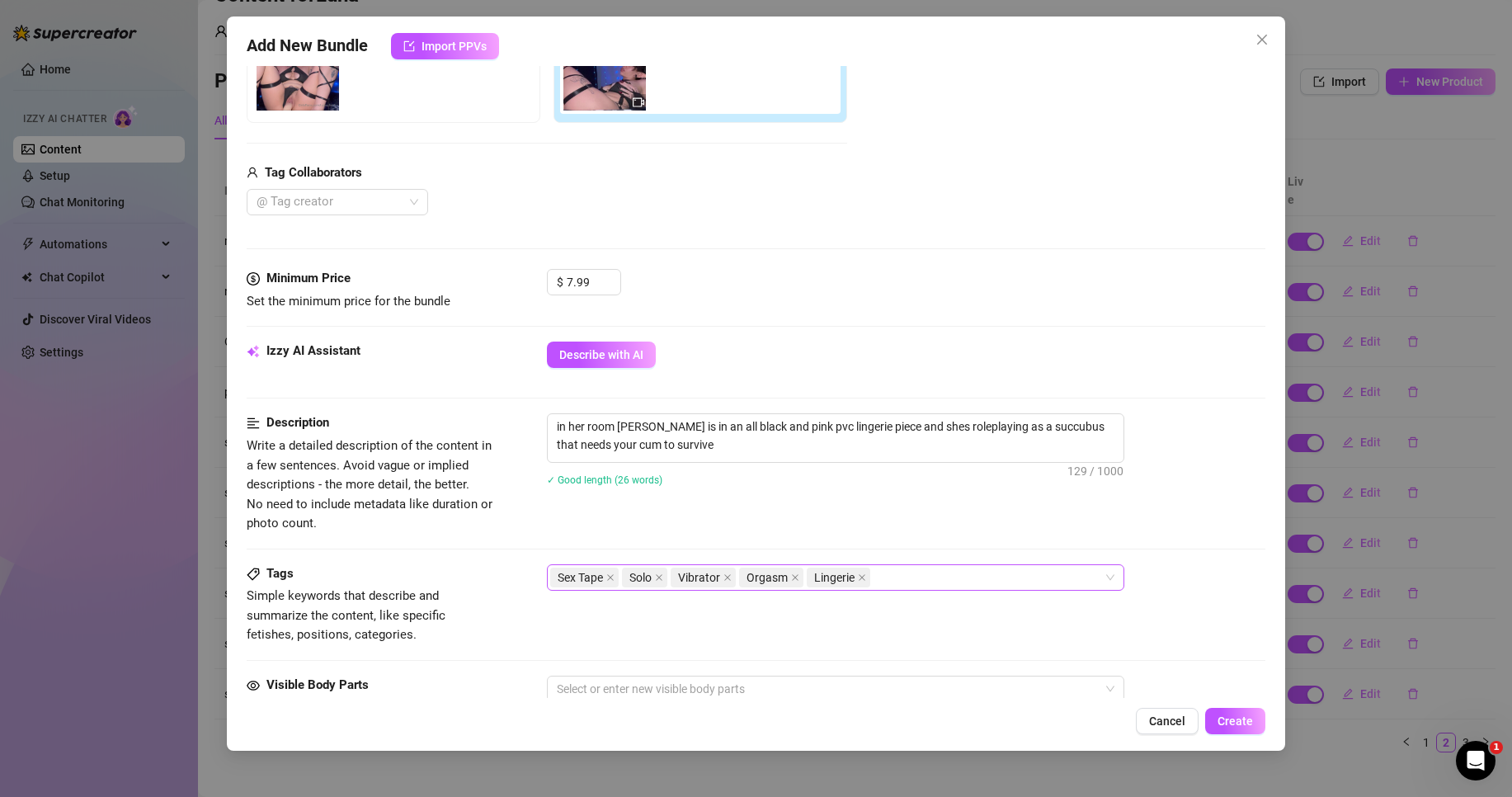
click at [926, 575] on div "Sex Tape Solo Vibrator Orgasm Lingerie" at bounding box center [828, 577] width 554 height 23
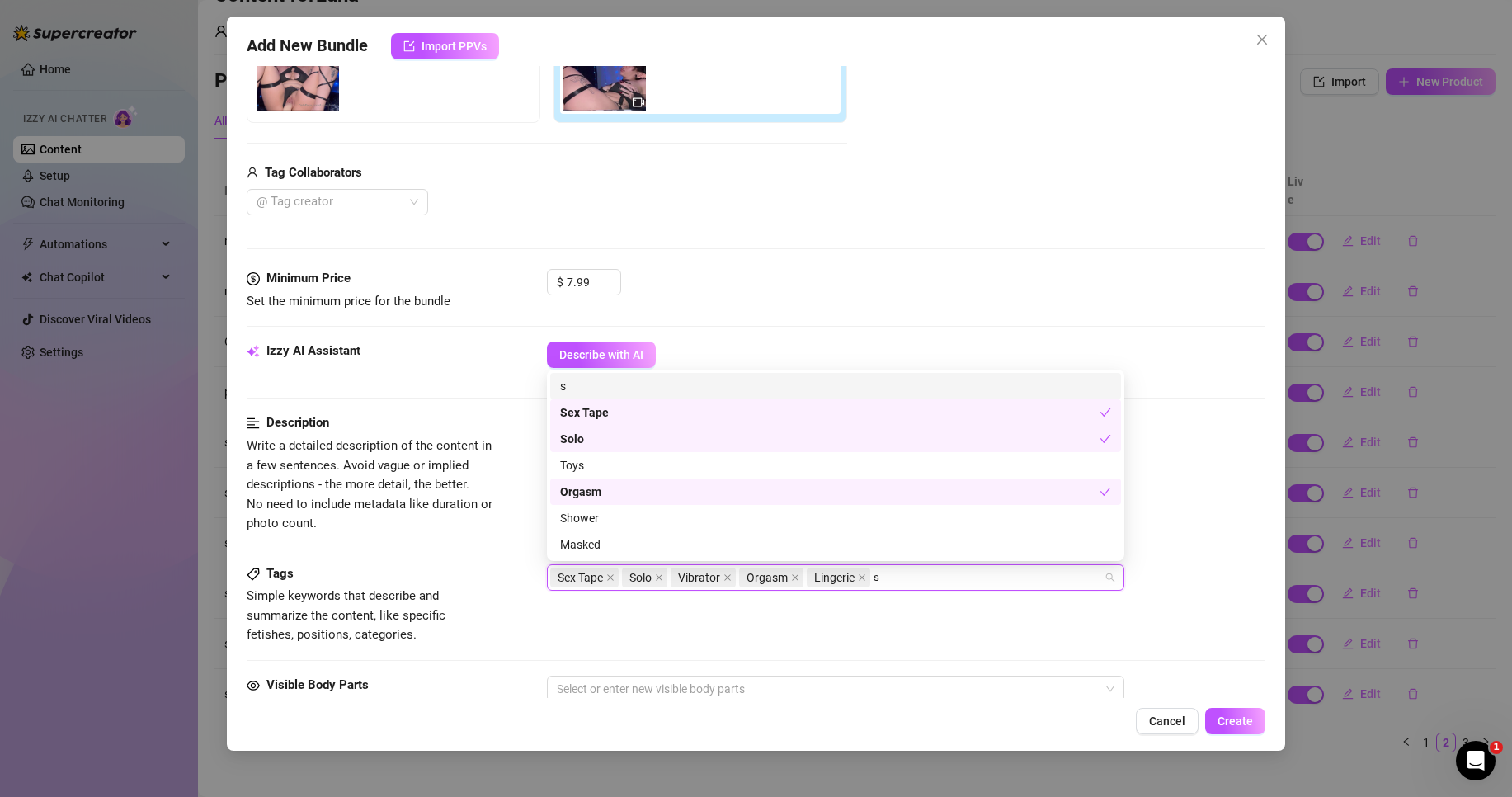
scroll to position [0, 0]
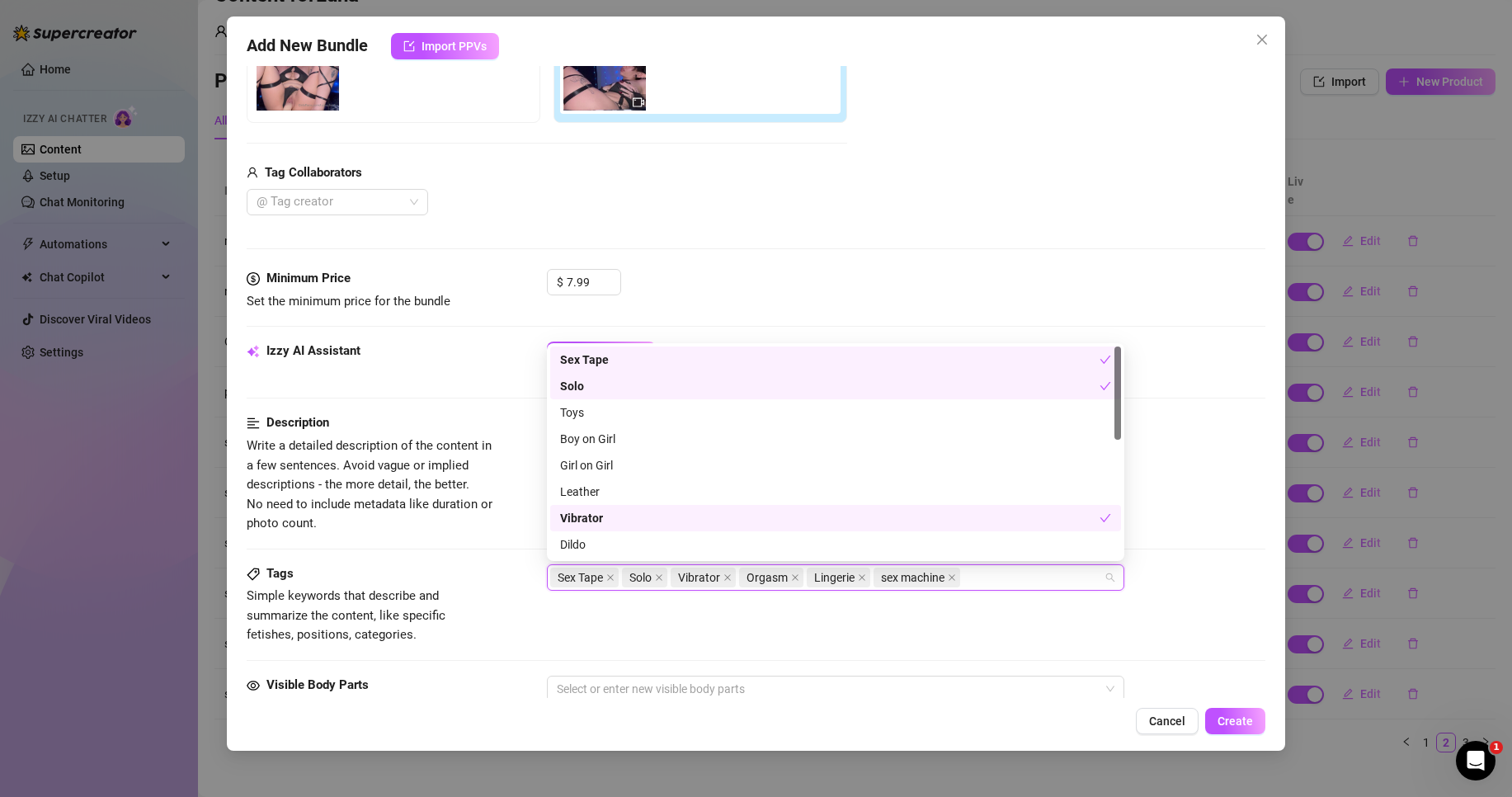
click at [945, 634] on div "Tags Simple keywords that describe and summarize the content, like specific fet…" at bounding box center [755, 604] width 1019 height 81
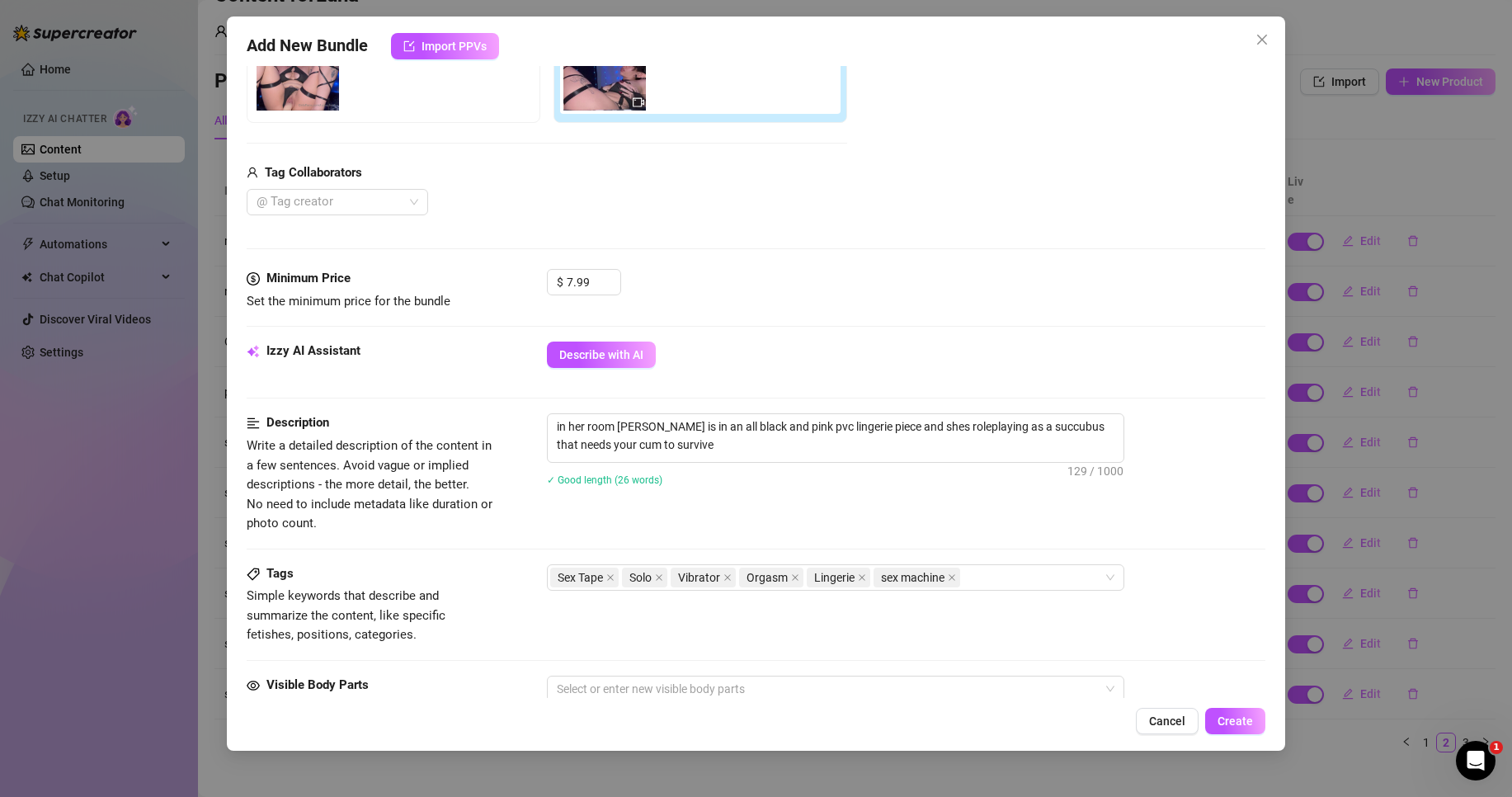
scroll to position [495, 0]
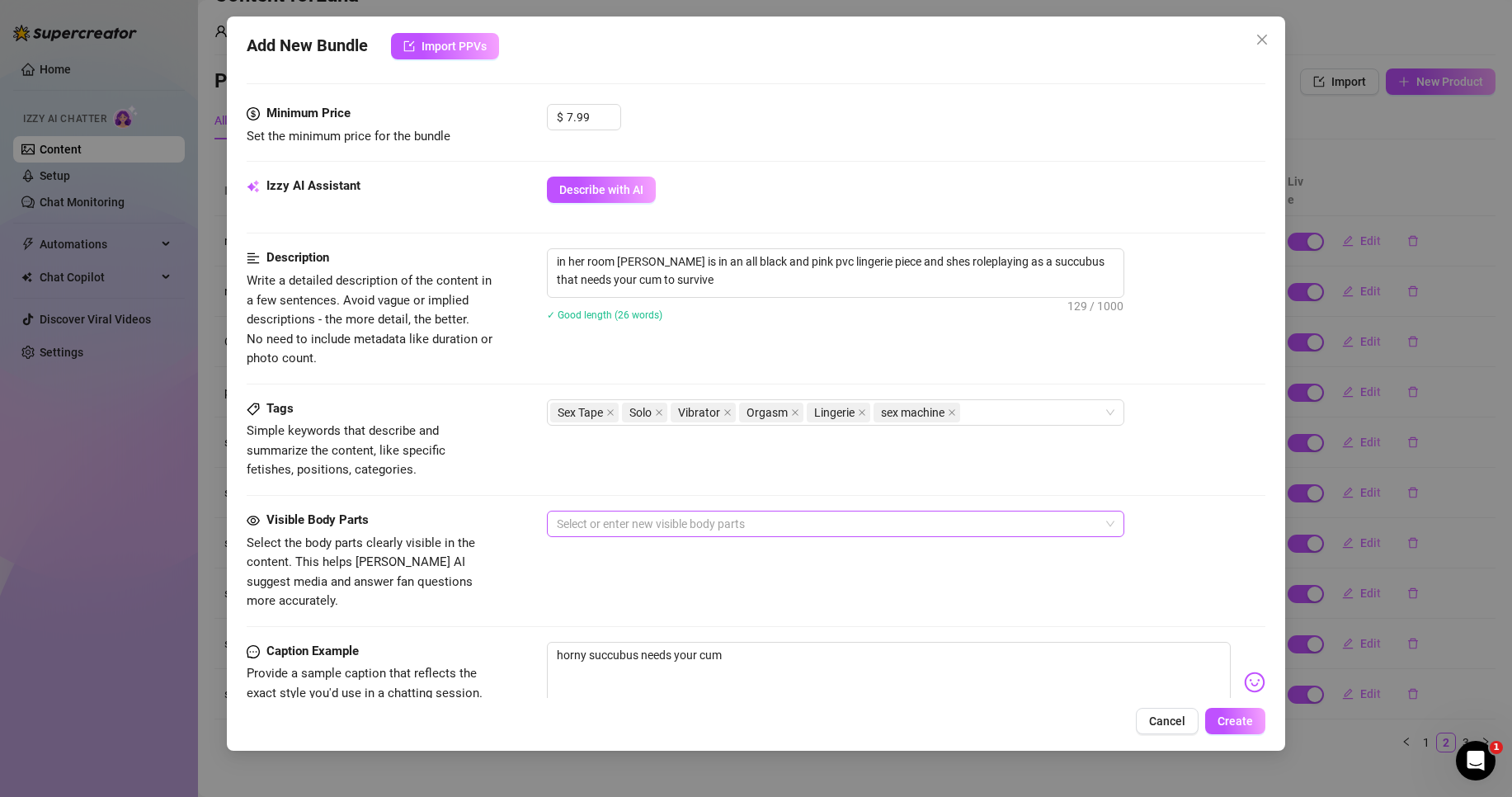
click at [805, 519] on div at bounding box center [828, 523] width 554 height 23
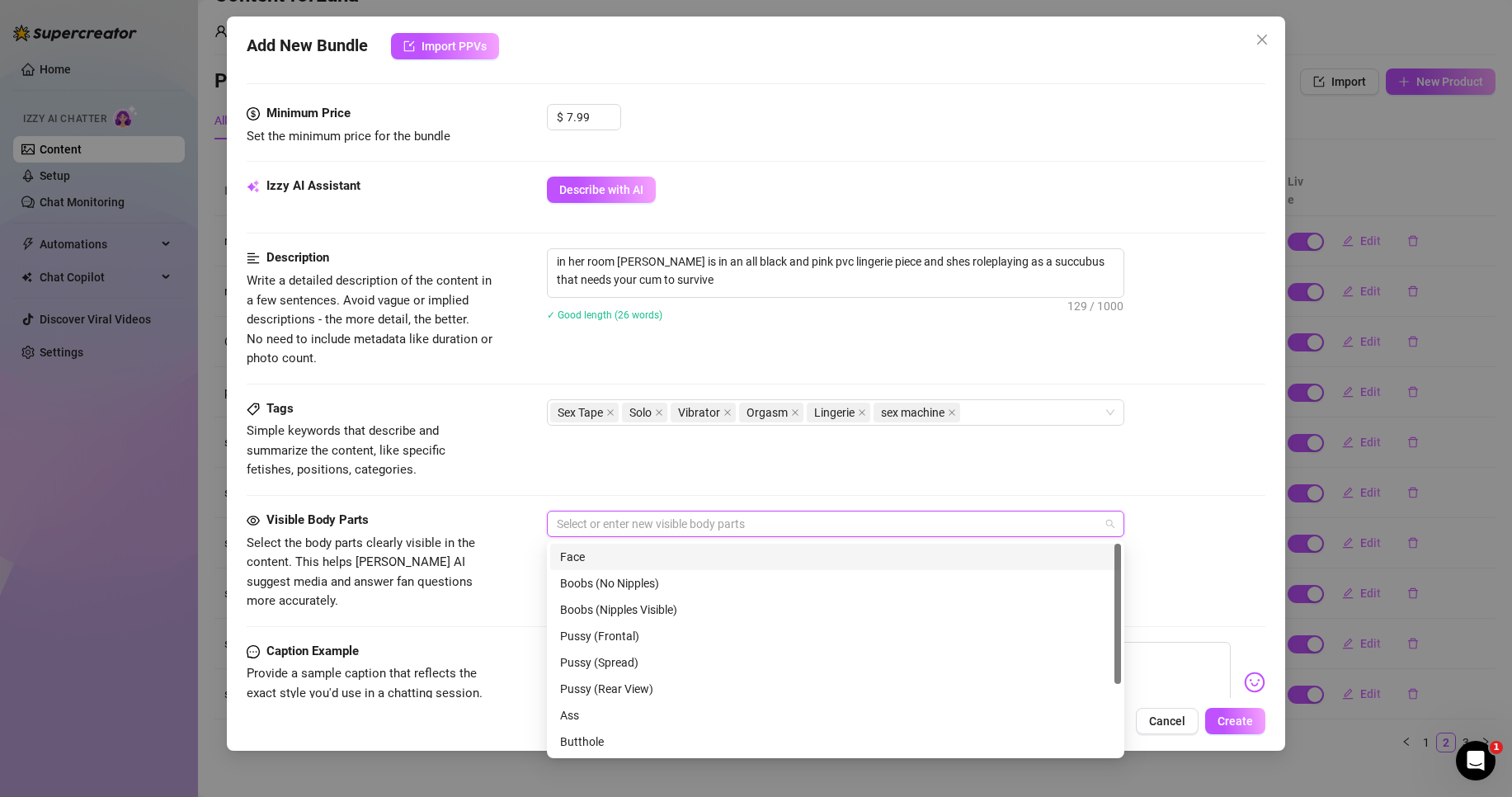
click at [805, 554] on div "Face" at bounding box center [835, 557] width 551 height 18
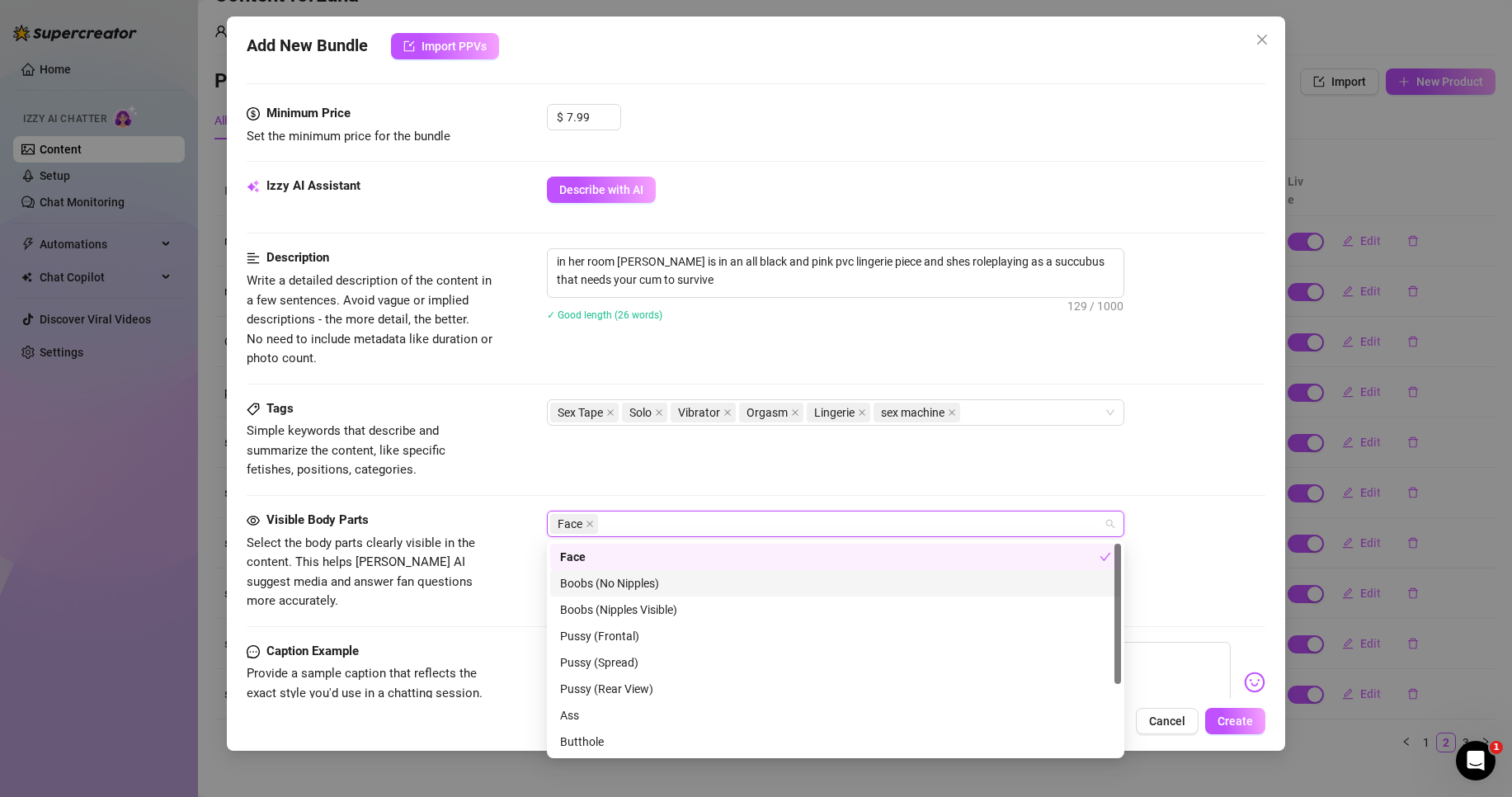
click at [799, 580] on div "Boobs (No Nipples)" at bounding box center [835, 583] width 551 height 18
click at [785, 638] on div "Pussy (Frontal)" at bounding box center [835, 636] width 551 height 18
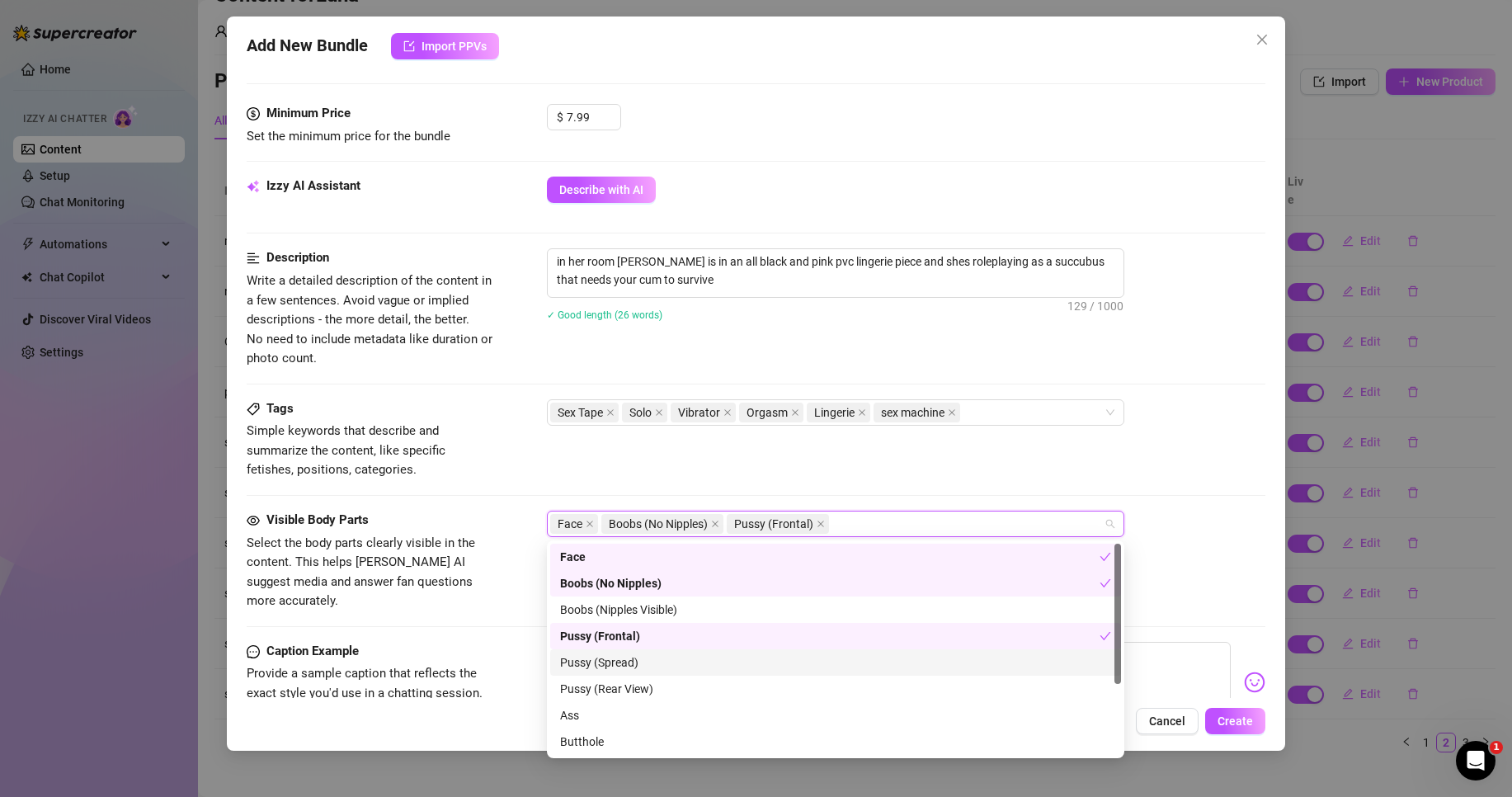
click at [780, 661] on div "Pussy (Spread)" at bounding box center [835, 662] width 551 height 18
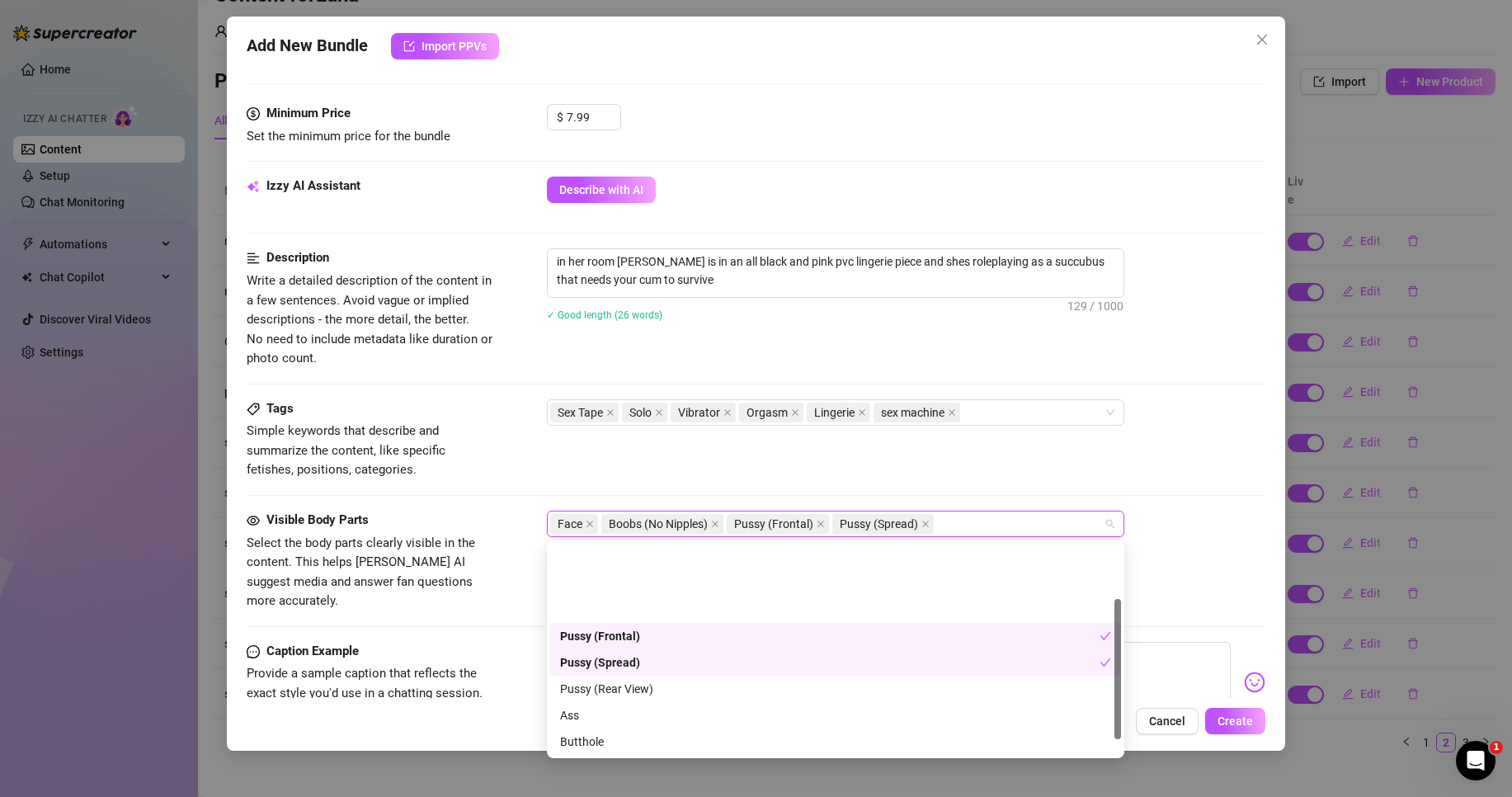
scroll to position [83, 0]
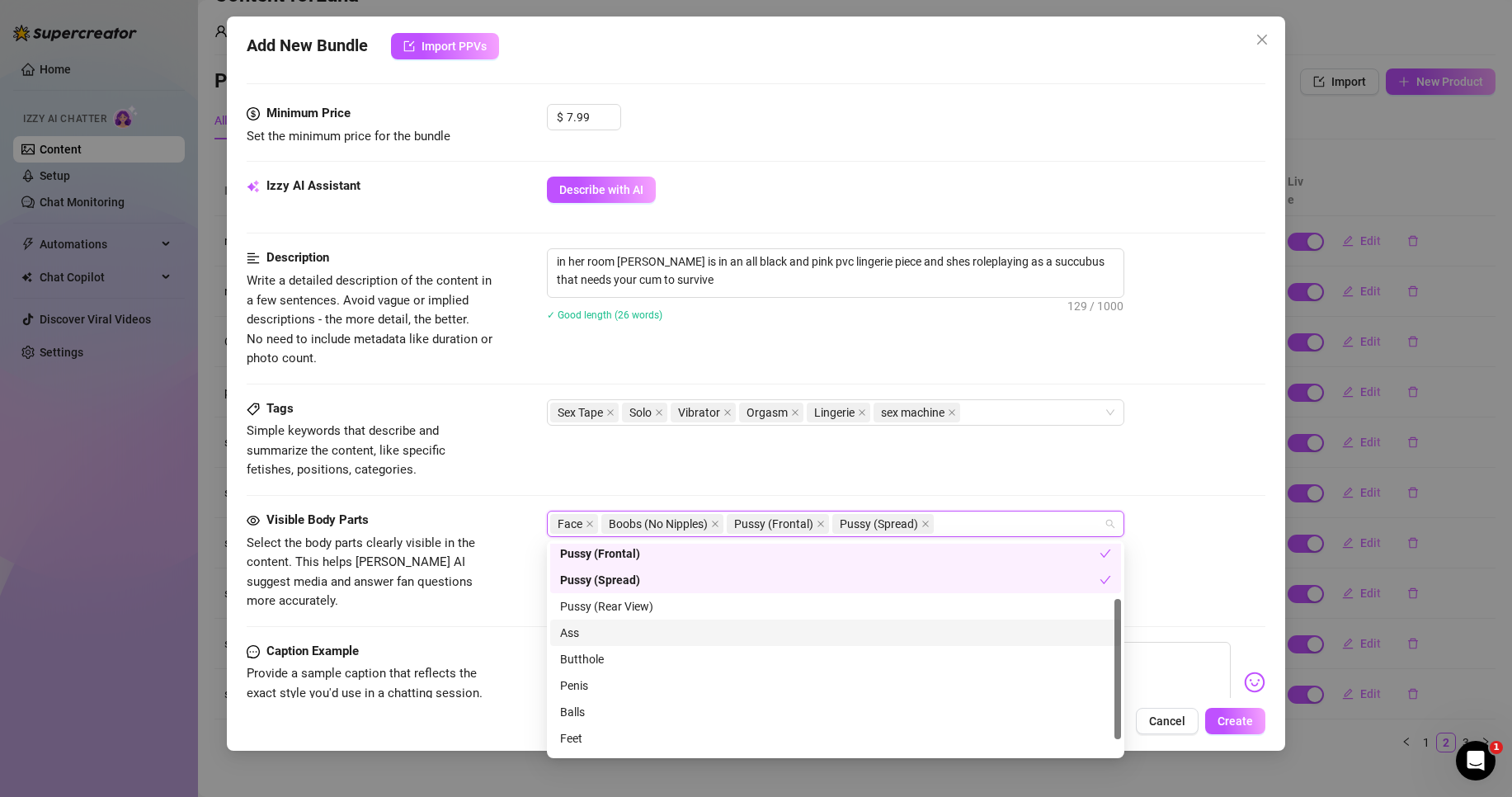
click at [776, 631] on div "Ass" at bounding box center [835, 632] width 551 height 18
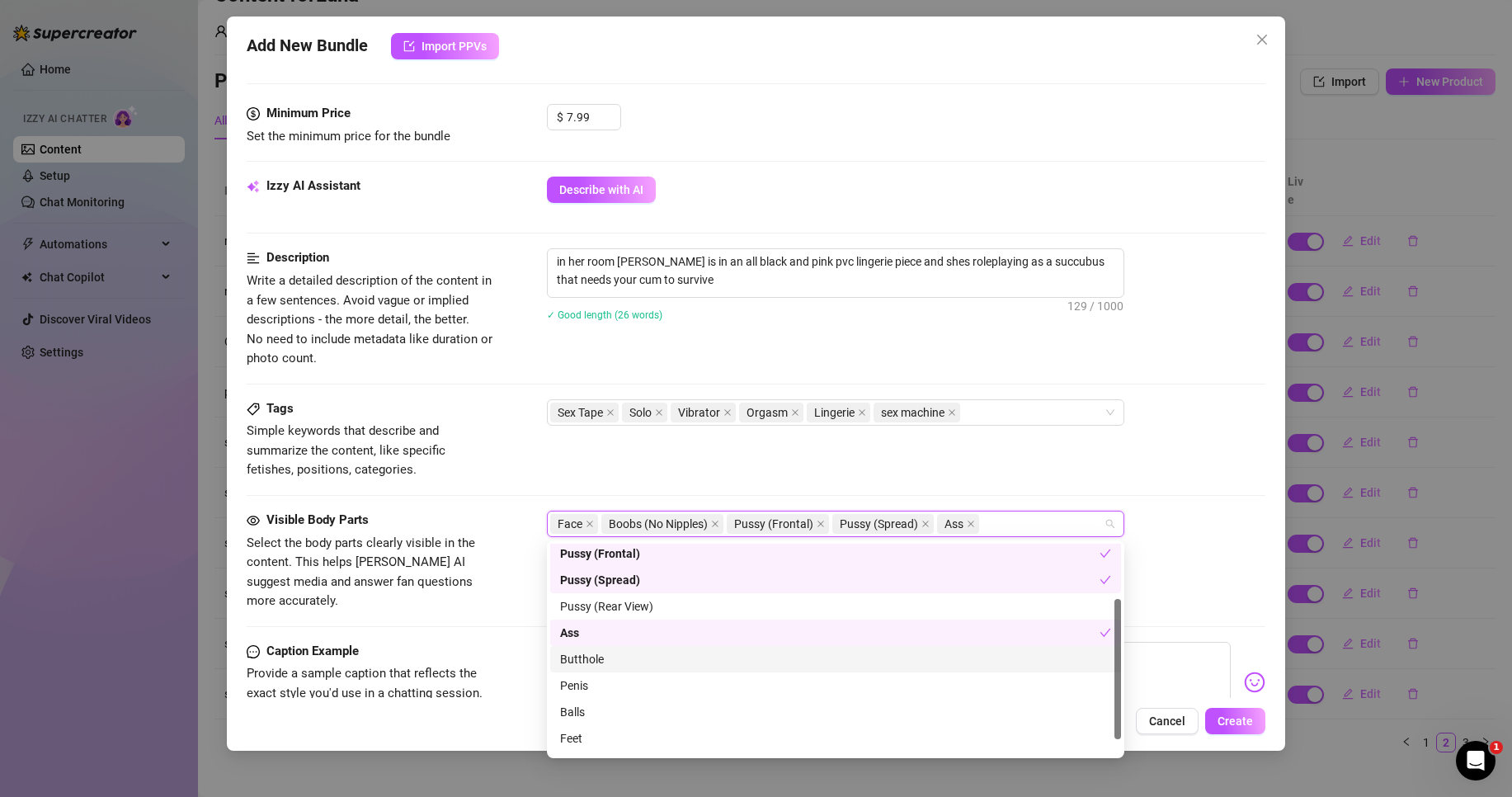
click at [765, 665] on div "Butthole" at bounding box center [835, 659] width 551 height 18
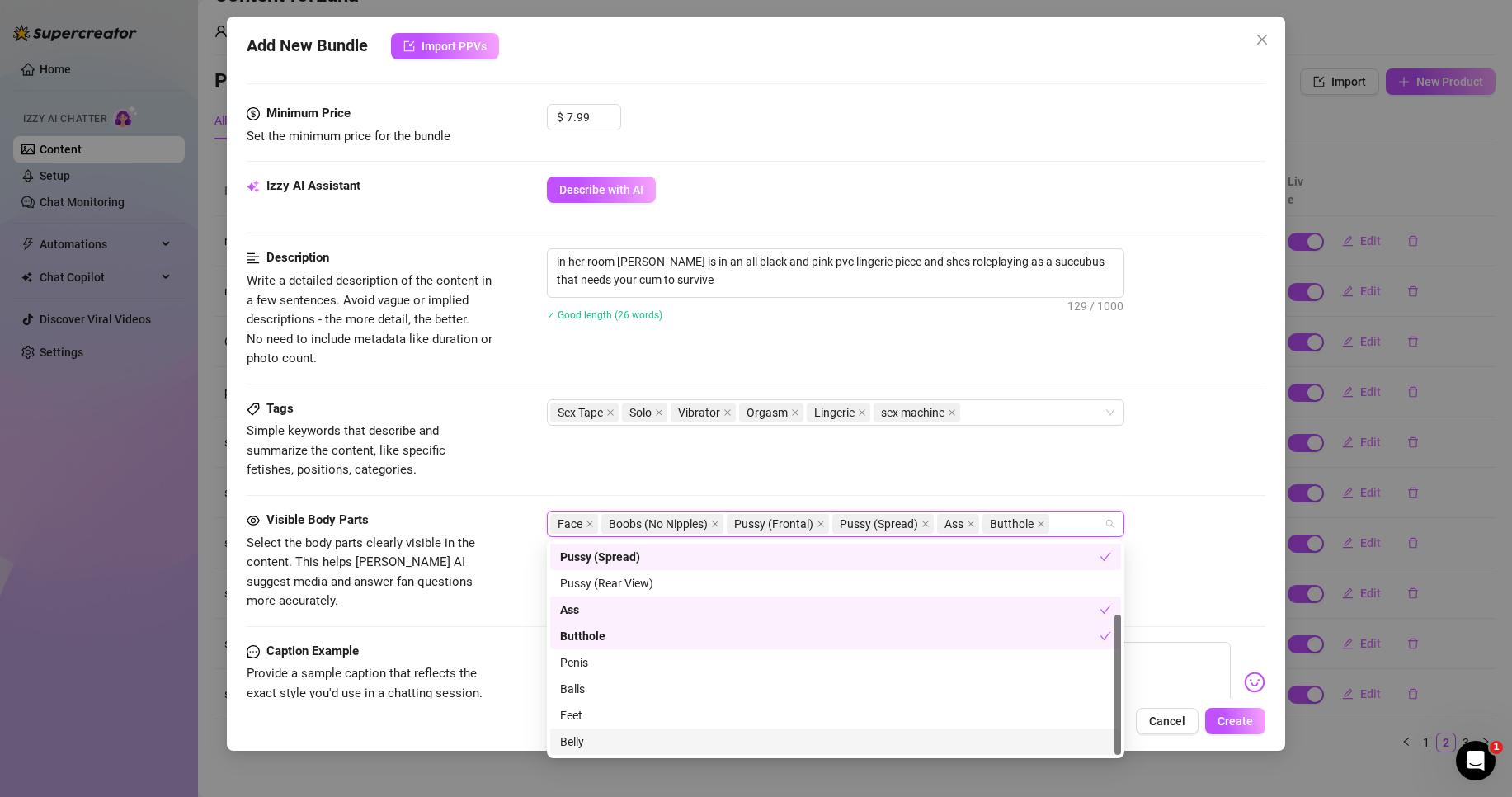
click at [755, 748] on div "Belly" at bounding box center [835, 742] width 551 height 18
click at [759, 731] on div "Belly" at bounding box center [836, 742] width 571 height 26
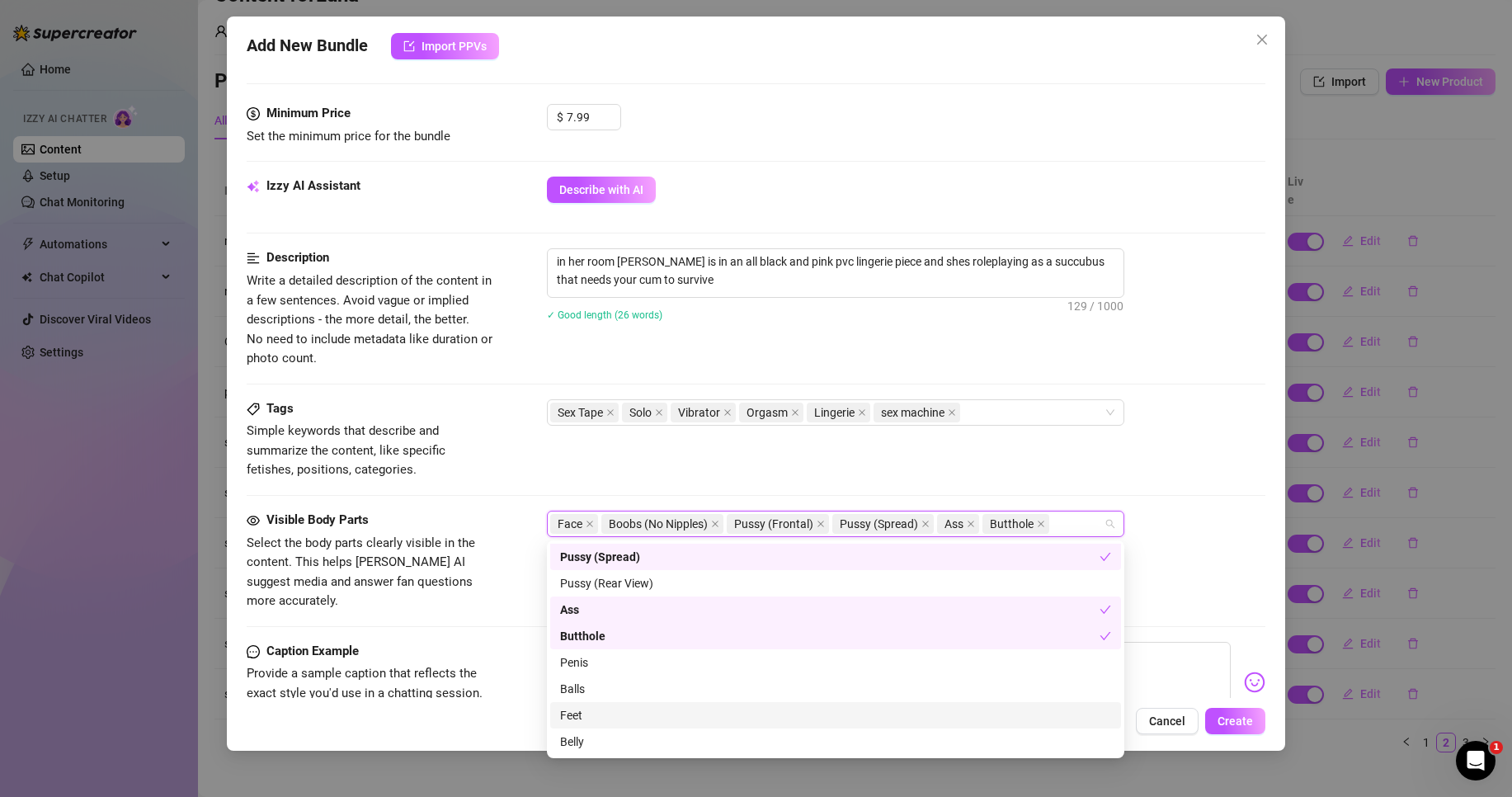
click at [761, 717] on div "Feet" at bounding box center [835, 715] width 551 height 18
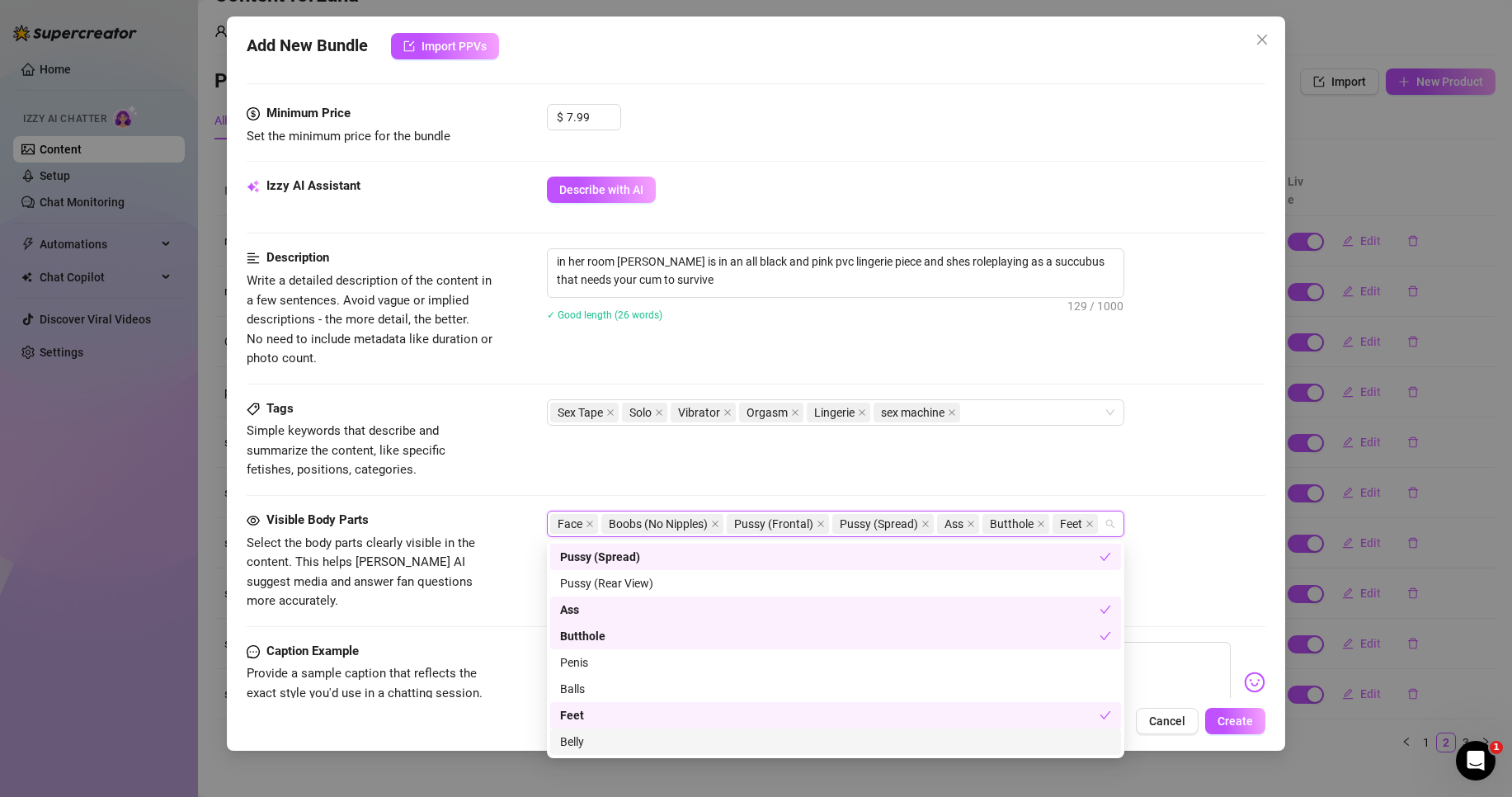
click at [755, 736] on div "Belly" at bounding box center [835, 742] width 551 height 18
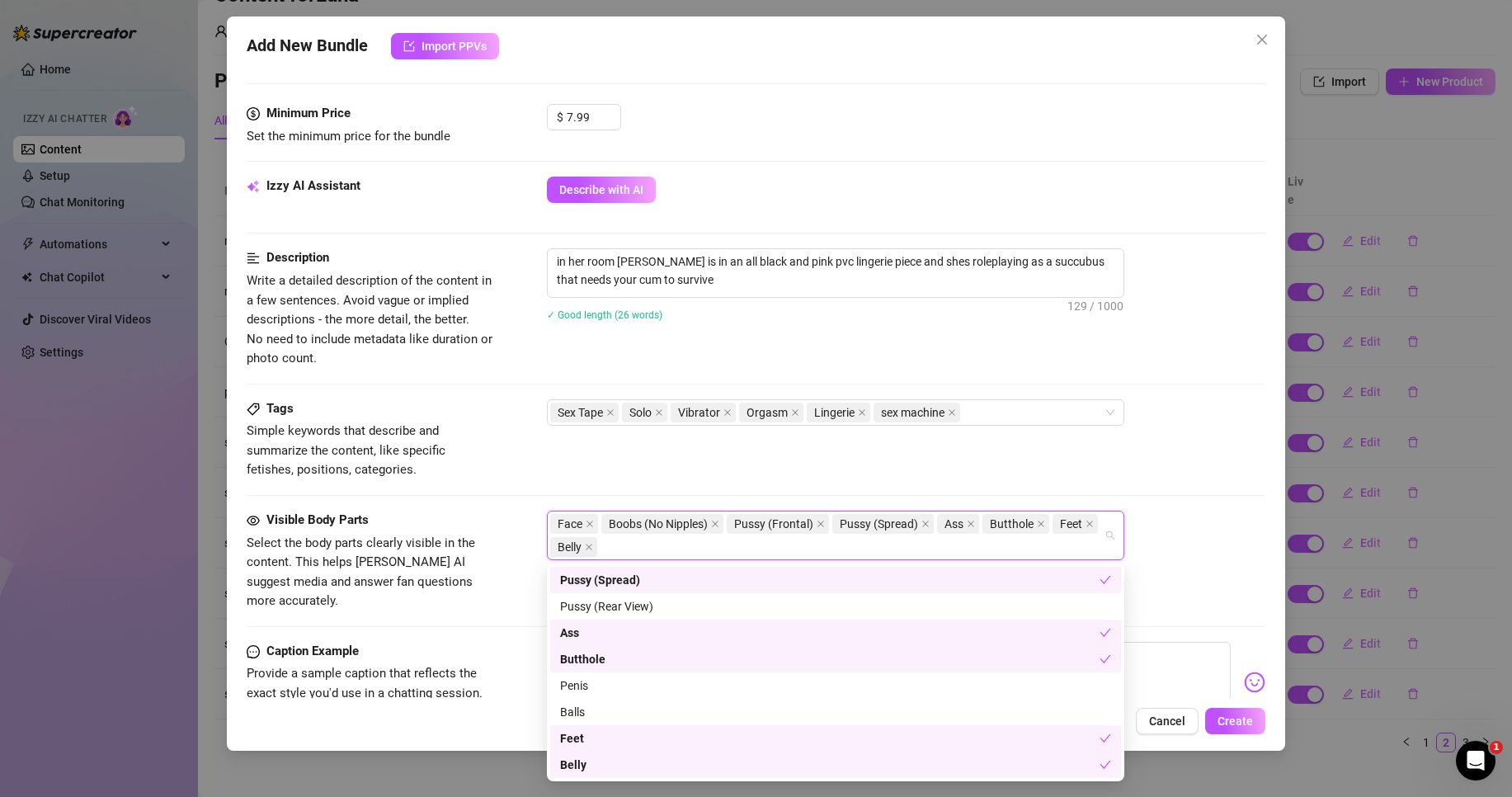
click at [759, 494] on div "Tags Simple keywords that describe and summarize the content, like specific fet…" at bounding box center [755, 454] width 1019 height 112
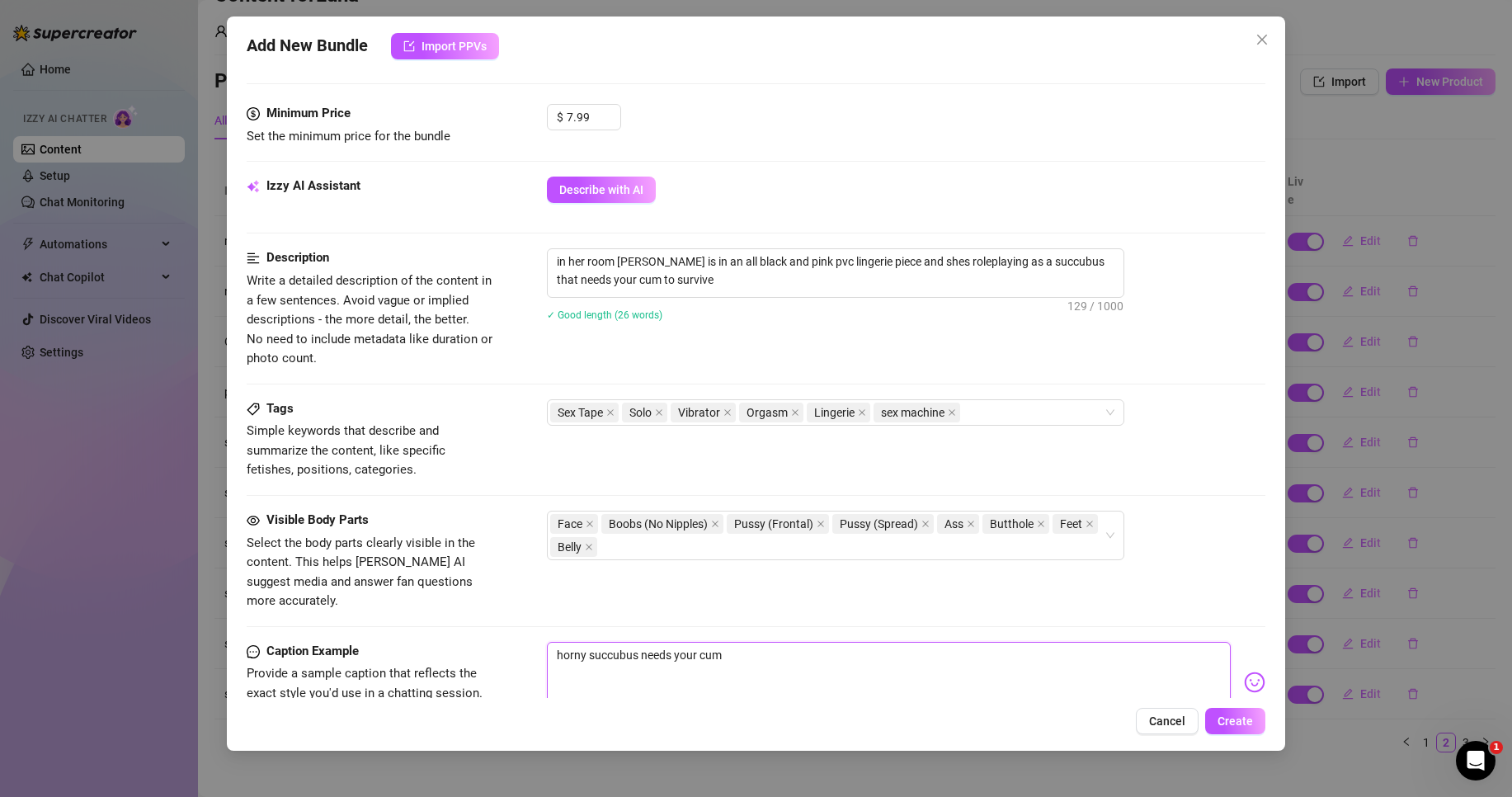
click at [820, 642] on textarea "horny succubus needs your cum" at bounding box center [889, 674] width 684 height 66
click at [1246, 672] on img at bounding box center [1255, 682] width 21 height 21
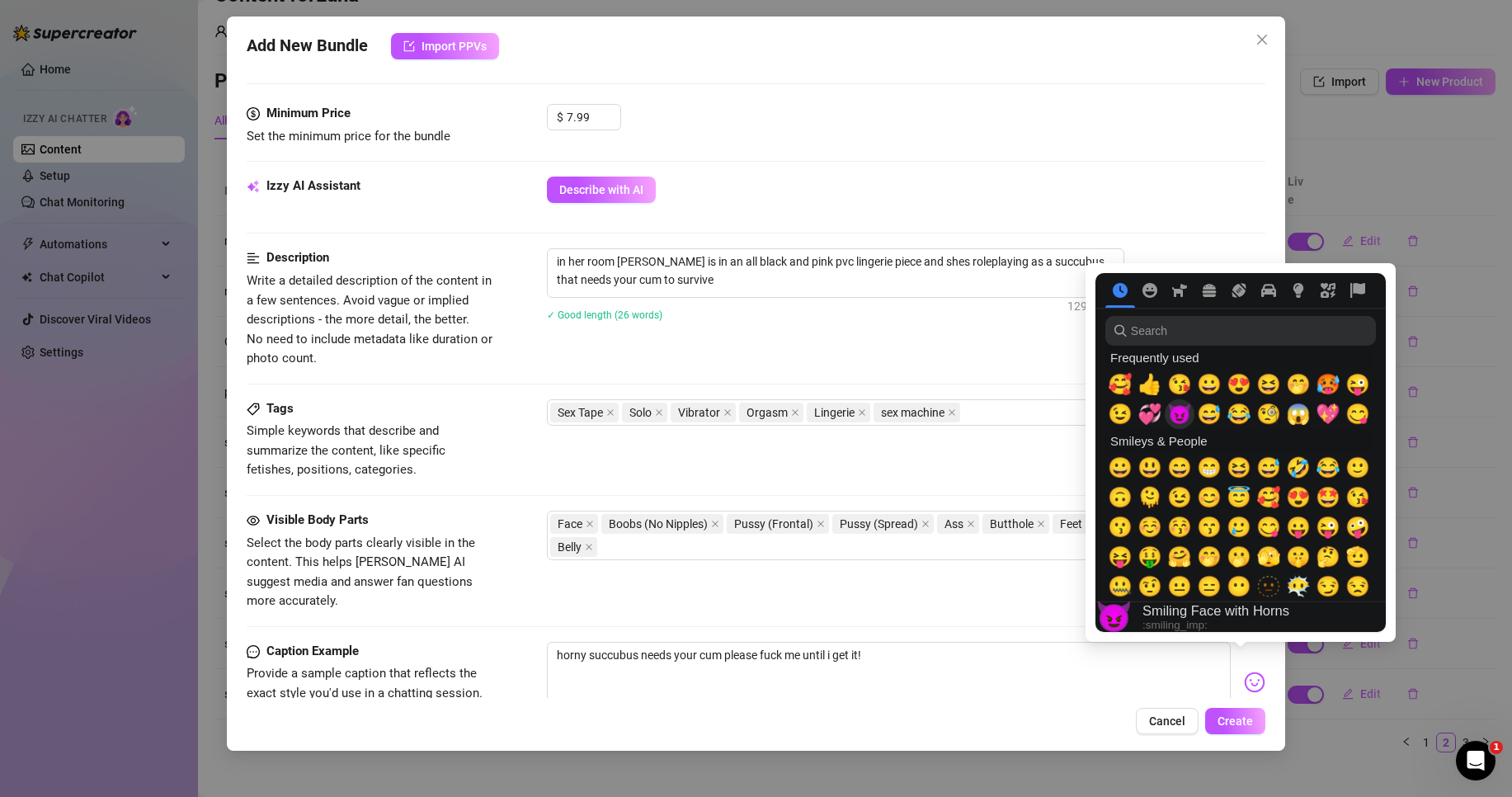
click at [1189, 424] on span "😈" at bounding box center [1180, 413] width 25 height 23
click at [1335, 386] on span "🥵" at bounding box center [1328, 384] width 25 height 23
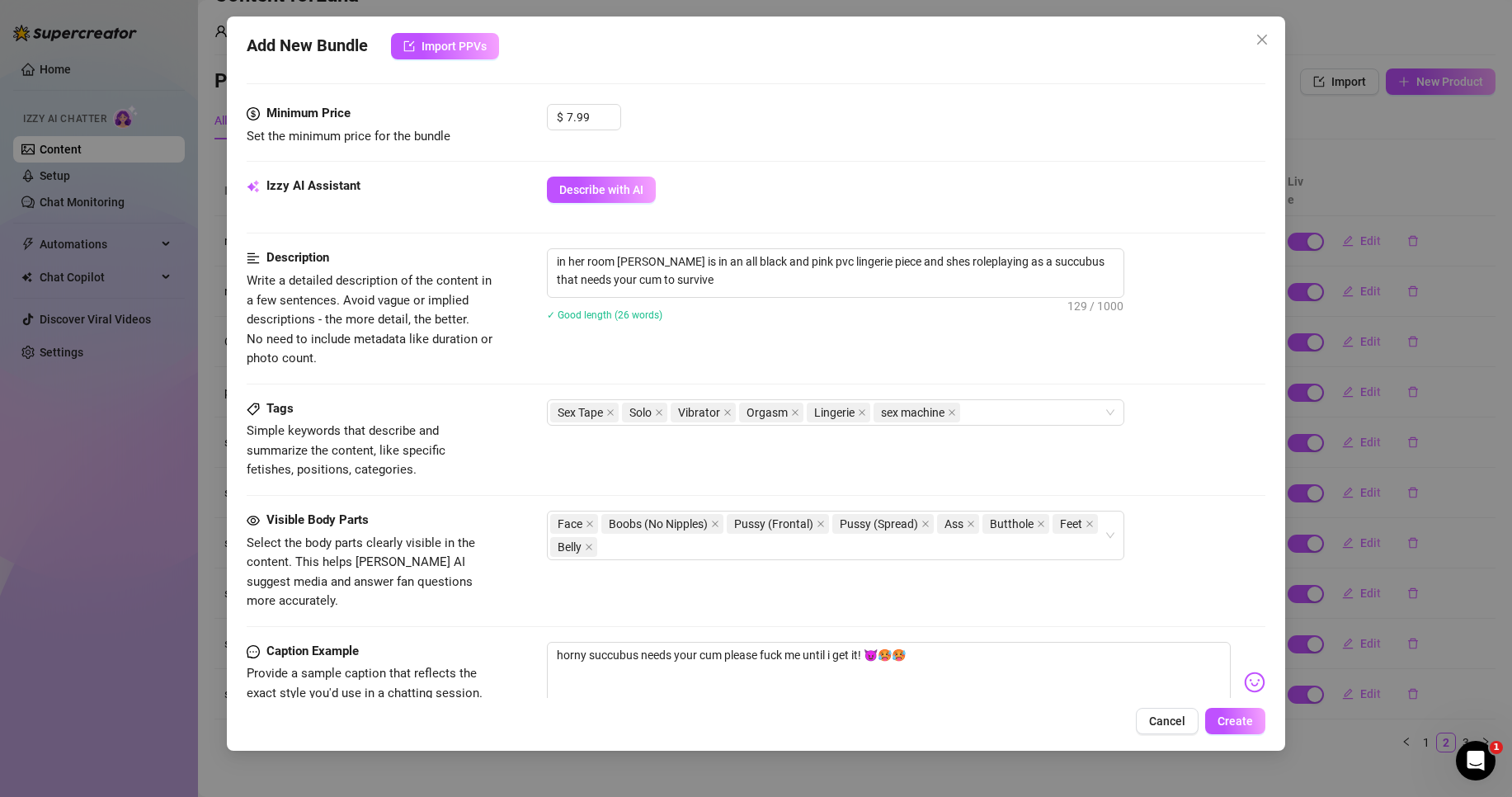
click at [979, 590] on div "Visible Body Parts Select the body parts clearly visible in the content. This h…" at bounding box center [755, 561] width 1019 height 101
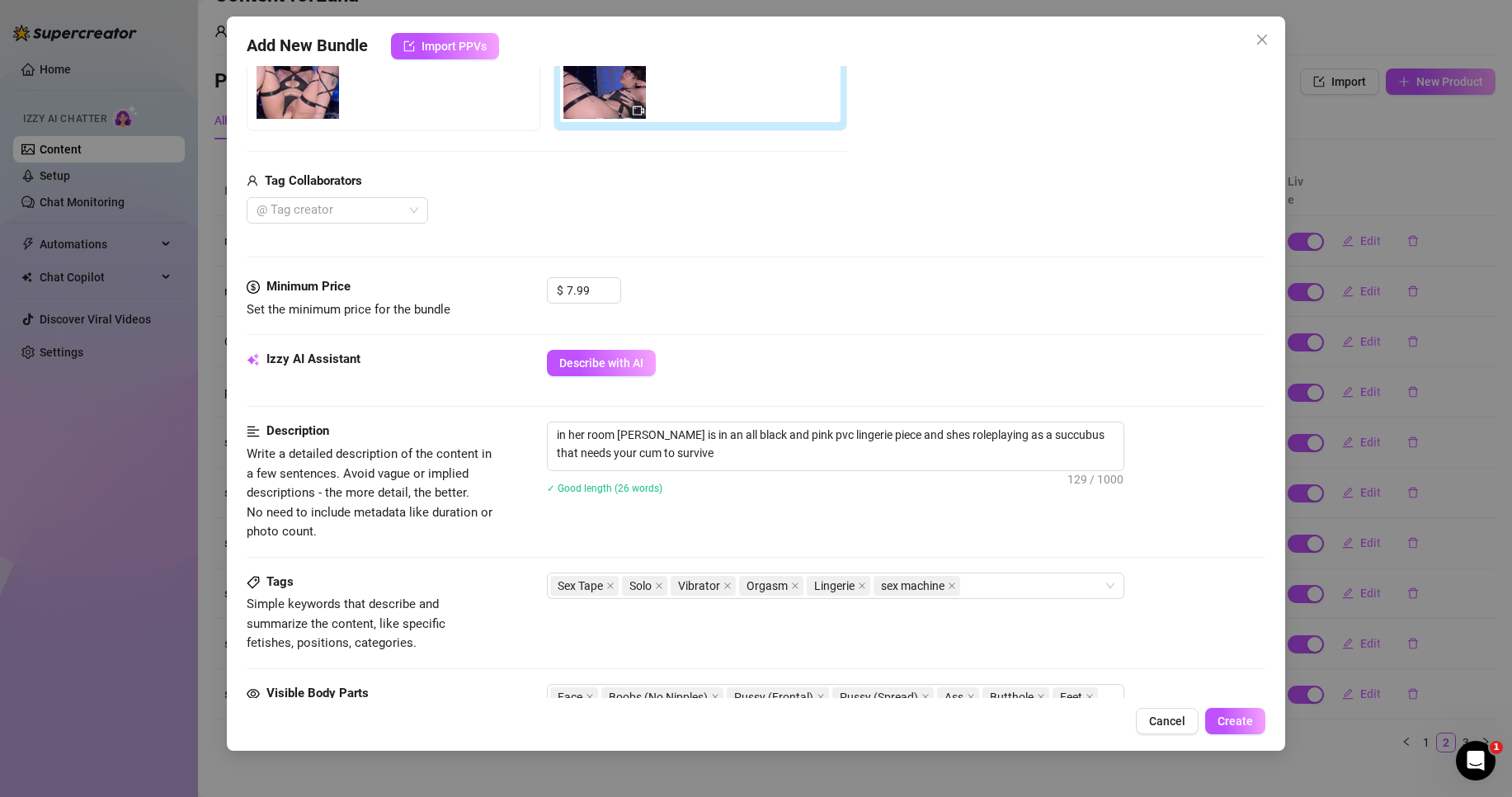
scroll to position [413, 0]
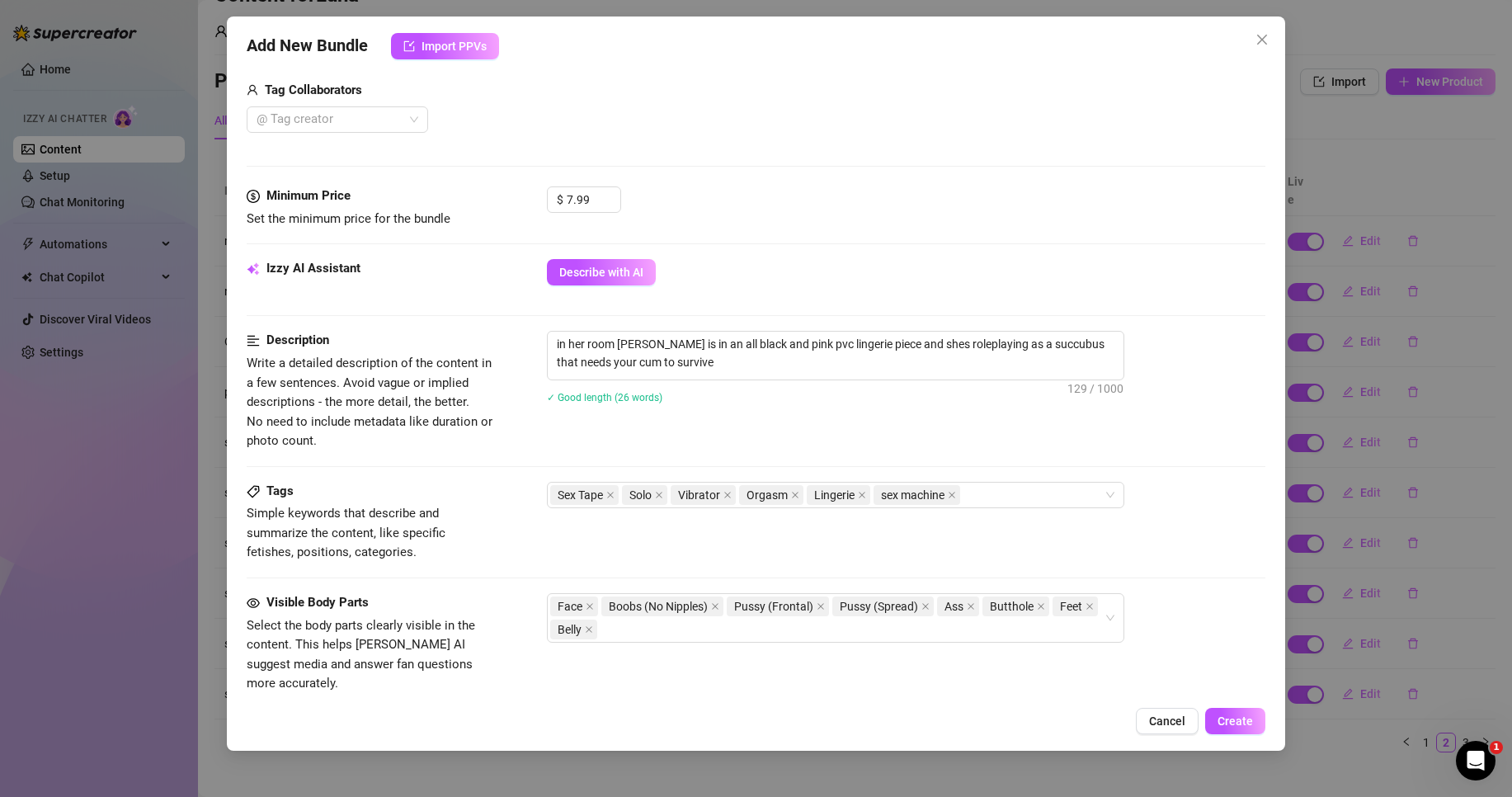
drag, startPoint x: 643, startPoint y: 264, endPoint x: 659, endPoint y: 281, distance: 23.3
click at [638, 267] on button "Describe with AI" at bounding box center [602, 272] width 109 height 26
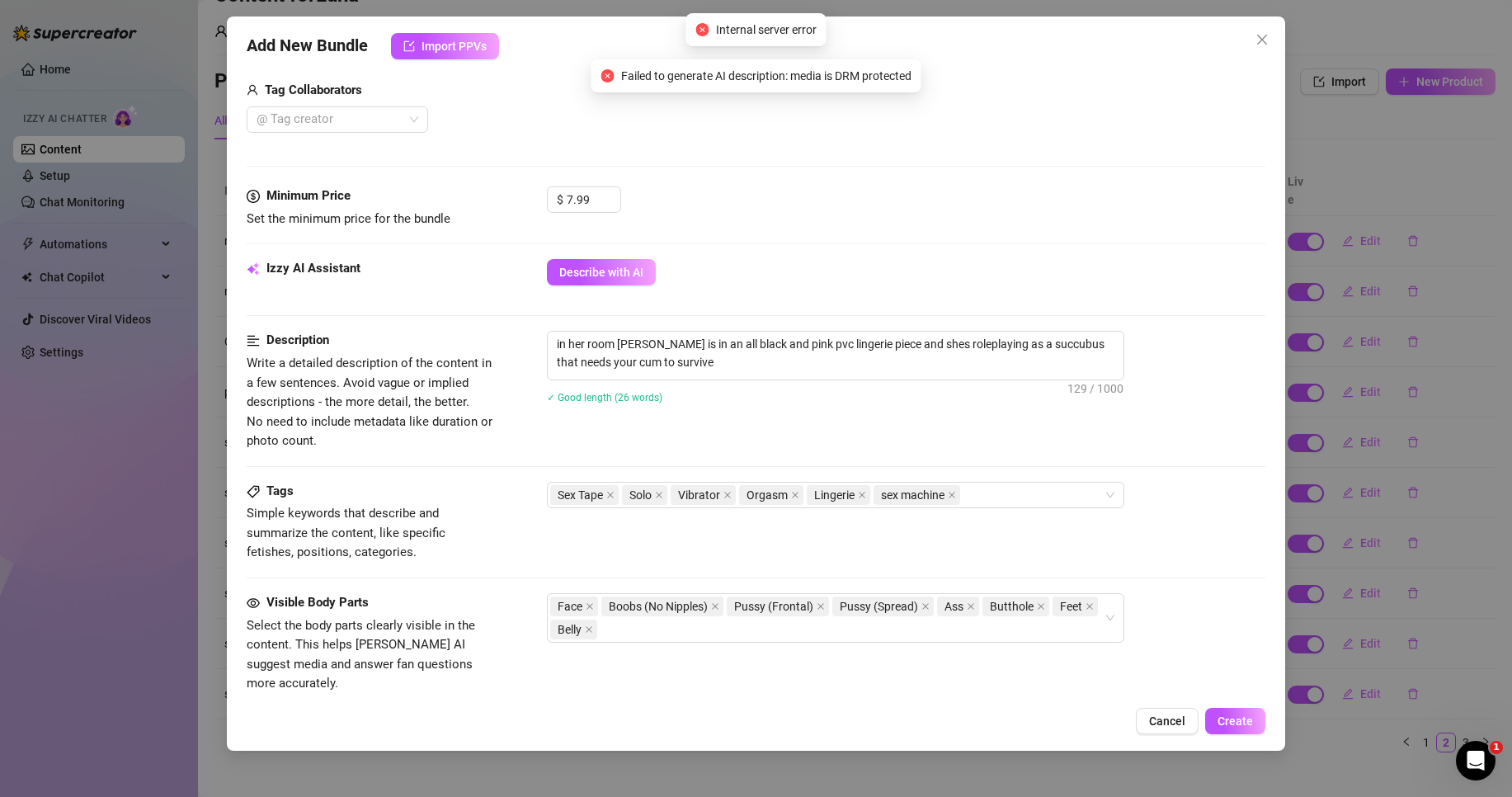
click at [903, 425] on div "Description Write a detailed description of the content in a few sentences. Avo…" at bounding box center [755, 390] width 1019 height 119
click at [1245, 717] on span "Create" at bounding box center [1236, 720] width 36 height 13
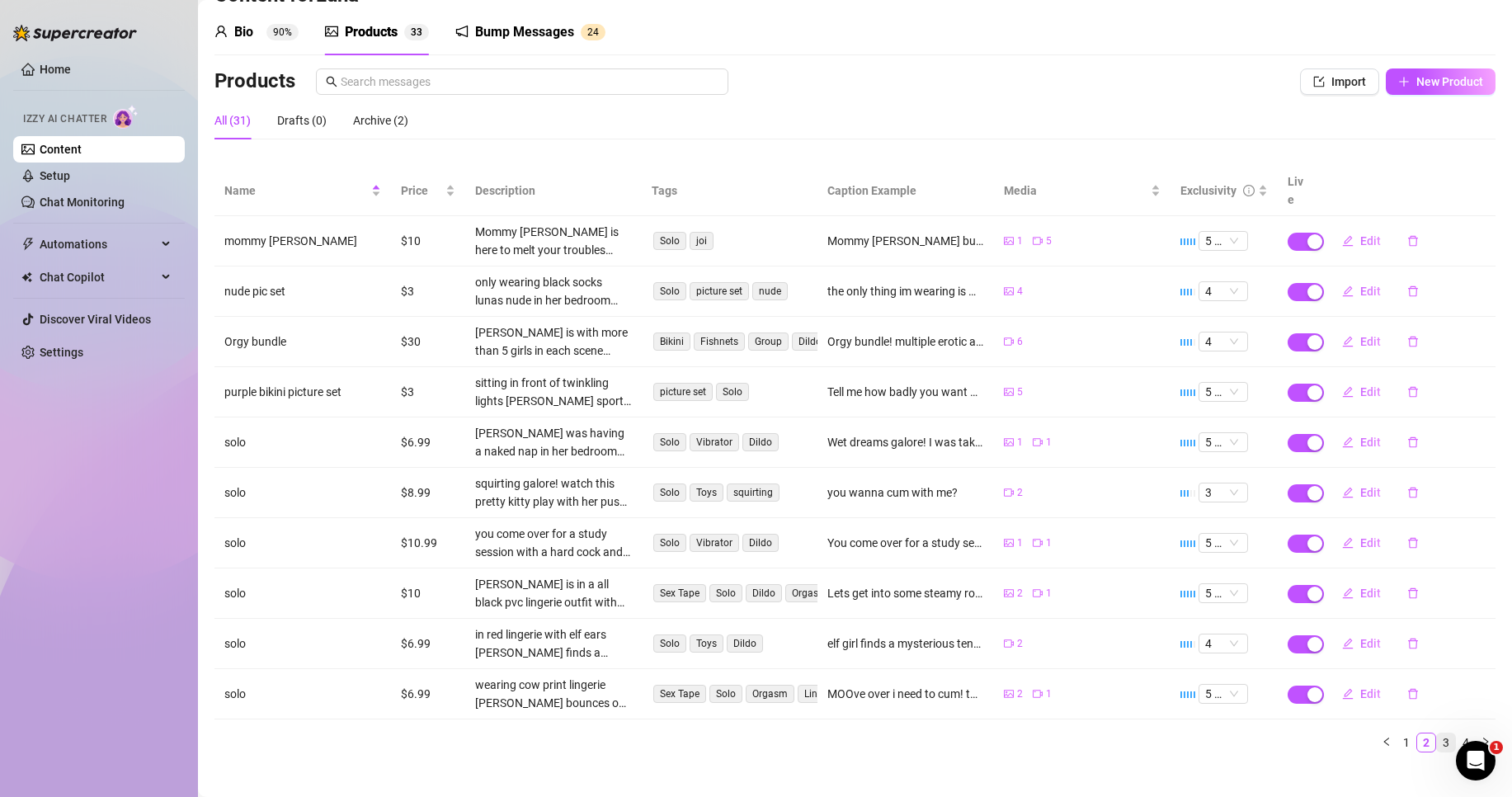
click at [1439, 734] on link "3" at bounding box center [1446, 742] width 18 height 18
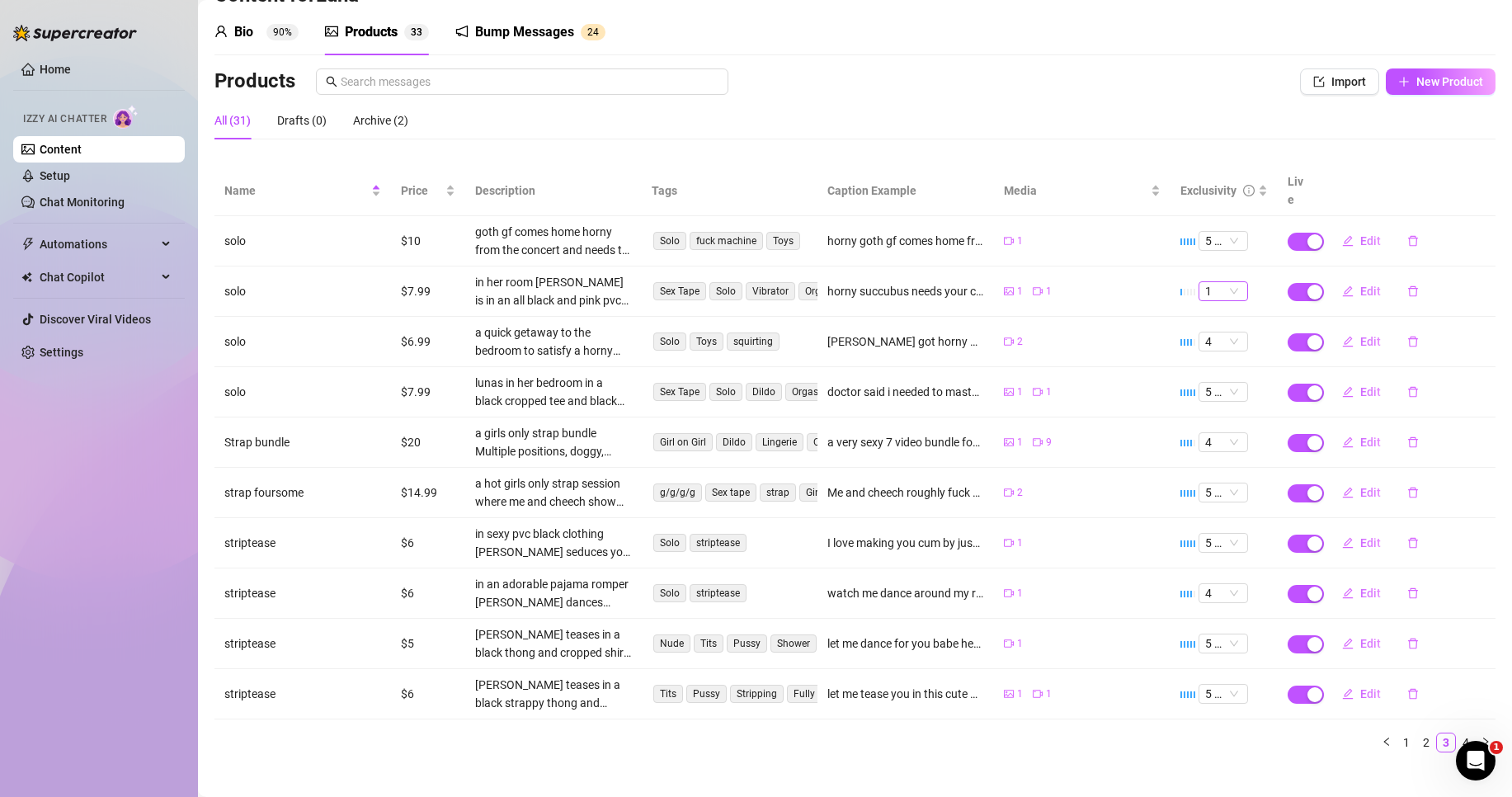
click at [1222, 282] on span "1" at bounding box center [1223, 291] width 37 height 18
click at [1213, 414] on div "5 🔥" at bounding box center [1211, 407] width 23 height 18
click at [1227, 433] on div "4" at bounding box center [1223, 442] width 49 height 20
click at [1142, 418] on td "1 9" at bounding box center [1082, 442] width 176 height 50
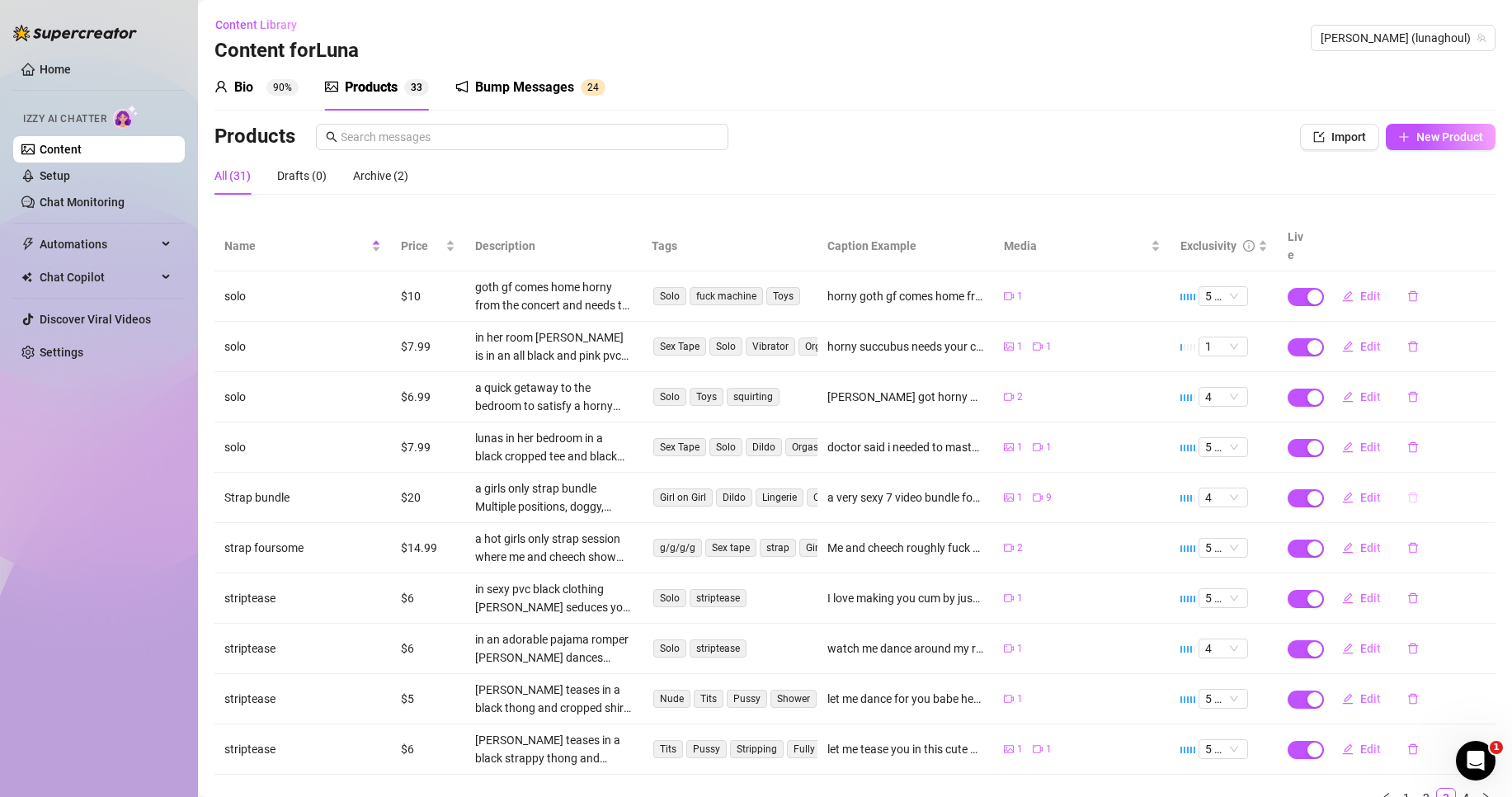
click at [1408, 493] on icon "delete" at bounding box center [1413, 498] width 10 height 11
click at [1486, 435] on span "Yes" at bounding box center [1486, 436] width 20 height 13
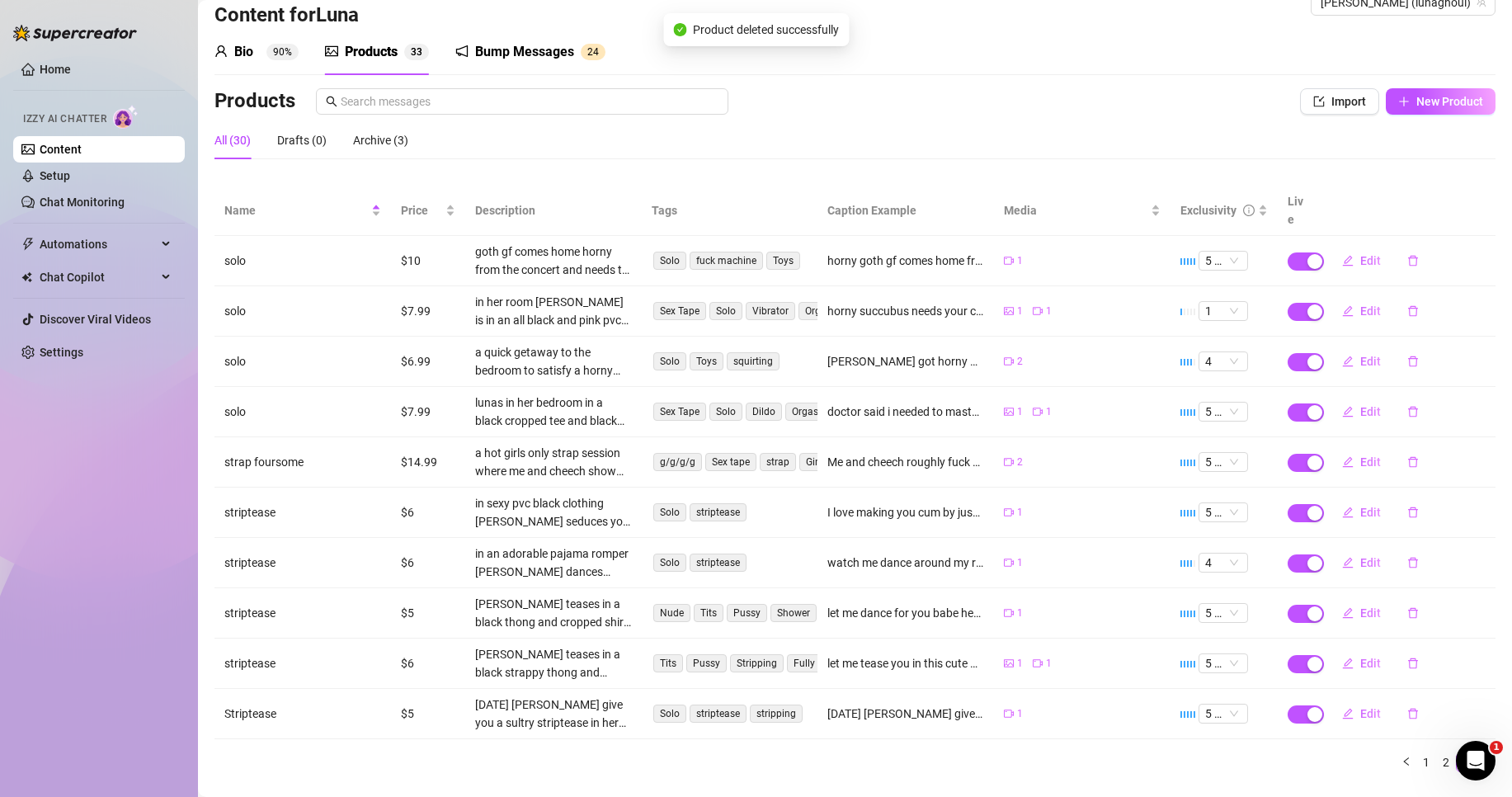
scroll to position [55, 0]
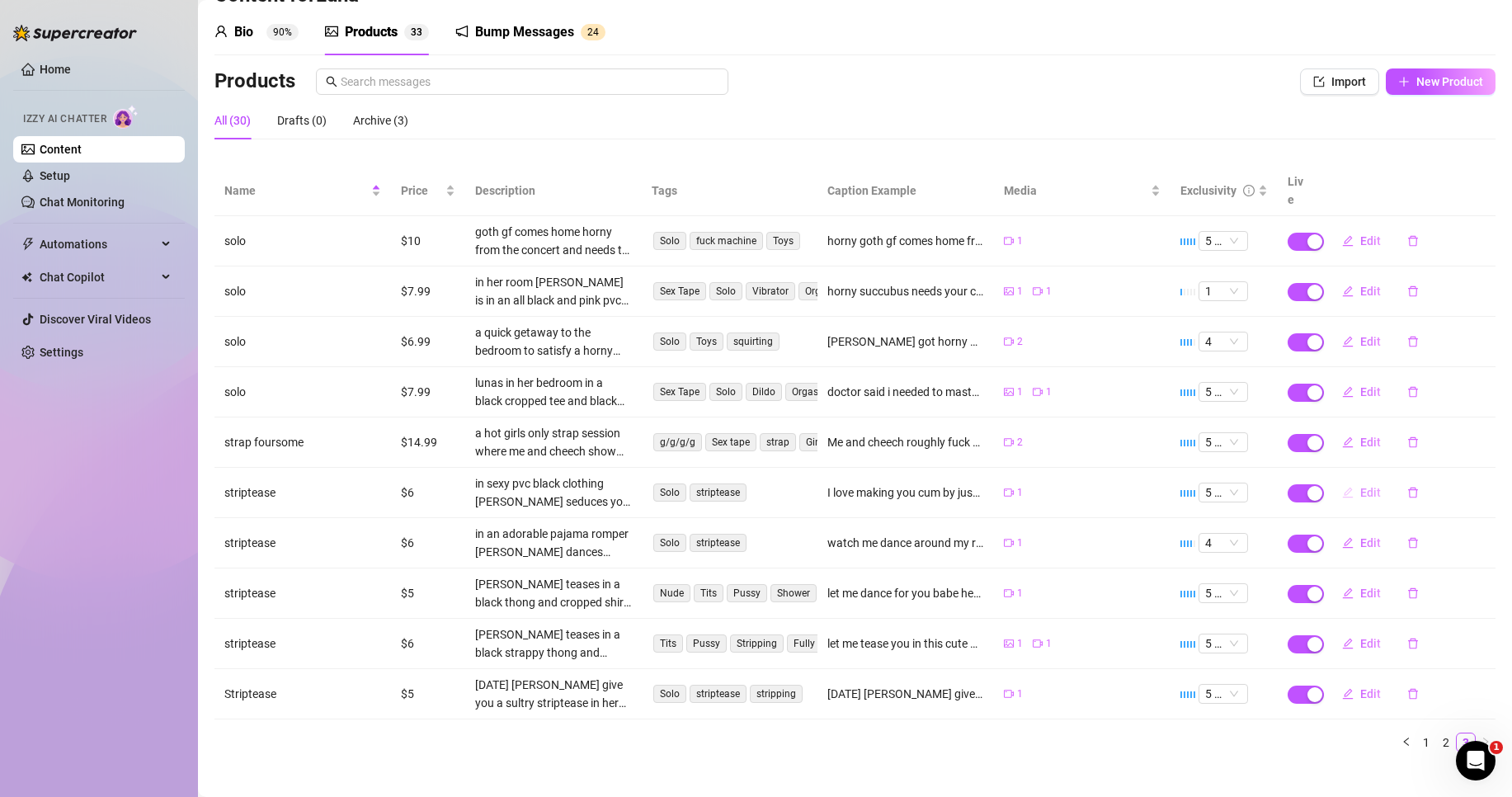
click at [1360, 486] on span "Edit" at bounding box center [1371, 492] width 20 height 13
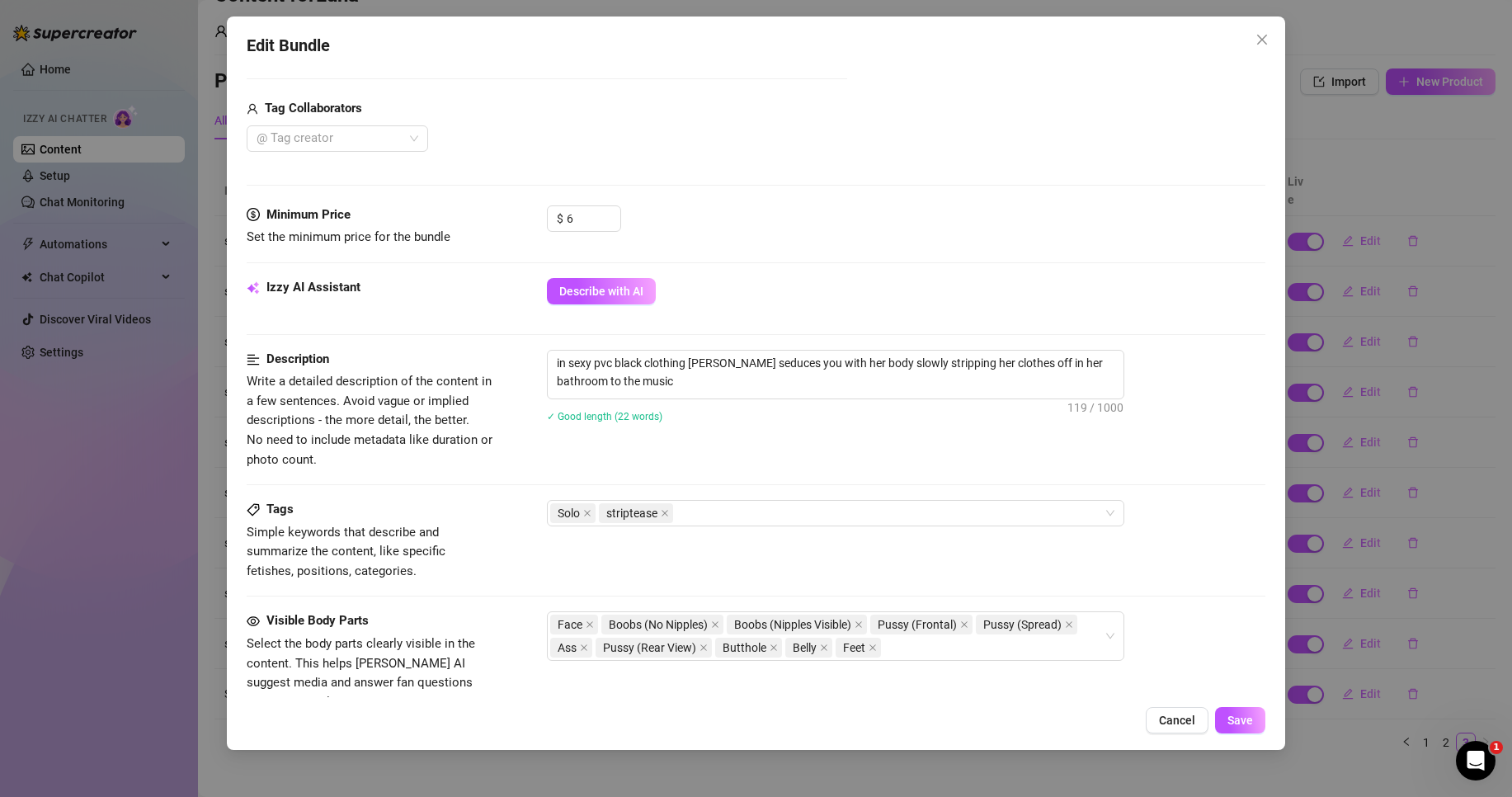
scroll to position [413, 0]
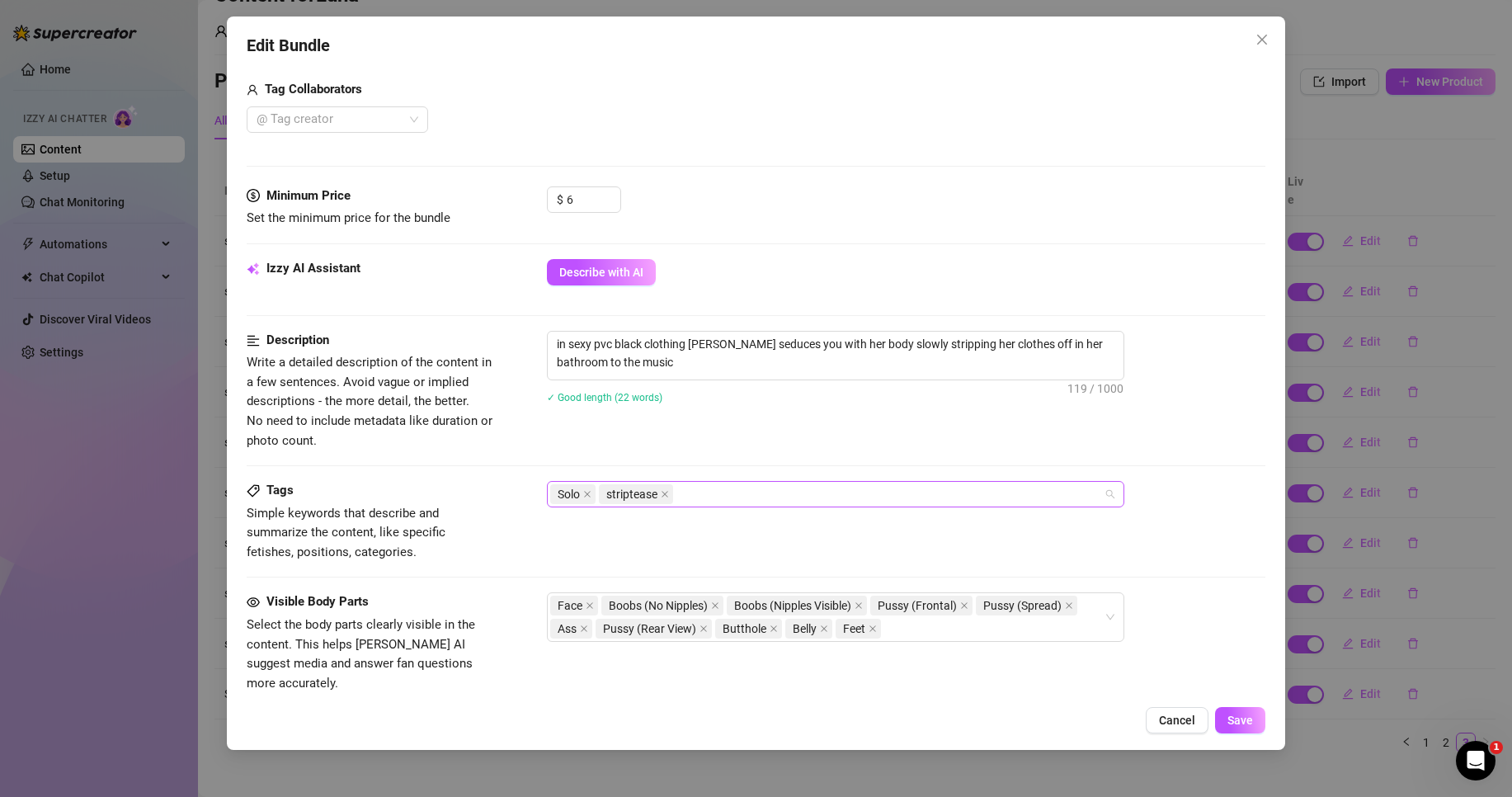
click at [759, 493] on div "Solo striptease" at bounding box center [828, 494] width 554 height 23
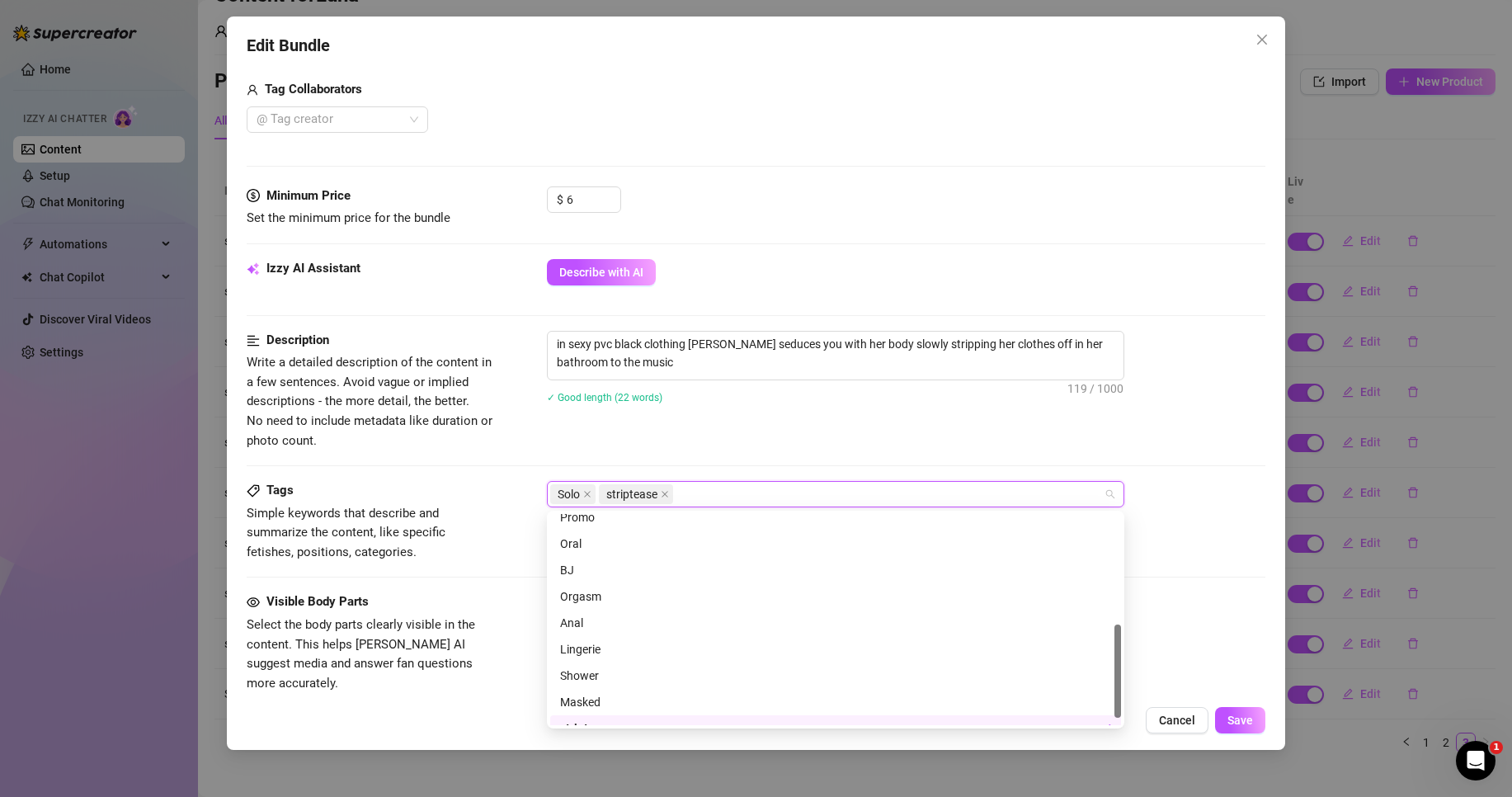
scroll to position [264, 0]
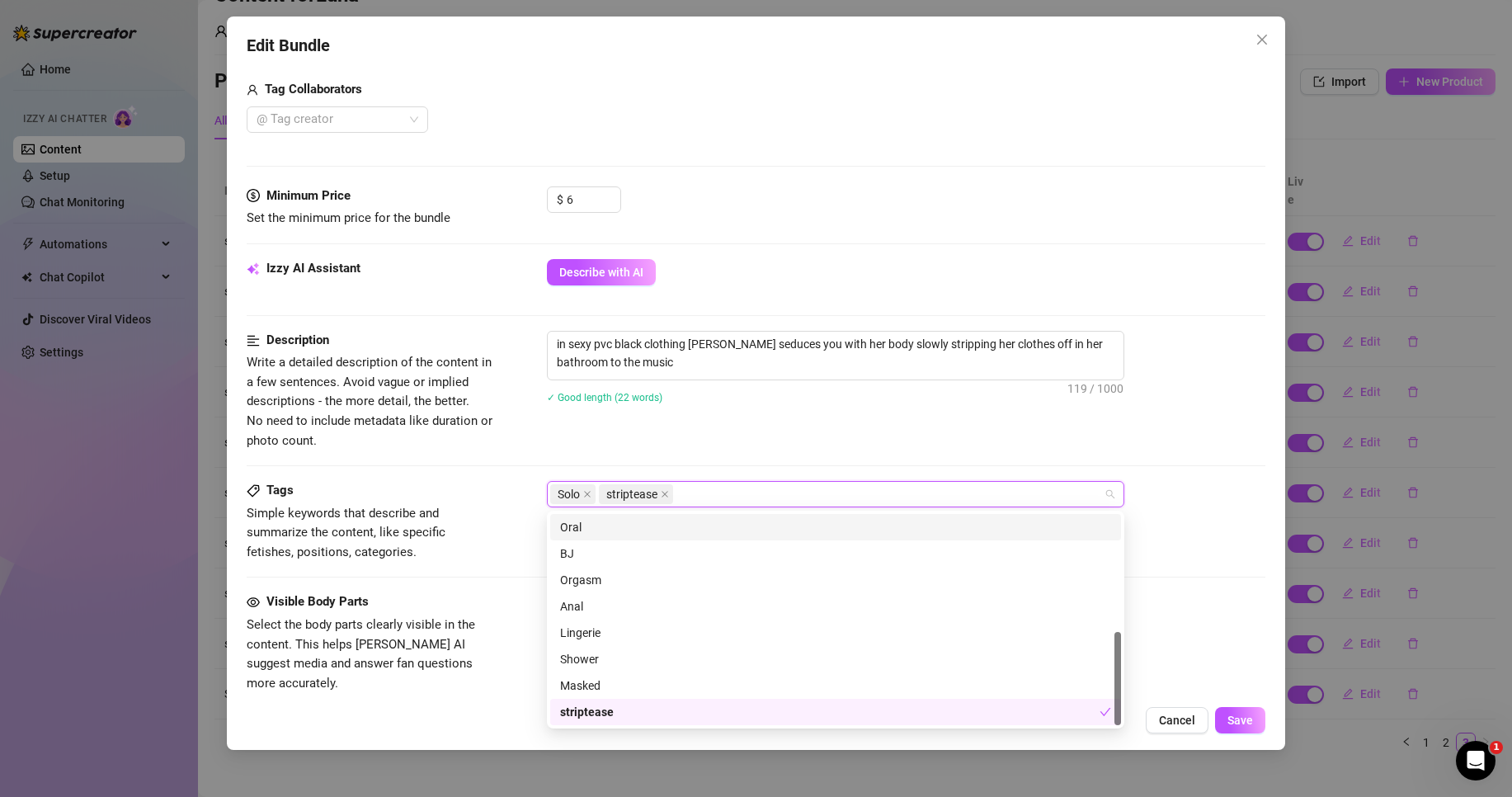
click at [846, 399] on div "✓ Good length (22 words)" at bounding box center [906, 396] width 718 height 18
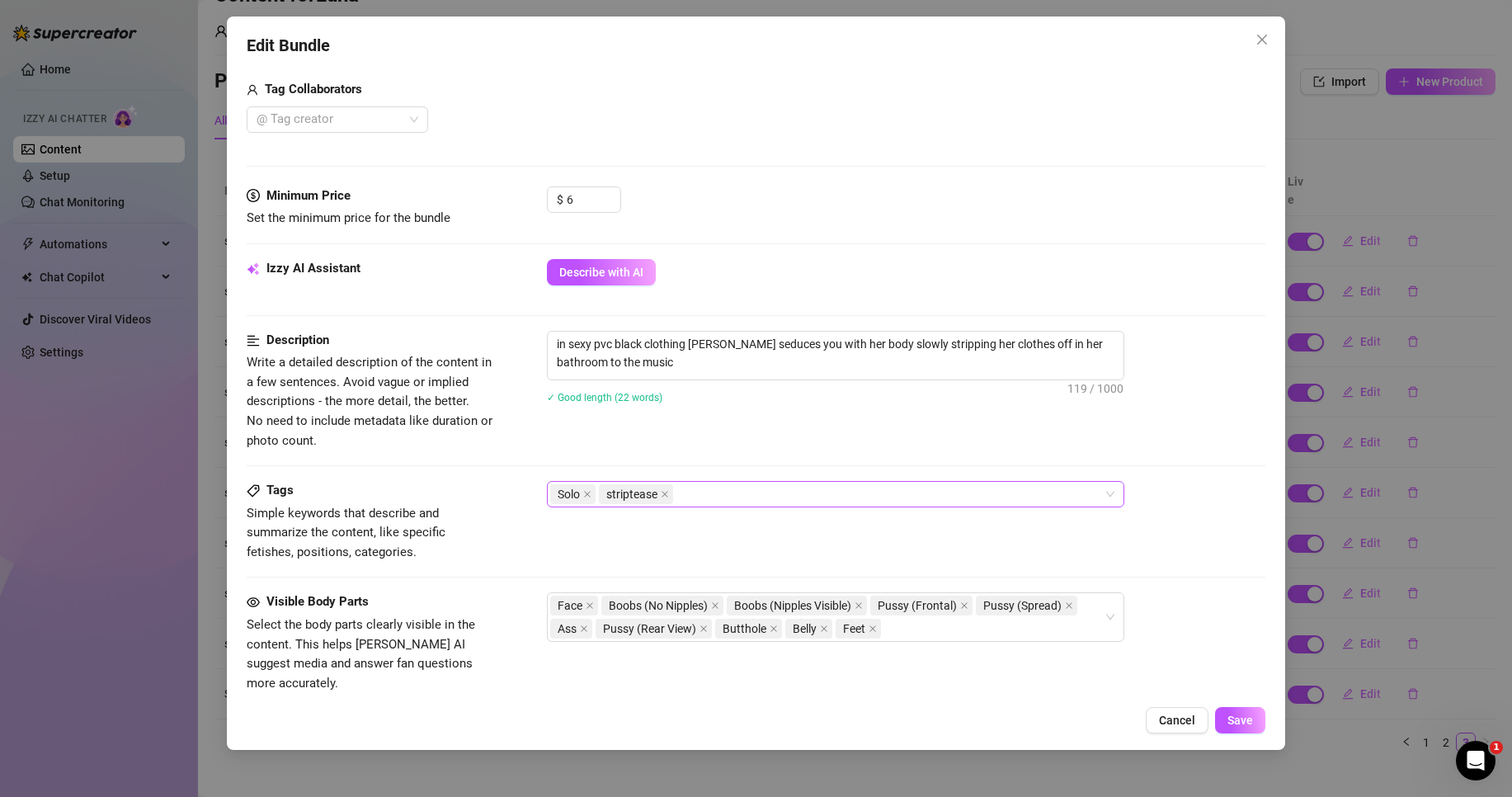
click at [776, 506] on div "Solo striptease" at bounding box center [836, 494] width 578 height 26
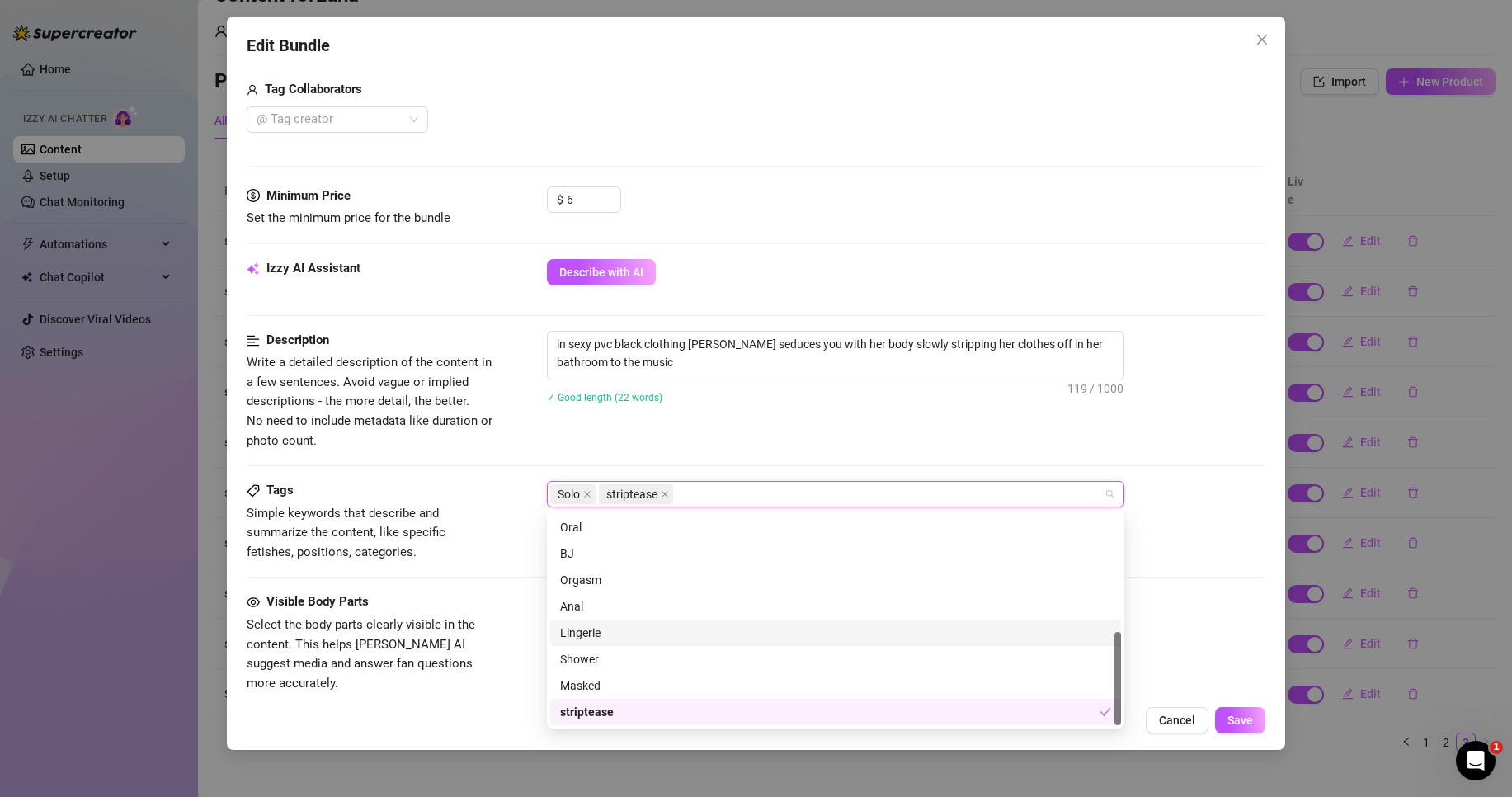
click at [736, 630] on div "Lingerie" at bounding box center [835, 632] width 551 height 18
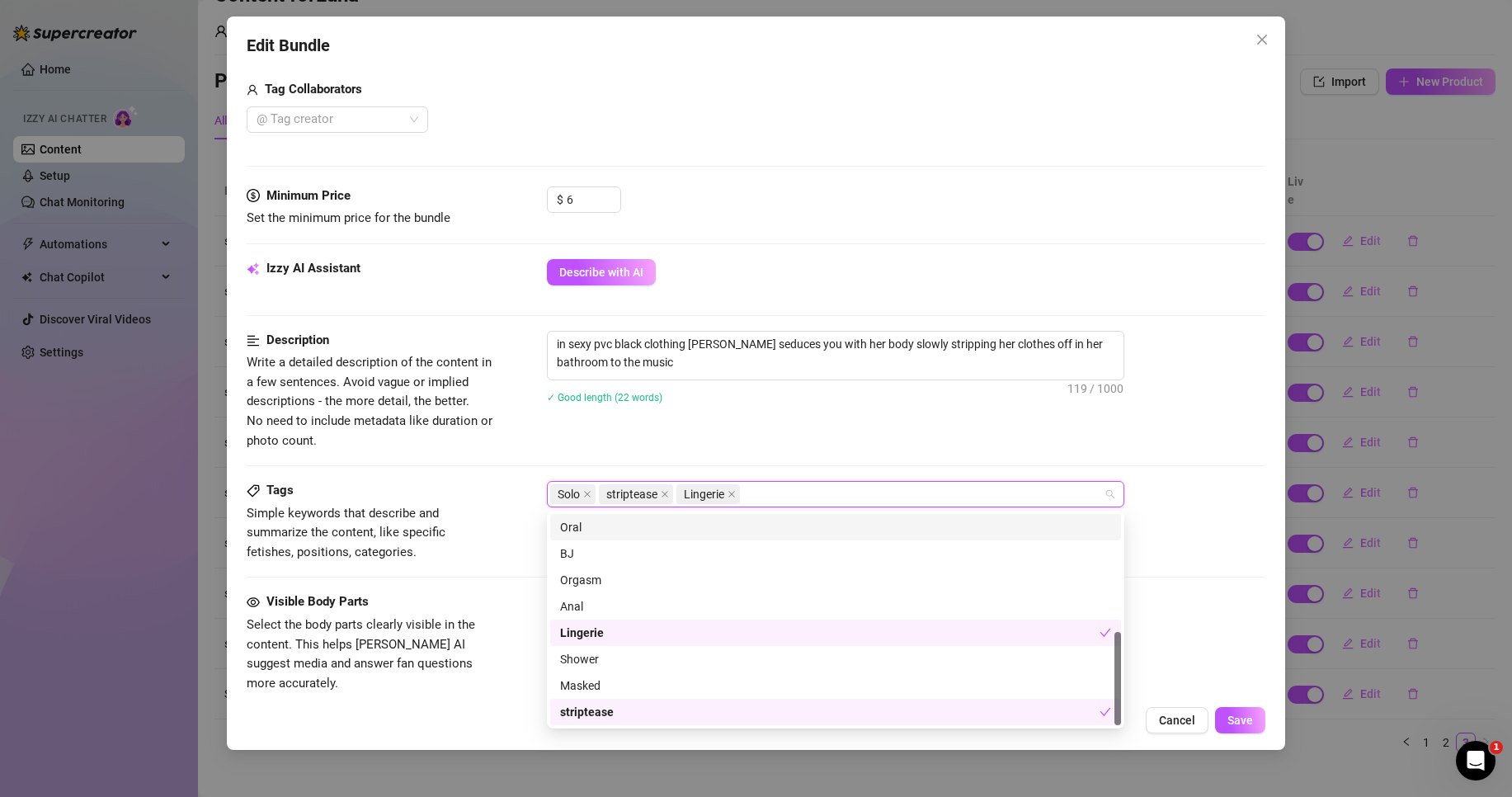
click at [959, 437] on div "Description Write a detailed description of the content in a few sentences. Avo…" at bounding box center [755, 390] width 1019 height 119
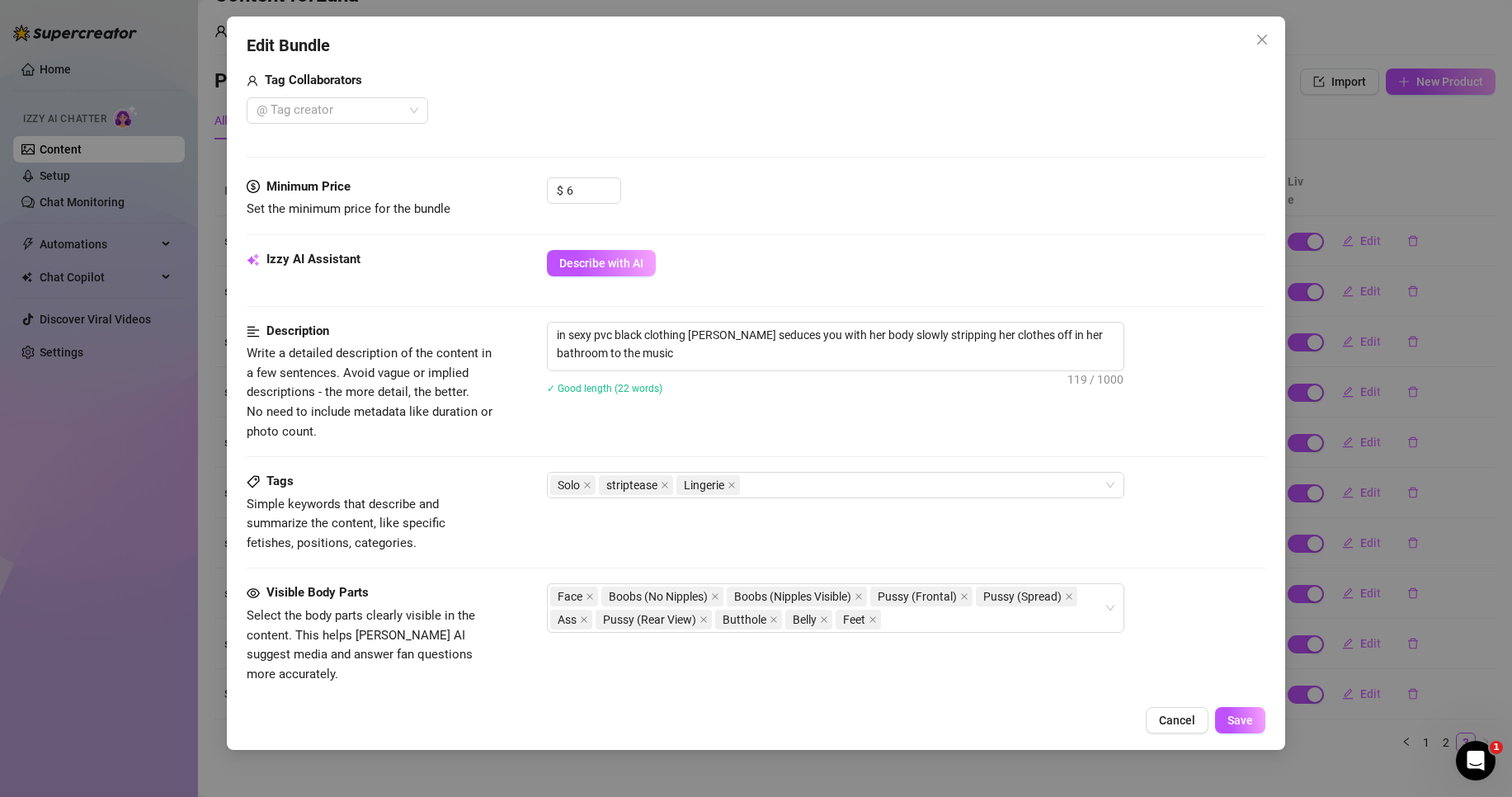
scroll to position [413, 0]
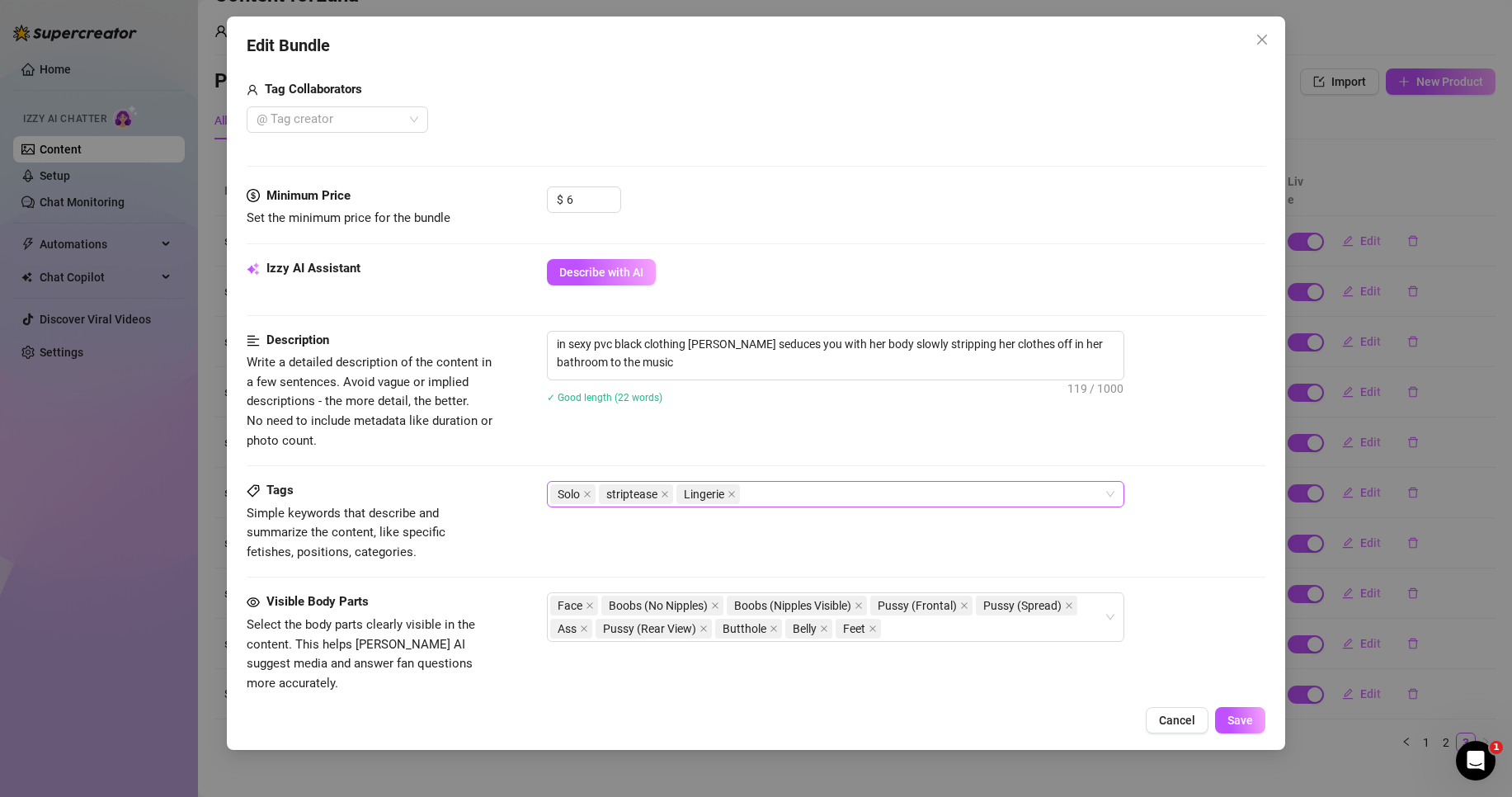
click at [952, 496] on div "Solo striptease Lingerie" at bounding box center [828, 494] width 554 height 23
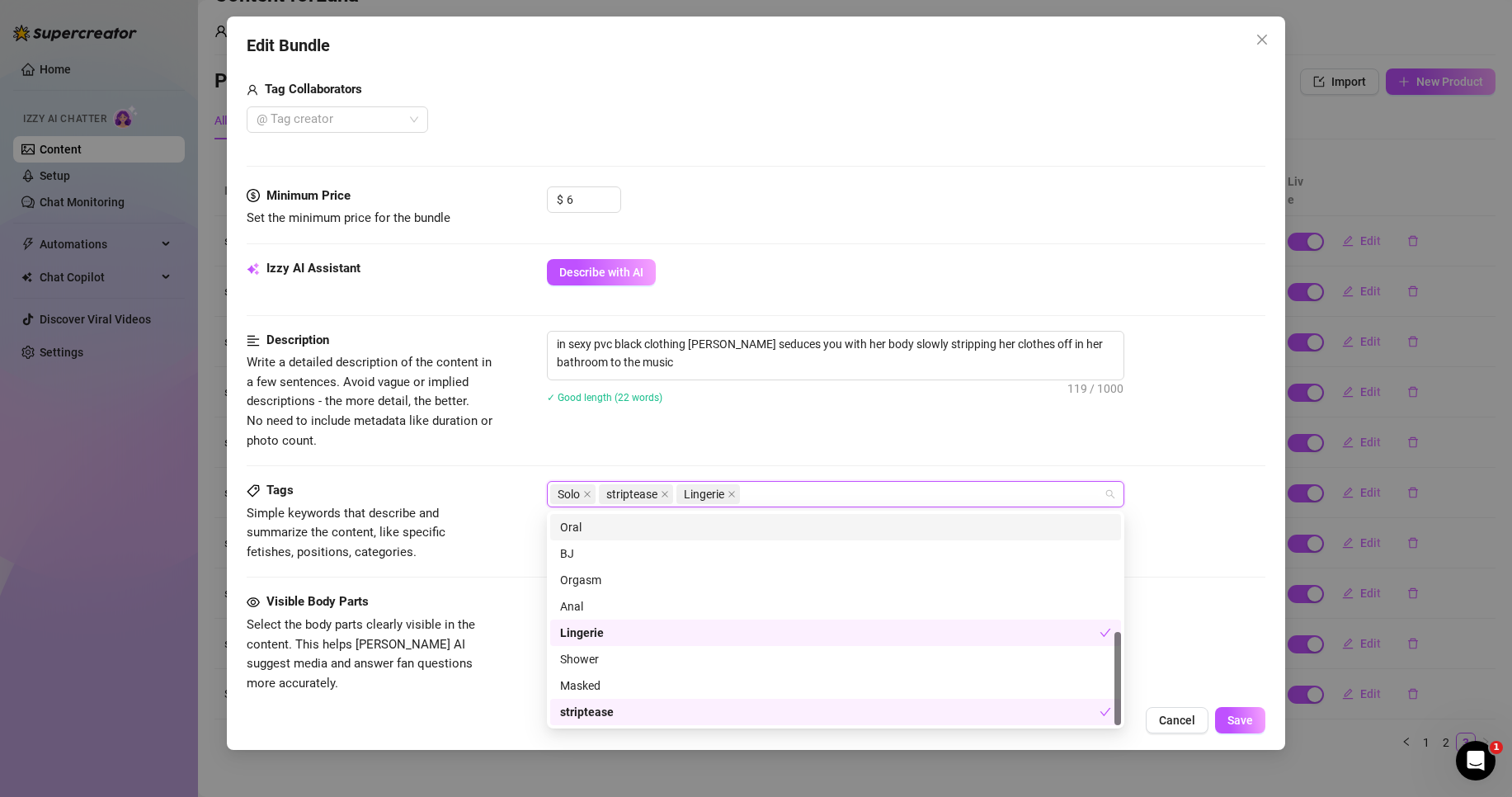
click at [946, 428] on div "Description Write a detailed description of the content in a few sentences. Avo…" at bounding box center [755, 390] width 1019 height 119
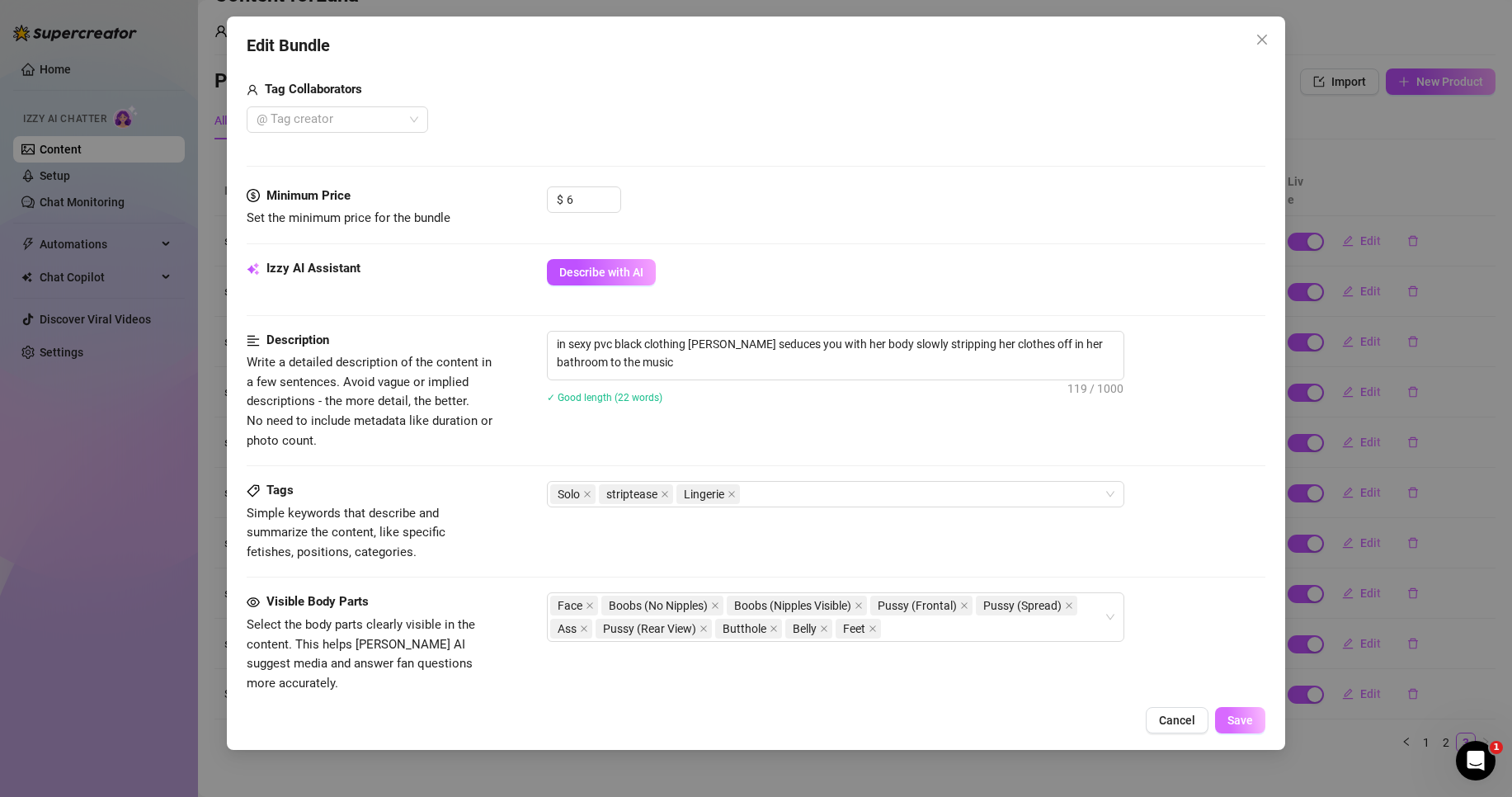
click at [1249, 719] on span "Save" at bounding box center [1240, 719] width 26 height 13
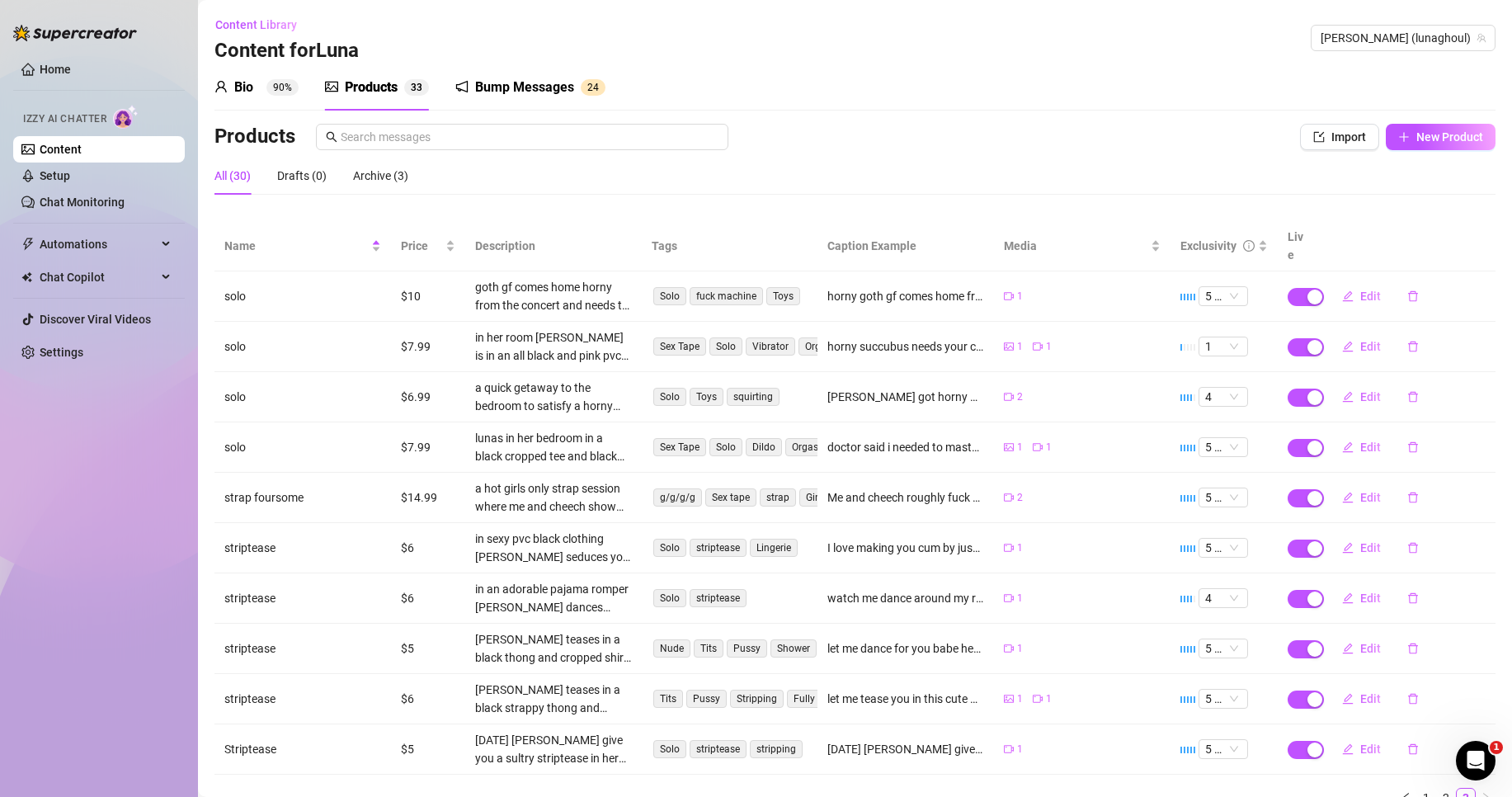
scroll to position [55, 0]
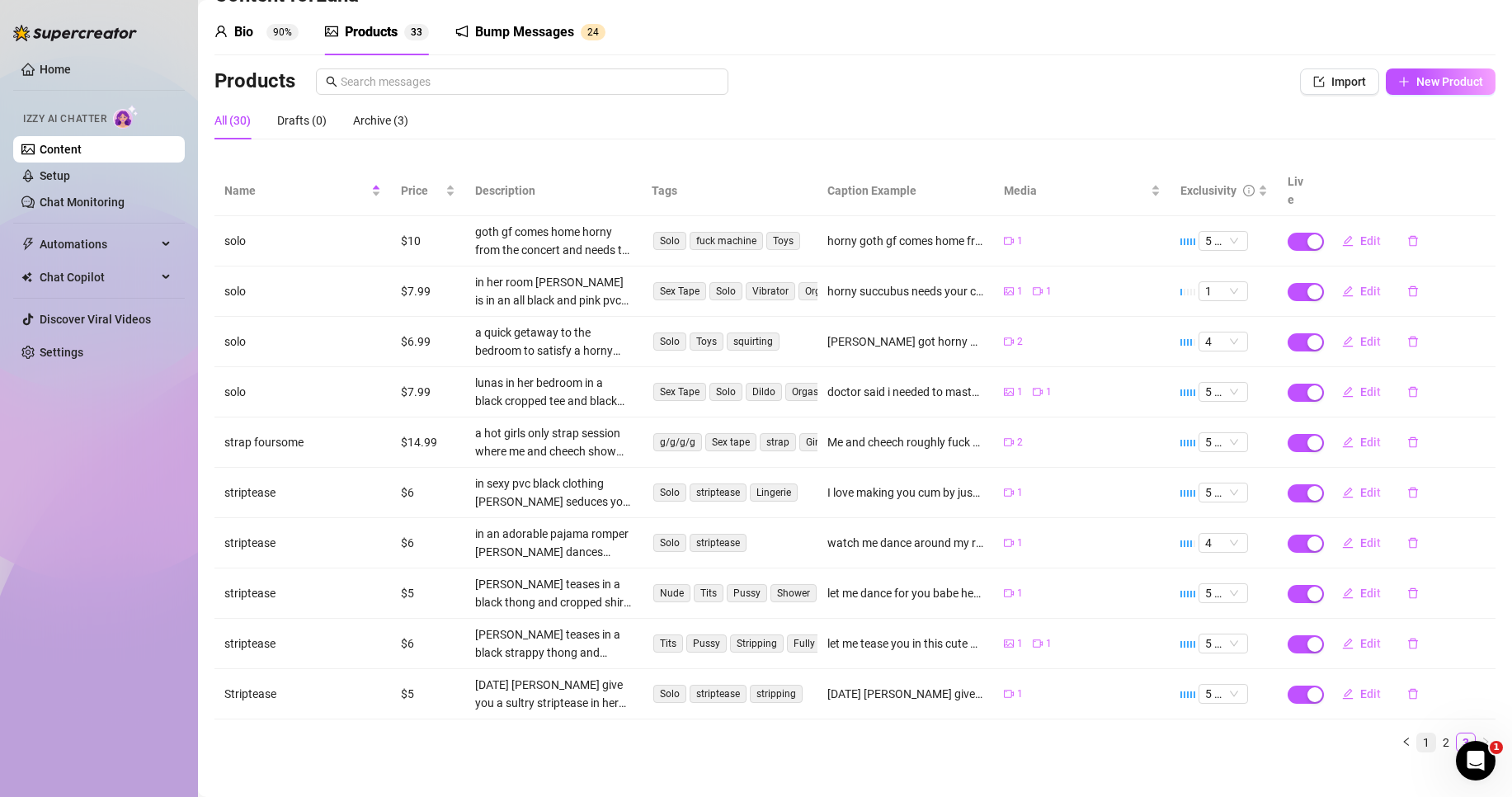
click at [1419, 734] on link "1" at bounding box center [1426, 742] width 18 height 18
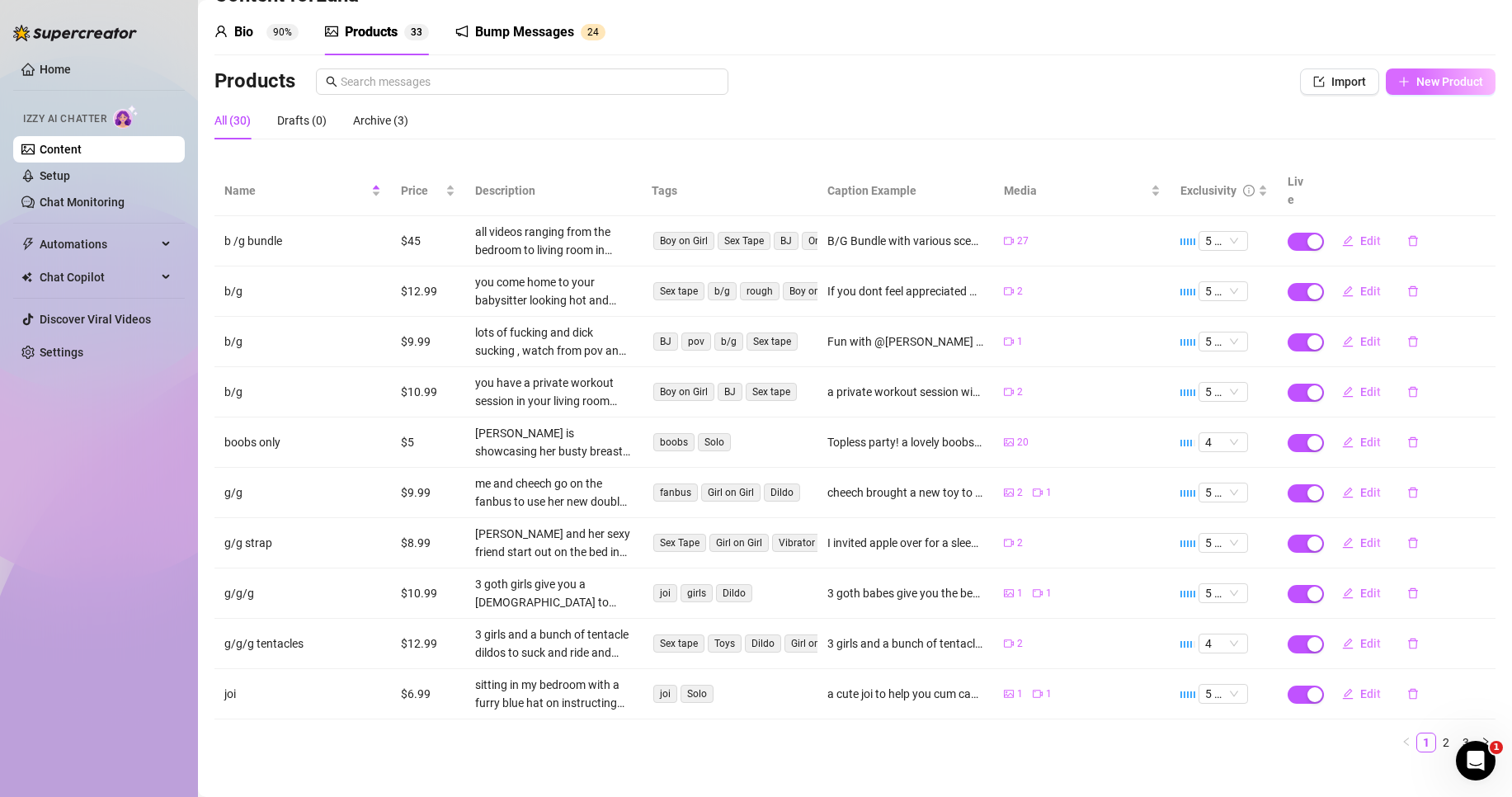
click at [1413, 92] on button "New Product" at bounding box center [1440, 81] width 110 height 26
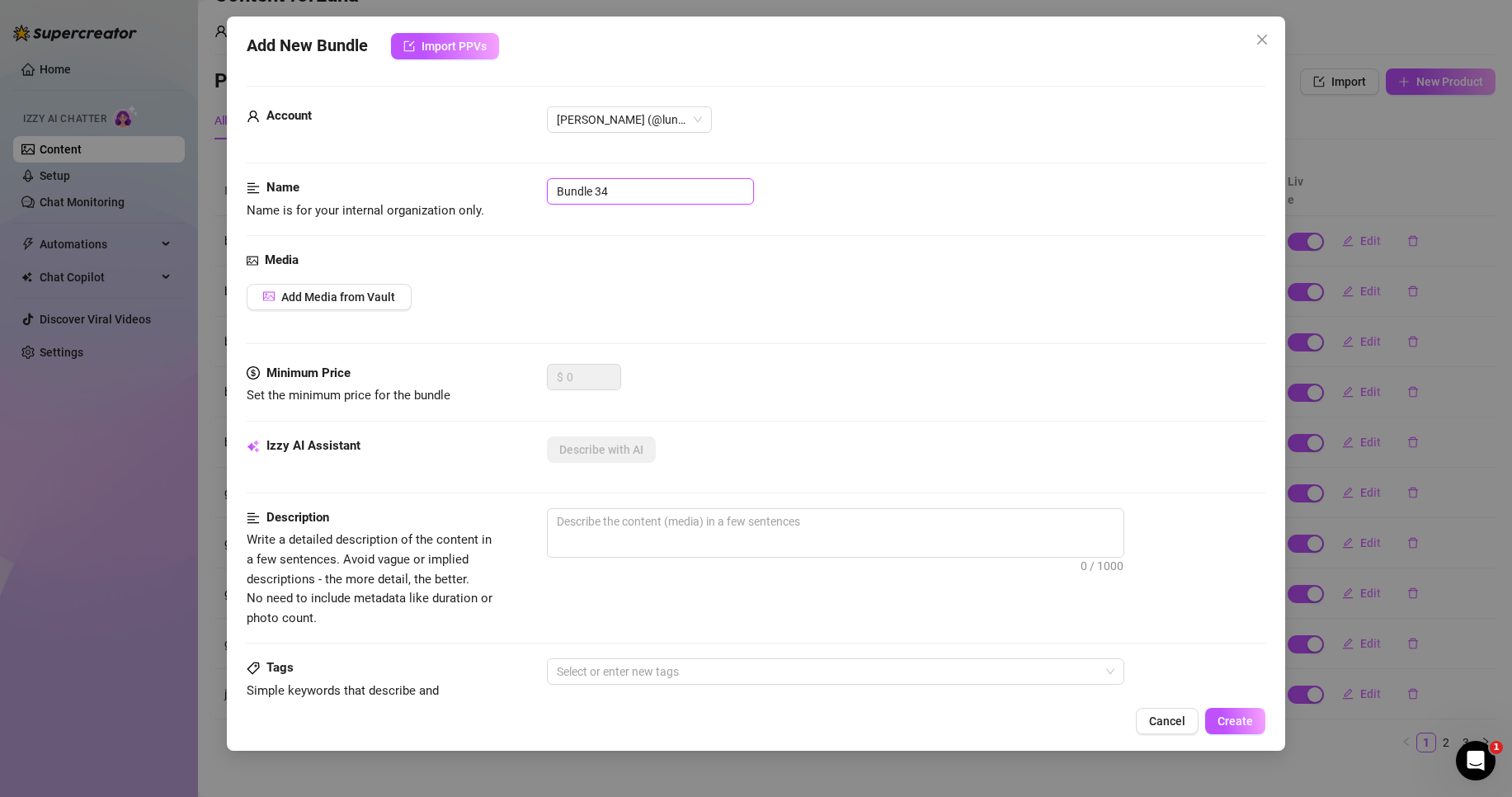
click at [616, 200] on input "Bundle 34" at bounding box center [650, 191] width 207 height 26
click at [346, 306] on button "Add Media from Vault" at bounding box center [329, 297] width 165 height 26
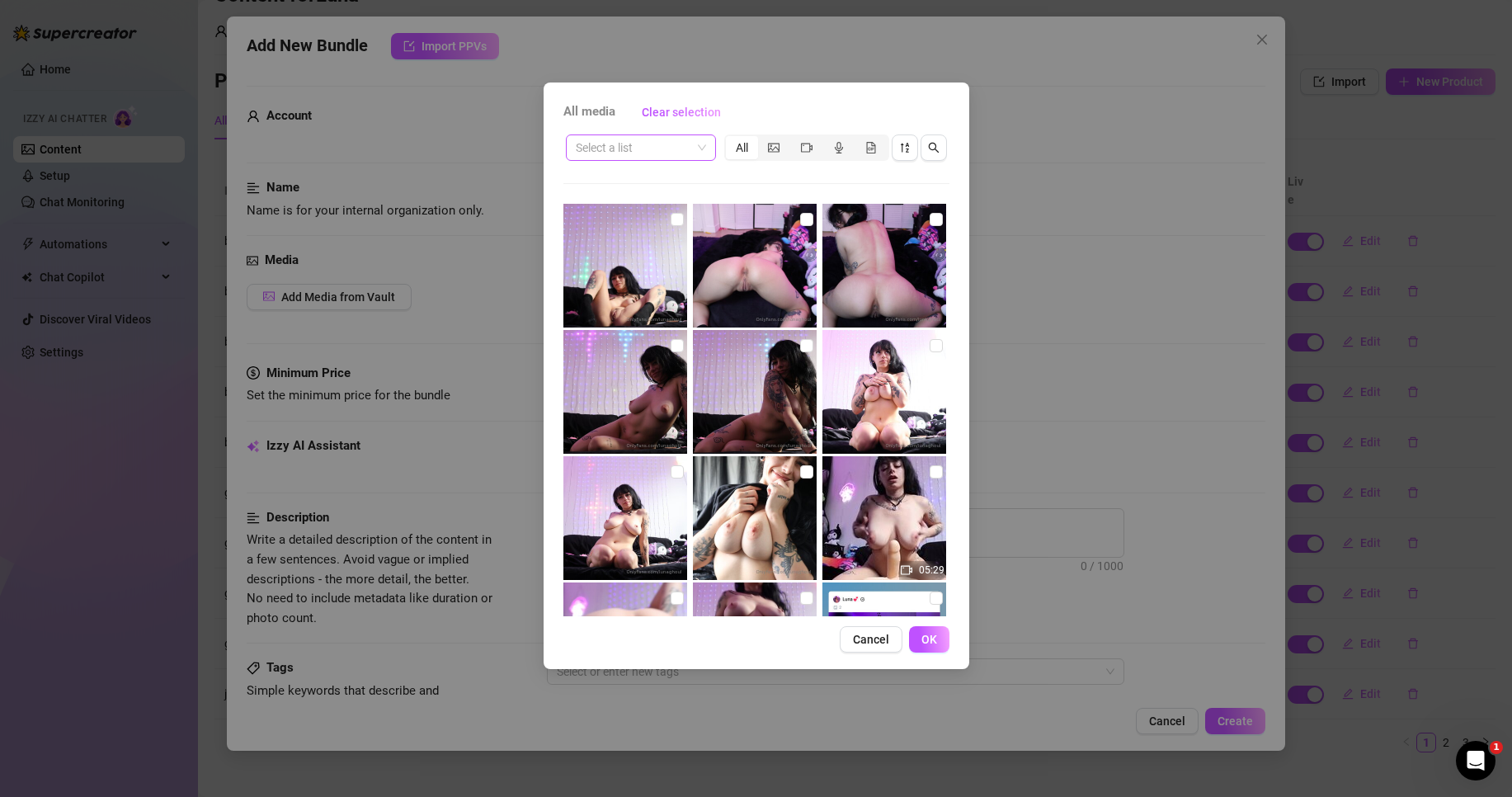
click at [638, 142] on input "search" at bounding box center [634, 147] width 116 height 25
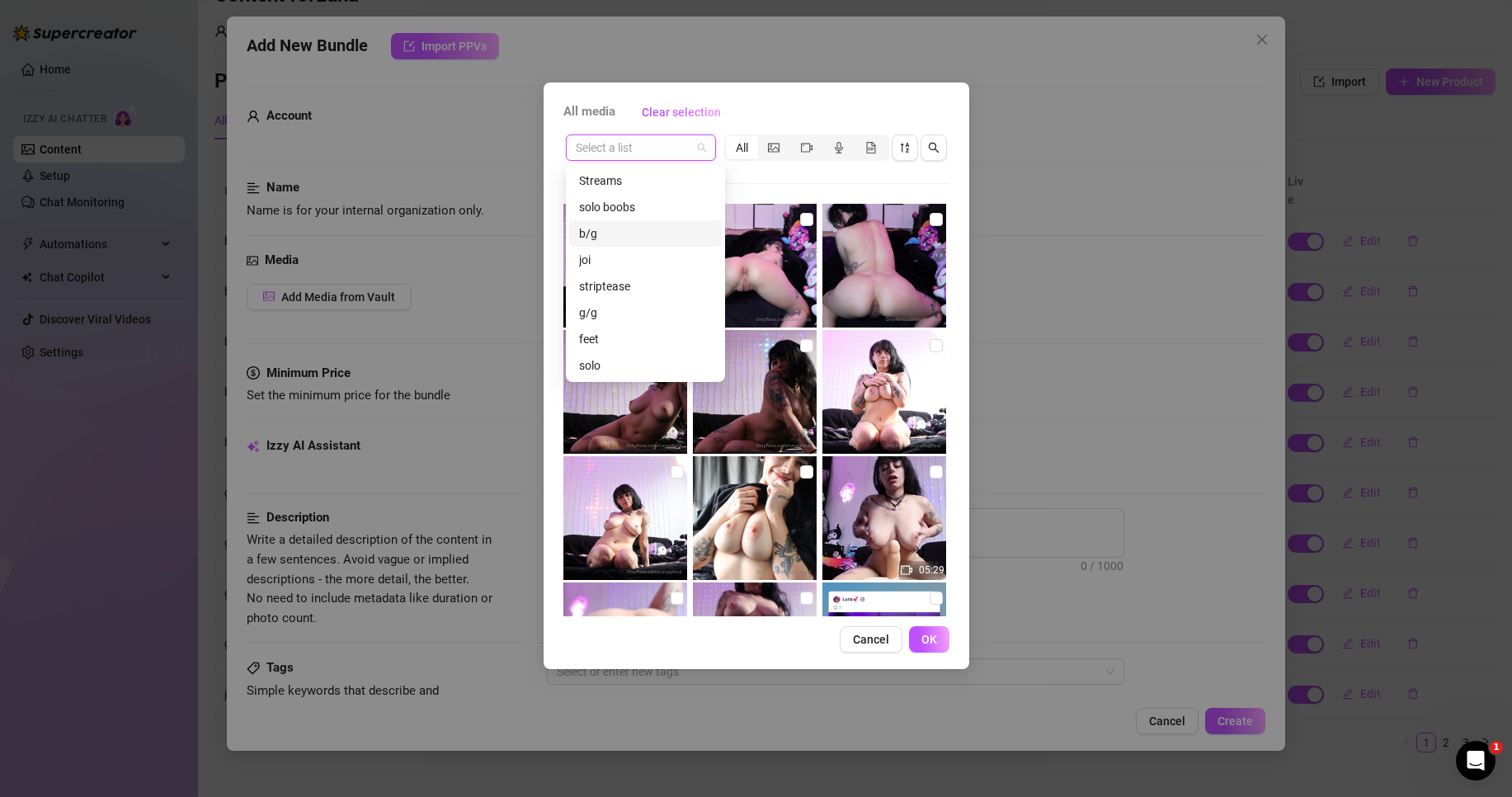
click at [631, 235] on div "b/g" at bounding box center [646, 233] width 133 height 18
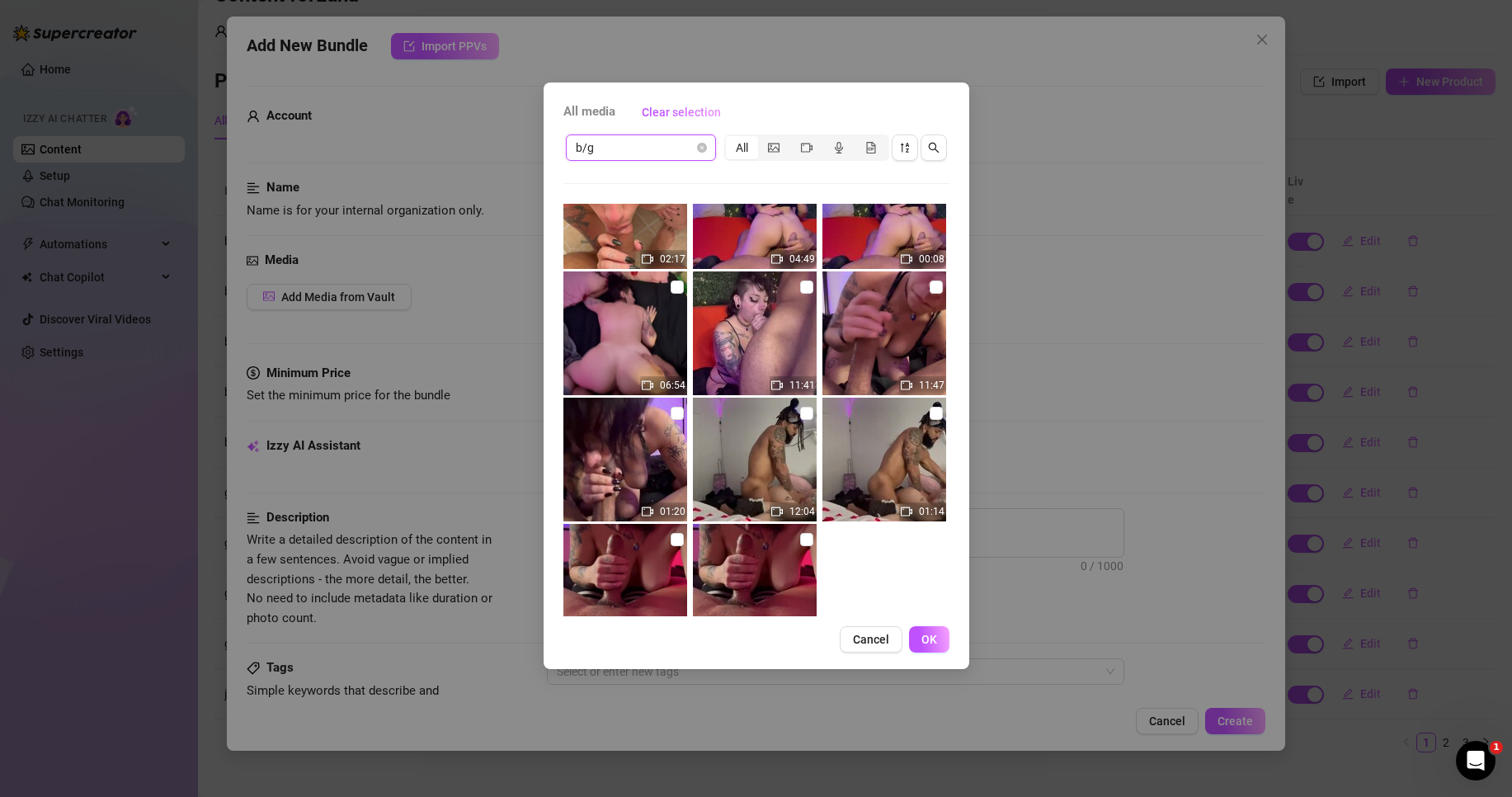
scroll to position [2137, 0]
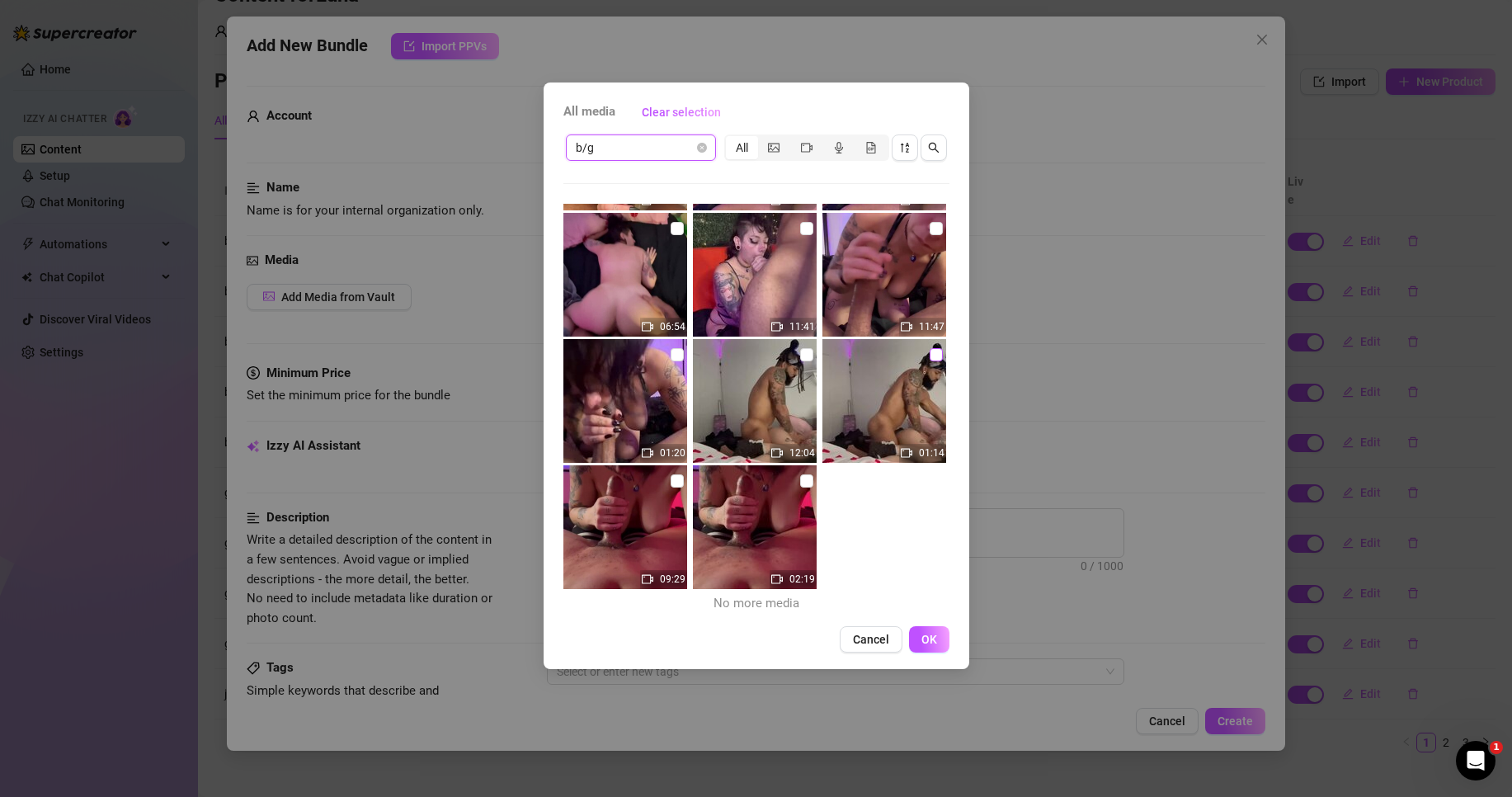
click at [930, 357] on input "checkbox" at bounding box center [936, 354] width 13 height 13
click at [800, 358] on input "checkbox" at bounding box center [806, 354] width 13 height 13
click at [925, 635] on span "OK" at bounding box center [929, 638] width 15 height 13
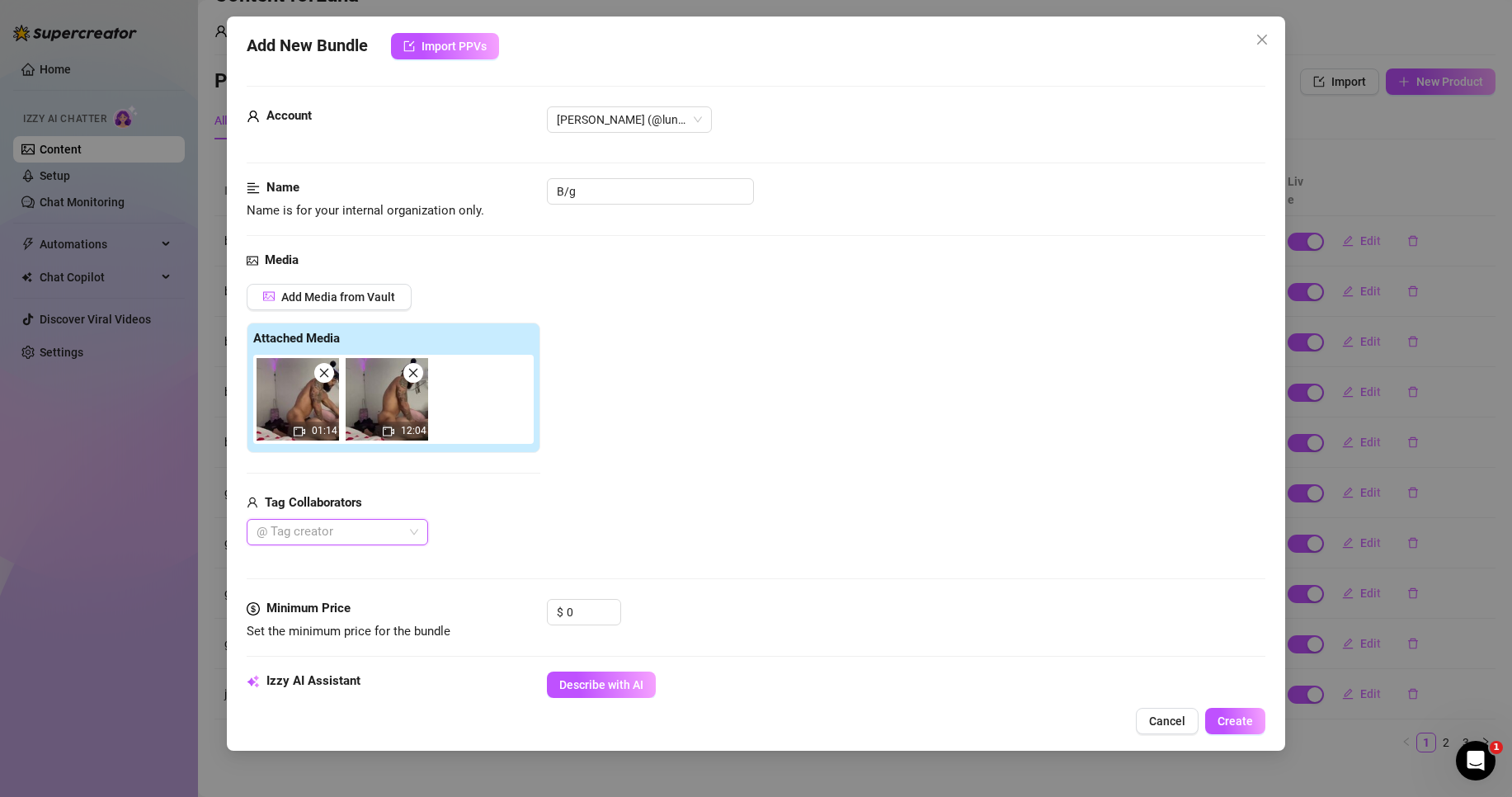
click at [406, 541] on div at bounding box center [328, 532] width 158 height 23
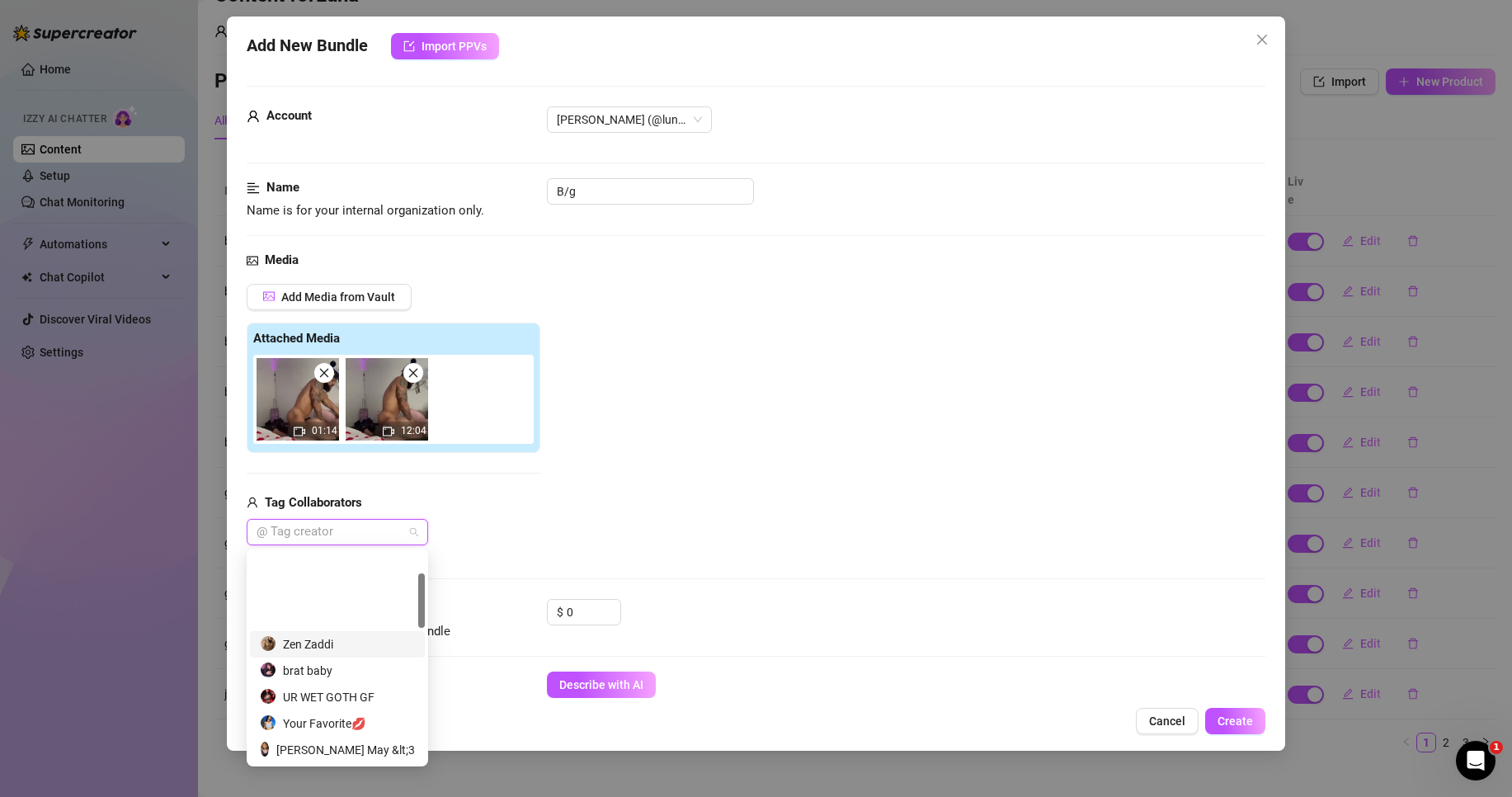
scroll to position [83, 0]
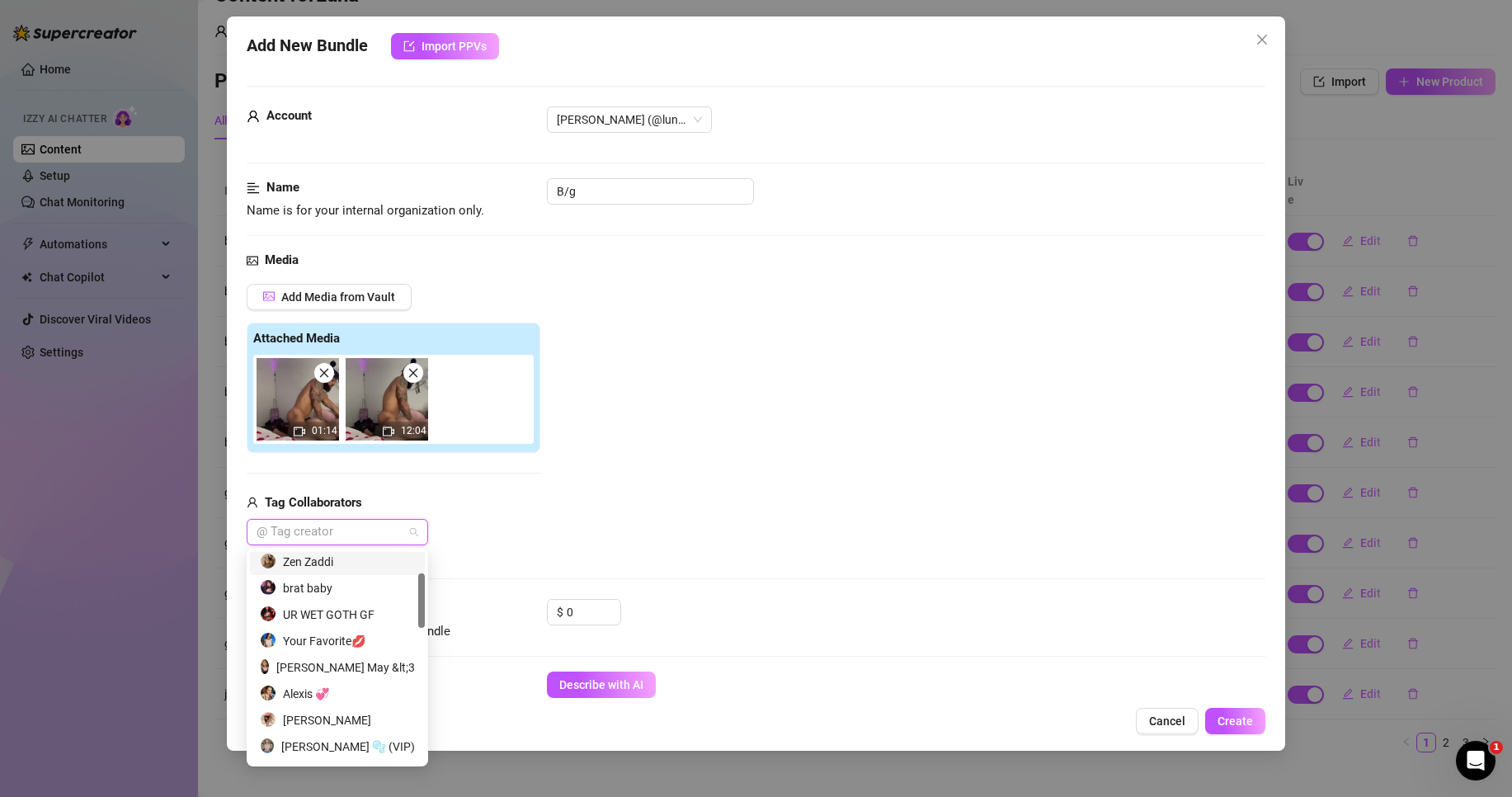
click at [336, 555] on div "Zen Zaddi" at bounding box center [338, 562] width 155 height 18
click at [565, 494] on div "Add Media from Vault Attached Media 01:14 12:04 Tag Collaborators Zen Zaddi" at bounding box center [755, 415] width 1019 height 263
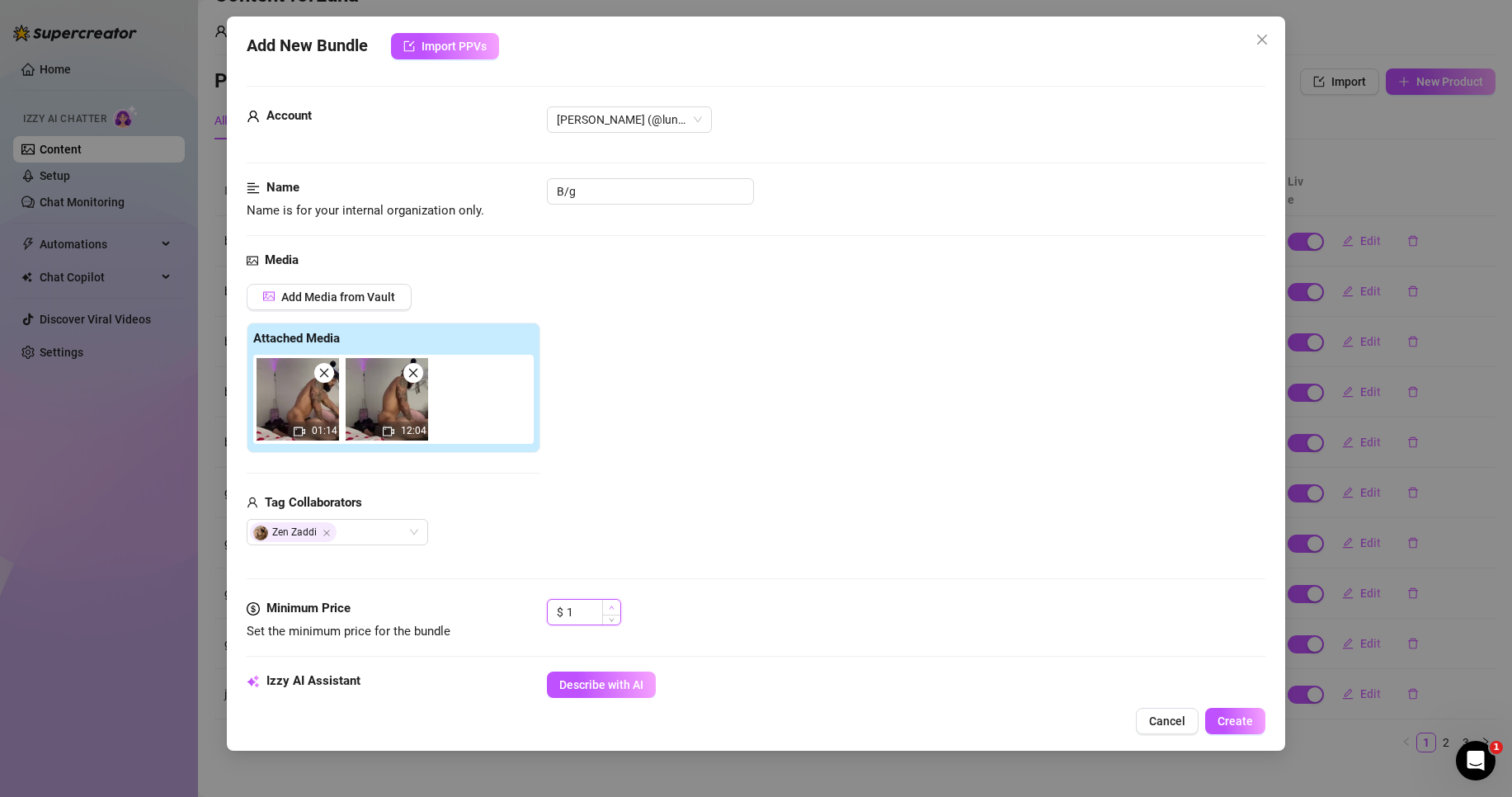
click at [611, 611] on span "Increase Value" at bounding box center [611, 607] width 18 height 14
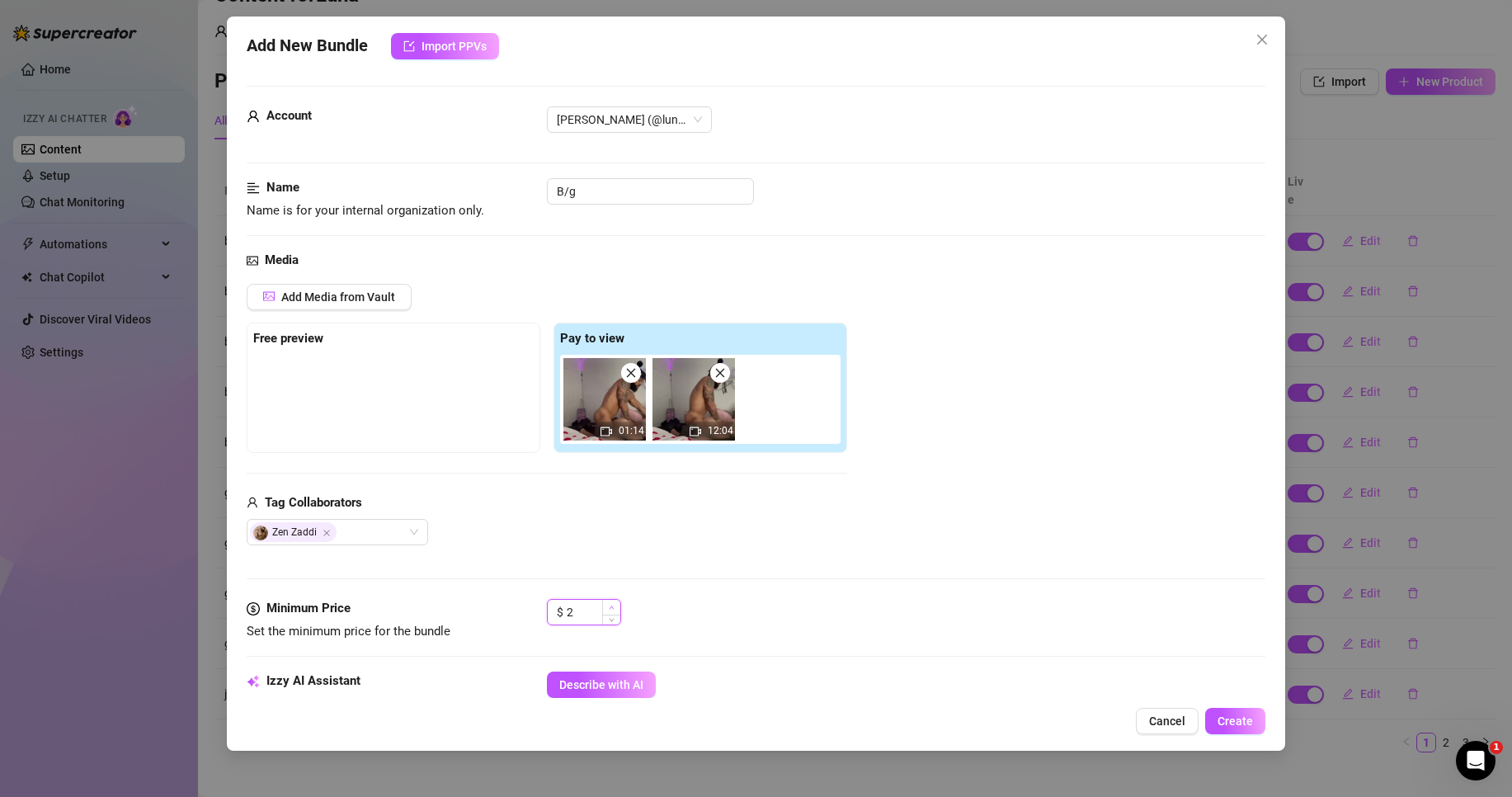
click at [611, 611] on span "Increase Value" at bounding box center [611, 607] width 18 height 14
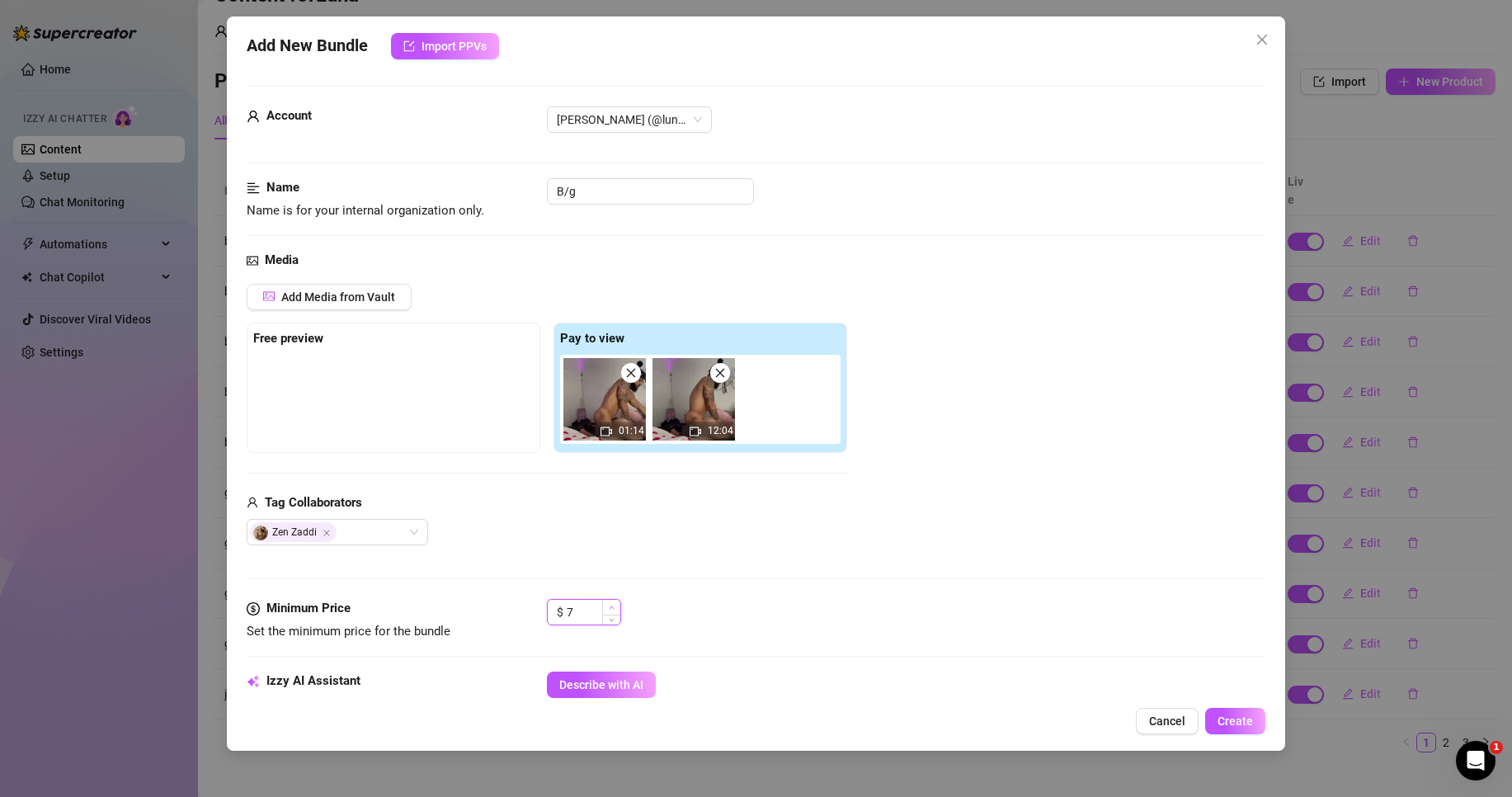
click at [612, 608] on icon "up" at bounding box center [611, 608] width 6 height 6
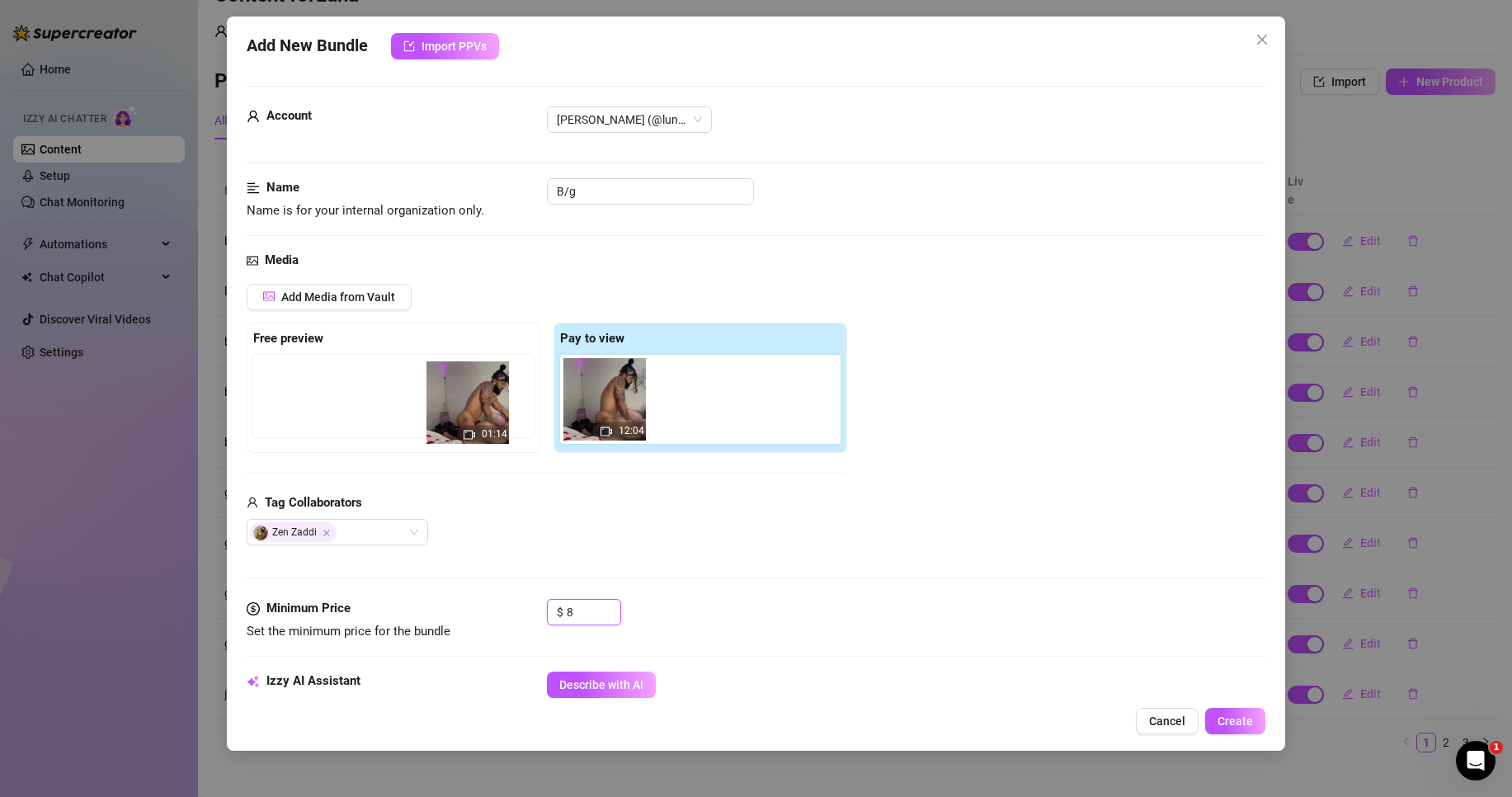
drag, startPoint x: 602, startPoint y: 411, endPoint x: 453, endPoint y: 418, distance: 149.2
click at [453, 418] on div "Free preview Pay to view 01:14 12:04" at bounding box center [546, 387] width 601 height 130
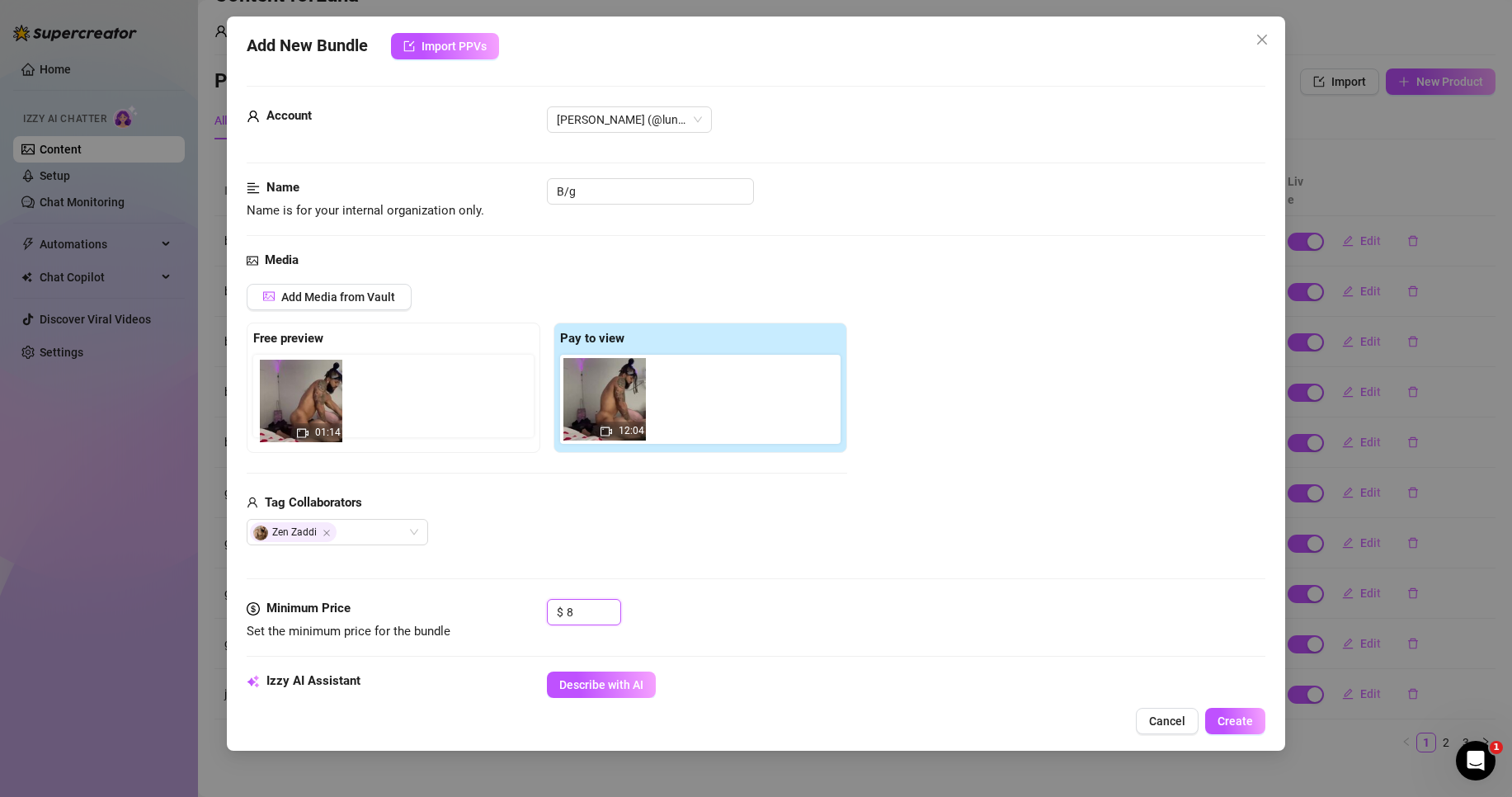
drag, startPoint x: 597, startPoint y: 421, endPoint x: 282, endPoint y: 424, distance: 315.0
click at [282, 424] on div "Free preview Pay to view 01:14 12:04" at bounding box center [546, 387] width 601 height 130
drag, startPoint x: 603, startPoint y: 407, endPoint x: 296, endPoint y: 395, distance: 307.2
click at [296, 395] on div "Free preview Pay to view 01:14 12:04" at bounding box center [546, 387] width 601 height 130
click at [678, 595] on div "Media Add Media from Vault Free preview 01:14 Pay to view 12:04 Tag Collaborato…" at bounding box center [755, 424] width 1019 height 348
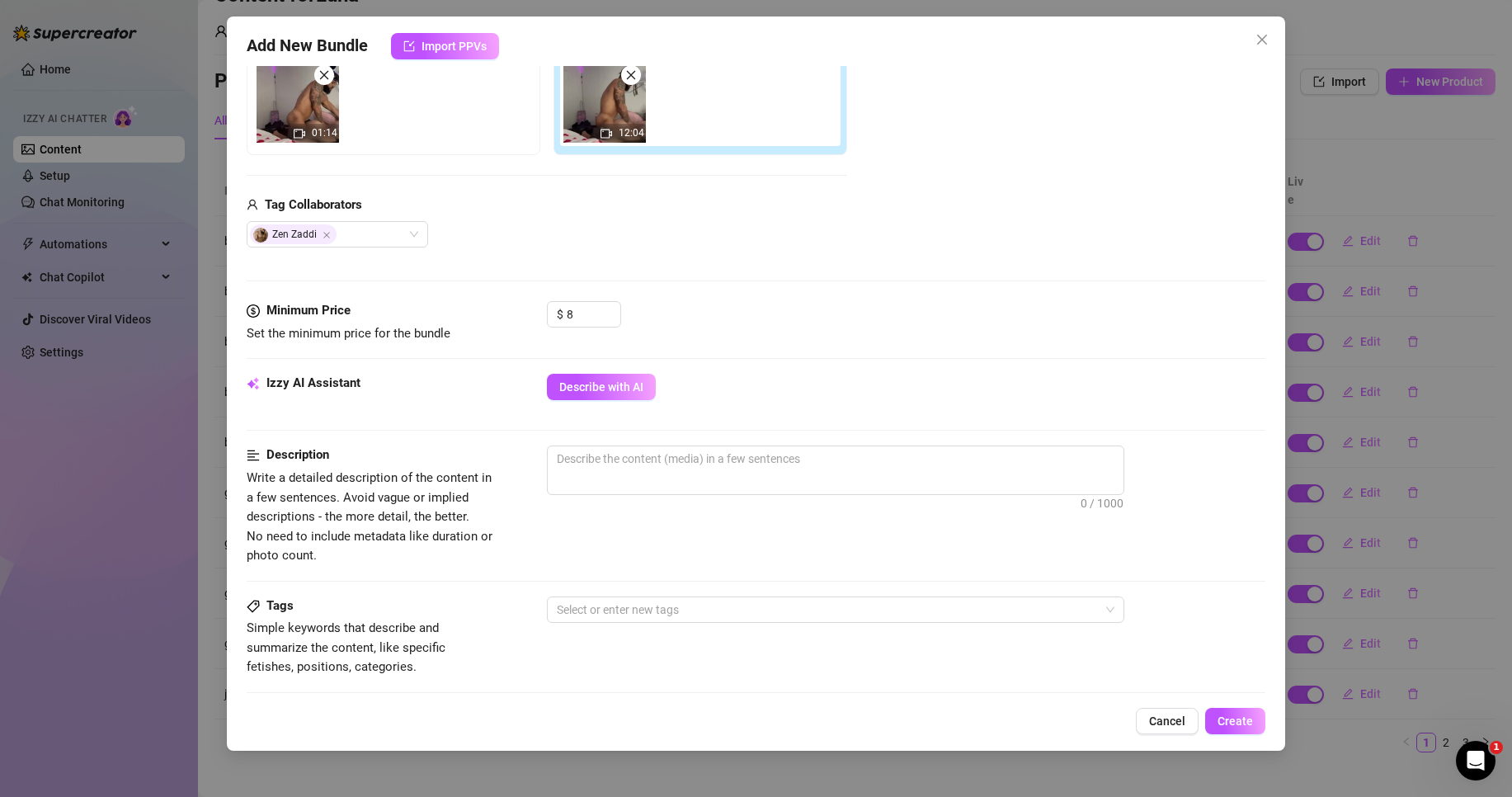
scroll to position [247, 0]
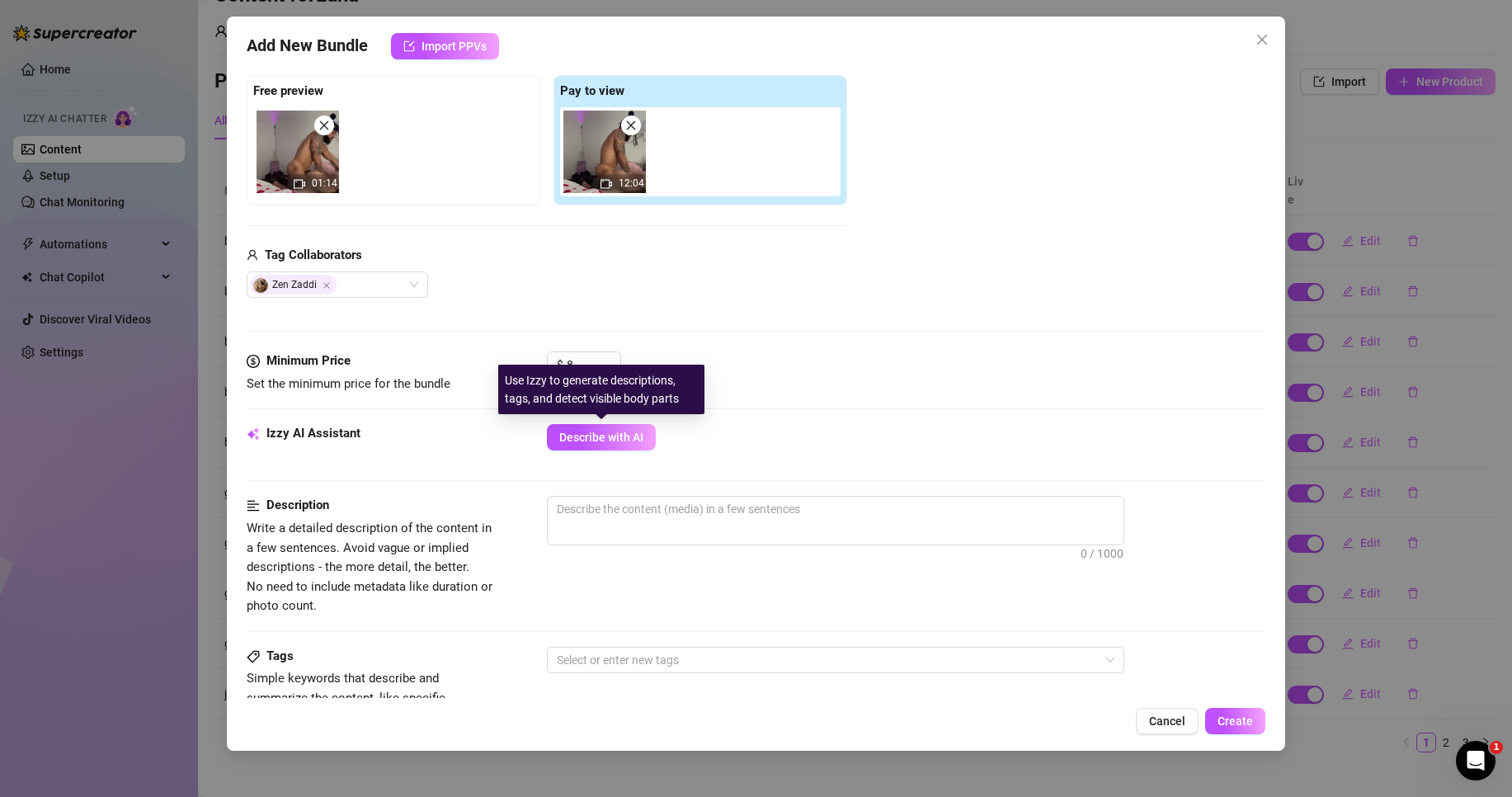
drag, startPoint x: 638, startPoint y: 444, endPoint x: 701, endPoint y: 447, distance: 63.1
click at [637, 444] on span "Describe with AI" at bounding box center [601, 436] width 84 height 13
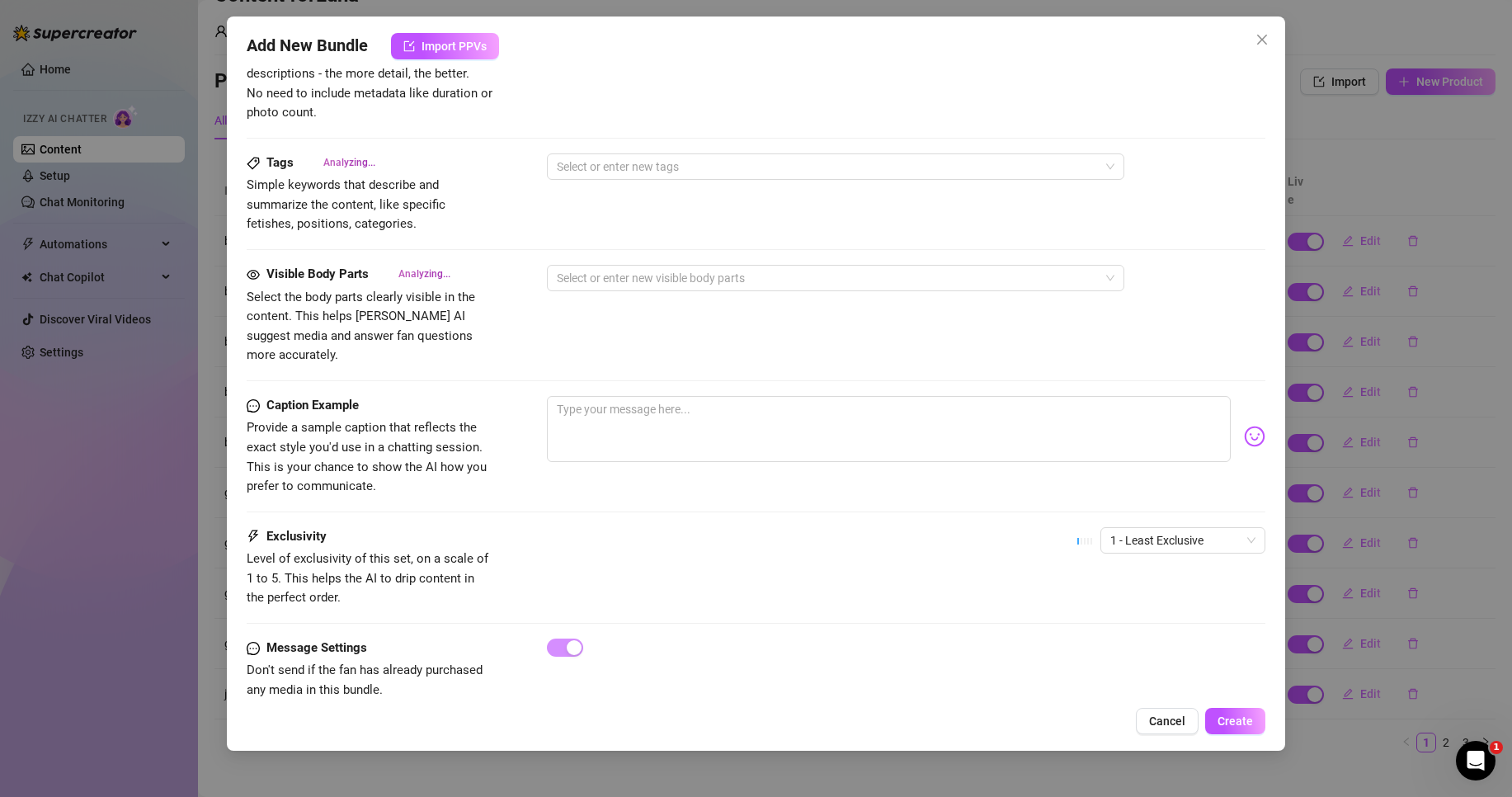
scroll to position [742, 0]
click at [713, 435] on textarea at bounding box center [889, 427] width 684 height 66
click at [1244, 424] on img at bounding box center [1255, 435] width 21 height 21
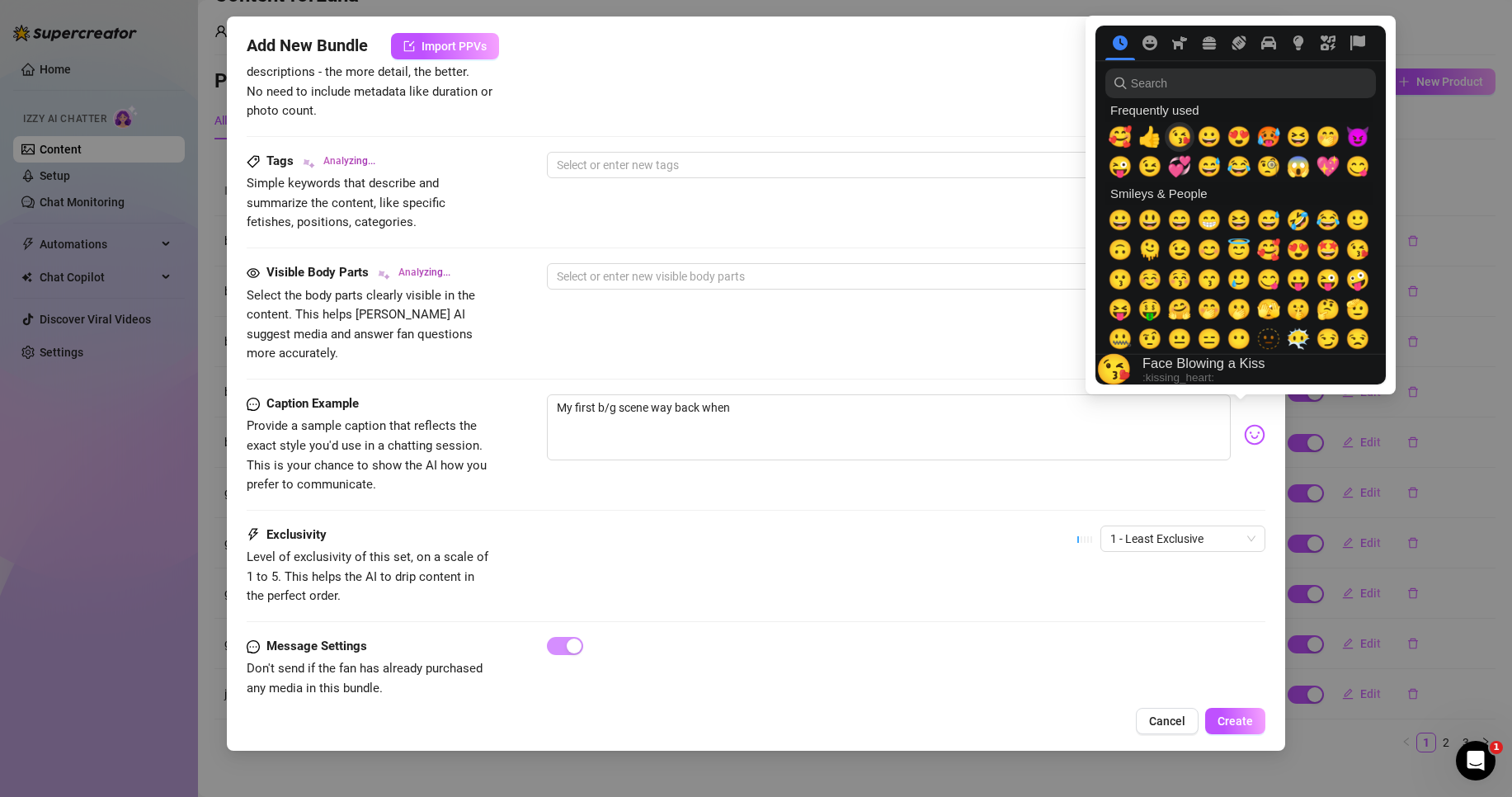
click at [1188, 131] on span "😘" at bounding box center [1180, 136] width 25 height 23
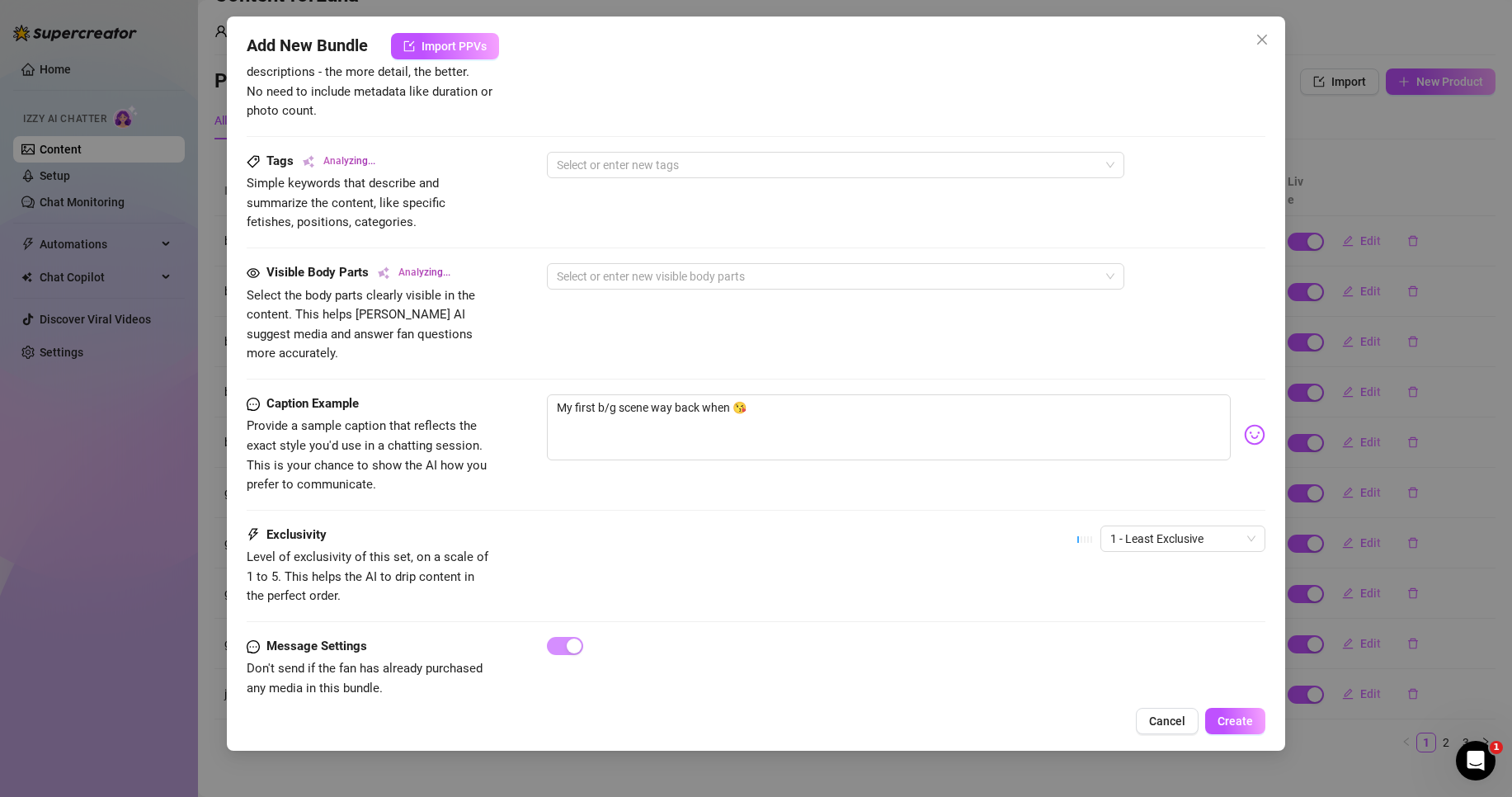
click at [871, 532] on div "Exclusivity Level of exclusivity of this set, on a scale of 1 to 5. This helps …" at bounding box center [755, 566] width 1019 height 81
click at [1215, 504] on div "Caption Example Provide a sample caption that reflects the exact style you'd us…" at bounding box center [755, 460] width 1019 height 131
drag, startPoint x: 1209, startPoint y: 517, endPoint x: 1202, endPoint y: 528, distance: 13.0
click at [1208, 527] on span "1 - Least Exclusive" at bounding box center [1183, 539] width 145 height 25
click at [1142, 659] on div "5 - Most Exclusive 🔥" at bounding box center [1169, 657] width 139 height 18
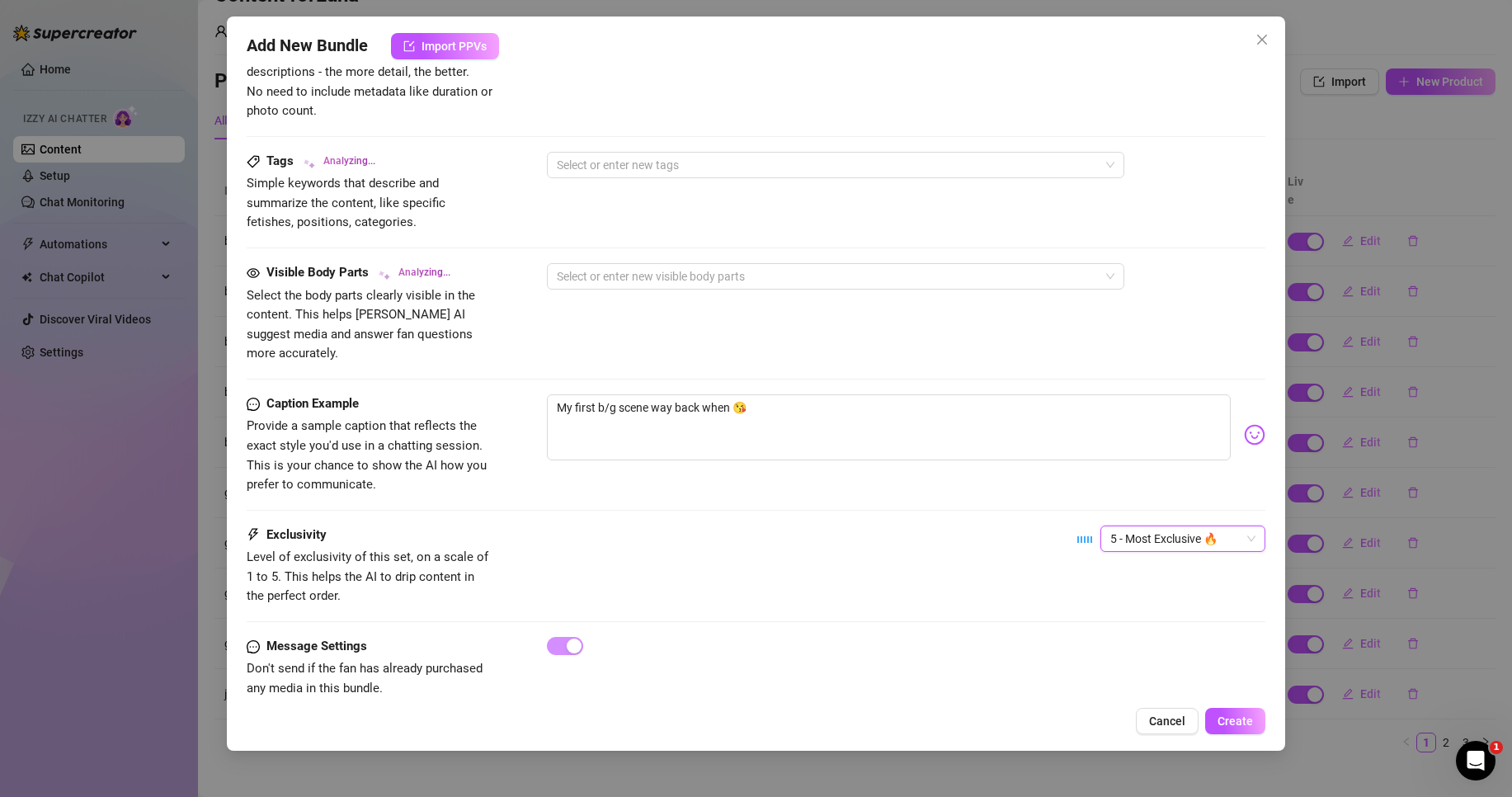
click at [929, 556] on div "Exclusivity Level of exclusivity of this set, on a scale of 1 to 5. This helps …" at bounding box center [755, 566] width 1019 height 81
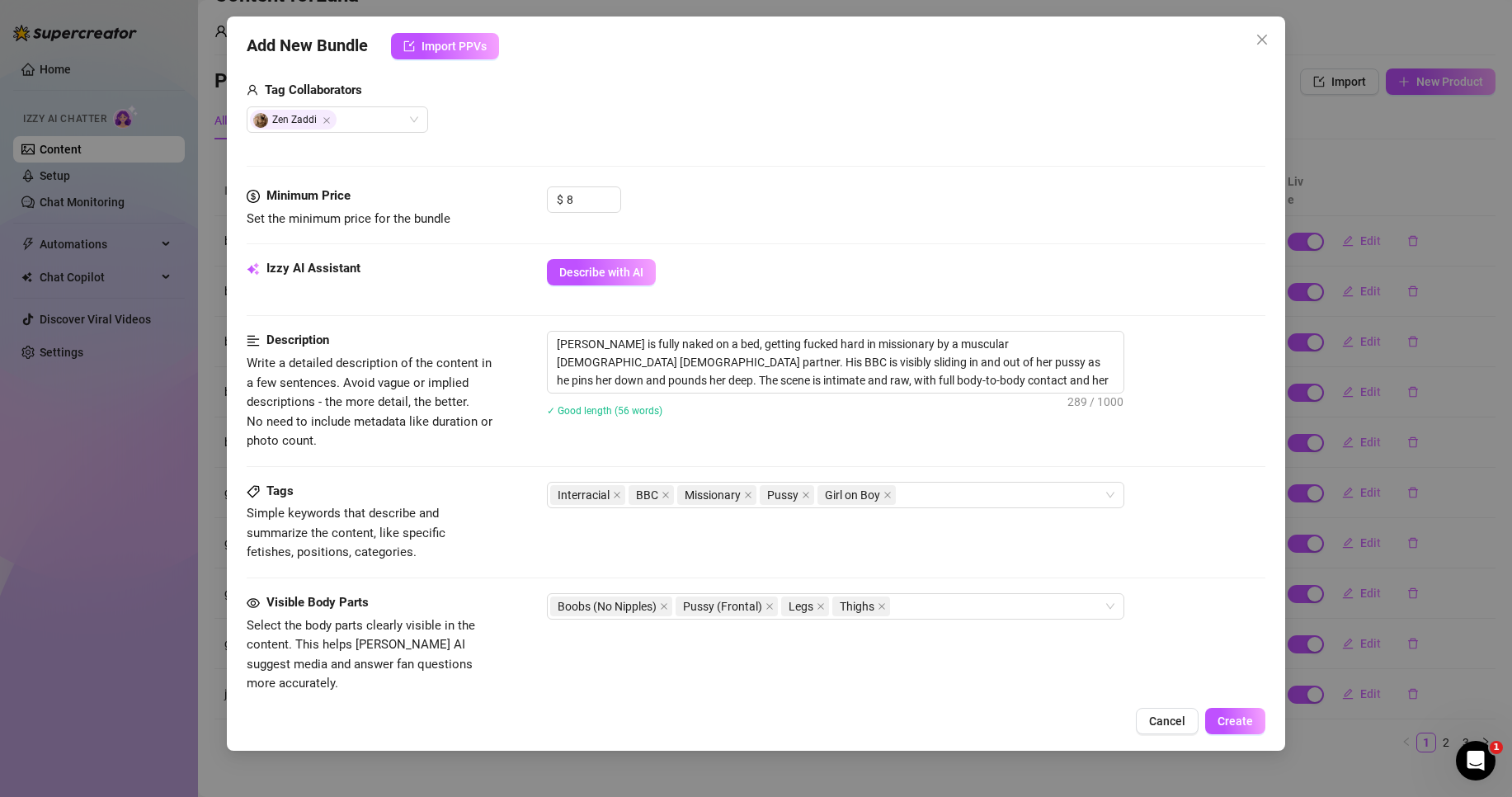
scroll to position [495, 0]
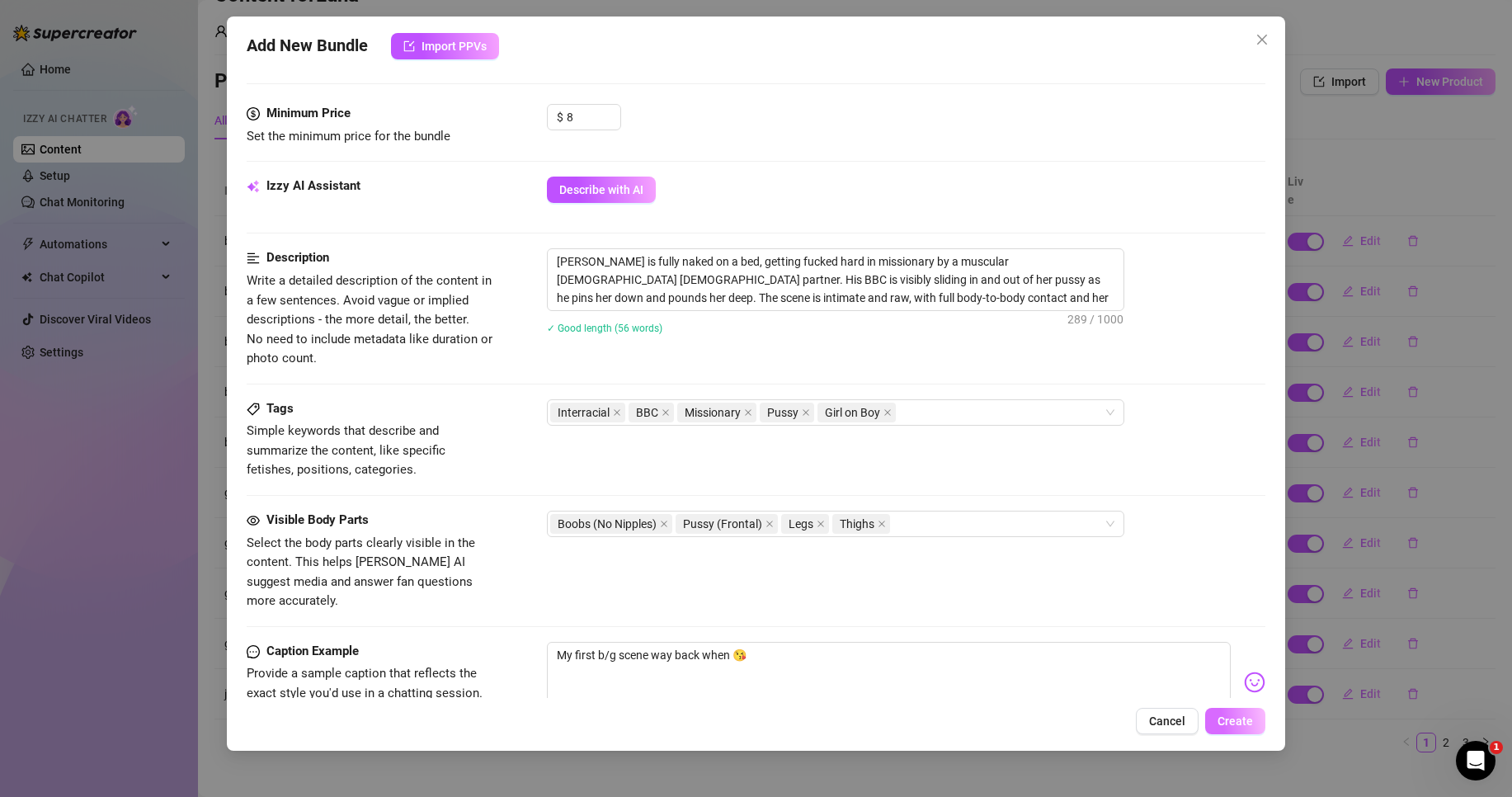
click at [1249, 721] on span "Create" at bounding box center [1236, 720] width 36 height 13
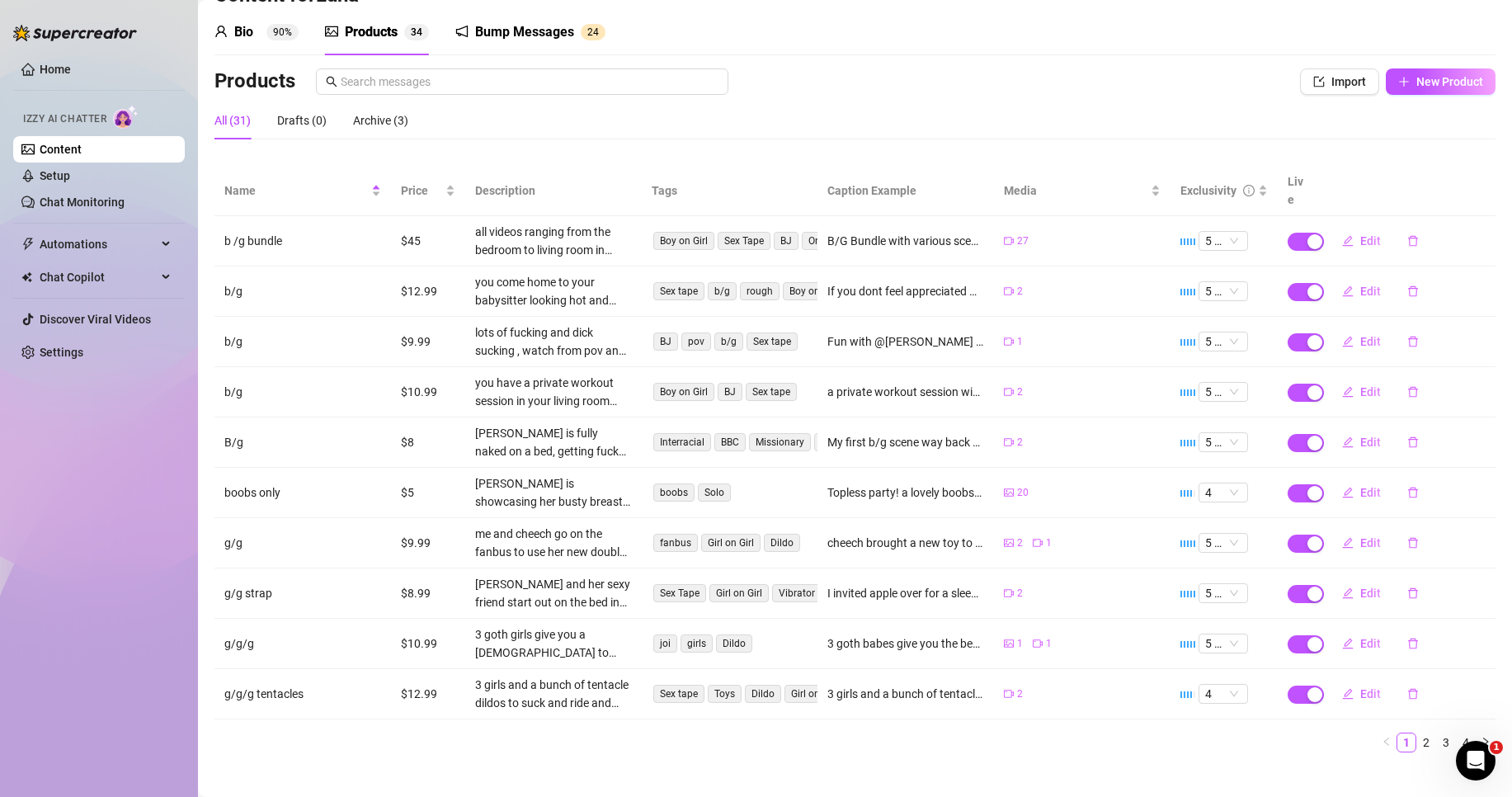
scroll to position [0, 0]
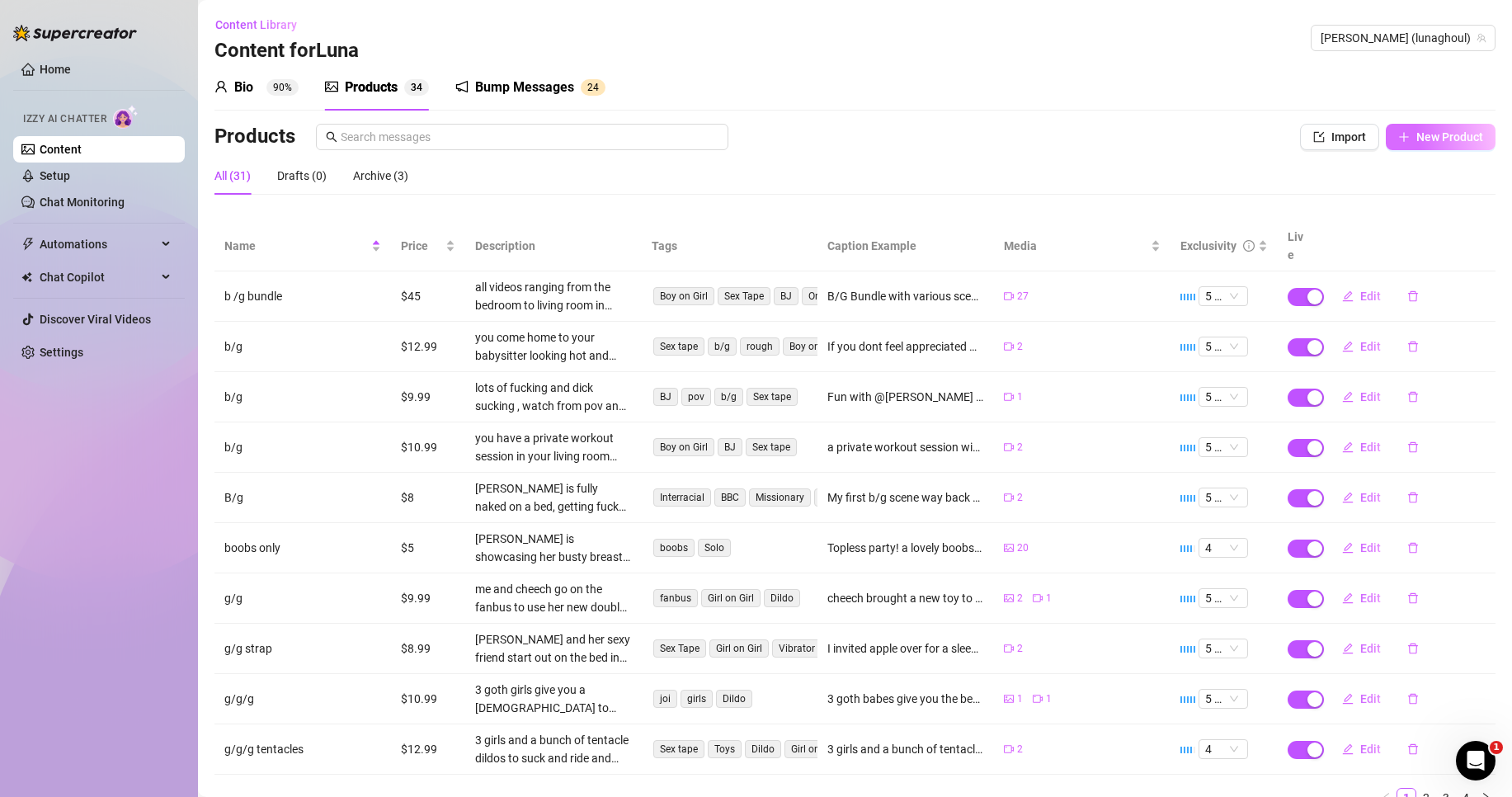
click at [1432, 137] on span "New Product" at bounding box center [1450, 136] width 66 height 13
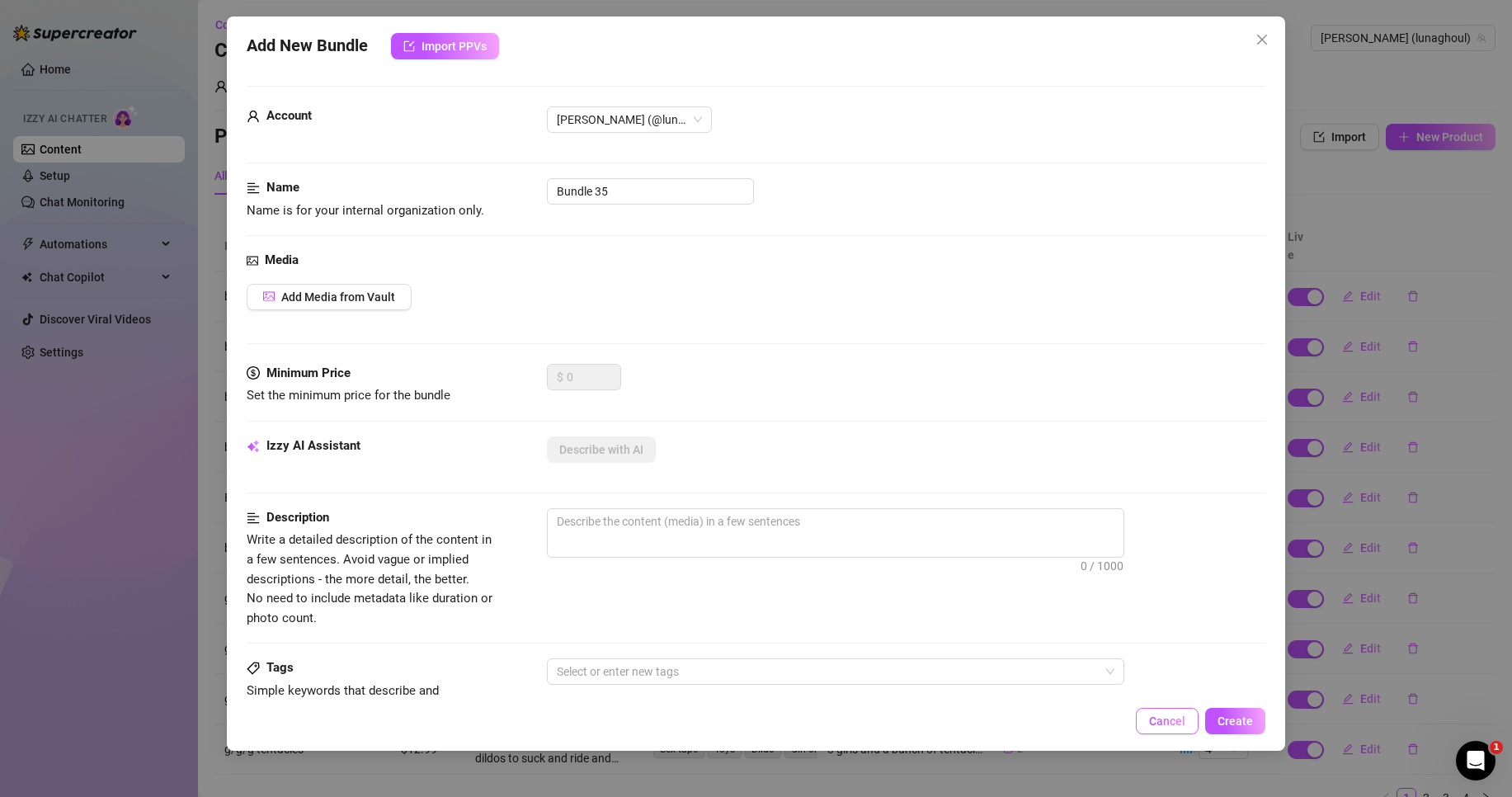
click at [1176, 723] on span "Cancel" at bounding box center [1167, 720] width 37 height 13
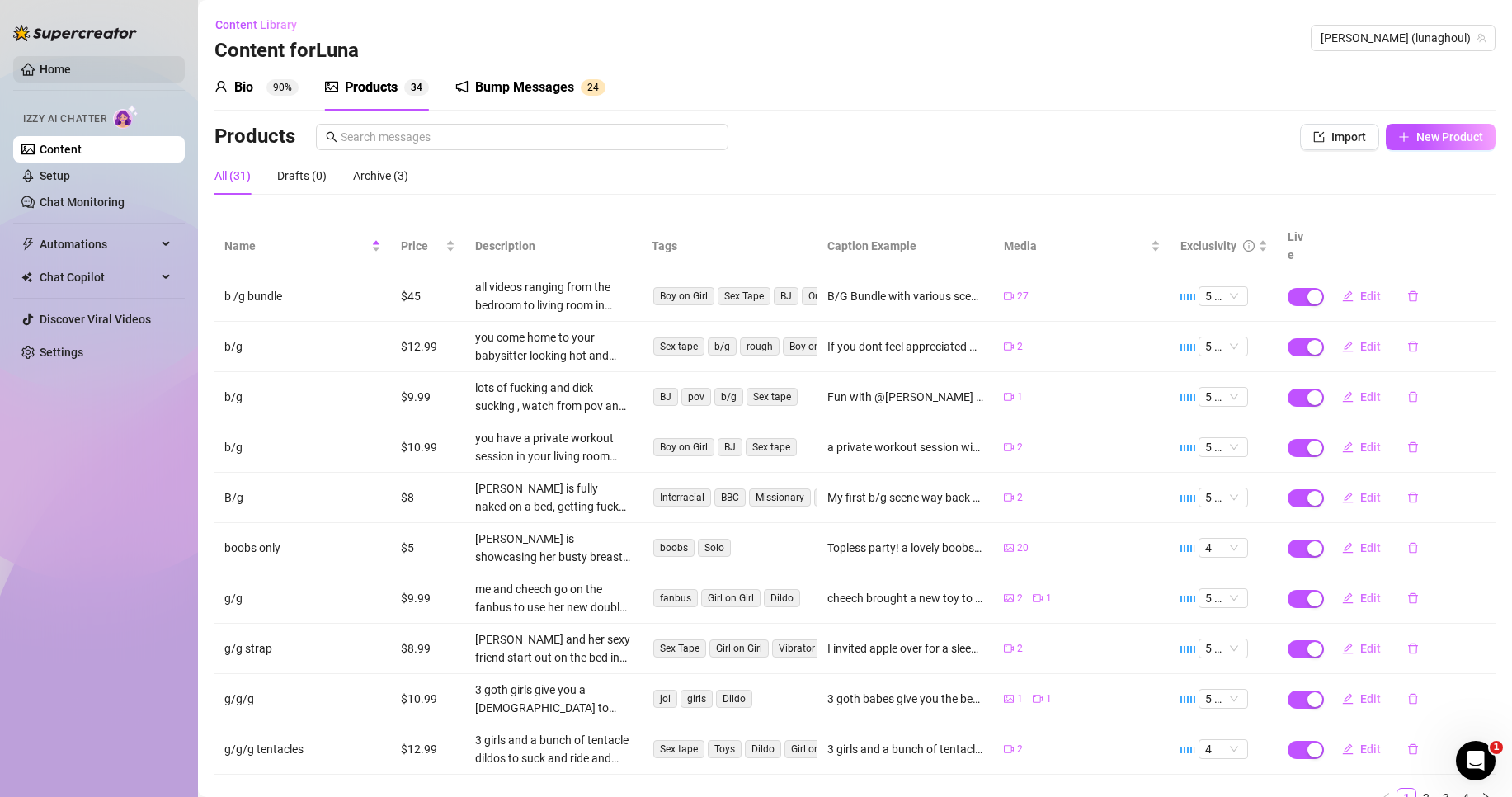
click at [61, 72] on link "Home" at bounding box center [55, 69] width 32 height 13
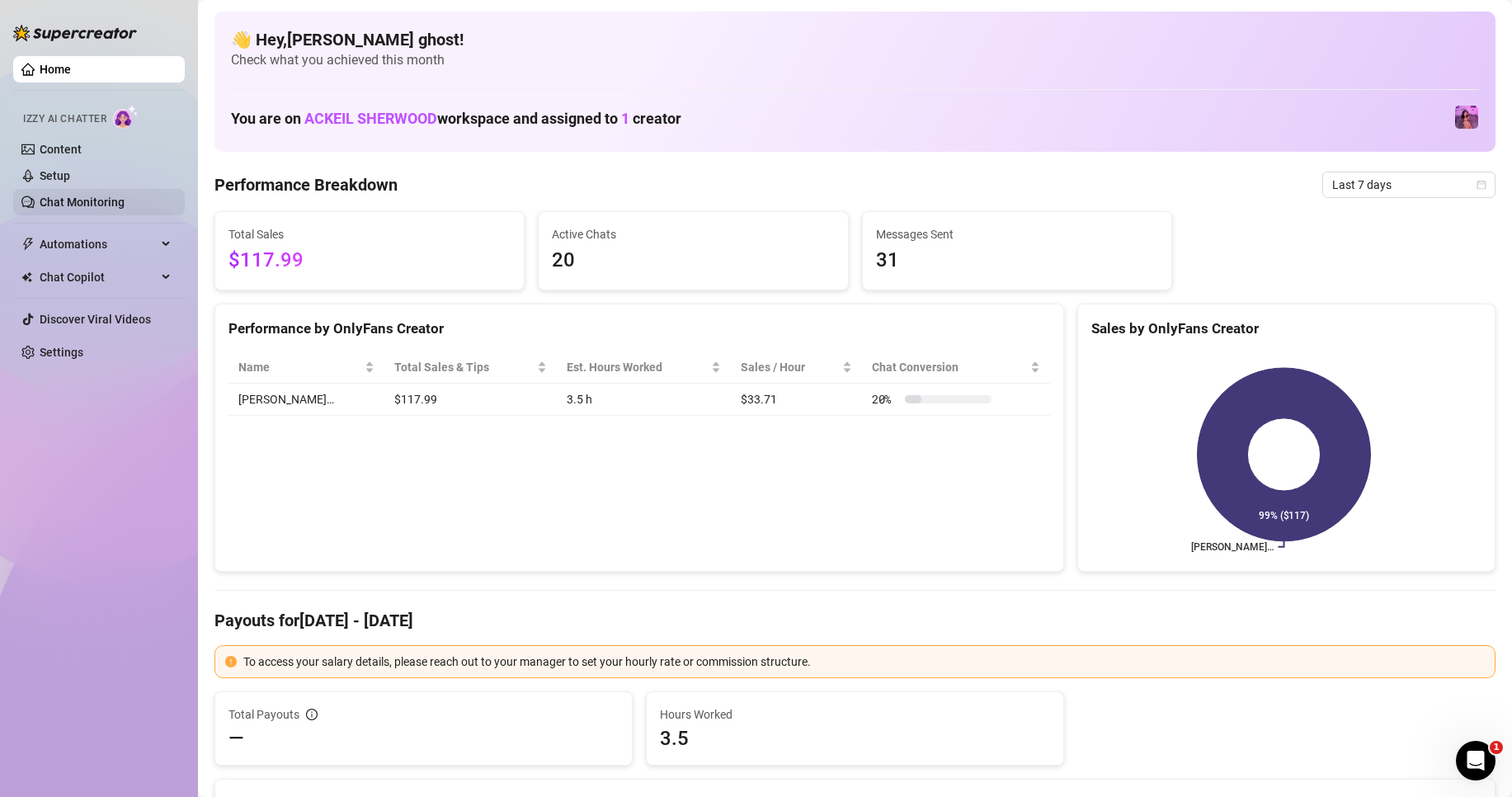
click at [124, 195] on link "Chat Monitoring" at bounding box center [82, 201] width 85 height 13
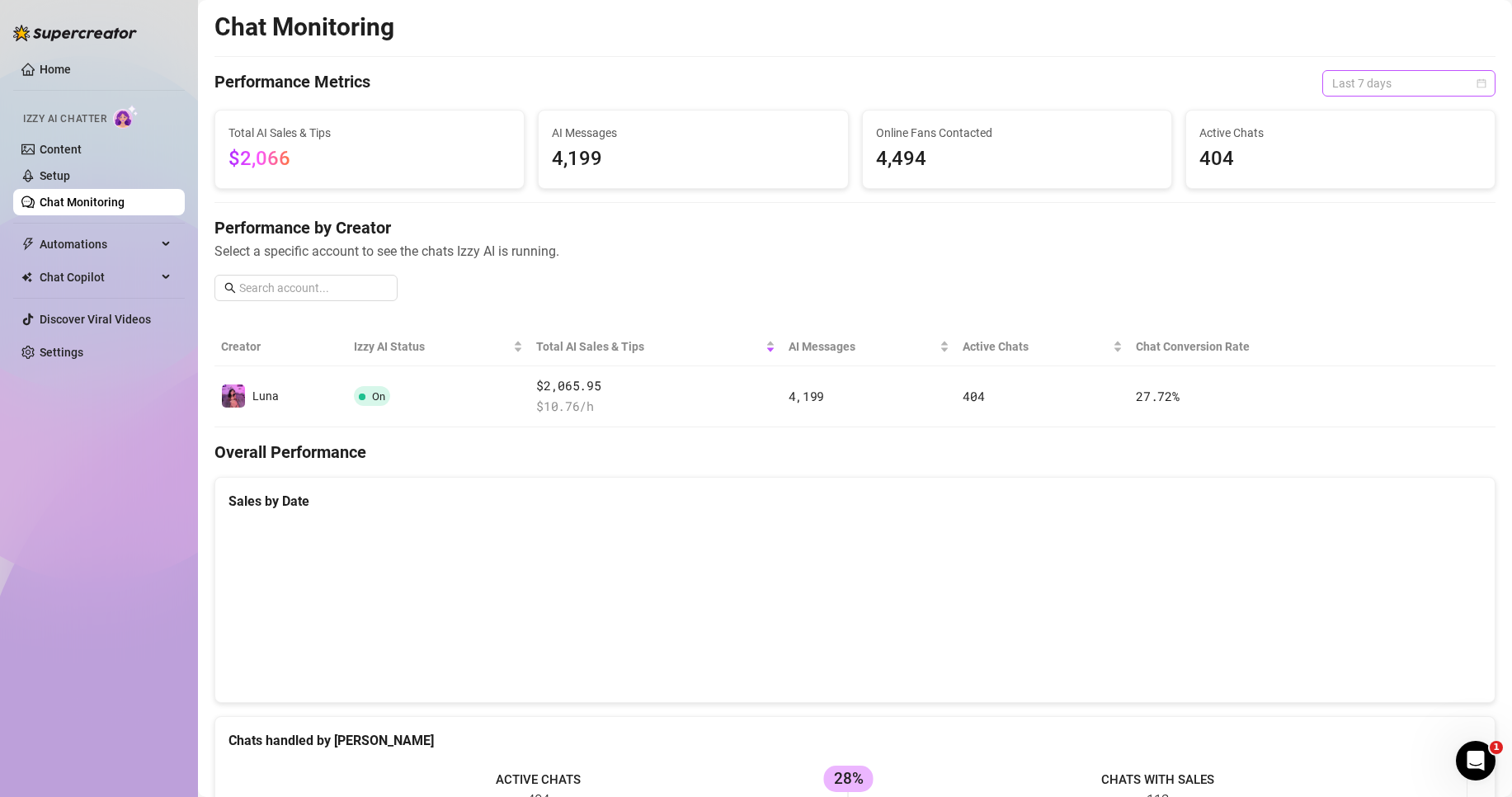
click at [1436, 84] on span "Last 7 days" at bounding box center [1409, 83] width 153 height 25
click at [1391, 137] on div "Last 7 days" at bounding box center [1395, 142] width 147 height 18
click at [1384, 90] on span "Last 7 days" at bounding box center [1409, 83] width 153 height 25
click at [1375, 119] on div "Last 24 hours" at bounding box center [1395, 116] width 147 height 18
click at [1353, 80] on span "Last 24 hours" at bounding box center [1409, 83] width 153 height 25
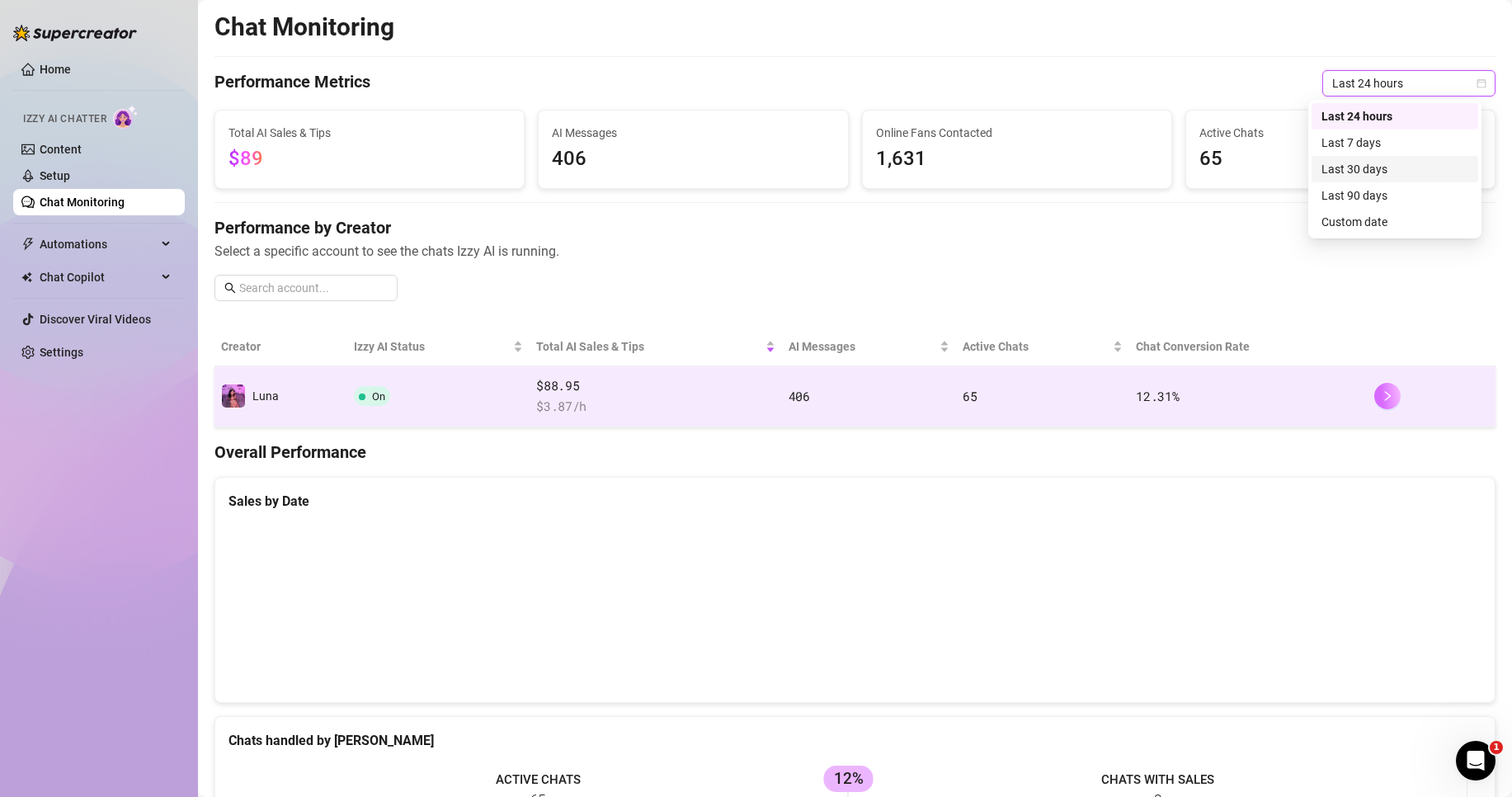
click at [1382, 397] on icon "right" at bounding box center [1388, 396] width 12 height 12
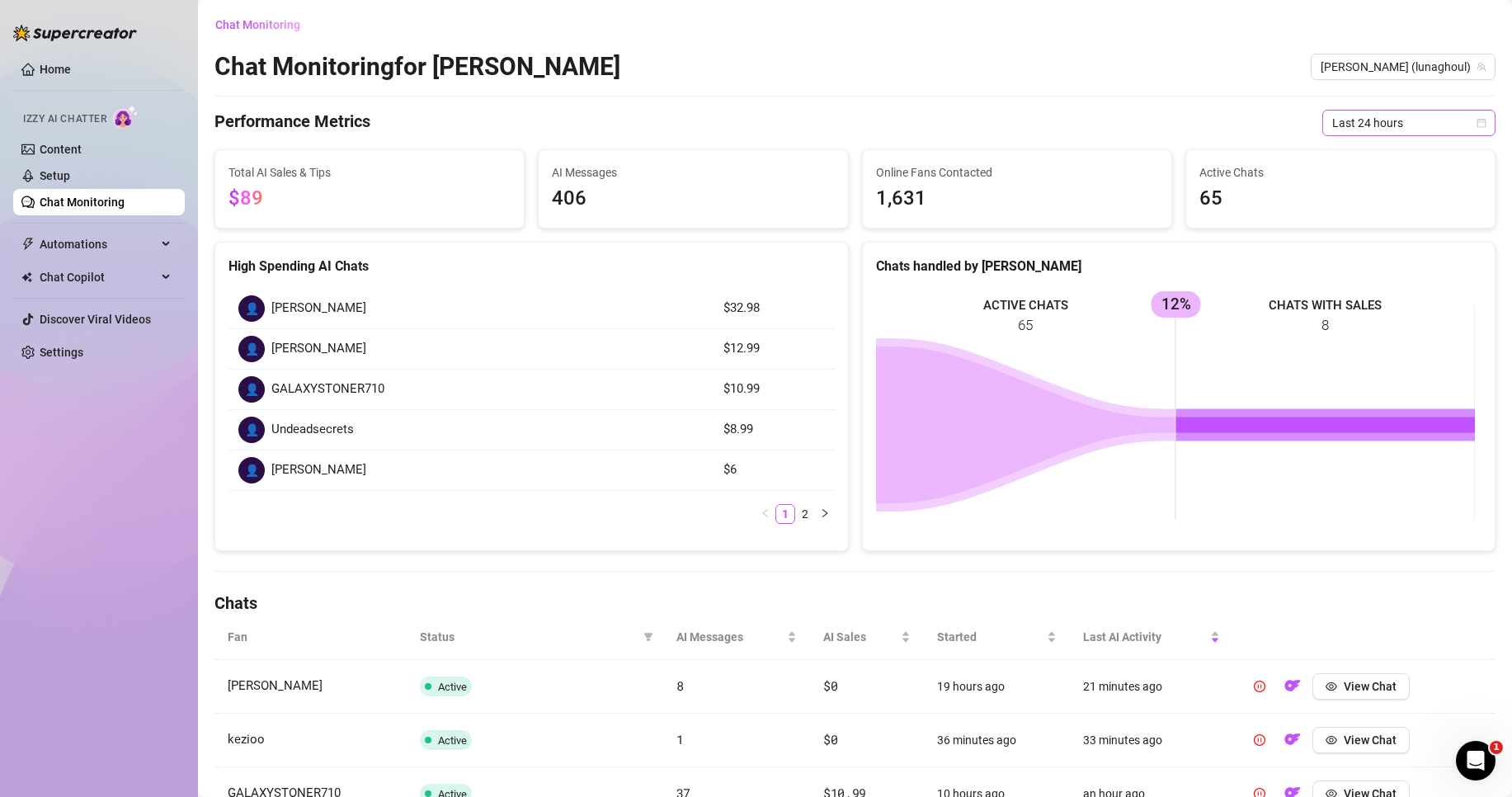
click at [1427, 123] on span "Last 24 hours" at bounding box center [1409, 123] width 153 height 25
click at [1382, 150] on div "Last 24 hours" at bounding box center [1395, 155] width 147 height 18
click at [1392, 120] on span "Last 24 hours" at bounding box center [1409, 123] width 153 height 25
click at [1382, 184] on div "Last 7 days" at bounding box center [1395, 182] width 147 height 18
